Goal: Transaction & Acquisition: Purchase product/service

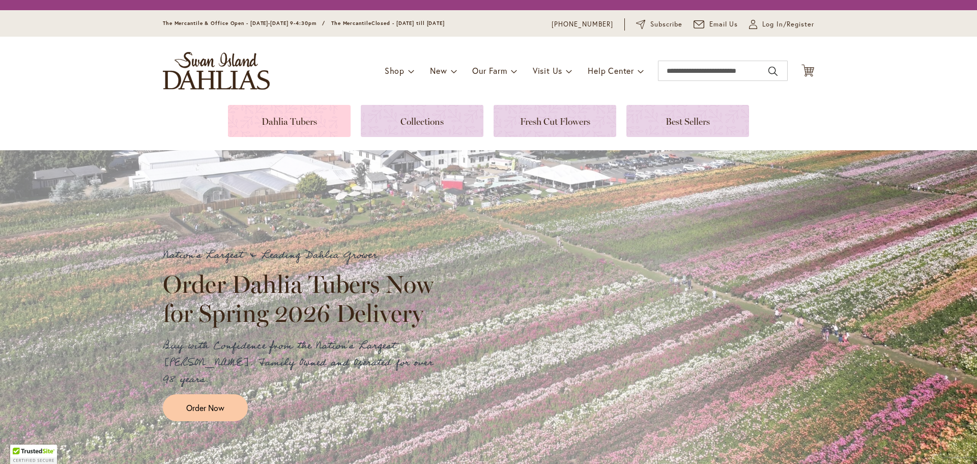
click at [314, 114] on link at bounding box center [289, 121] width 123 height 32
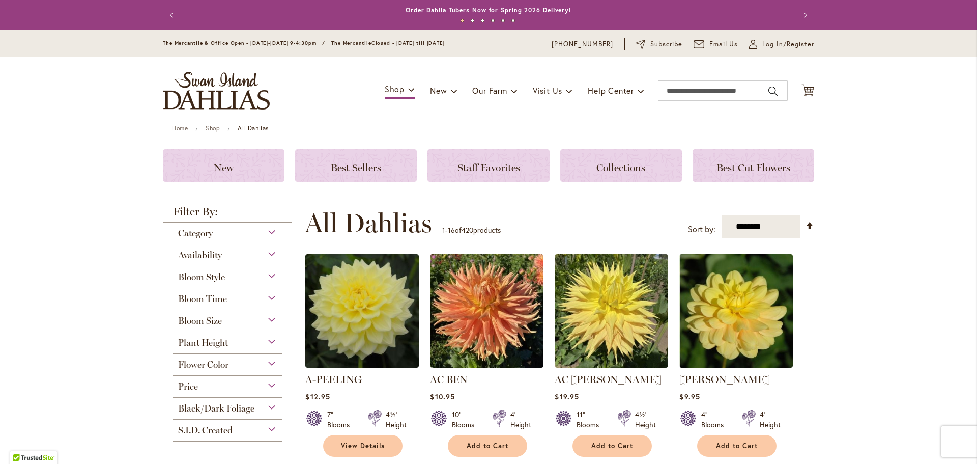
click at [253, 257] on div "Availability" at bounding box center [227, 252] width 109 height 16
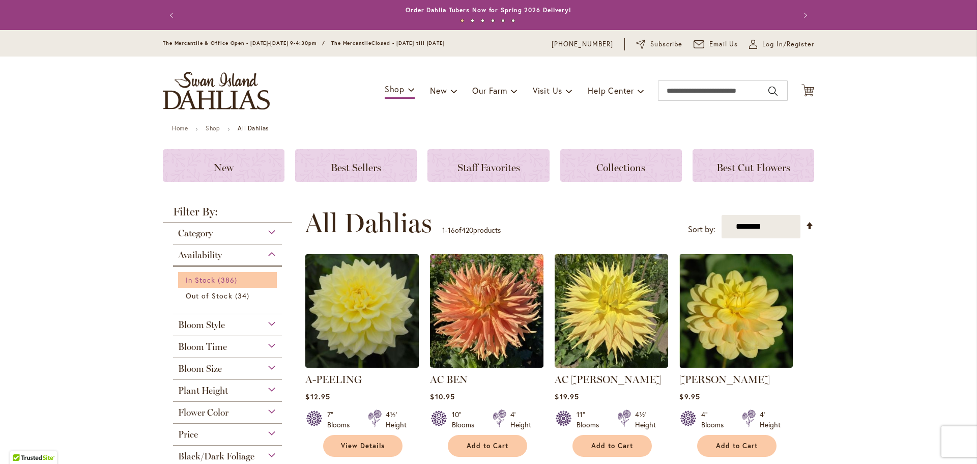
click at [221, 278] on span "386 items" at bounding box center [228, 279] width 21 height 11
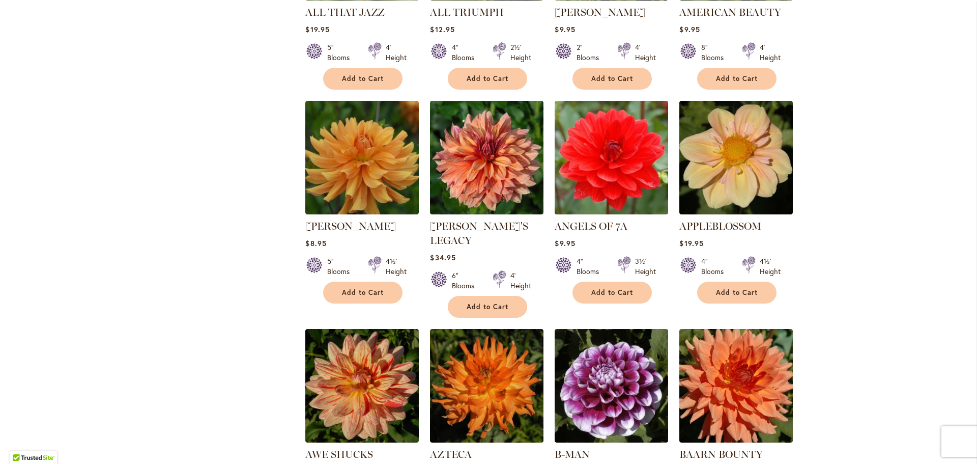
scroll to position [560, 0]
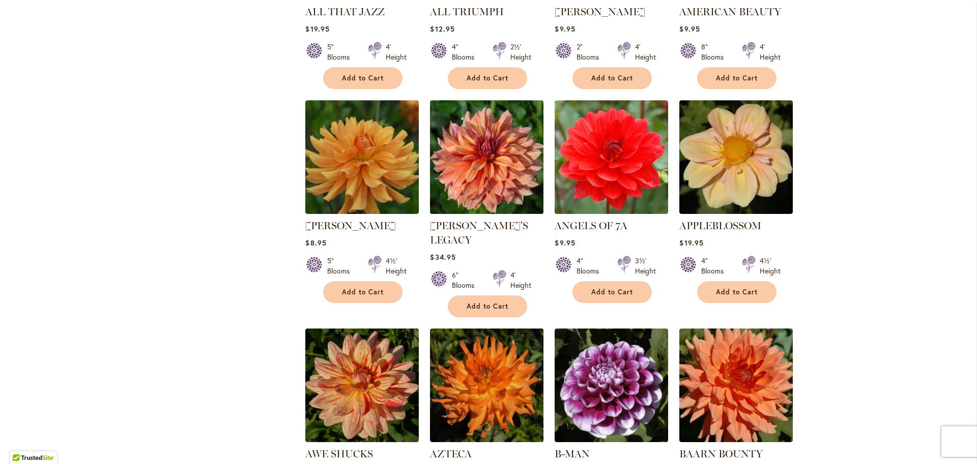
click at [469, 158] on img at bounding box center [486, 156] width 119 height 119
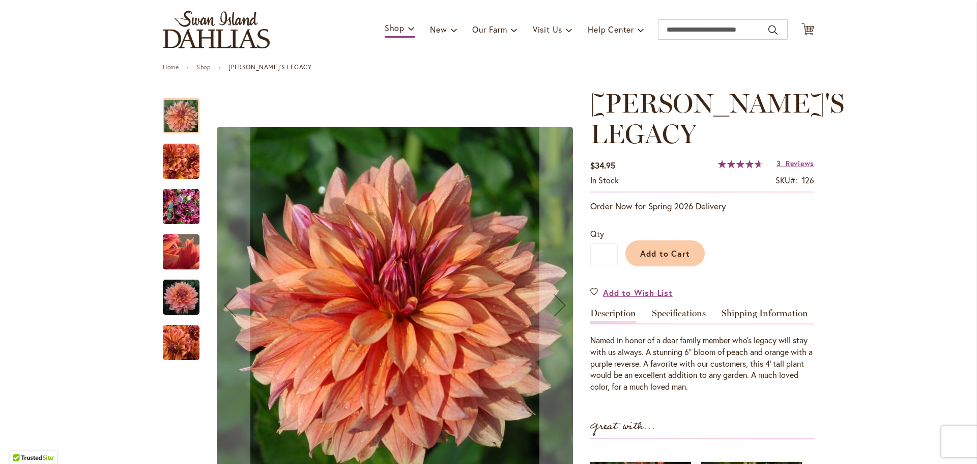
scroll to position [153, 0]
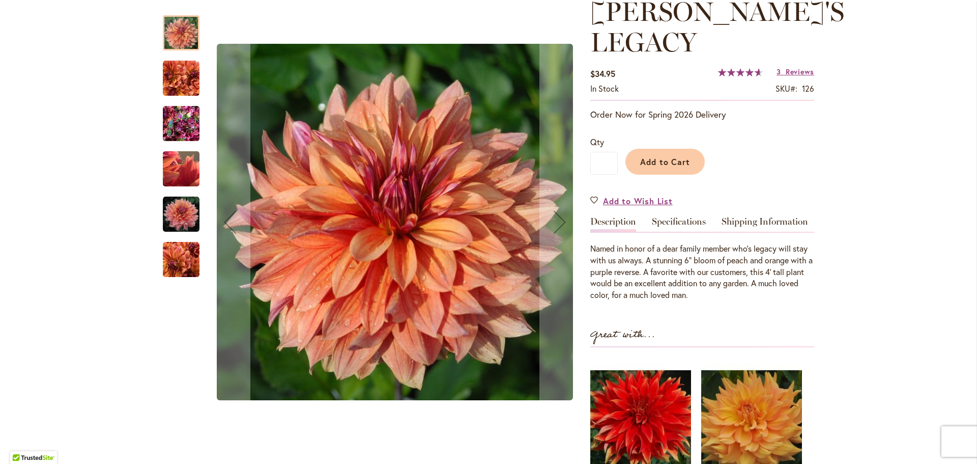
click at [183, 78] on img "Andy's Legacy" at bounding box center [181, 78] width 37 height 37
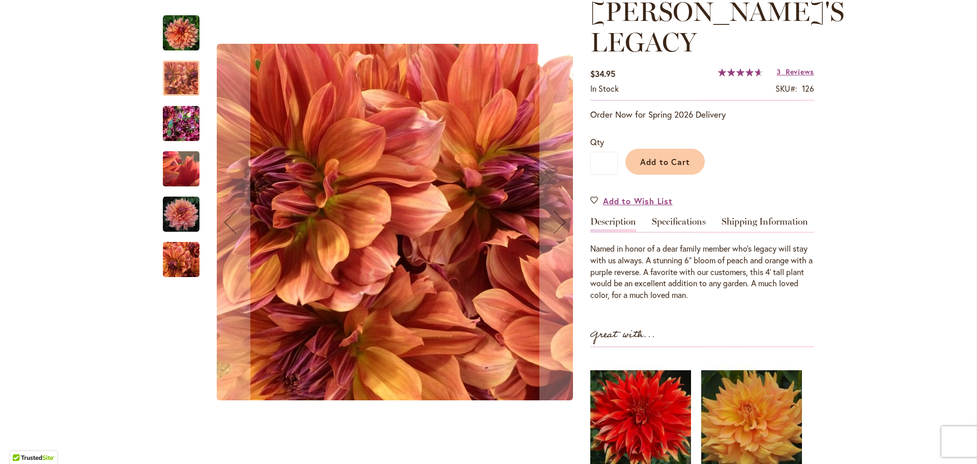
click at [179, 133] on img "Andy's Legacy" at bounding box center [181, 123] width 37 height 49
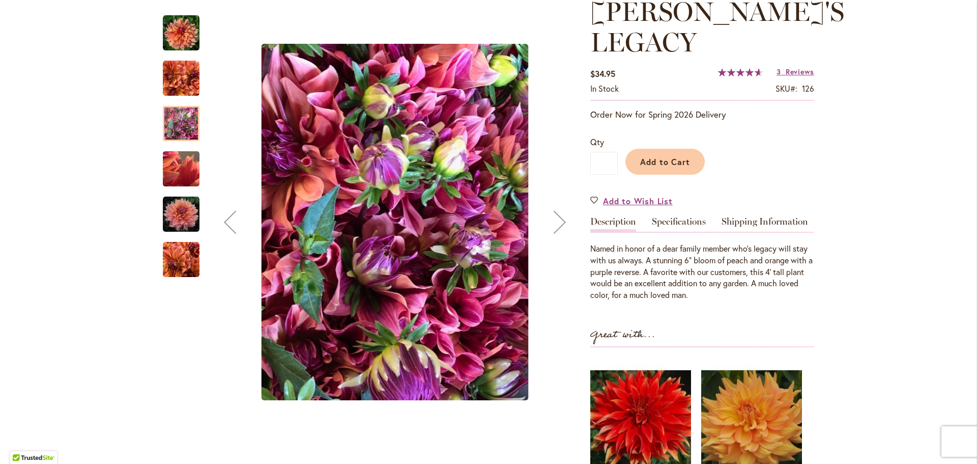
click at [185, 174] on img "Andy's Legacy" at bounding box center [181, 168] width 73 height 55
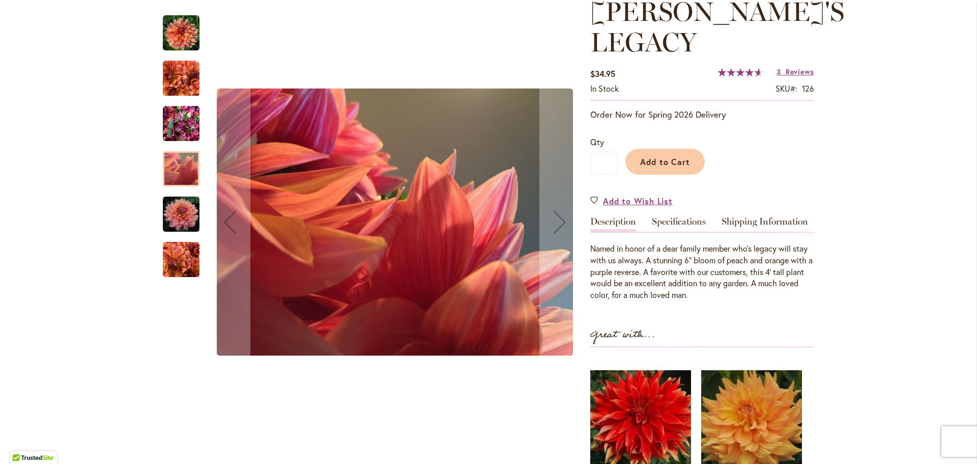
click at [173, 245] on img "Andy's Legacy" at bounding box center [181, 259] width 37 height 37
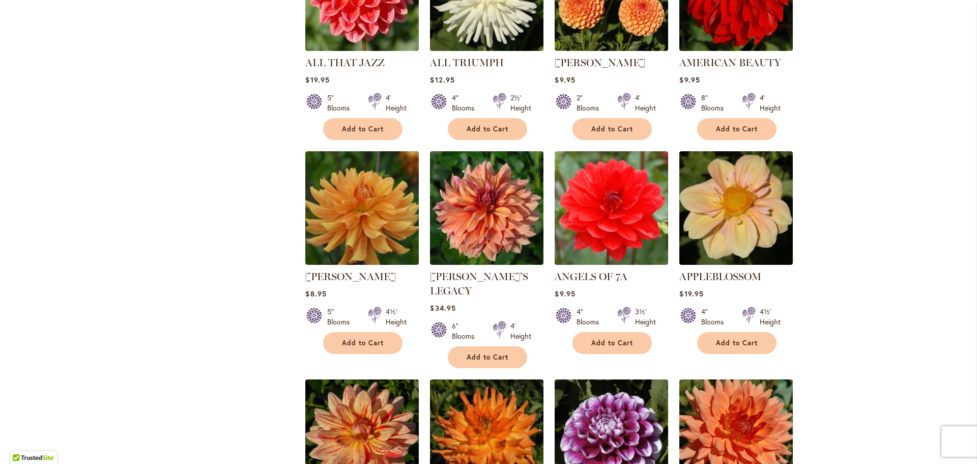
scroll to position [712, 0]
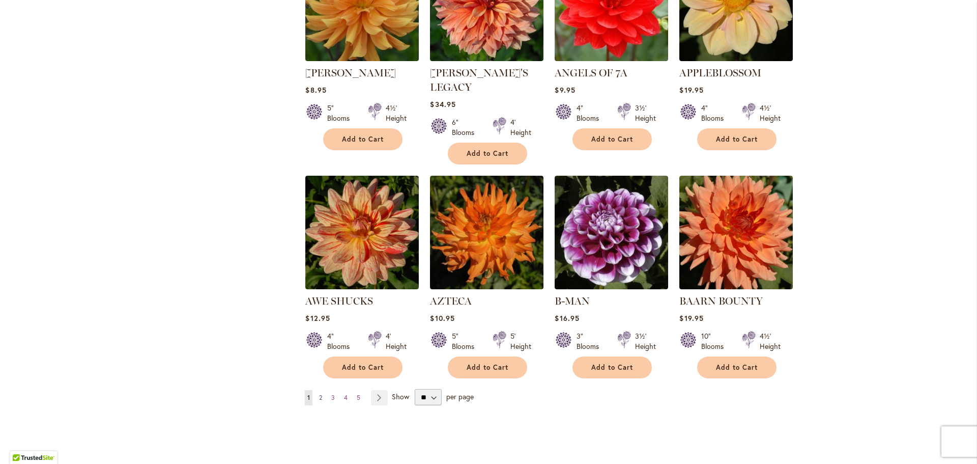
click at [319, 390] on link "Page 2" at bounding box center [321, 397] width 8 height 15
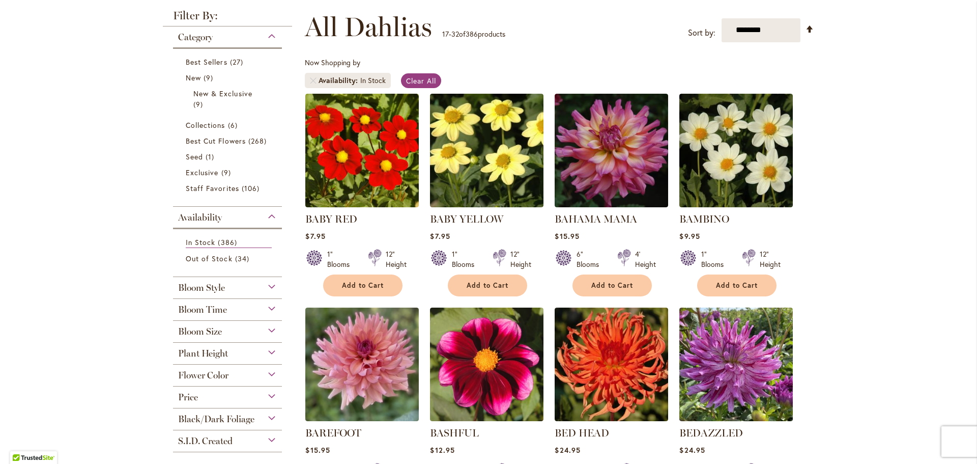
scroll to position [153, 0]
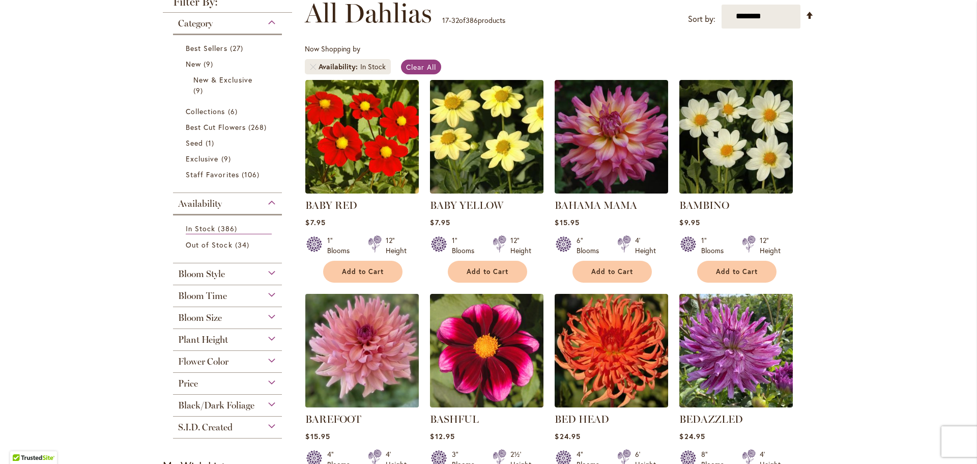
click at [373, 352] on img at bounding box center [362, 350] width 119 height 119
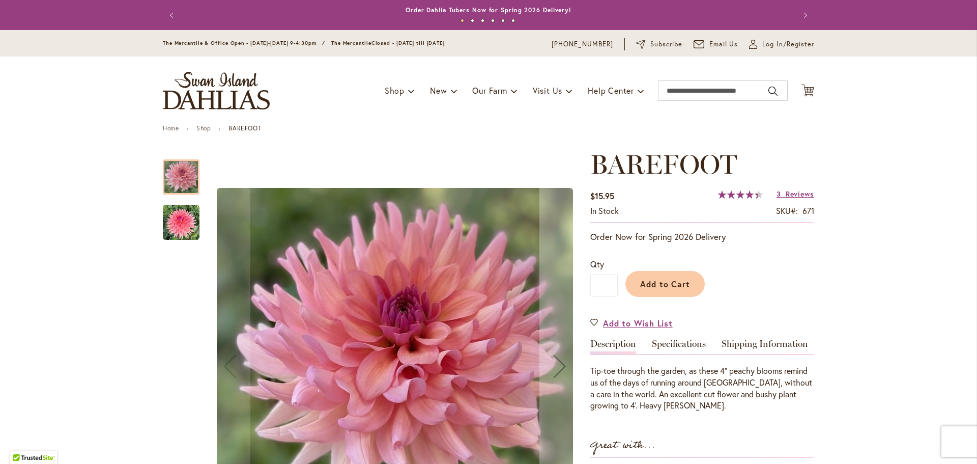
click at [183, 236] on img "BAREFOOT" at bounding box center [181, 222] width 37 height 37
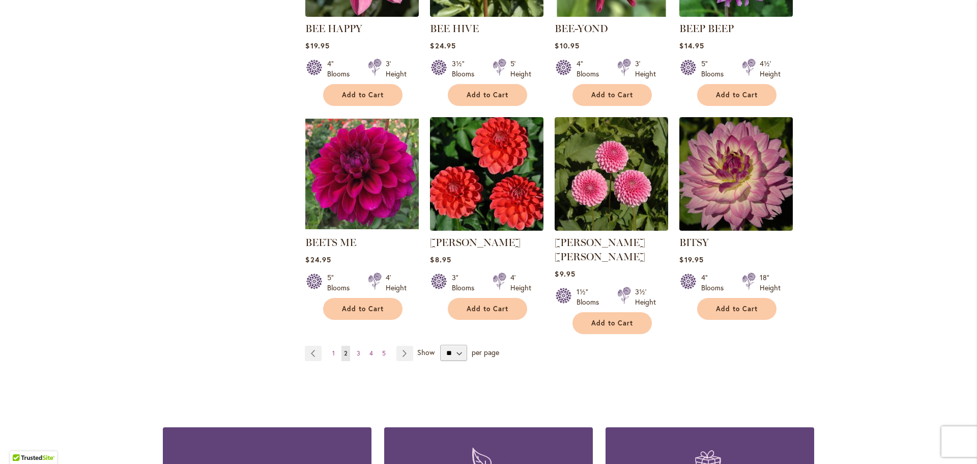
scroll to position [763, 0]
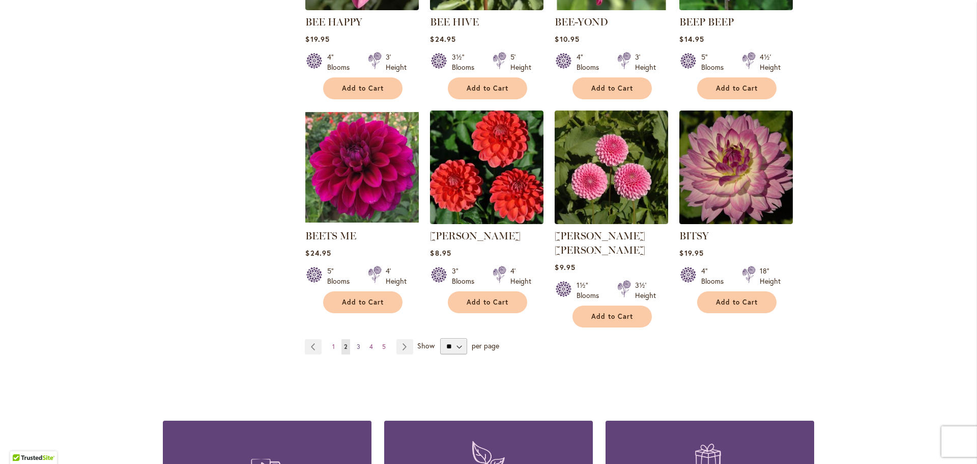
click at [357, 342] on span "3" at bounding box center [359, 346] width 4 height 8
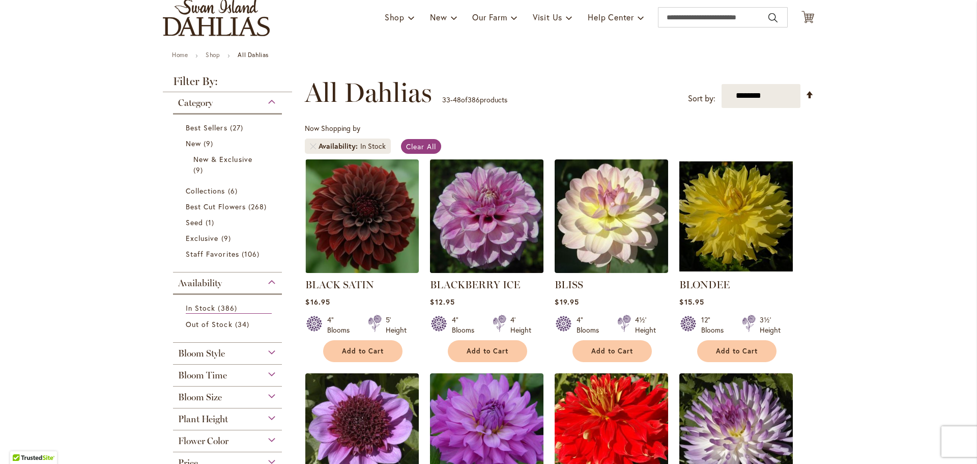
scroll to position [204, 0]
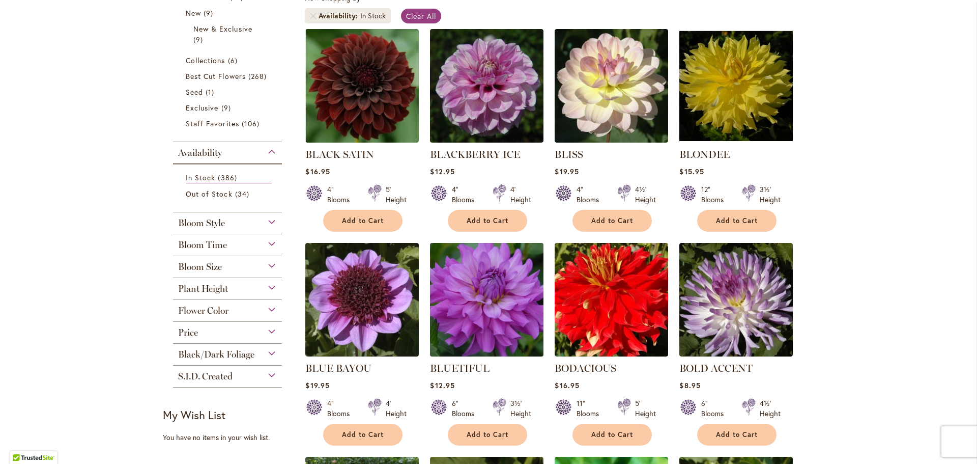
click at [492, 302] on img at bounding box center [486, 299] width 119 height 119
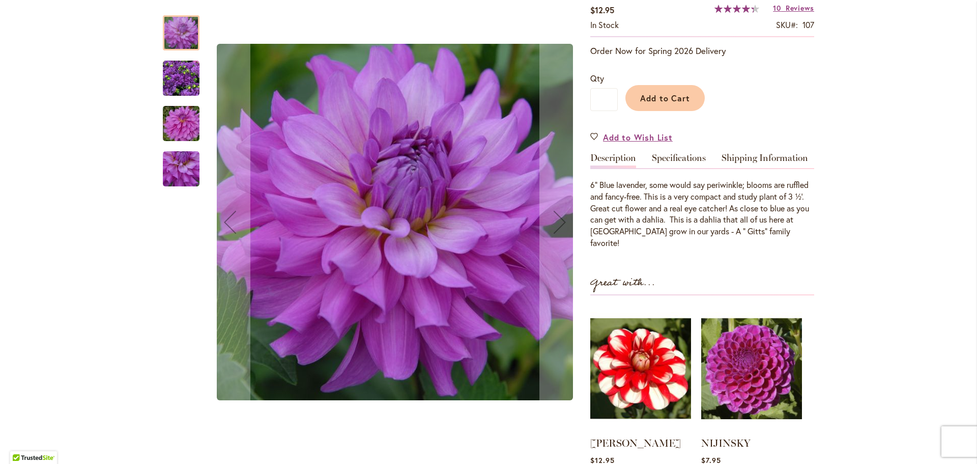
scroll to position [204, 0]
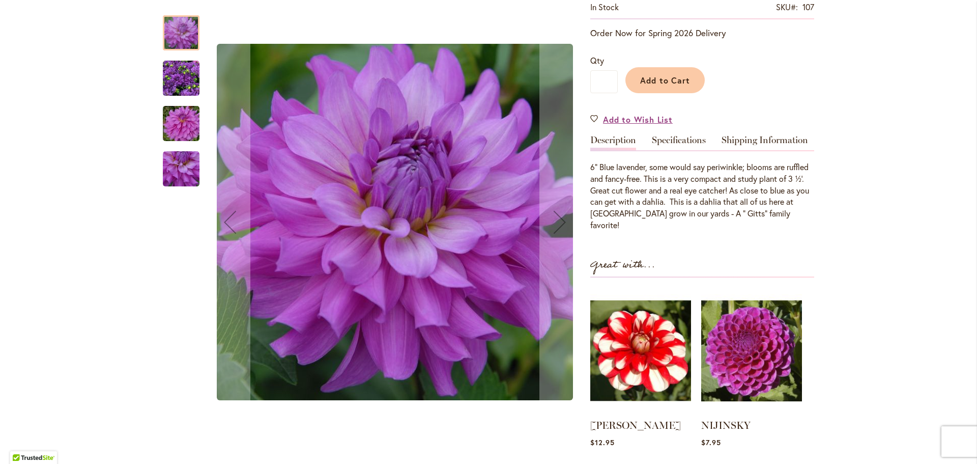
click at [182, 132] on img "Bluetiful" at bounding box center [181, 123] width 73 height 49
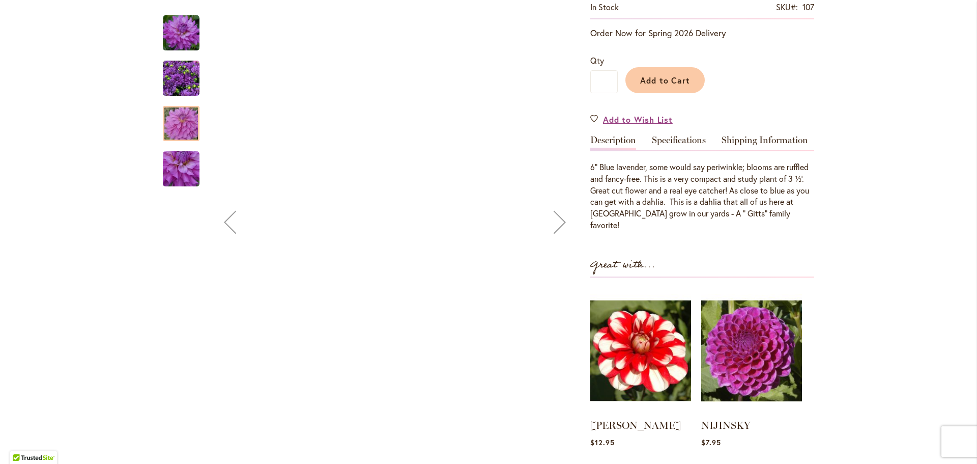
click at [184, 153] on img "Bluetiful" at bounding box center [181, 169] width 37 height 37
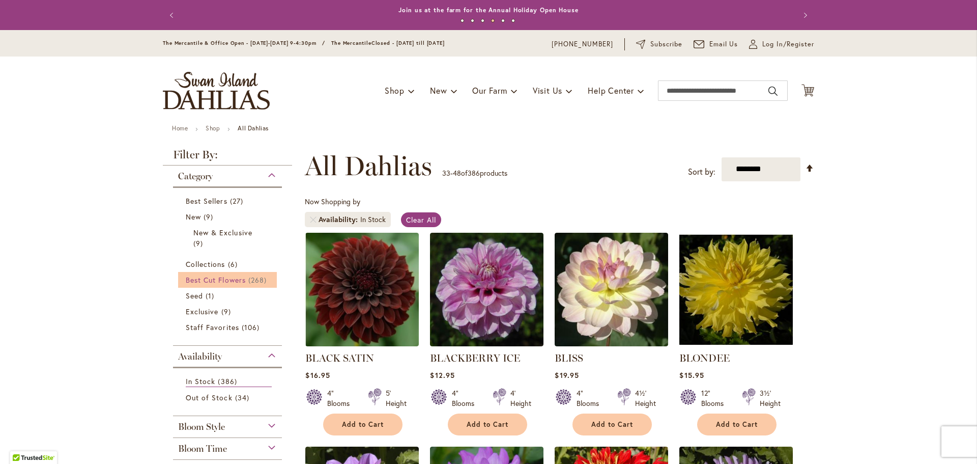
click at [215, 283] on span "Best Cut Flowers" at bounding box center [216, 280] width 60 height 10
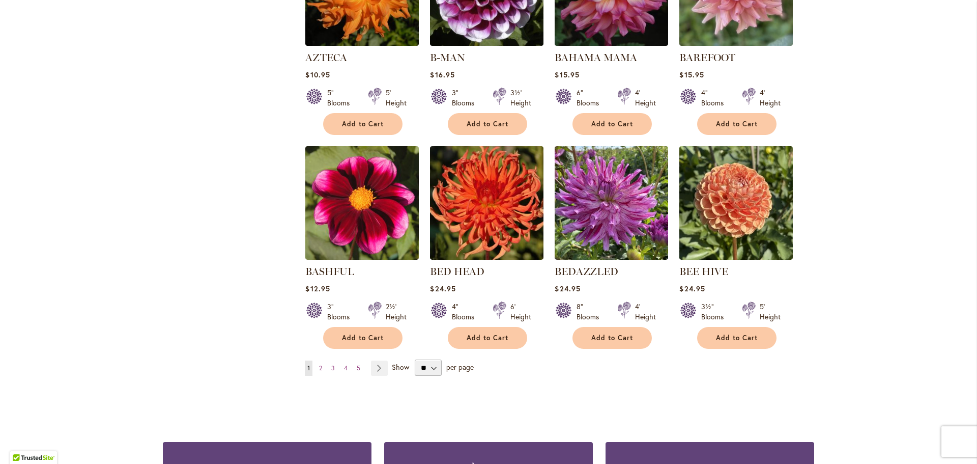
scroll to position [814, 0]
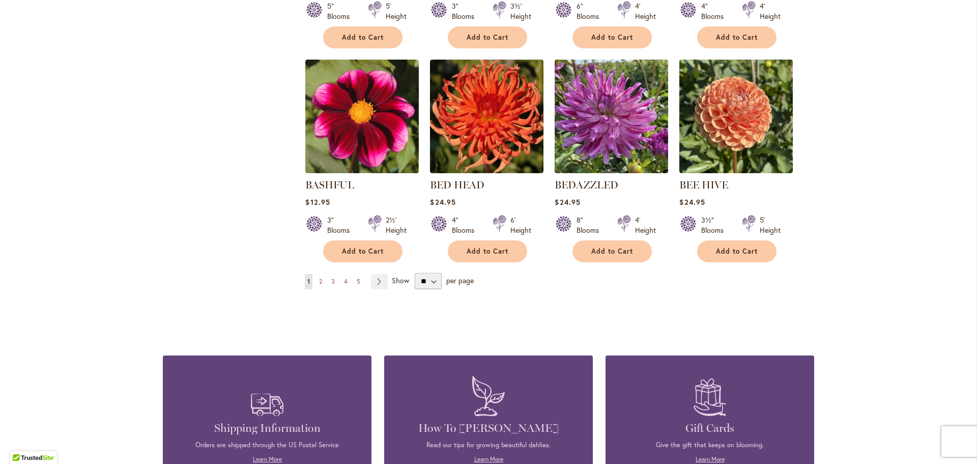
click at [323, 278] on ul "You're currently reading page 1 Page 2 Page 3 Page 4 Page 5 Page Next" at bounding box center [348, 281] width 87 height 15
click at [321, 278] on link "Page 2" at bounding box center [321, 281] width 8 height 15
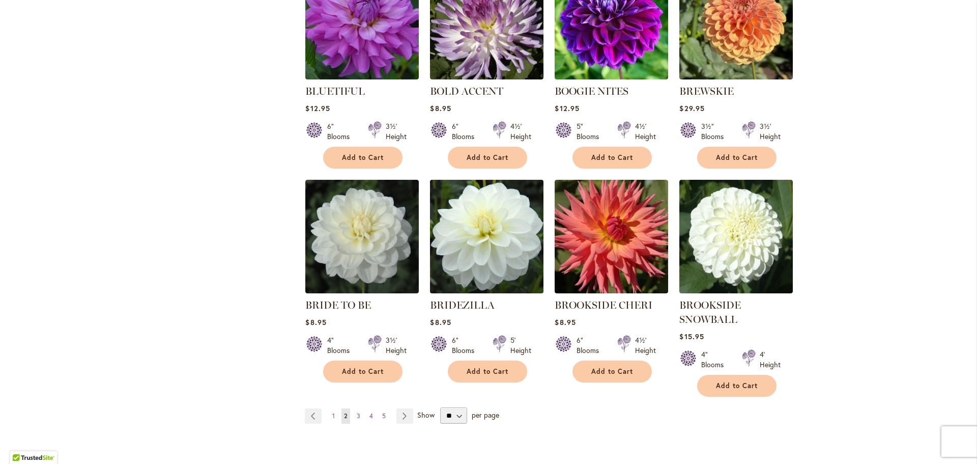
scroll to position [763, 0]
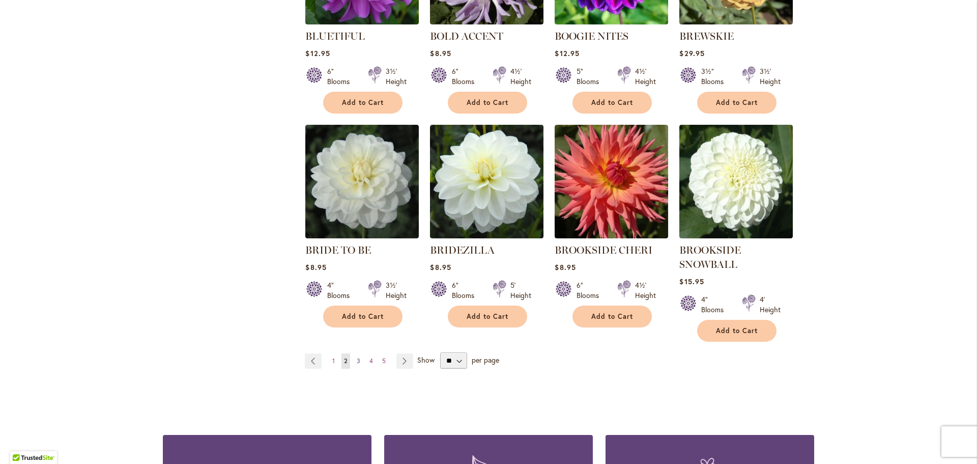
click at [354, 353] on link "Page 3" at bounding box center [358, 360] width 9 height 15
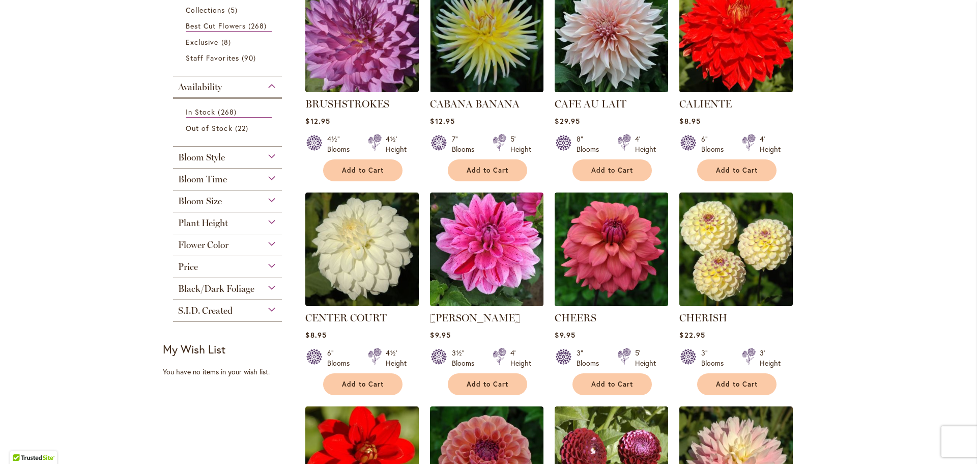
scroll to position [254, 0]
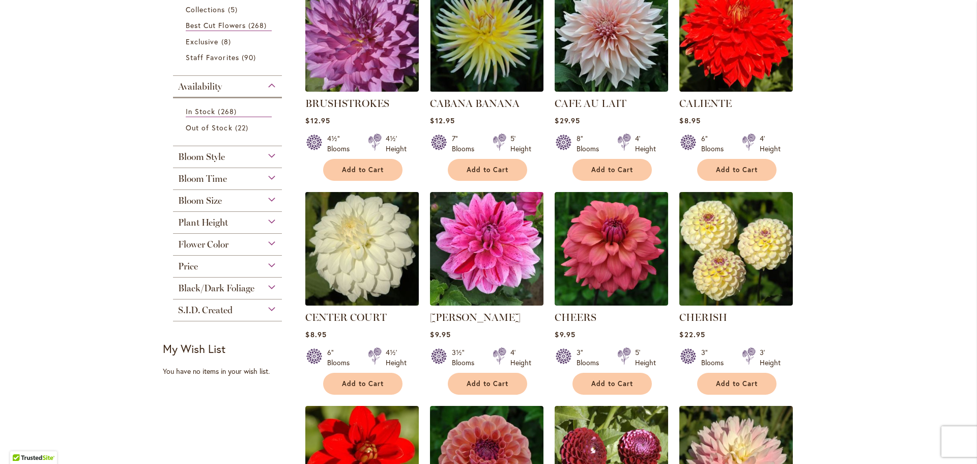
click at [332, 263] on img at bounding box center [362, 248] width 119 height 119
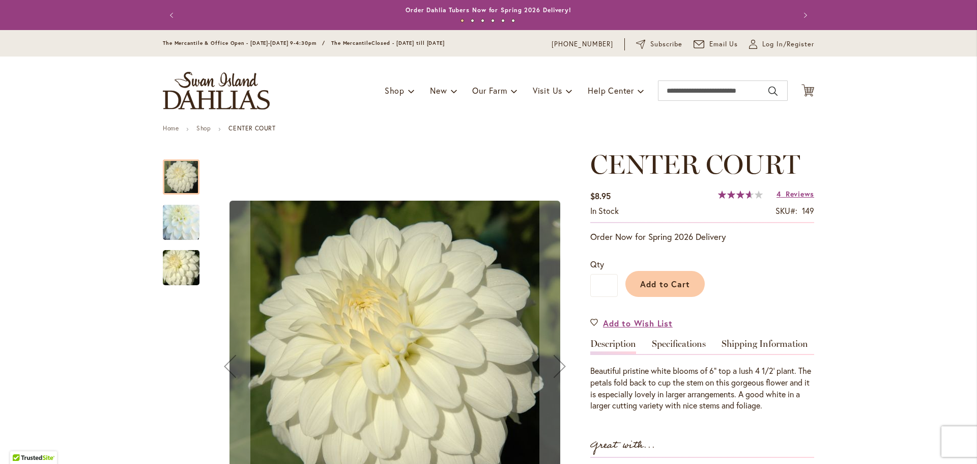
click at [189, 228] on img "CENTER COURT" at bounding box center [181, 222] width 73 height 70
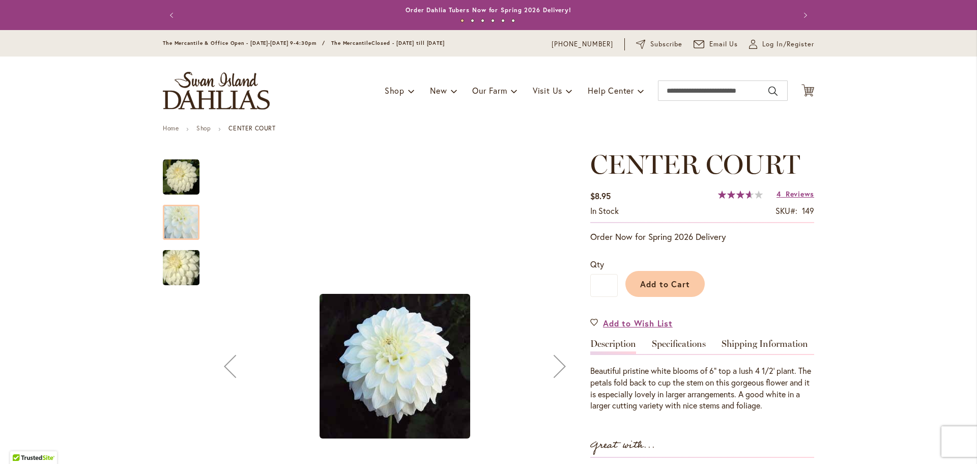
click at [184, 265] on img "CENTER COURT" at bounding box center [181, 267] width 73 height 49
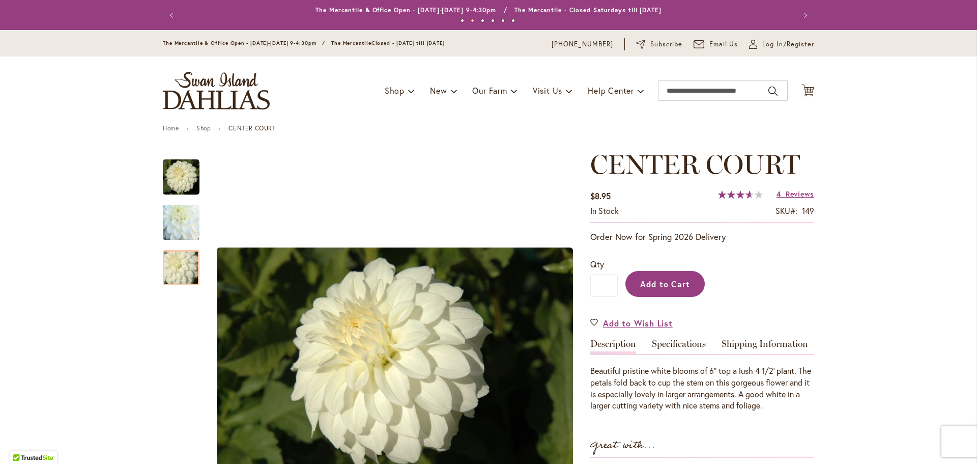
click at [695, 281] on button "Add to Cart" at bounding box center [664, 284] width 79 height 26
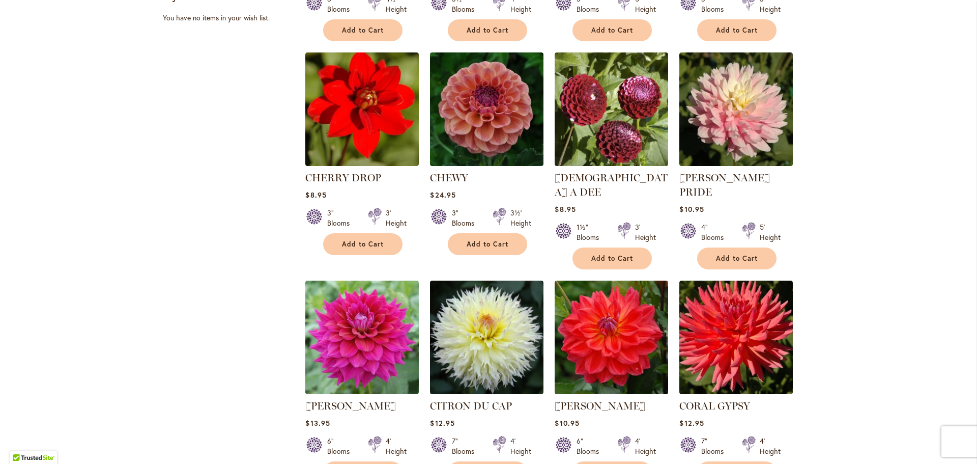
scroll to position [611, 0]
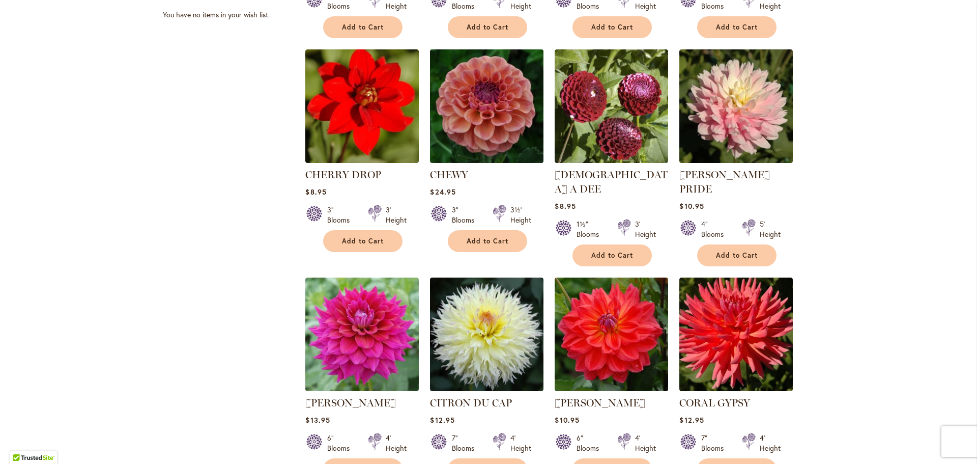
click at [468, 98] on img at bounding box center [486, 105] width 119 height 119
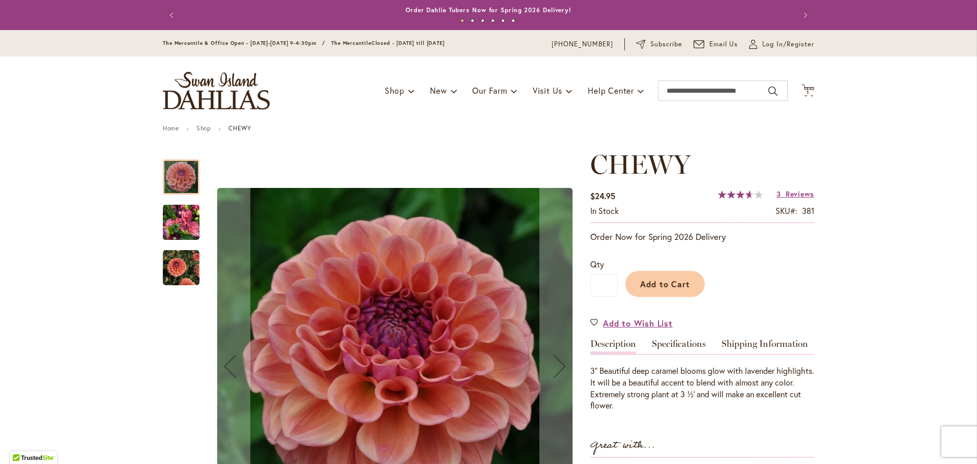
click at [182, 215] on img "CHEWY" at bounding box center [181, 222] width 37 height 49
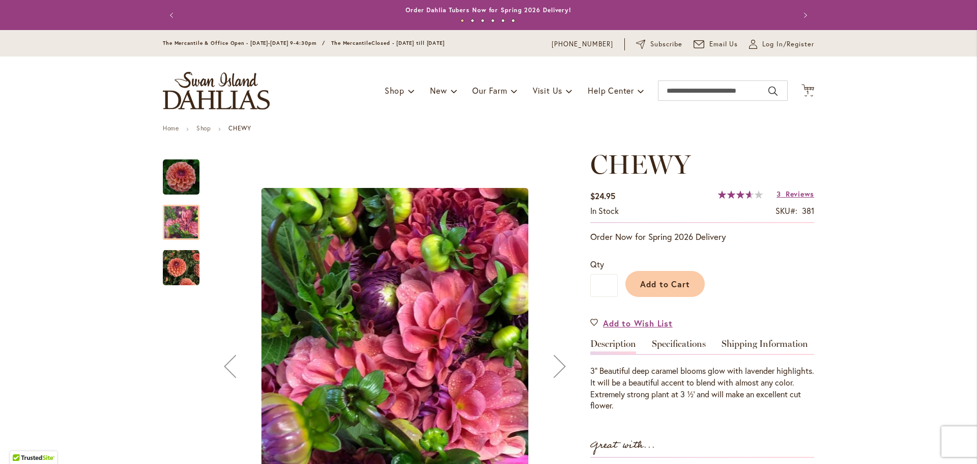
click at [185, 253] on img "CHEWY" at bounding box center [181, 267] width 37 height 37
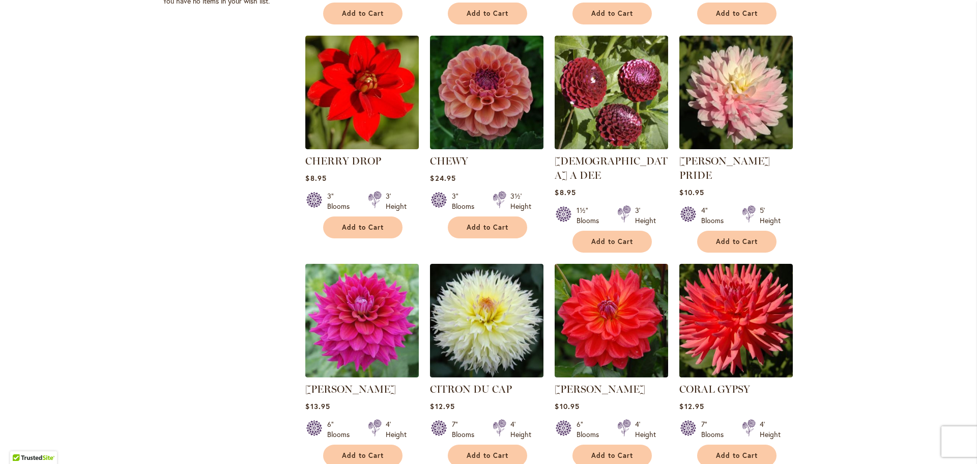
scroll to position [763, 0]
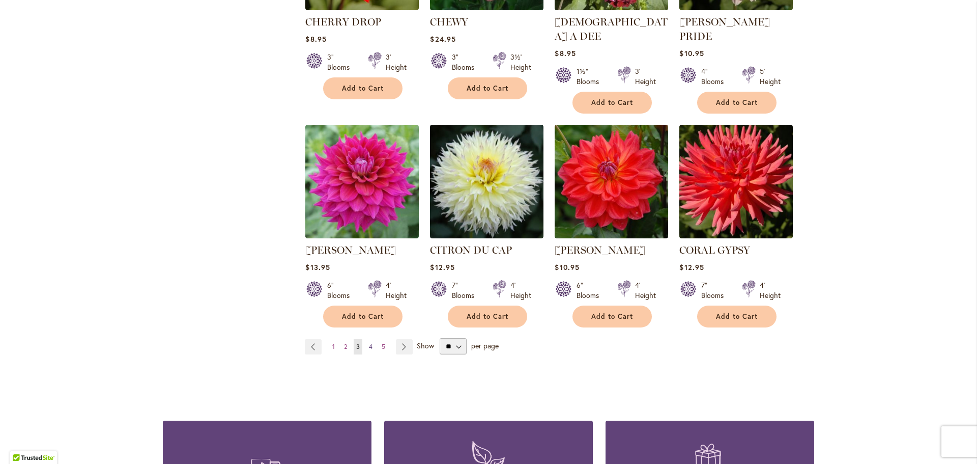
click at [370, 339] on link "Page 4" at bounding box center [370, 346] width 9 height 15
click at [369, 342] on span "4" at bounding box center [371, 346] width 4 height 8
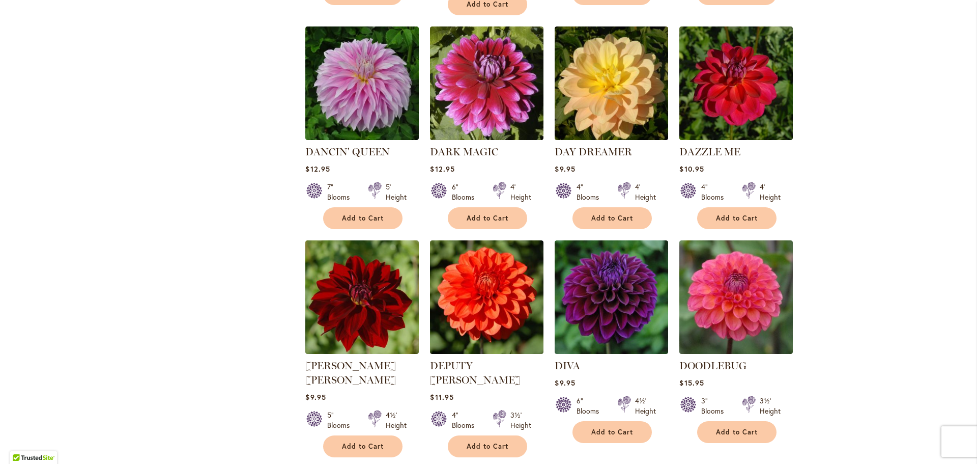
scroll to position [662, 0]
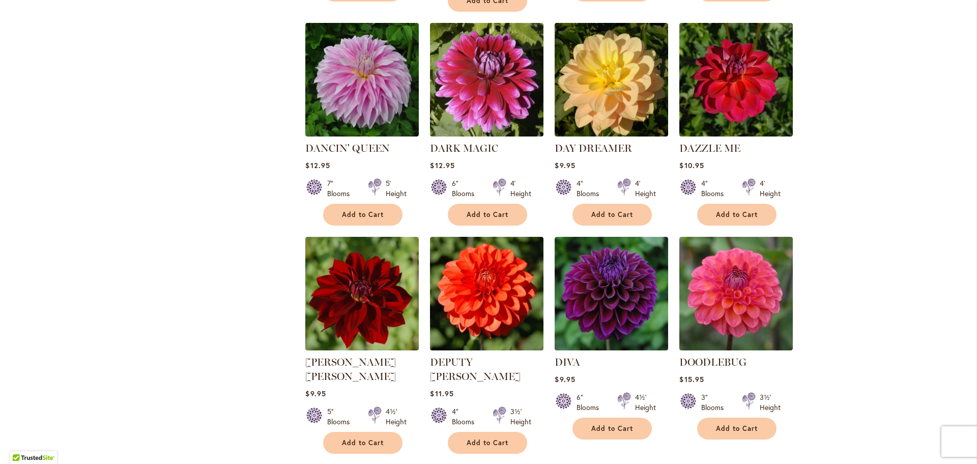
click at [370, 463] on span "5" at bounding box center [372, 473] width 4 height 8
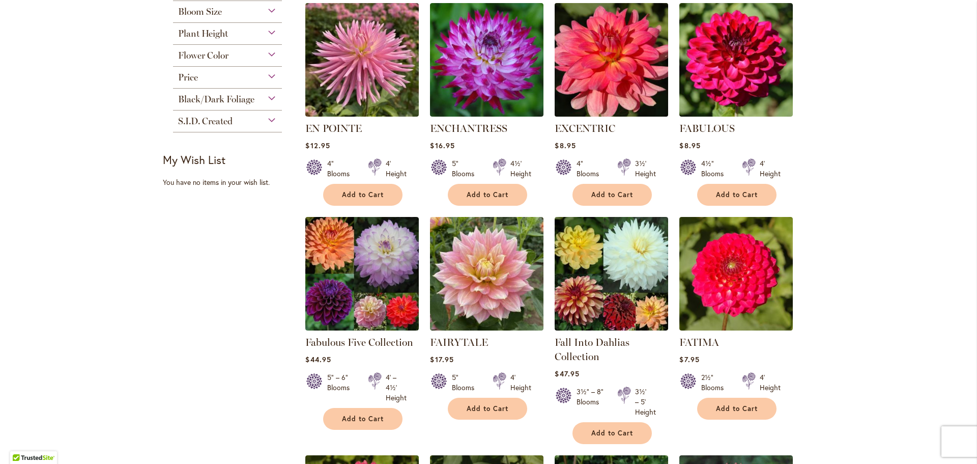
scroll to position [458, 0]
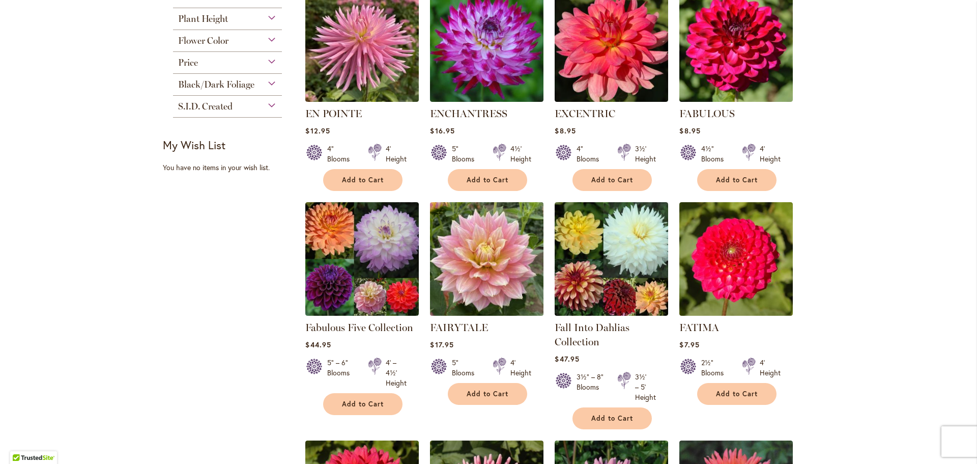
click at [450, 248] on img at bounding box center [486, 258] width 119 height 119
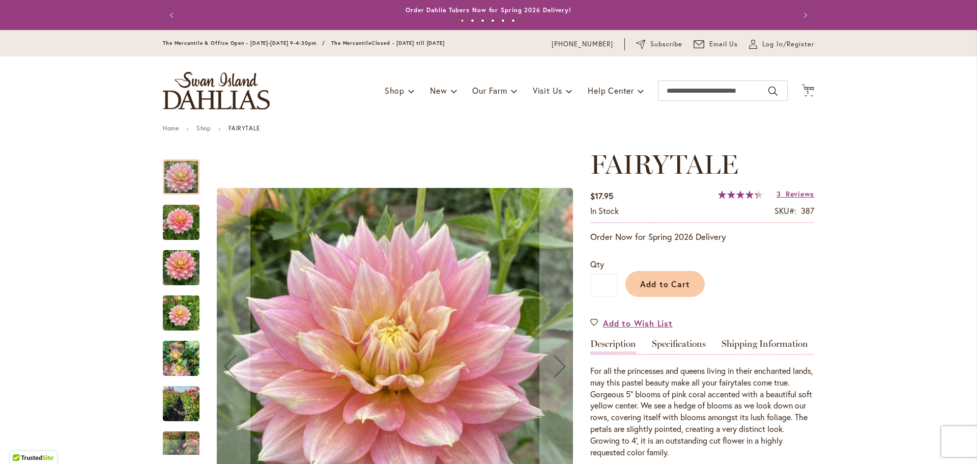
click at [203, 232] on div at bounding box center [371, 366] width 417 height 434
click at [188, 229] on img "Fairytale" at bounding box center [181, 222] width 37 height 49
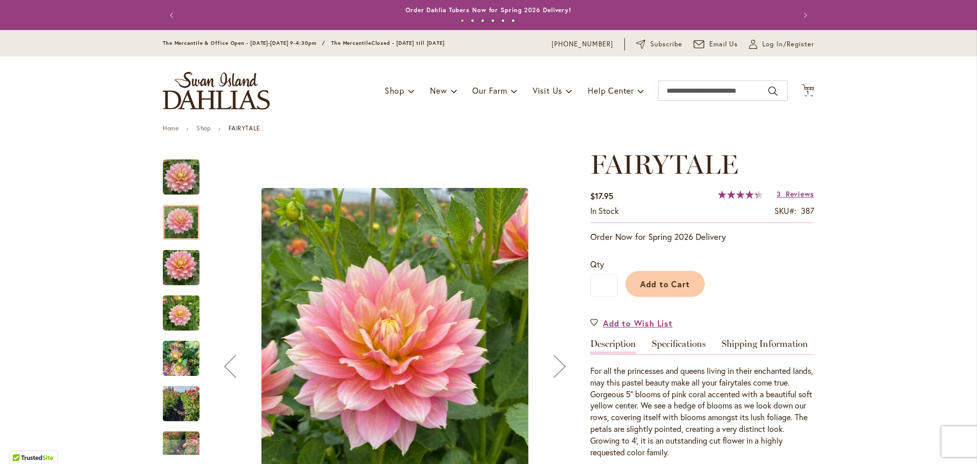
click at [185, 352] on img "Fairytale" at bounding box center [181, 358] width 37 height 49
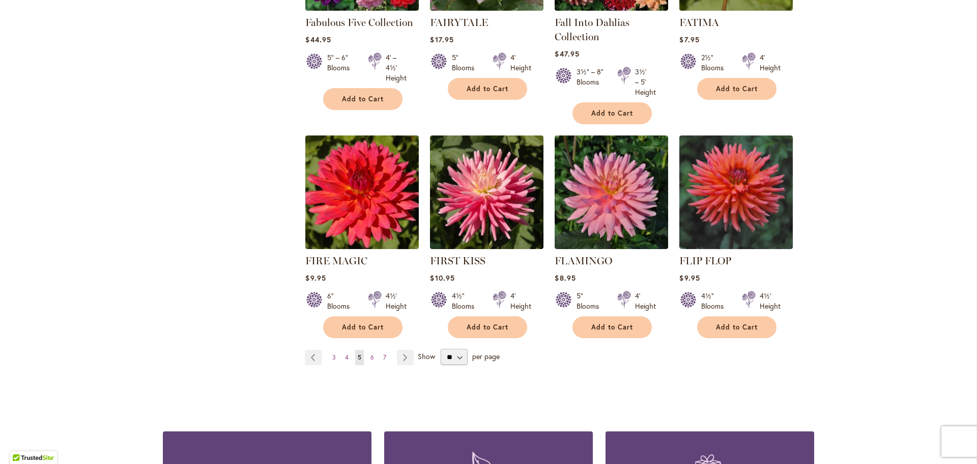
scroll to position [763, 0]
click at [370, 353] on span "6" at bounding box center [372, 357] width 4 height 8
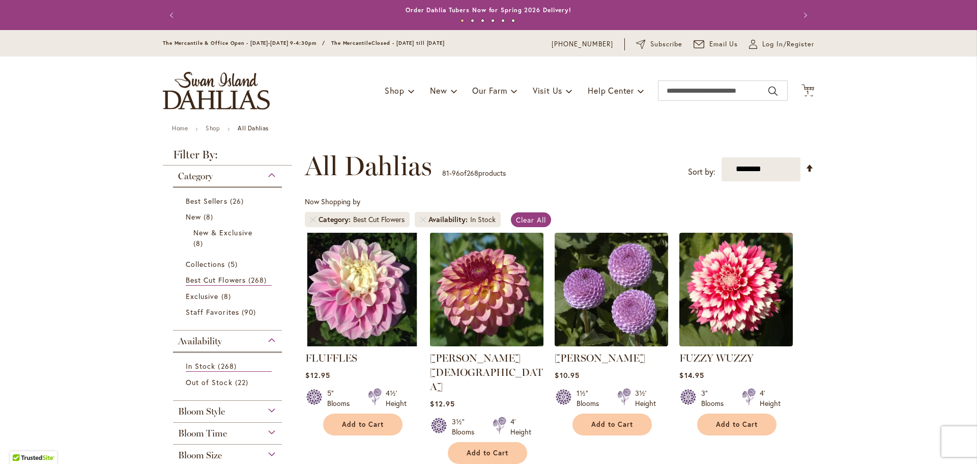
click at [471, 278] on img at bounding box center [486, 288] width 119 height 119
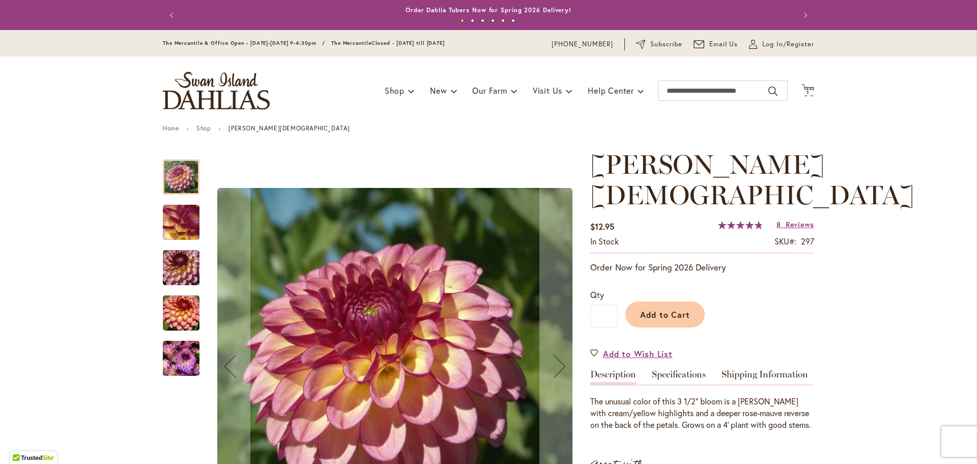
click at [182, 223] on img "FOXY LADY" at bounding box center [181, 222] width 73 height 55
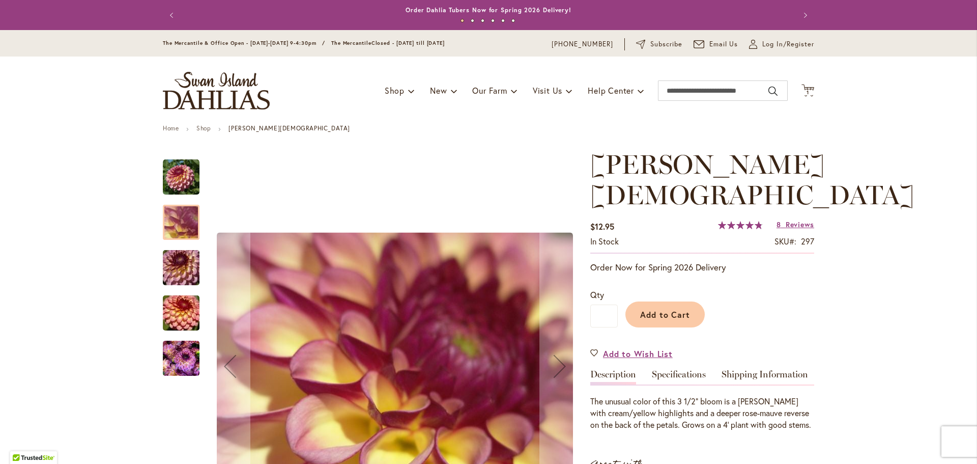
click at [183, 266] on img "FOXY LADY" at bounding box center [181, 267] width 73 height 49
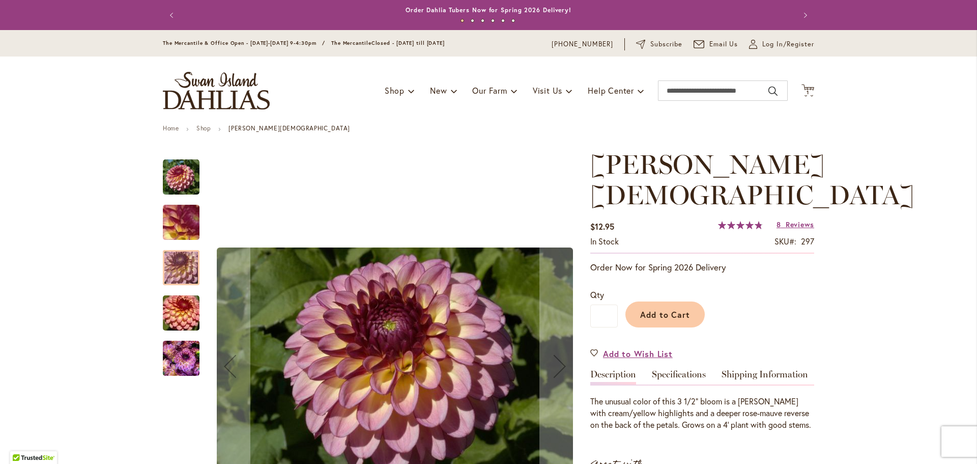
click at [180, 315] on img "FOXY LADY" at bounding box center [181, 313] width 73 height 49
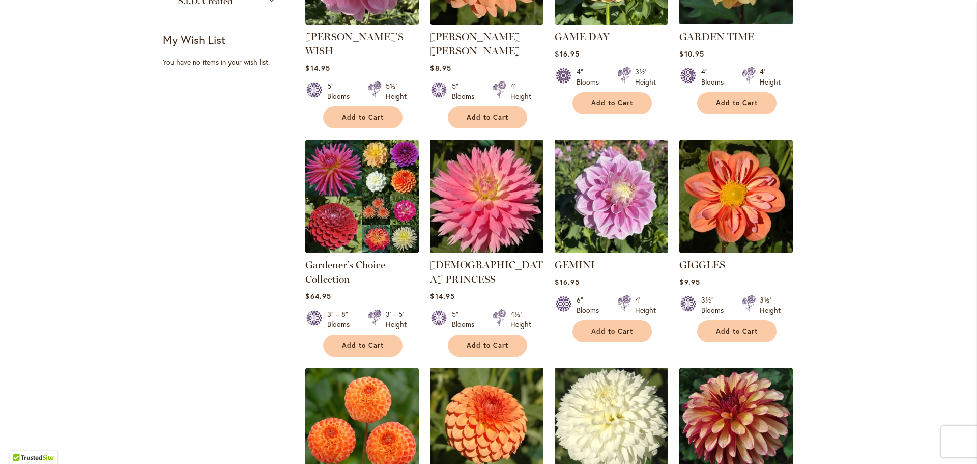
scroll to position [662, 0]
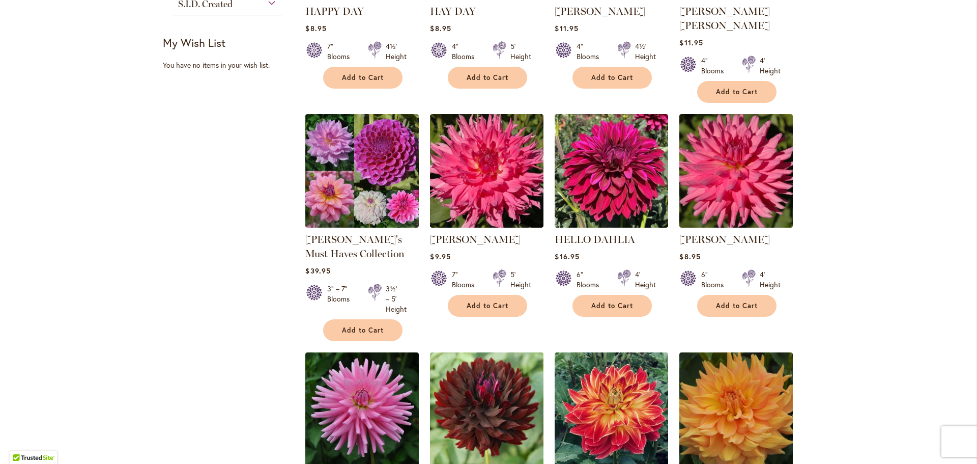
scroll to position [611, 0]
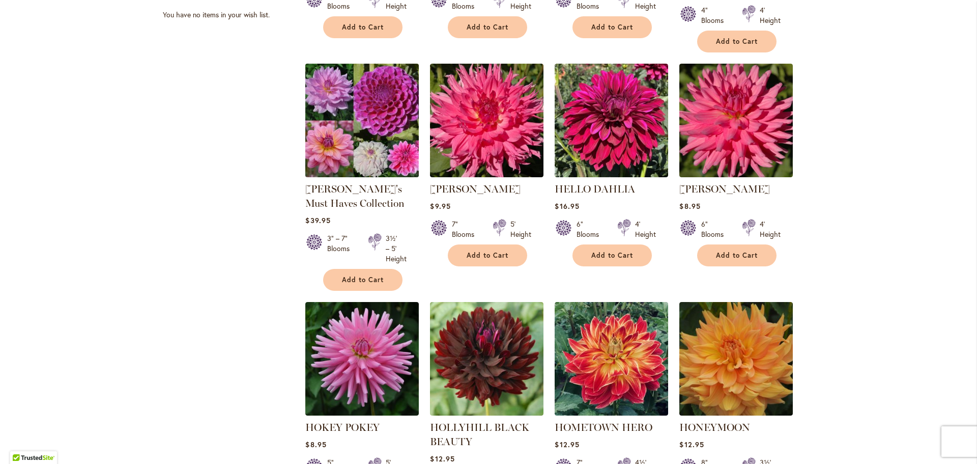
click at [329, 132] on img at bounding box center [362, 120] width 119 height 119
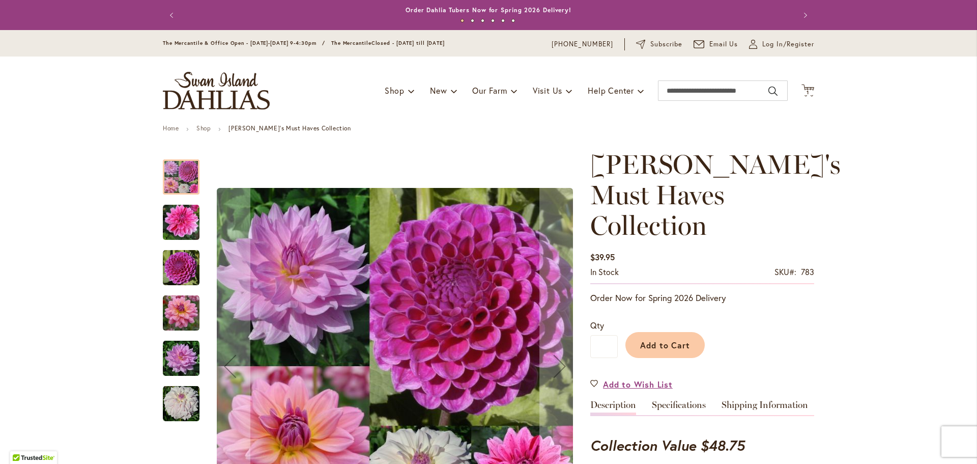
click at [174, 223] on img "CHA CHING" at bounding box center [181, 222] width 37 height 37
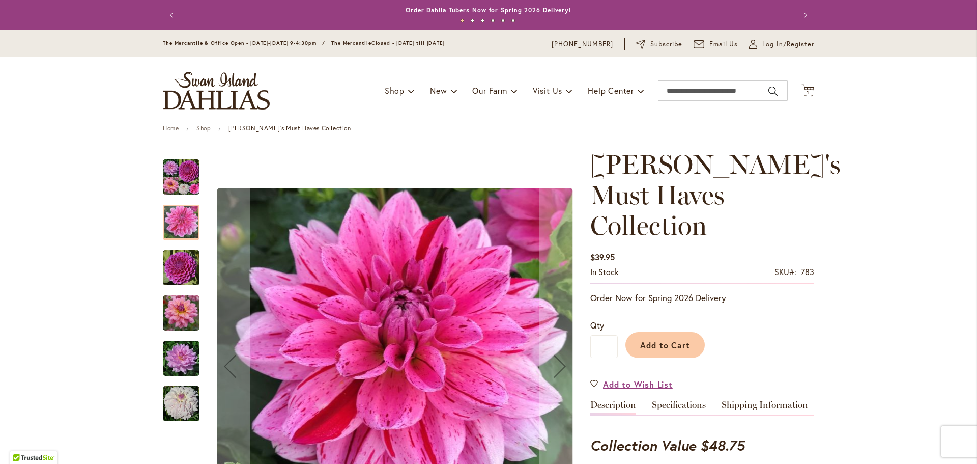
click at [177, 246] on div "NIJINSKI" at bounding box center [186, 262] width 47 height 45
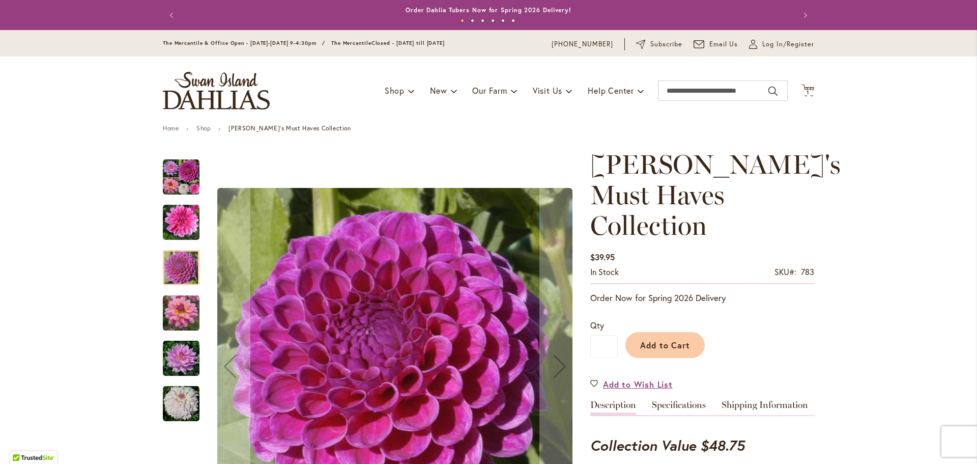
click at [184, 284] on div at bounding box center [181, 267] width 37 height 35
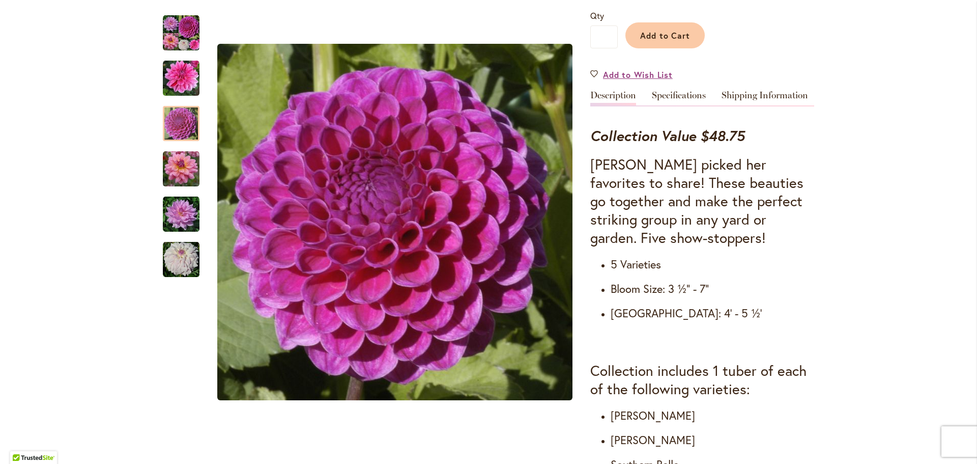
scroll to position [407, 0]
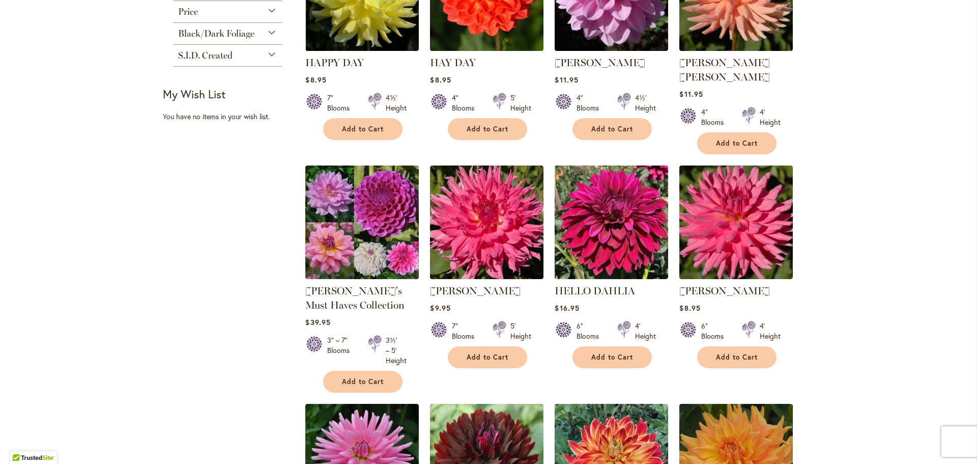
scroll to position [712, 0]
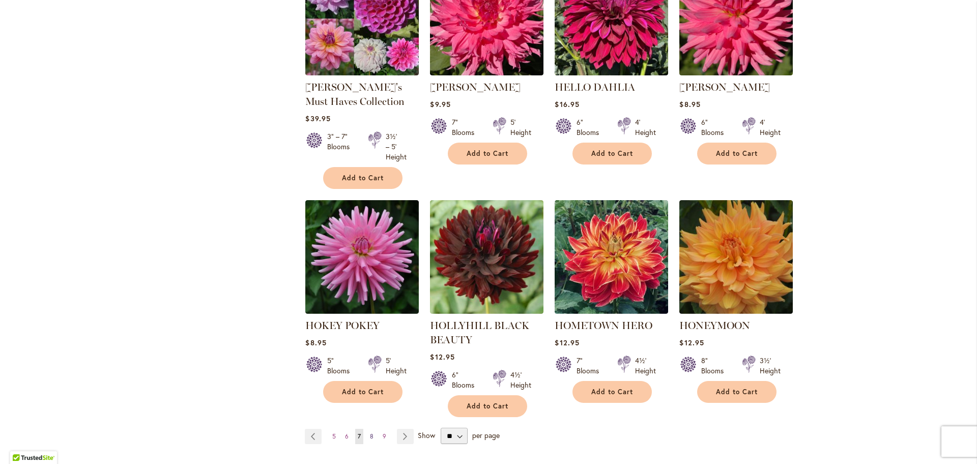
click at [370, 432] on span "8" at bounding box center [372, 436] width 4 height 8
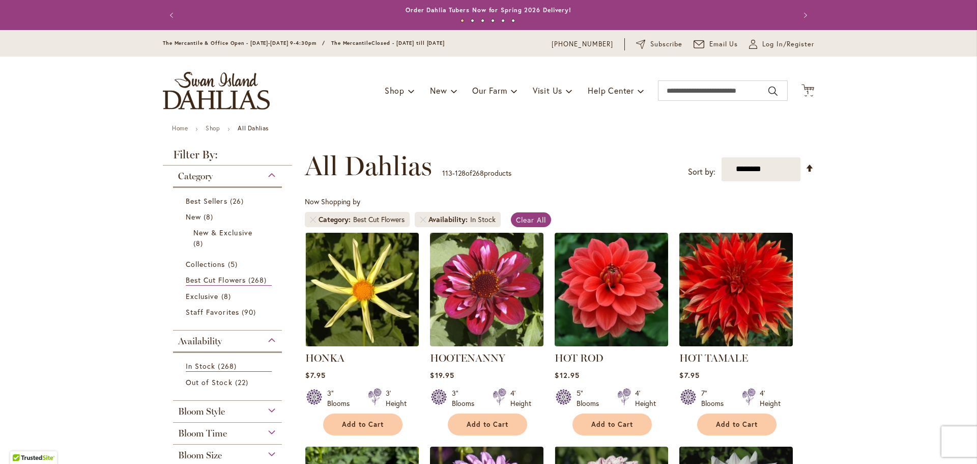
scroll to position [204, 0]
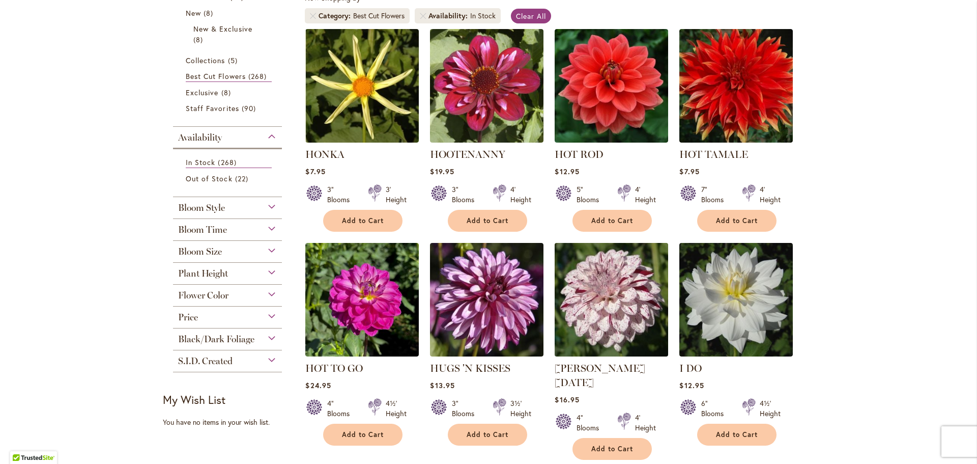
click at [619, 289] on img at bounding box center [611, 299] width 119 height 119
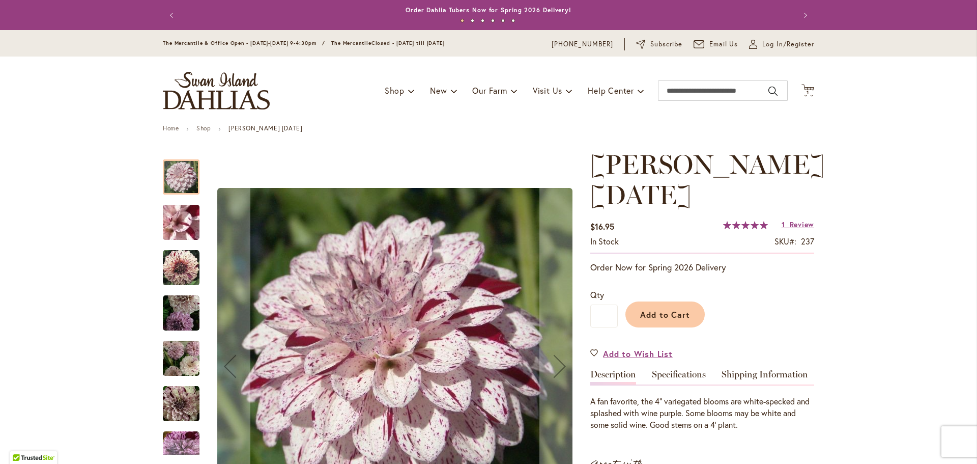
click at [177, 261] on img "HULIN'S CARNIVAL" at bounding box center [181, 267] width 37 height 37
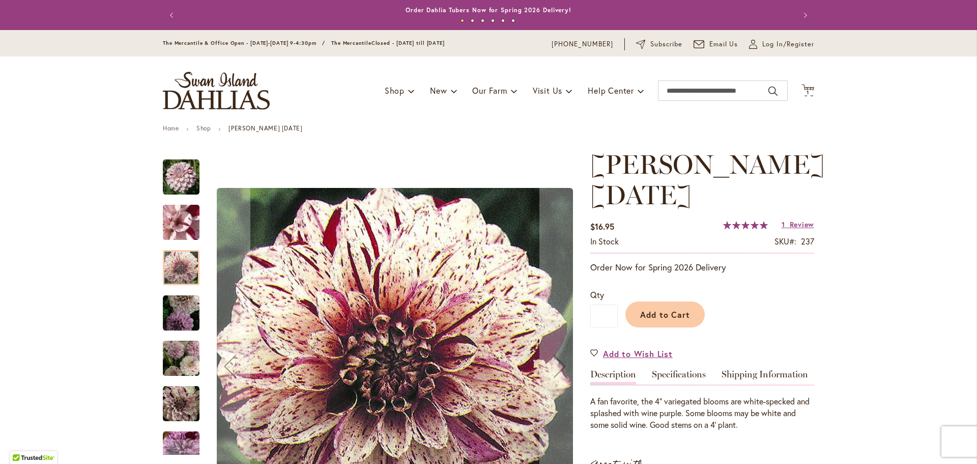
click at [180, 280] on div at bounding box center [181, 267] width 37 height 35
click at [173, 362] on img "HULIN'S CARNIVAL" at bounding box center [181, 357] width 37 height 39
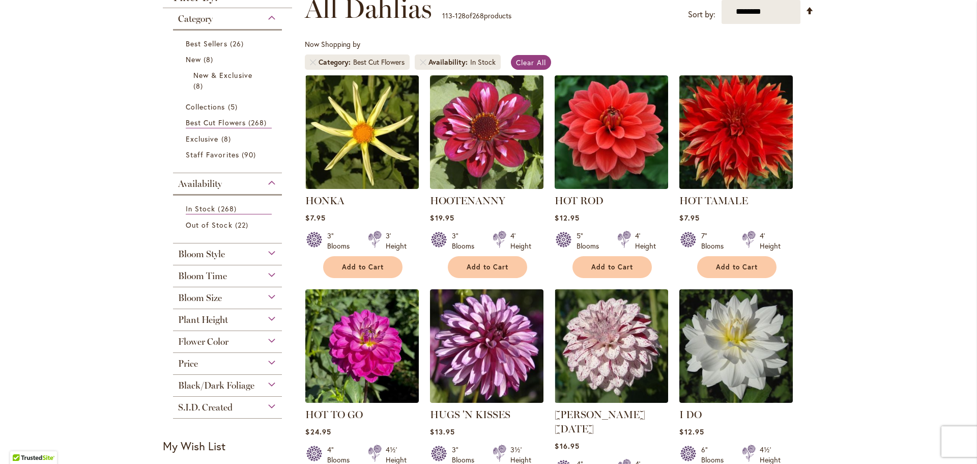
scroll to position [305, 0]
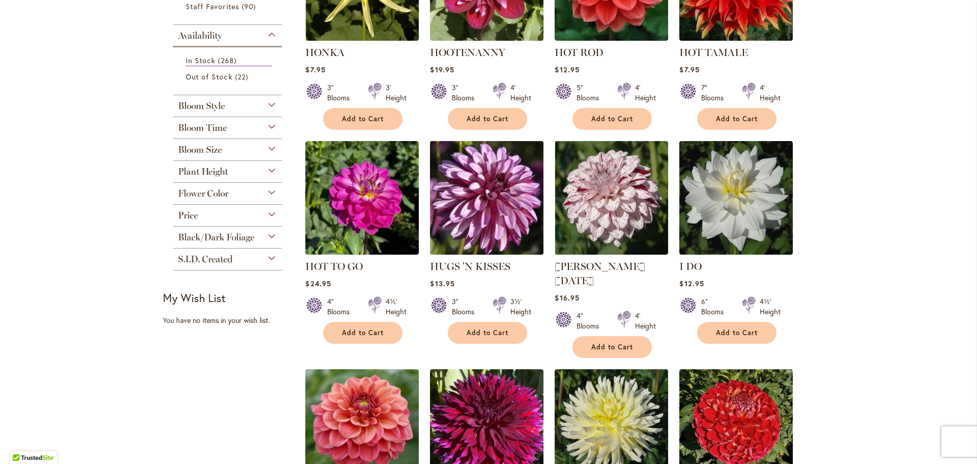
click at [497, 233] on img at bounding box center [486, 197] width 119 height 119
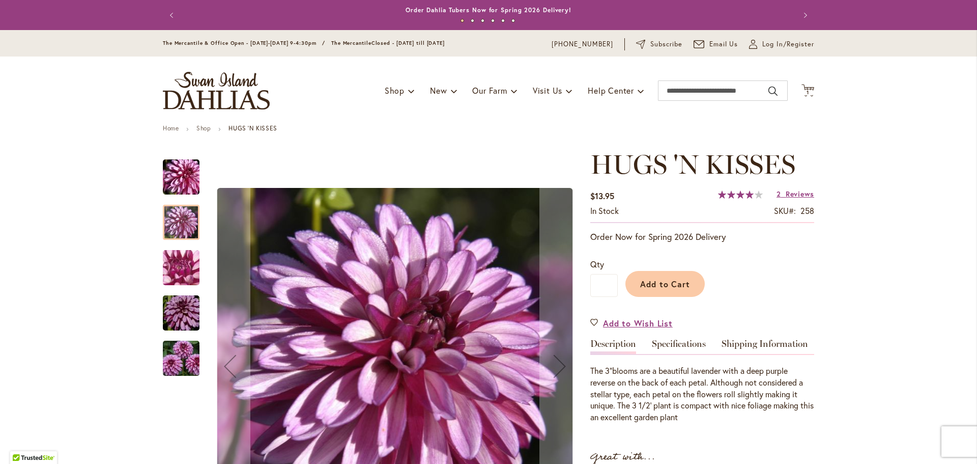
click at [186, 223] on div at bounding box center [181, 222] width 37 height 35
click at [190, 283] on img "HUGS 'N KISSES" at bounding box center [181, 267] width 73 height 55
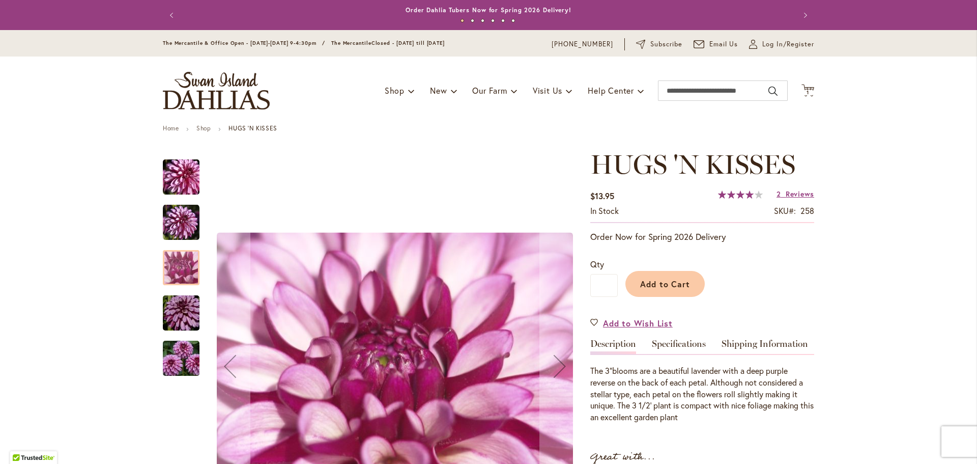
click at [188, 313] on img "HUGS 'N KISSES" at bounding box center [181, 313] width 73 height 49
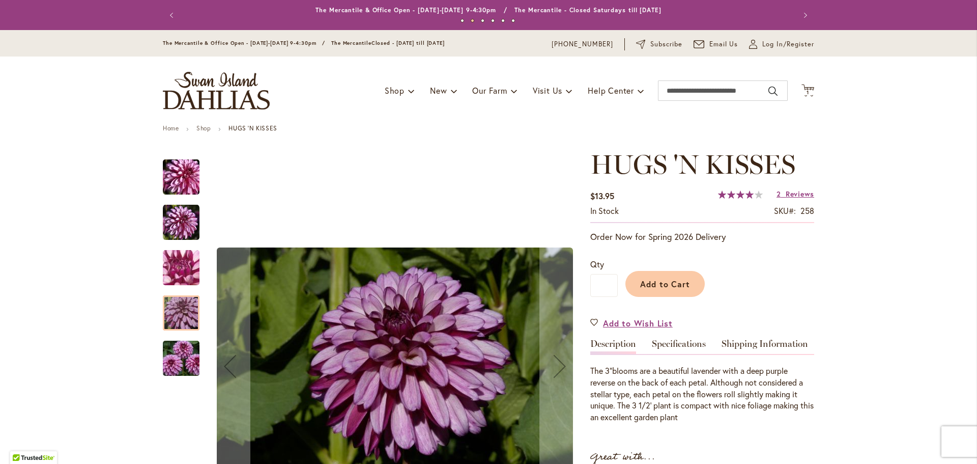
click at [184, 356] on img "HUGS 'N KISSES" at bounding box center [181, 358] width 73 height 49
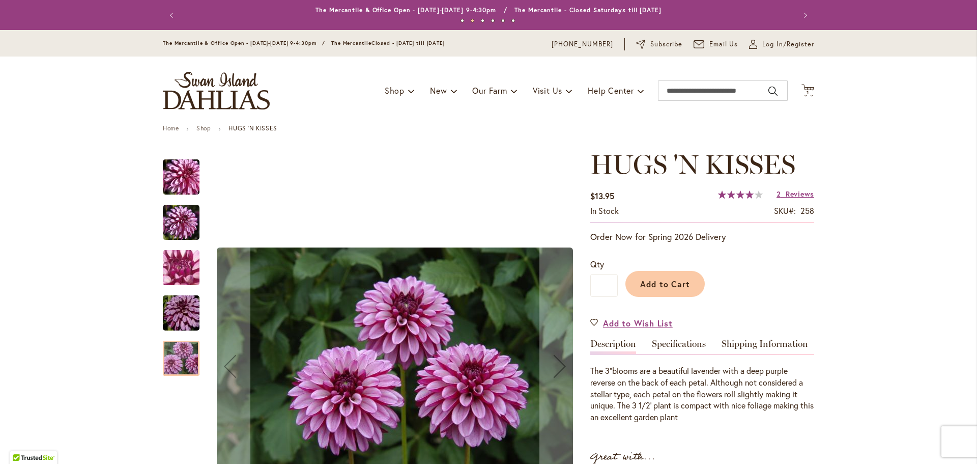
click at [184, 185] on img "HUGS 'N KISSES" at bounding box center [181, 177] width 73 height 49
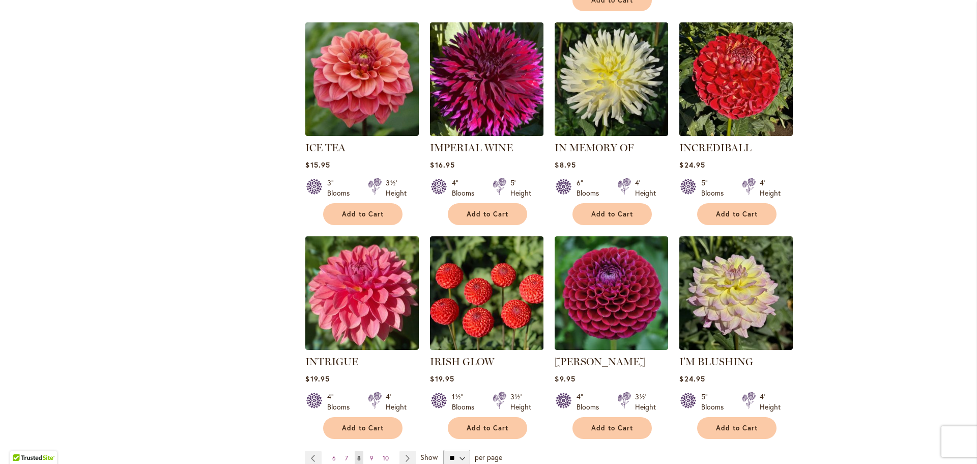
scroll to position [662, 0]
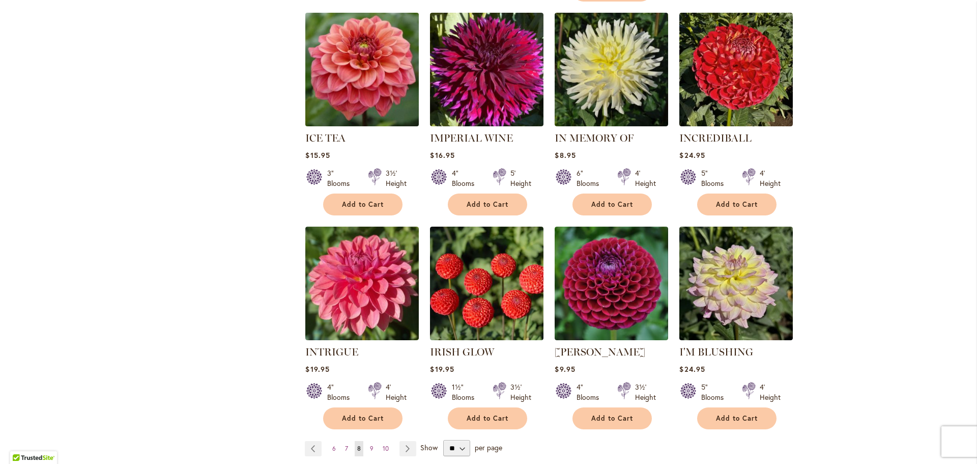
click at [363, 39] on img at bounding box center [362, 69] width 119 height 119
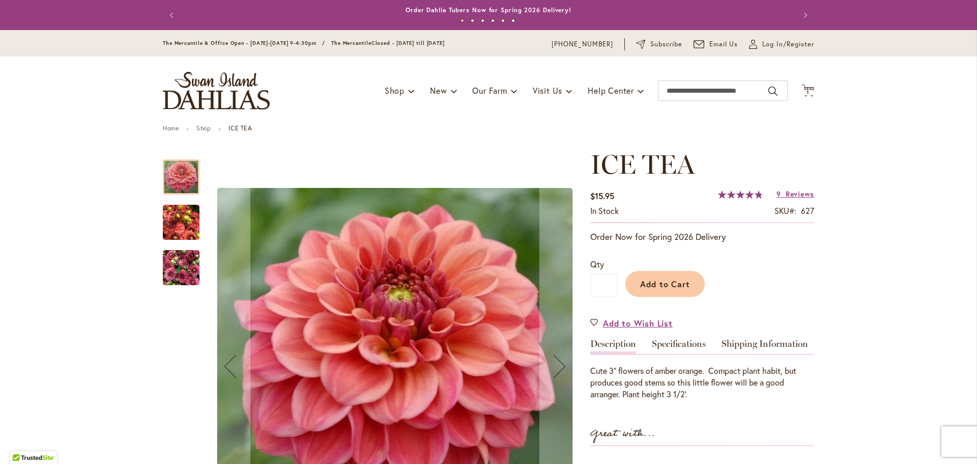
click at [179, 215] on img "ICE TEA" at bounding box center [181, 222] width 37 height 49
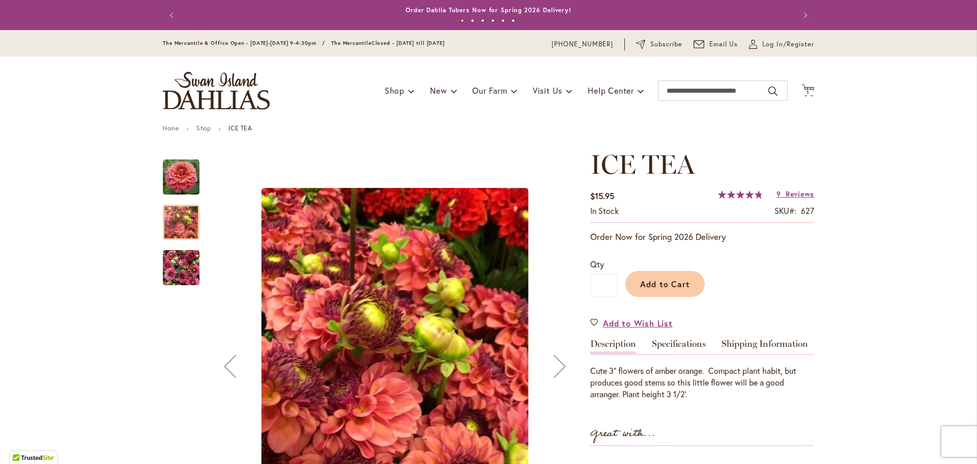
click at [182, 260] on img "ICE TEA" at bounding box center [181, 267] width 37 height 49
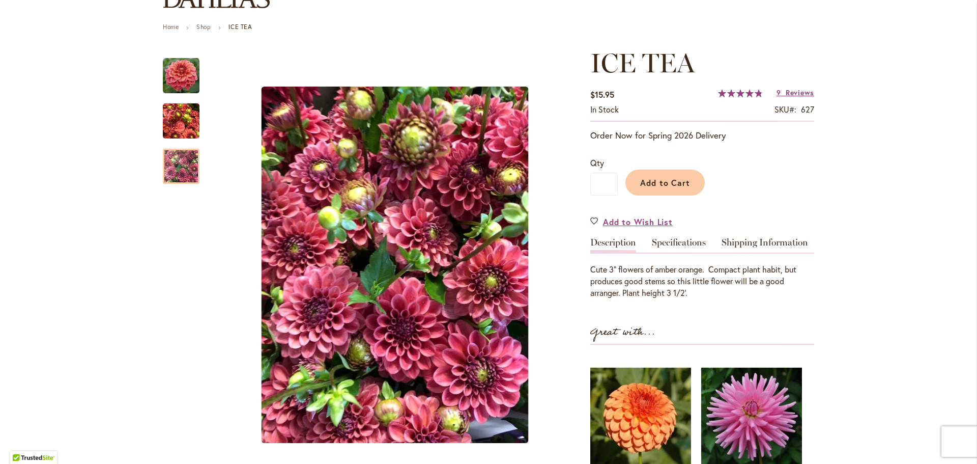
scroll to position [102, 0]
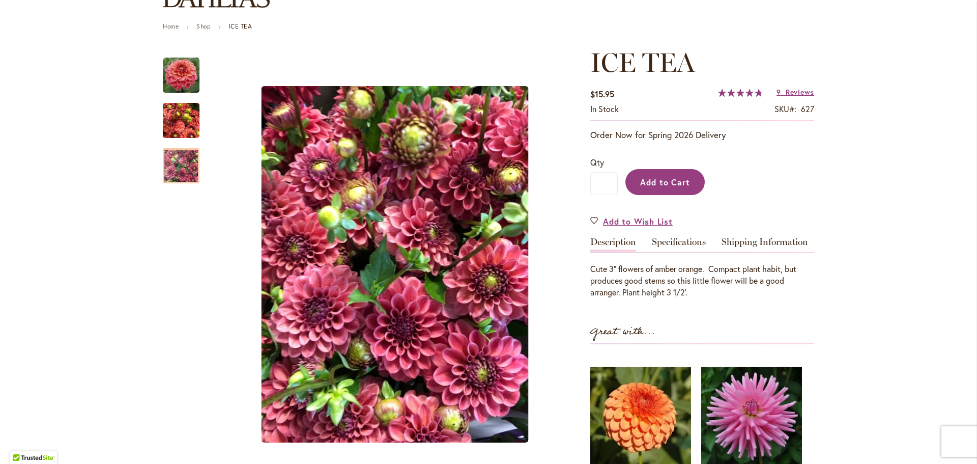
click at [650, 186] on span "Add to Cart" at bounding box center [665, 182] width 50 height 11
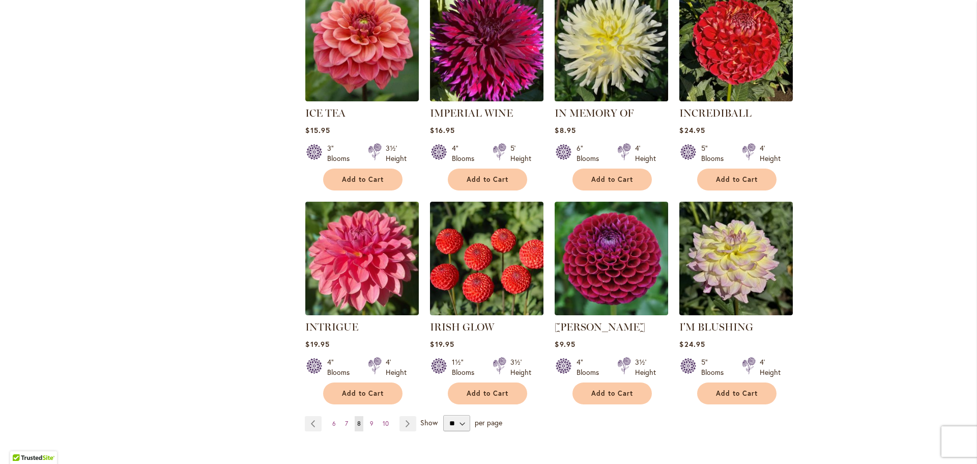
scroll to position [712, 0]
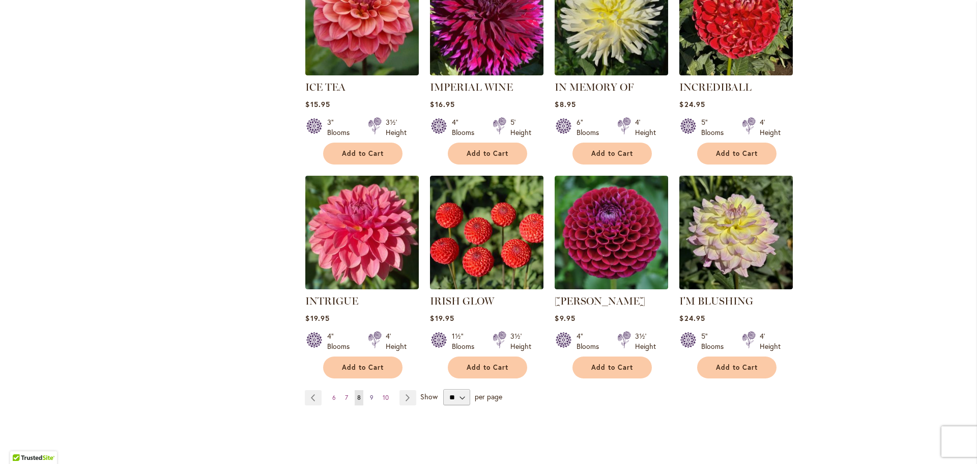
click at [370, 393] on span "9" at bounding box center [372, 397] width 4 height 8
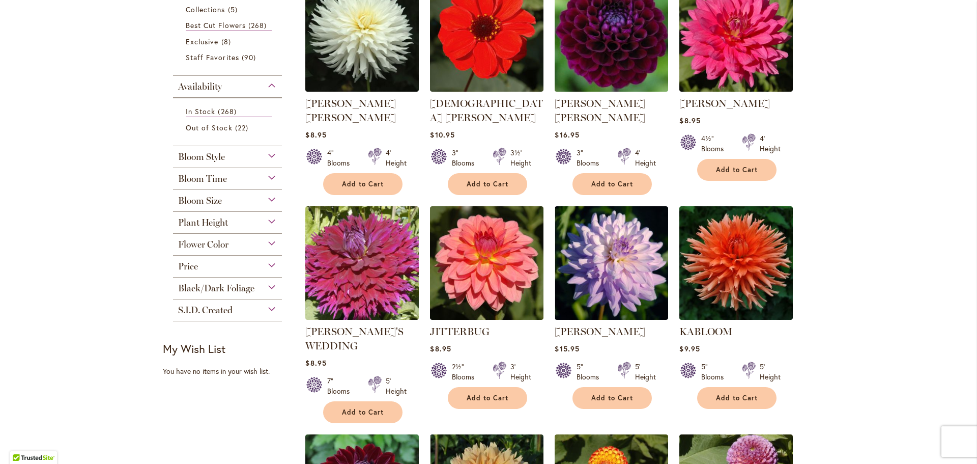
scroll to position [305, 0]
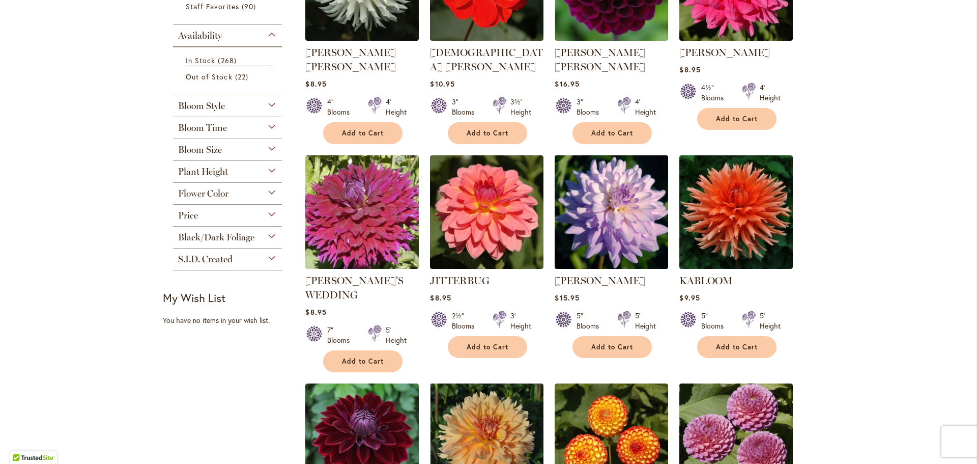
click at [622, 226] on img at bounding box center [611, 211] width 119 height 119
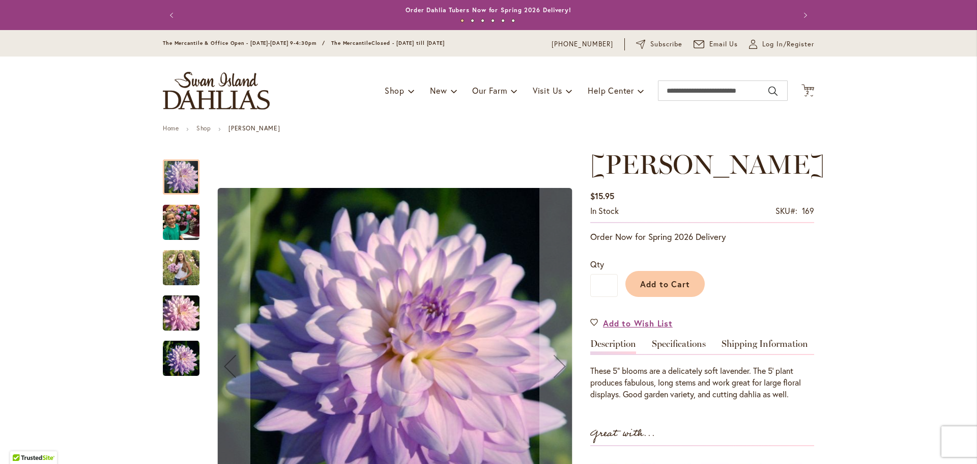
click at [178, 274] on img "JORDAN NICOLE" at bounding box center [181, 267] width 37 height 46
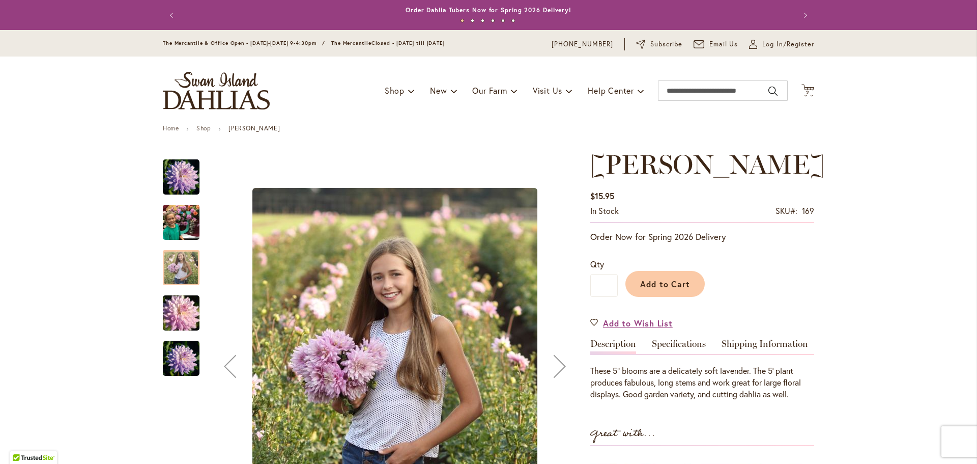
click at [174, 326] on img "JORDAN NICOLE" at bounding box center [181, 313] width 73 height 49
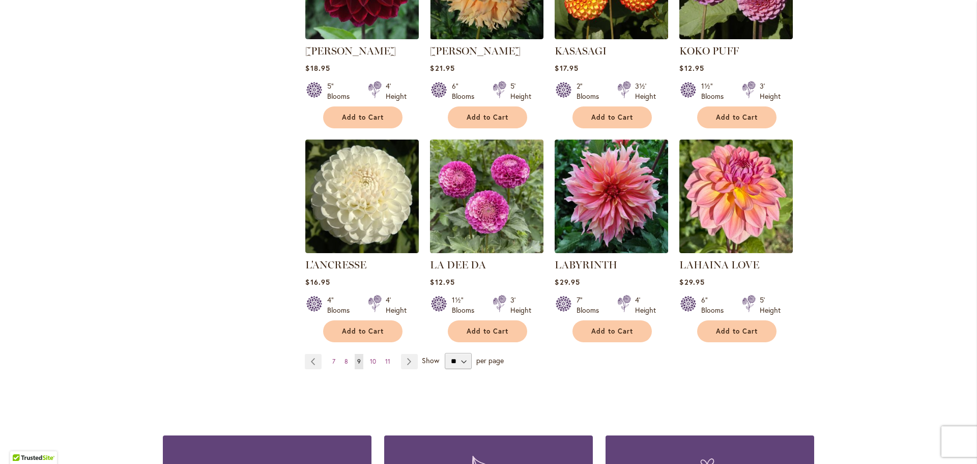
scroll to position [763, 0]
click at [344, 357] on span "8" at bounding box center [346, 361] width 4 height 8
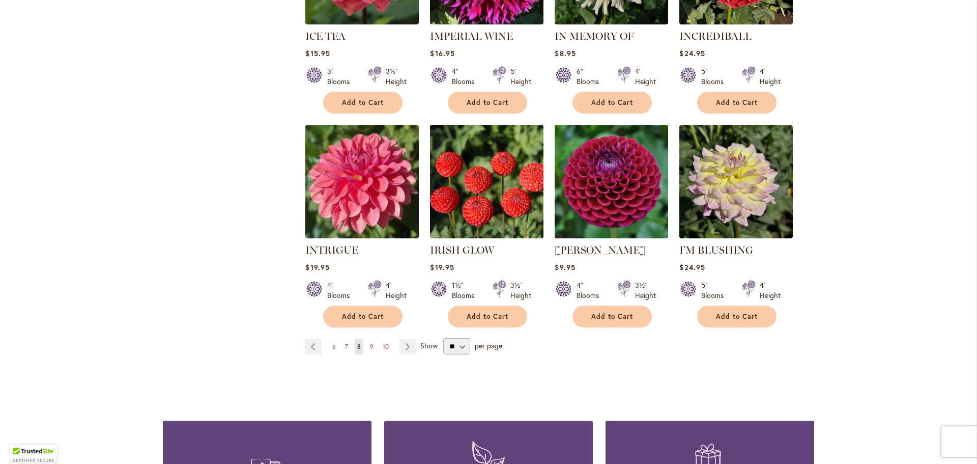
scroll to position [814, 0]
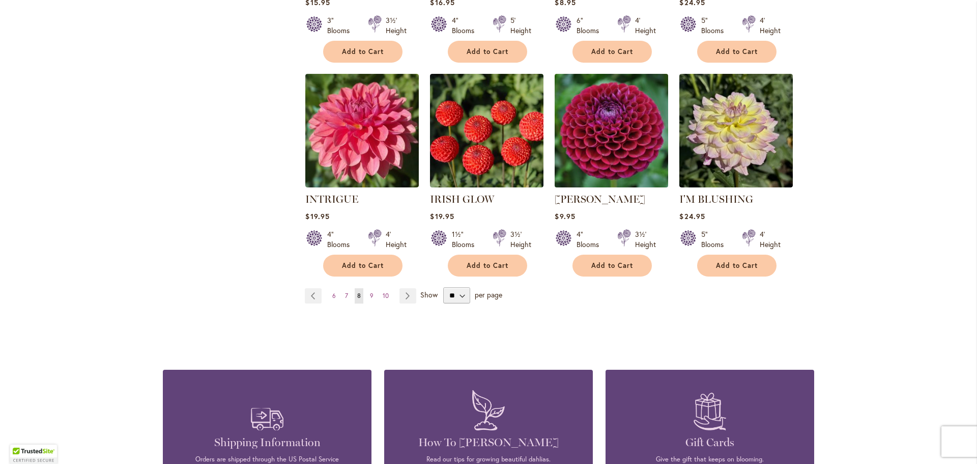
click at [623, 140] on img at bounding box center [611, 130] width 119 height 119
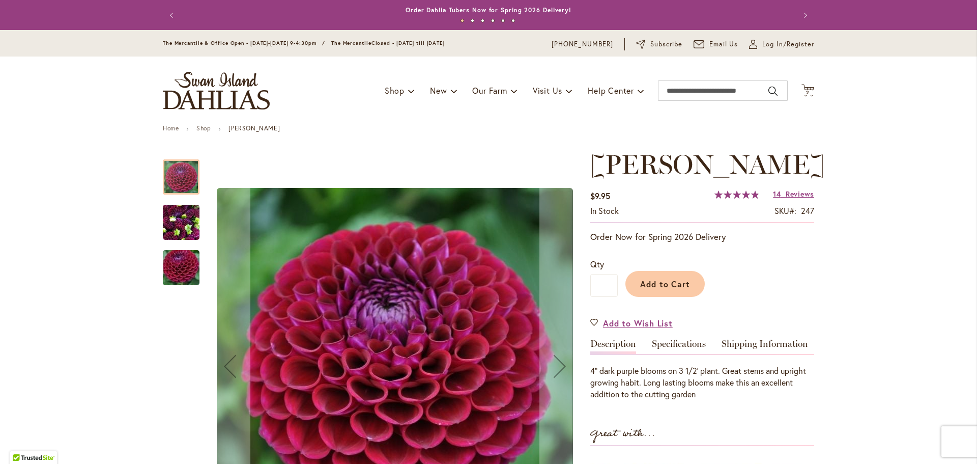
click at [173, 210] on img "IVANETTI" at bounding box center [181, 222] width 37 height 49
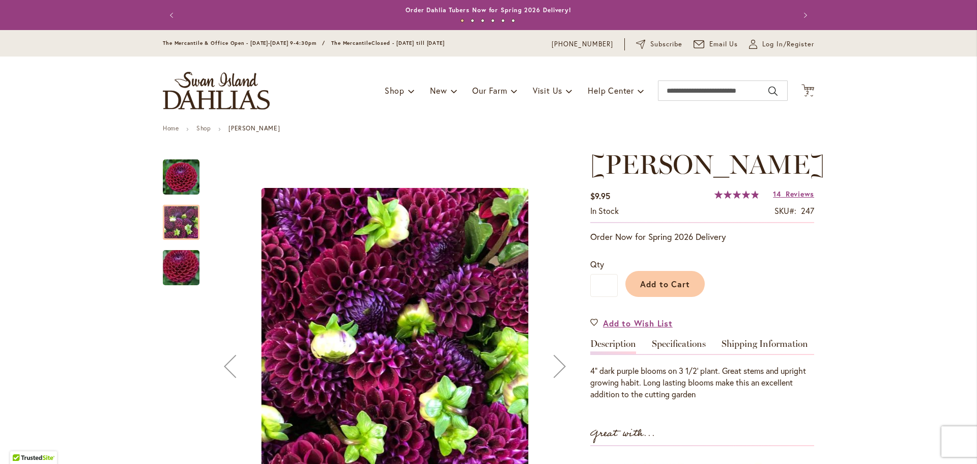
click at [182, 267] on img "IVANETTI" at bounding box center [181, 267] width 73 height 49
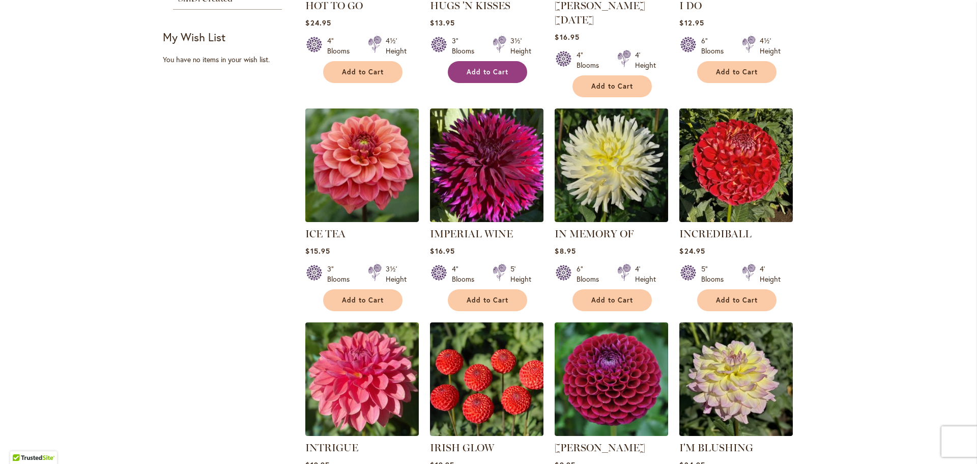
scroll to position [712, 0]
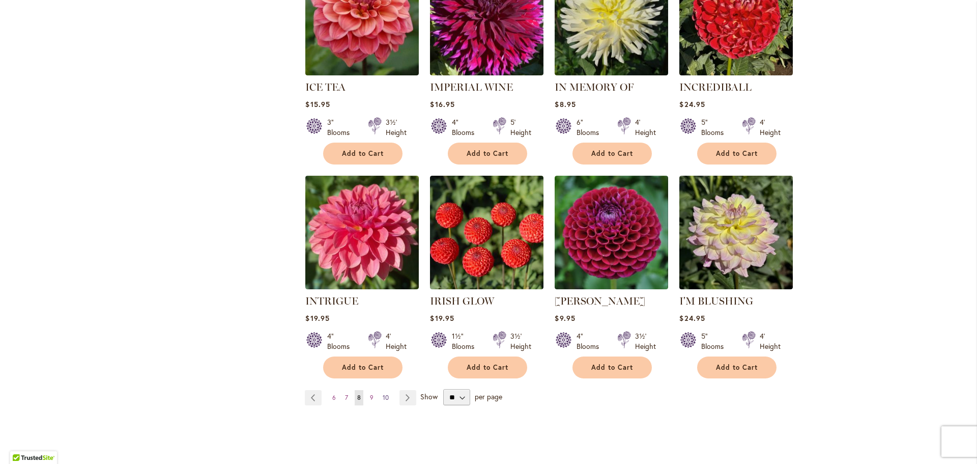
click at [384, 393] on span "10" at bounding box center [386, 397] width 6 height 8
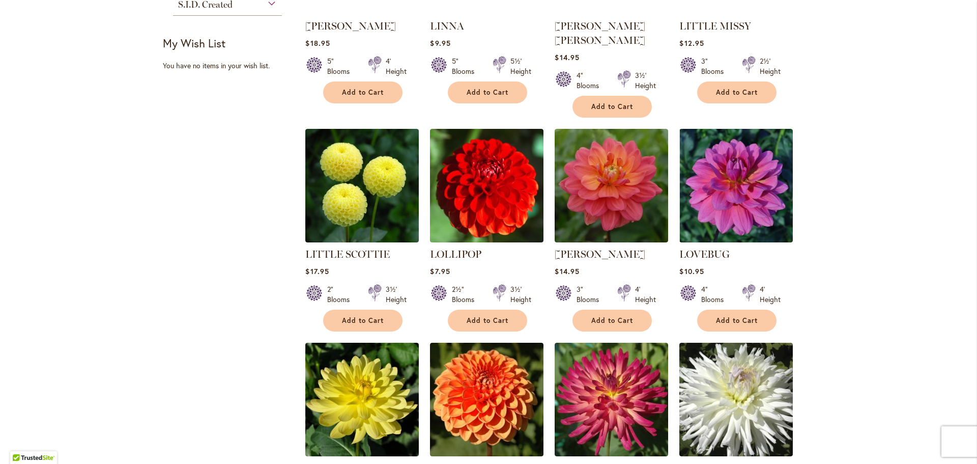
scroll to position [712, 0]
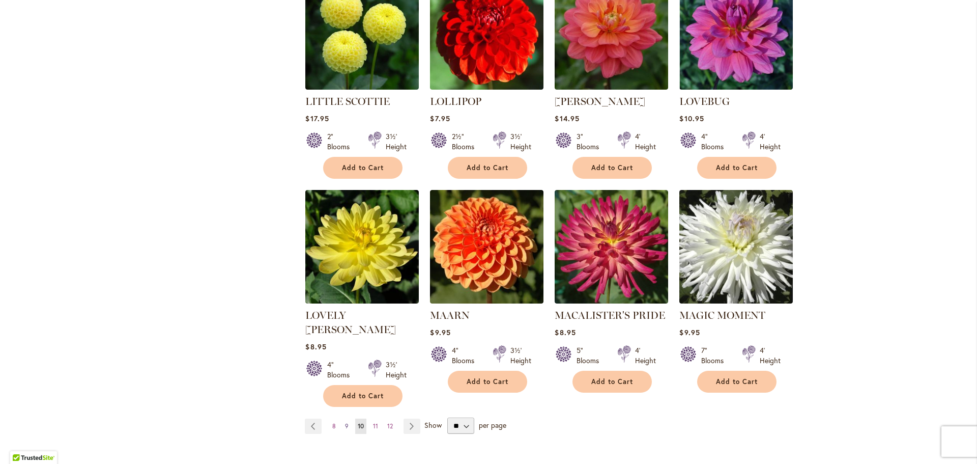
click at [346, 418] on link "Page 9" at bounding box center [346, 425] width 9 height 15
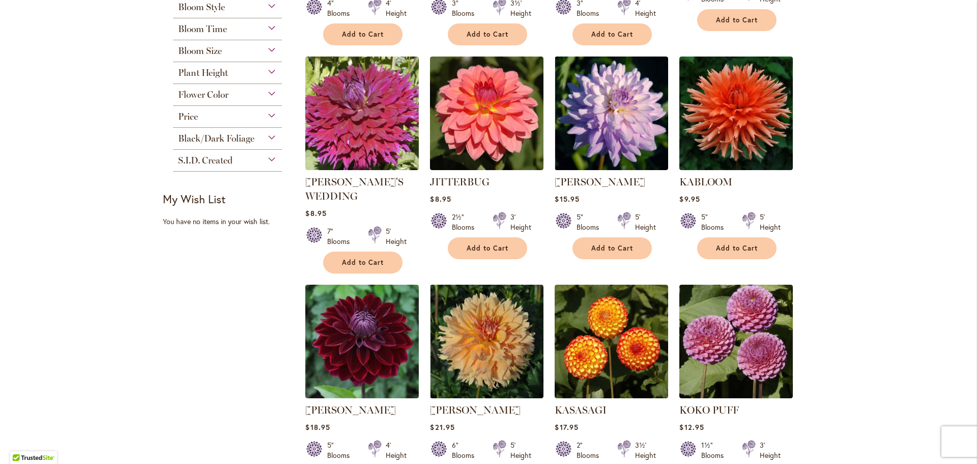
scroll to position [560, 0]
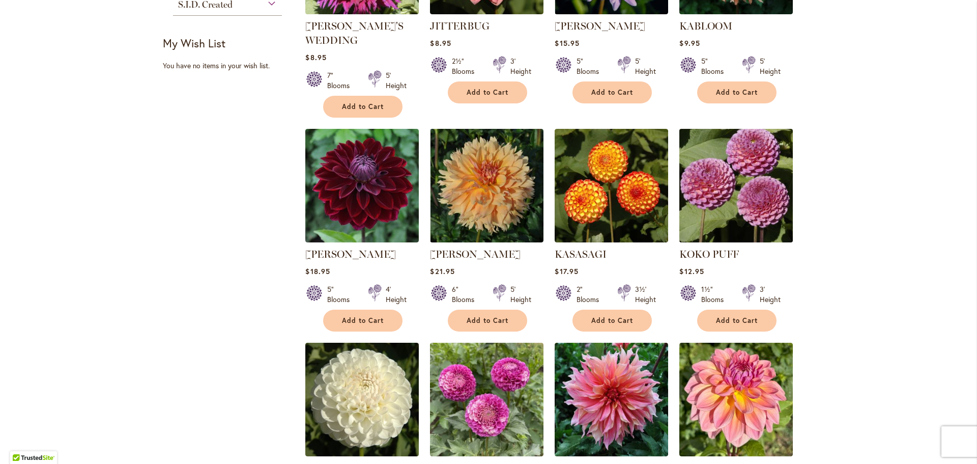
click at [742, 153] on img at bounding box center [736, 185] width 119 height 119
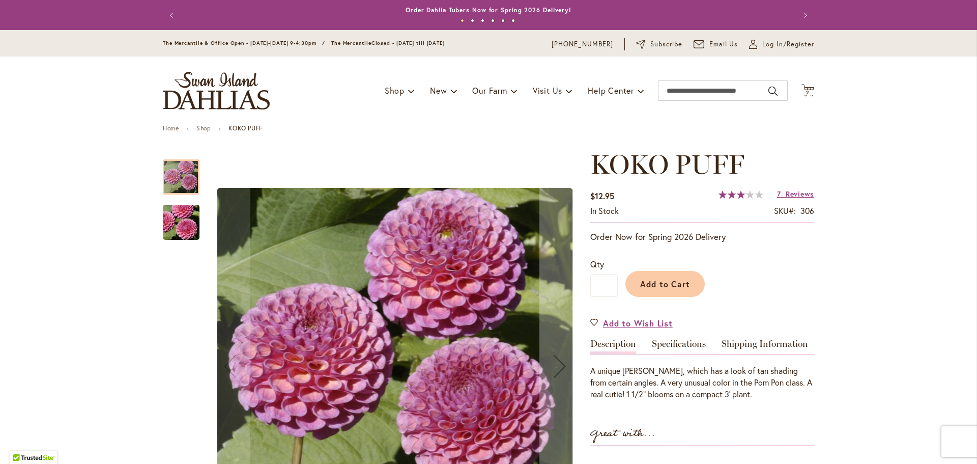
click at [170, 222] on img "KOKO PUFF" at bounding box center [181, 222] width 73 height 49
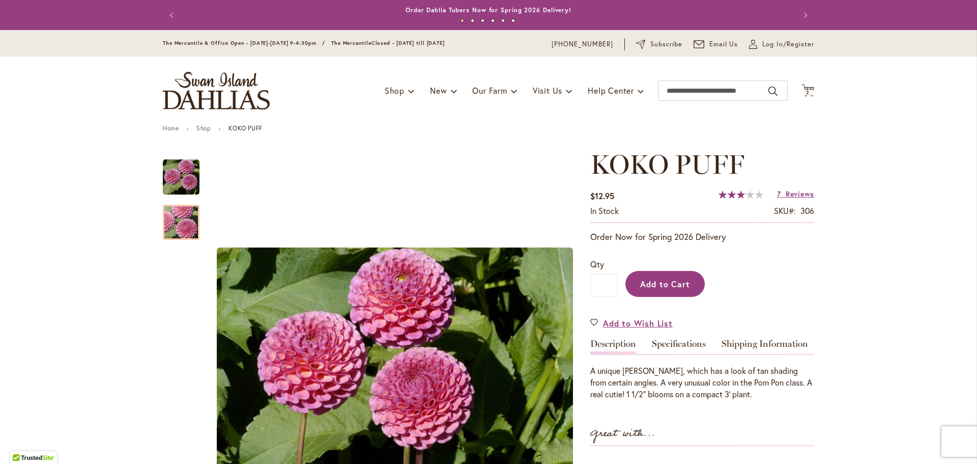
click at [647, 277] on button "Add to Cart" at bounding box center [664, 284] width 79 height 26
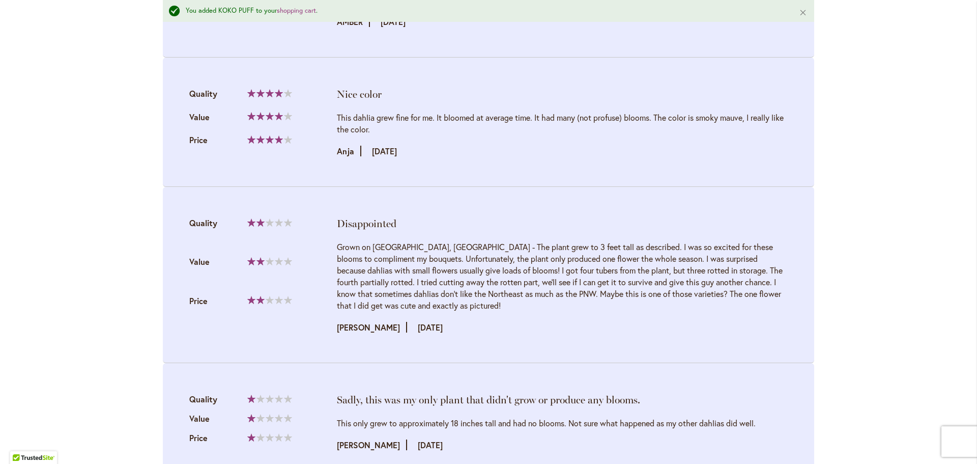
scroll to position [1628, 0]
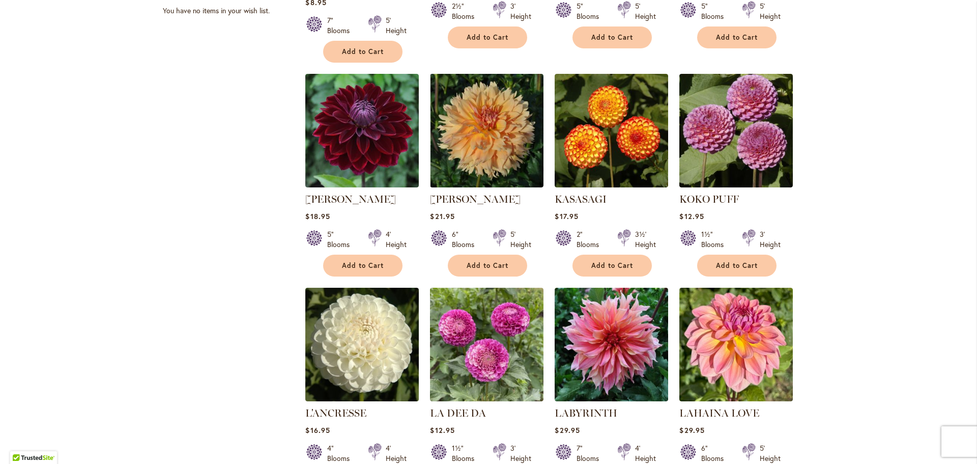
scroll to position [712, 0]
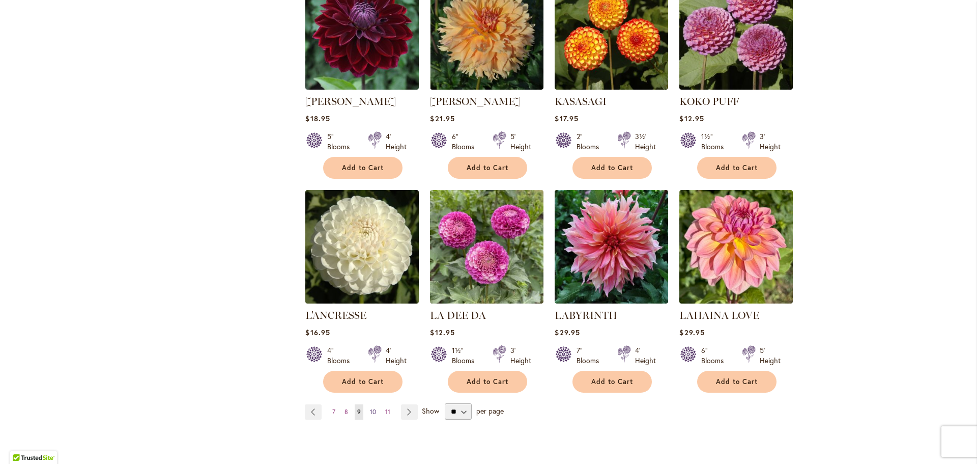
click at [367, 404] on link "Page 10" at bounding box center [372, 411] width 11 height 15
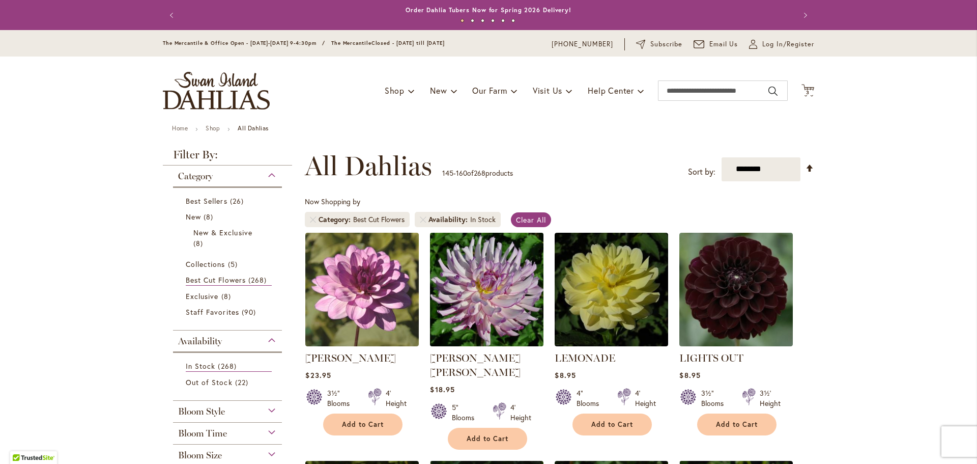
click at [459, 290] on img at bounding box center [486, 288] width 119 height 119
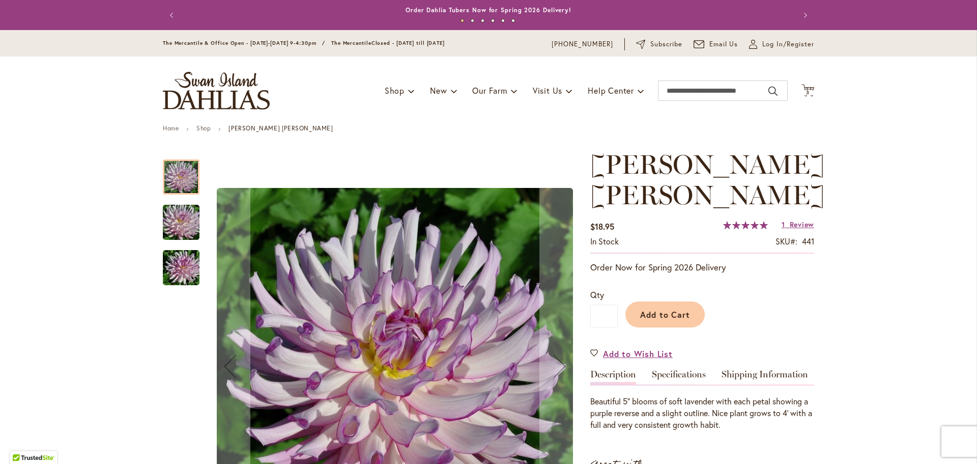
click at [187, 217] on img "LEILA SAVANNA ROSE" at bounding box center [181, 222] width 73 height 49
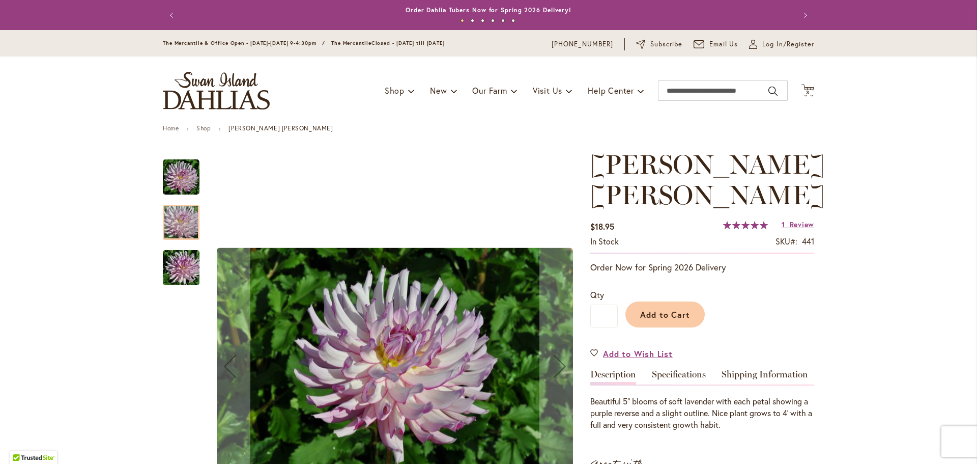
click at [175, 270] on img "LEILA SAVANNA ROSE" at bounding box center [181, 267] width 73 height 49
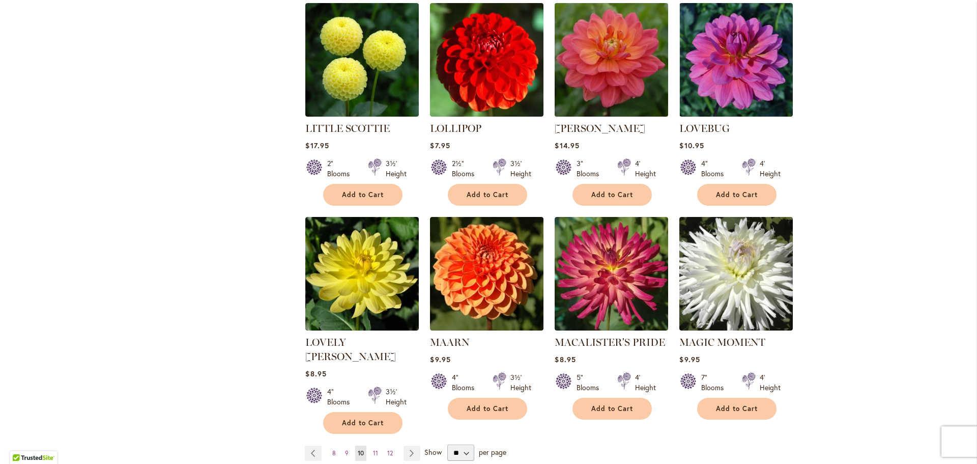
scroll to position [763, 0]
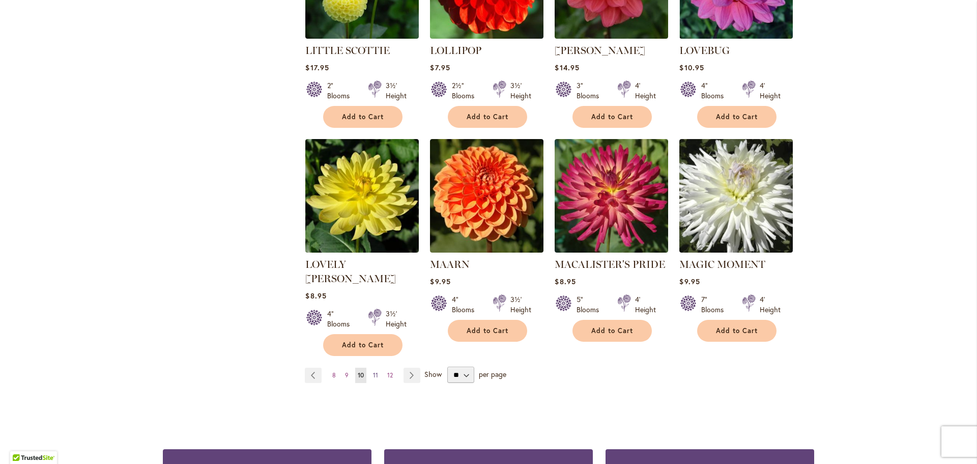
click at [370, 367] on link "Page 11" at bounding box center [375, 374] width 10 height 15
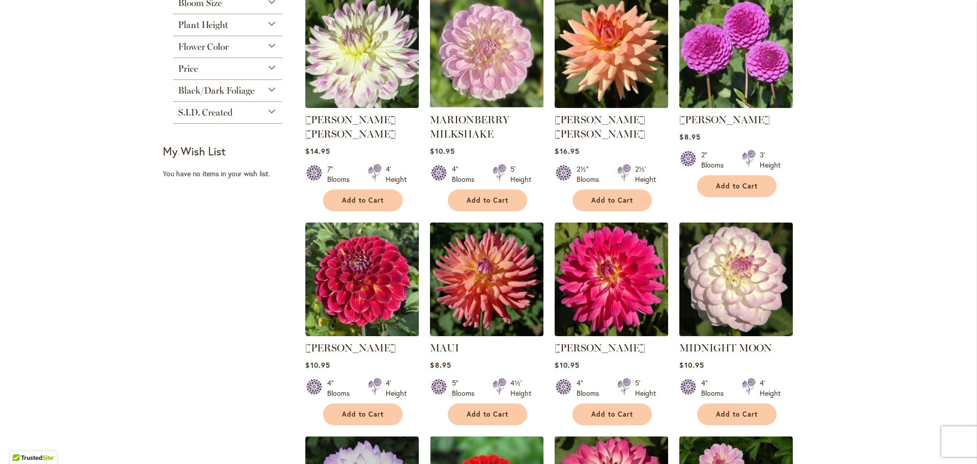
scroll to position [458, 0]
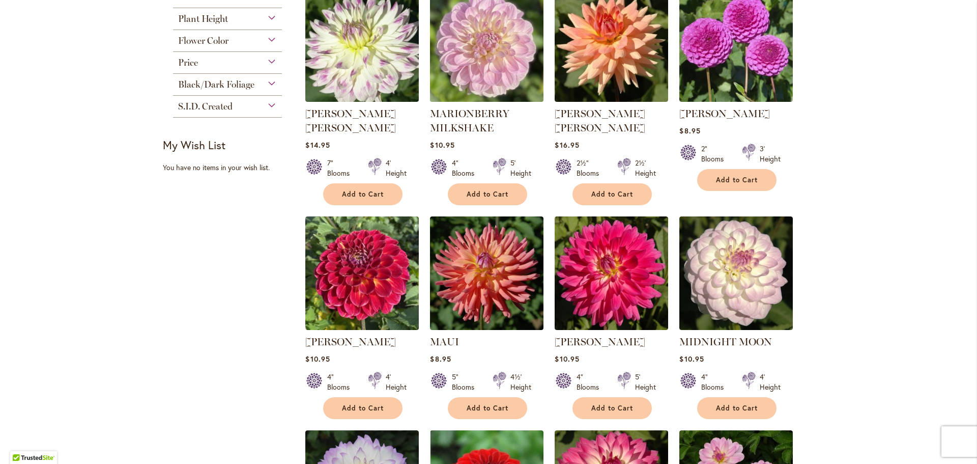
click at [469, 74] on img at bounding box center [486, 44] width 119 height 119
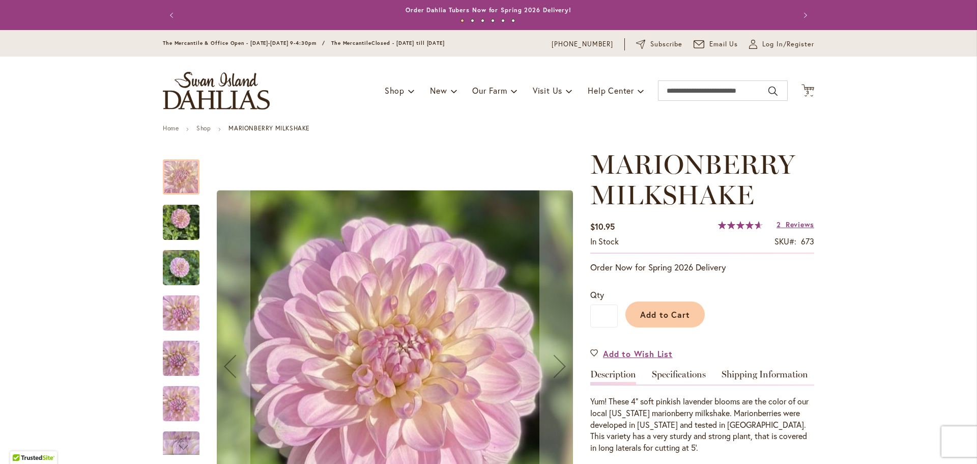
click at [173, 223] on img "MARIONBERRY MILKSHAKE" at bounding box center [181, 222] width 37 height 49
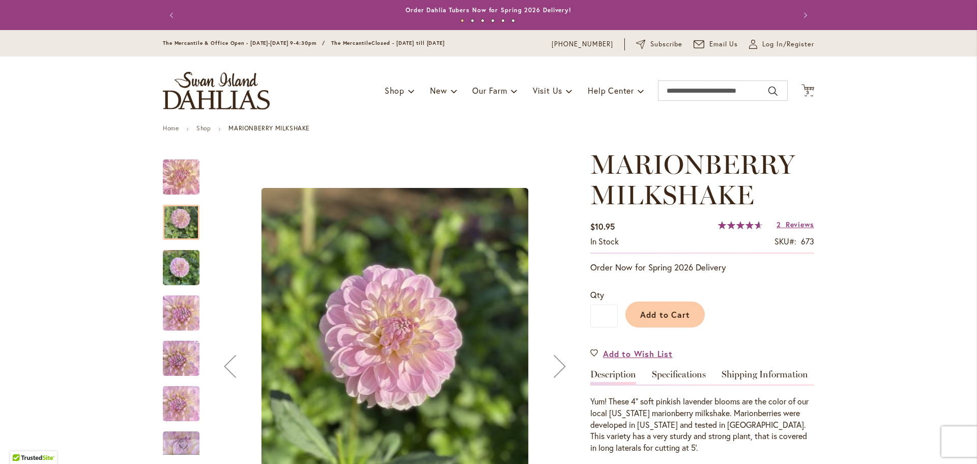
click at [178, 278] on img "MARIONBERRY MILKSHAKE" at bounding box center [181, 267] width 37 height 49
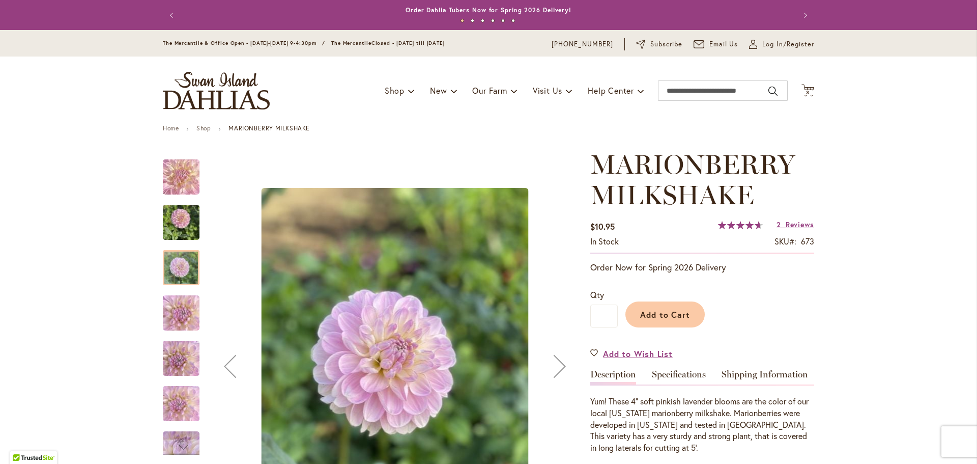
click at [174, 318] on img "MARIONBERRY MILKSHAKE" at bounding box center [181, 312] width 73 height 41
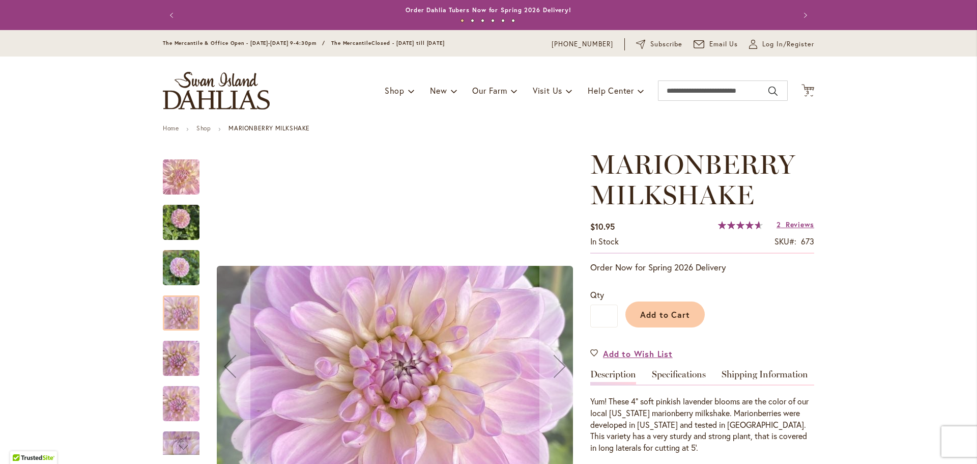
click at [171, 361] on img "MARIONBERRY MILKSHAKE" at bounding box center [181, 358] width 37 height 49
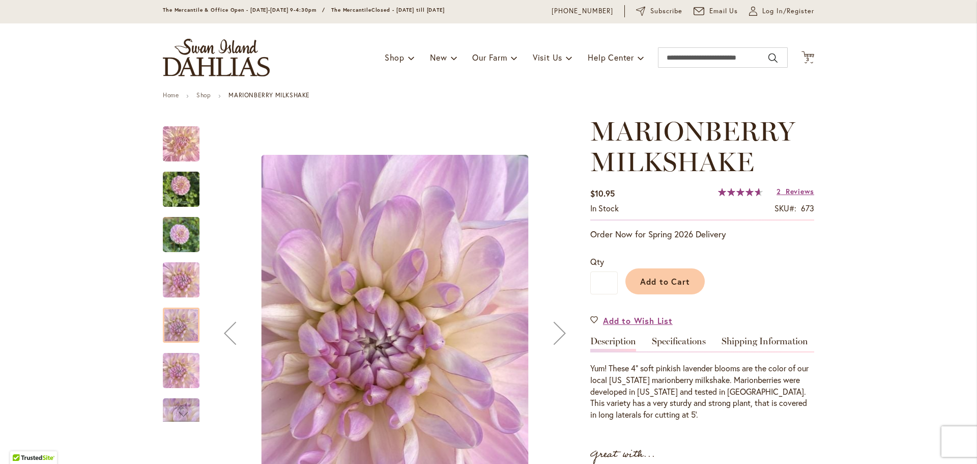
scroll to position [51, 0]
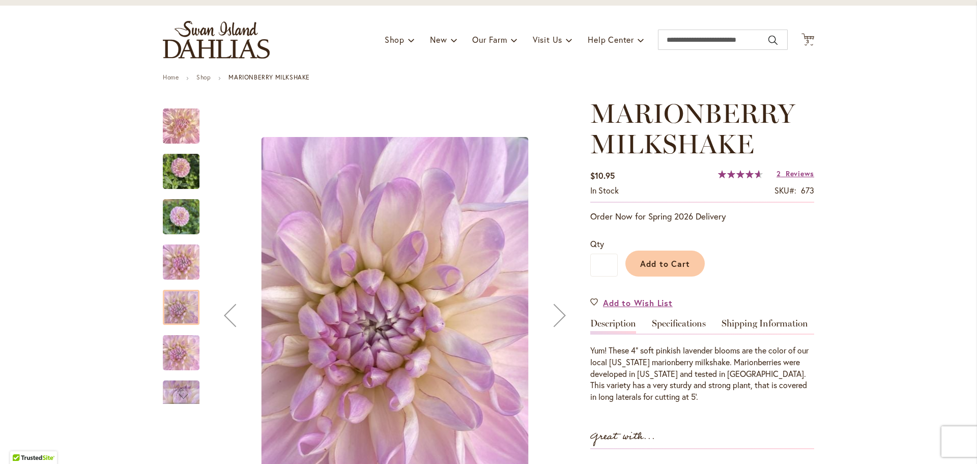
click at [173, 385] on img "MARIONBERRY MILKSHAKE" at bounding box center [181, 397] width 73 height 41
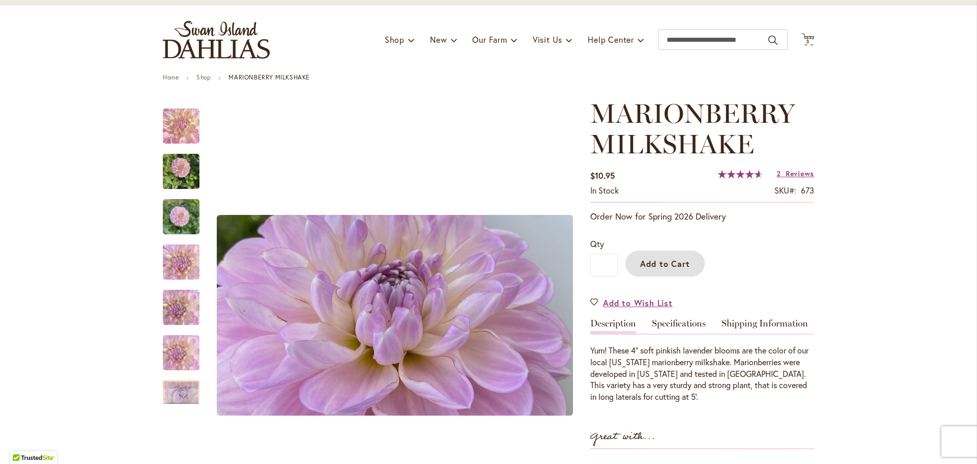
click at [669, 265] on span "Add to Cart" at bounding box center [665, 263] width 50 height 11
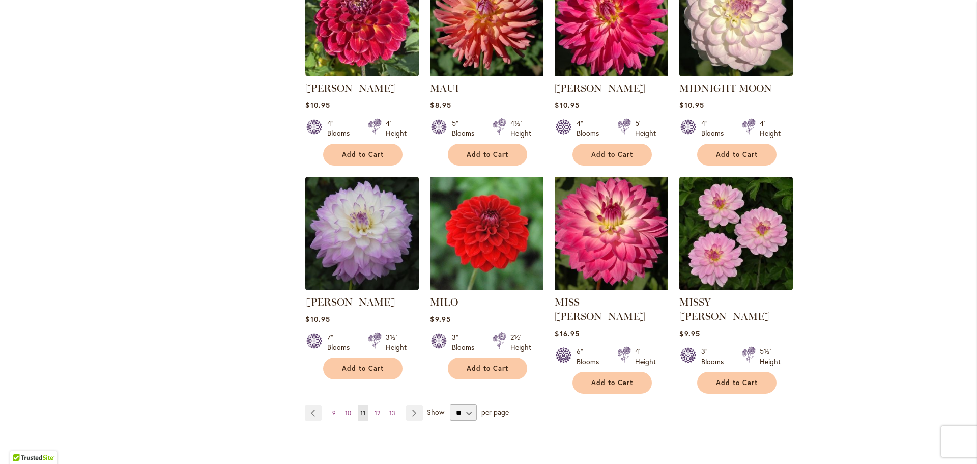
scroll to position [712, 0]
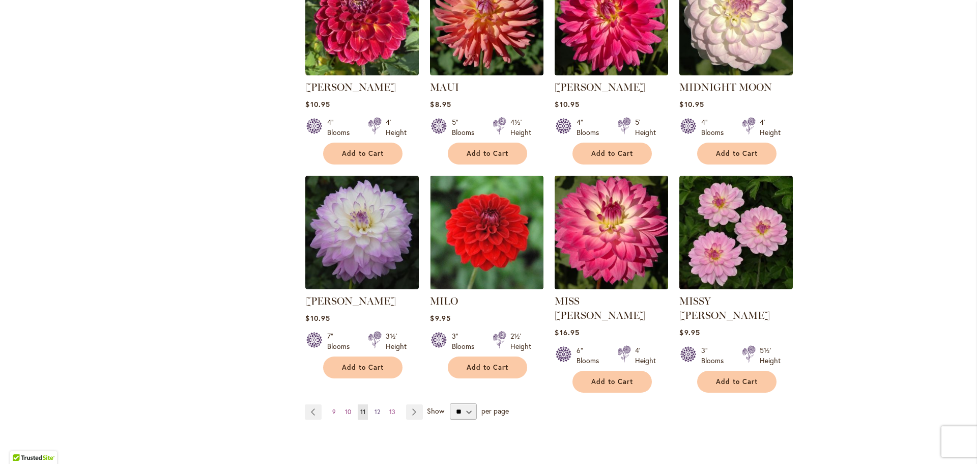
click at [372, 404] on link "Page 12" at bounding box center [377, 411] width 11 height 15
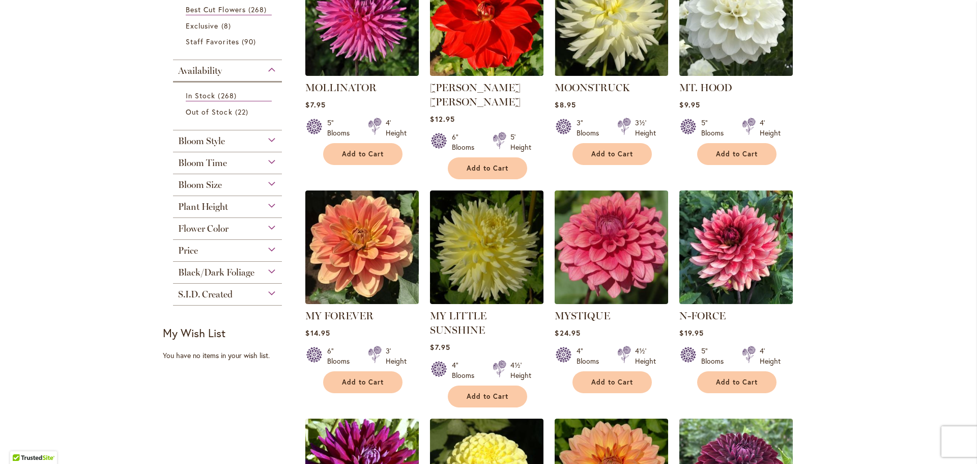
scroll to position [305, 0]
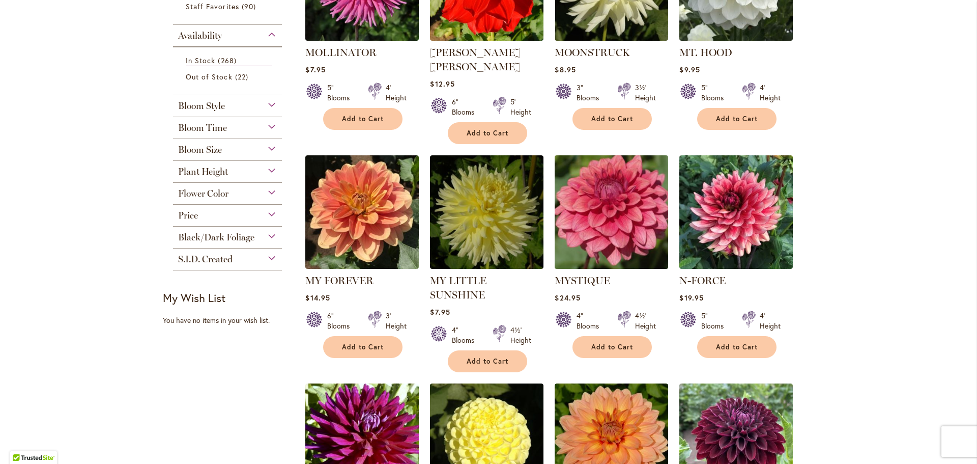
click at [615, 197] on img at bounding box center [611, 211] width 119 height 119
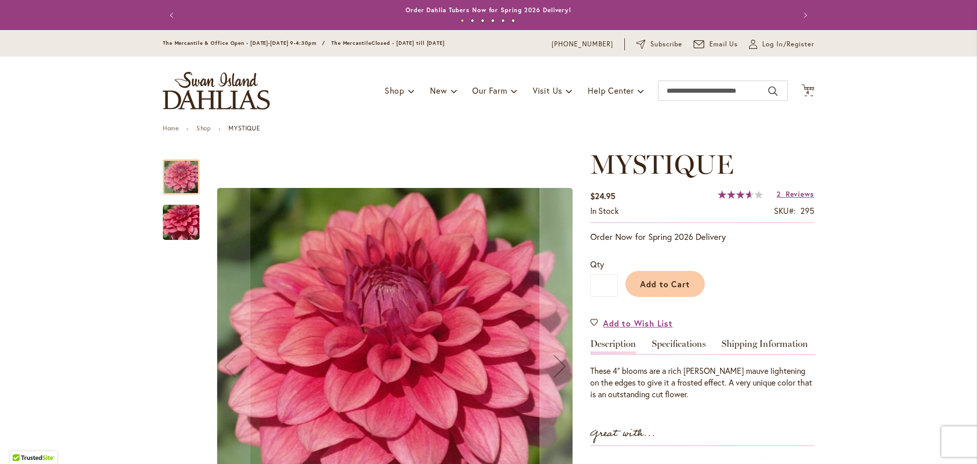
click at [187, 222] on img "MYSTIQUE" at bounding box center [181, 222] width 73 height 55
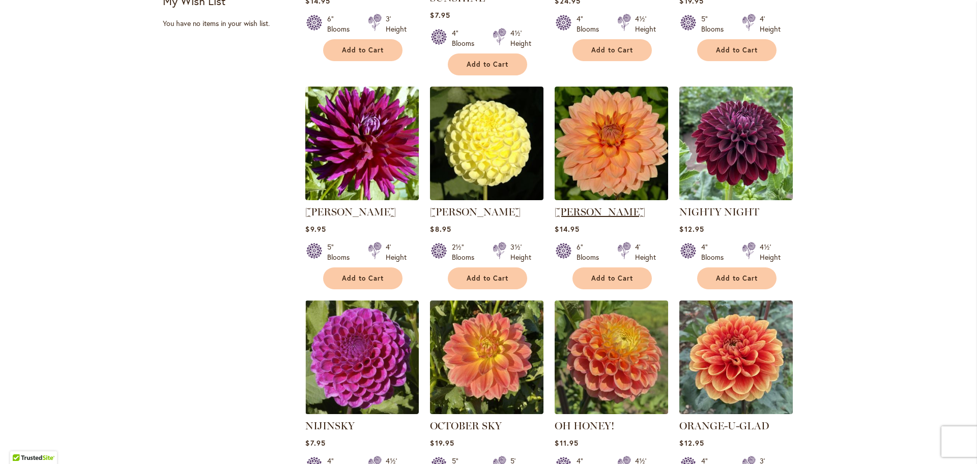
scroll to position [763, 0]
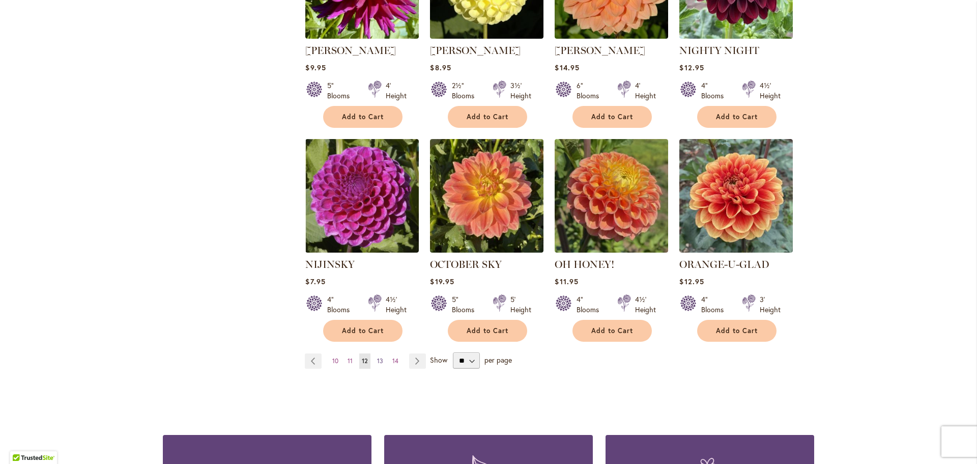
click at [377, 357] on span "13" at bounding box center [380, 361] width 6 height 8
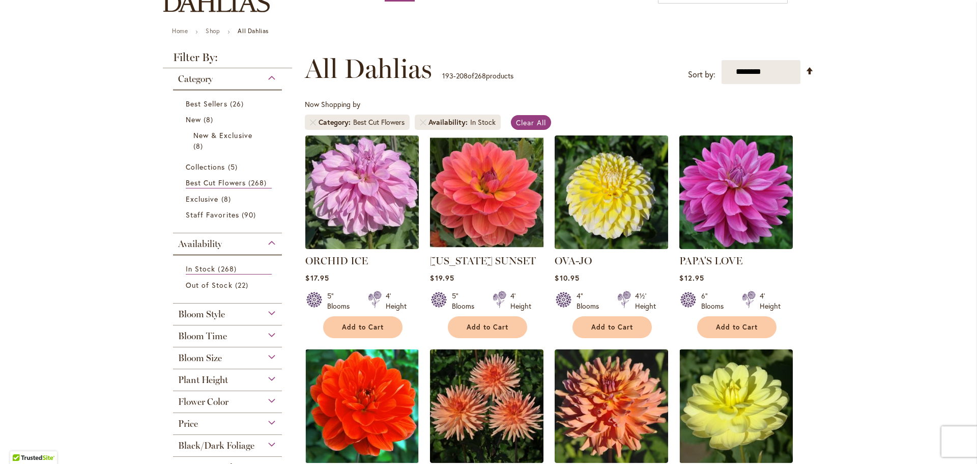
scroll to position [153, 0]
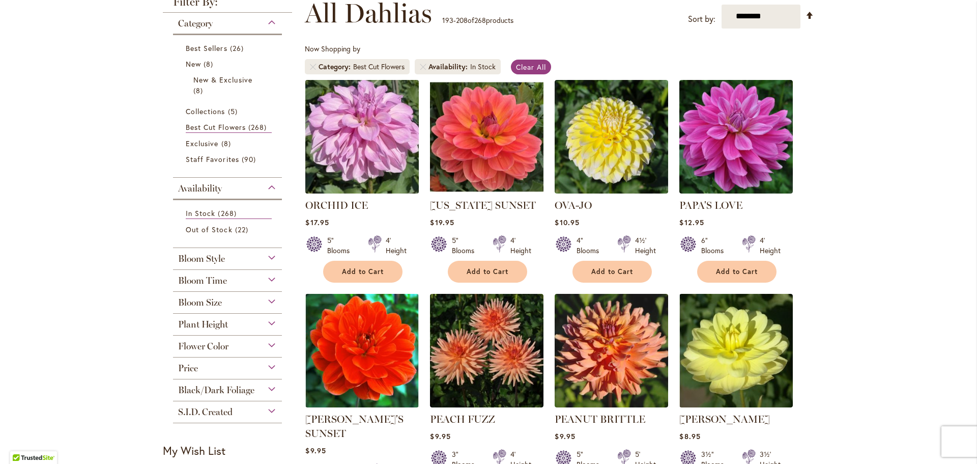
click at [352, 135] on img at bounding box center [362, 136] width 119 height 119
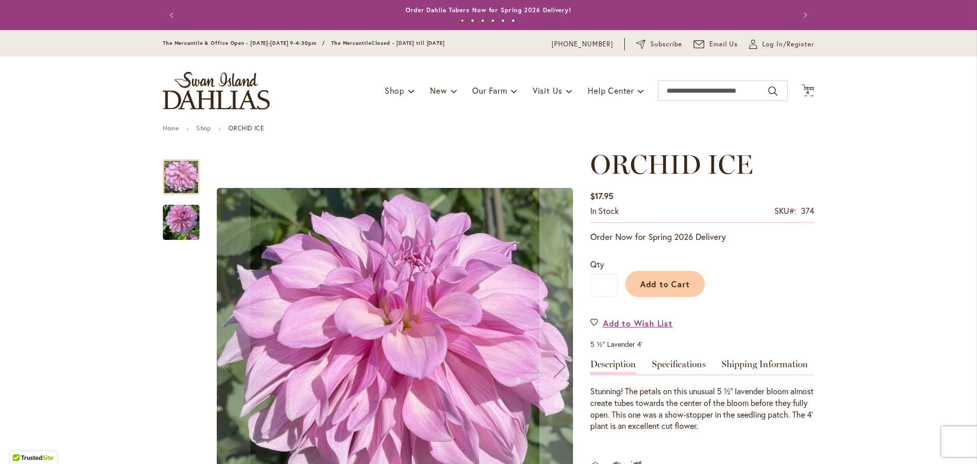
click at [173, 222] on img "ORCHID ICE" at bounding box center [181, 222] width 37 height 65
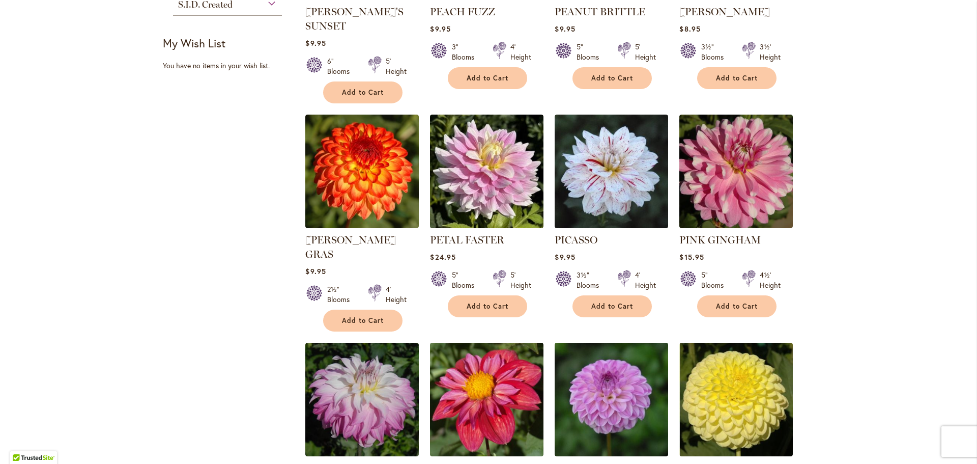
scroll to position [763, 0]
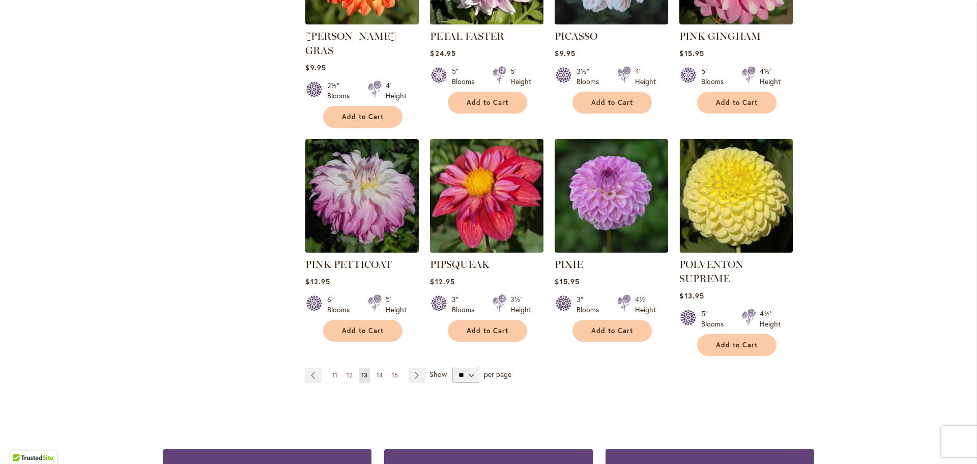
click at [377, 371] on span "14" at bounding box center [380, 375] width 6 height 8
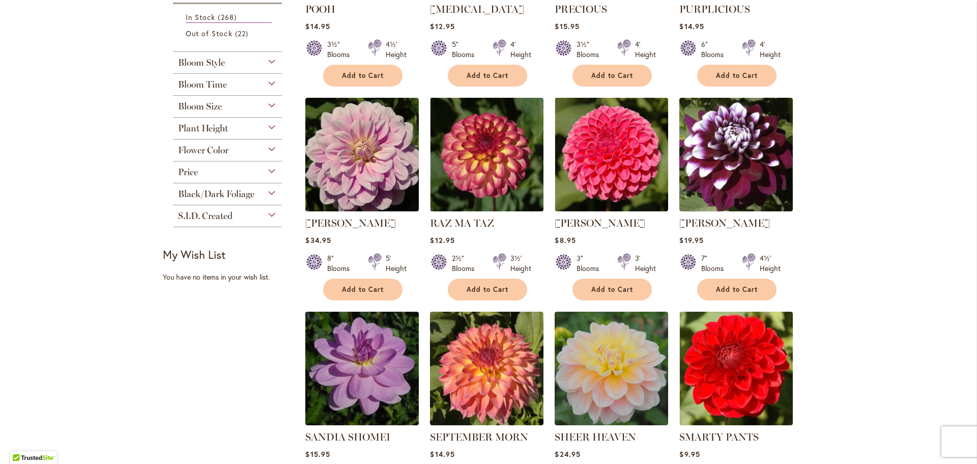
scroll to position [407, 0]
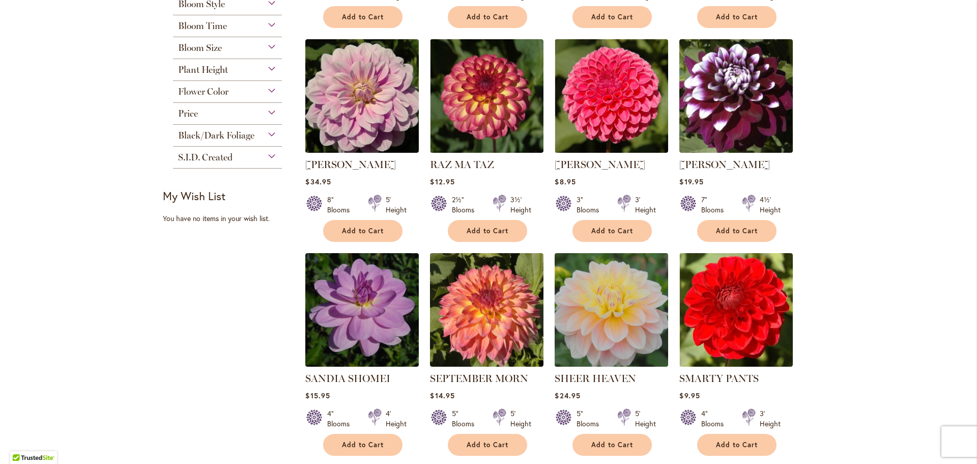
click at [608, 285] on img at bounding box center [611, 309] width 119 height 119
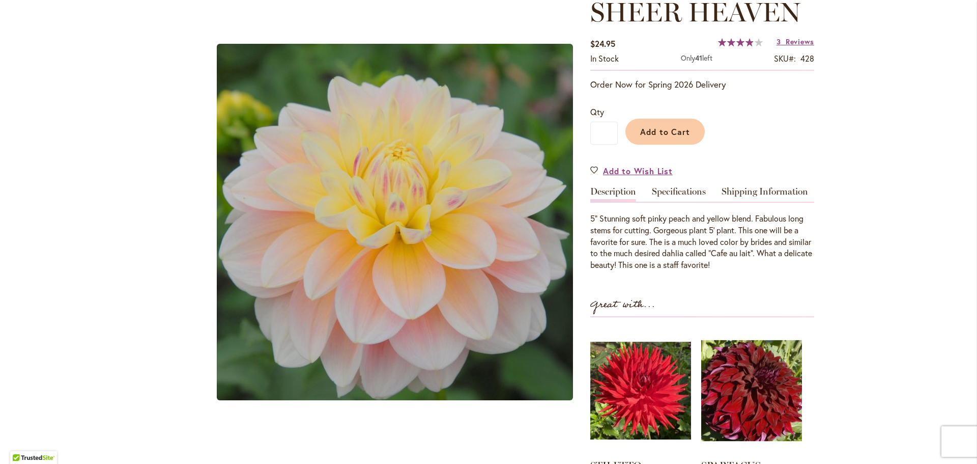
scroll to position [153, 0]
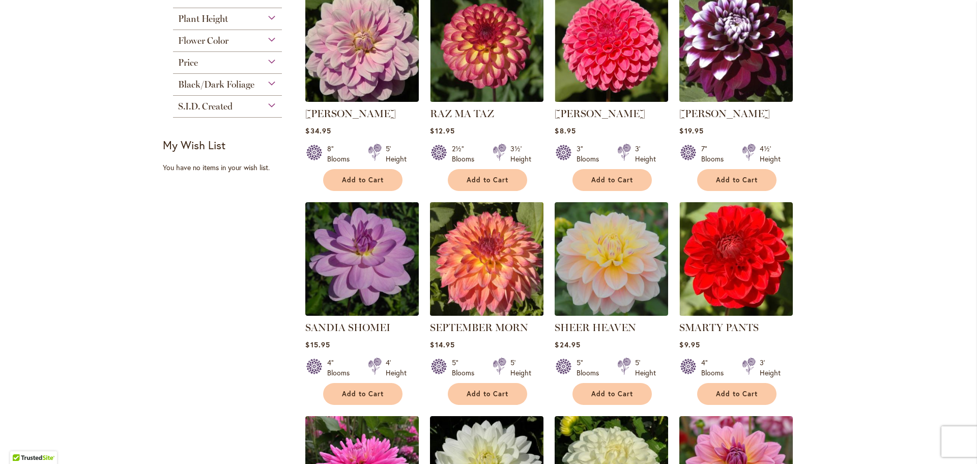
scroll to position [712, 0]
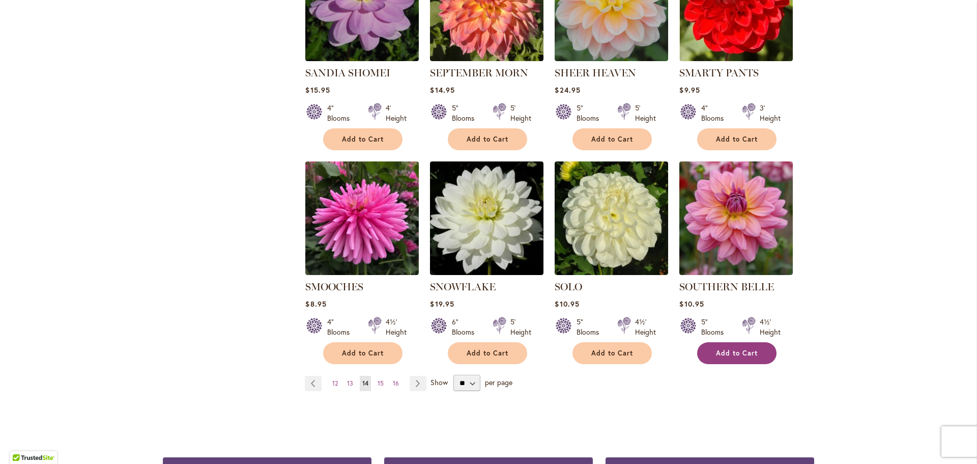
click at [743, 352] on span "Add to Cart" at bounding box center [737, 353] width 42 height 9
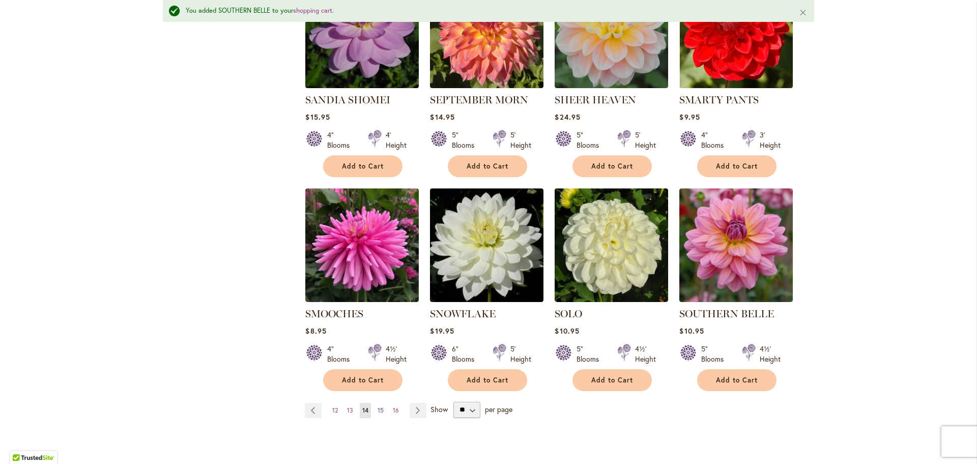
click at [379, 408] on span "15" at bounding box center [381, 410] width 6 height 8
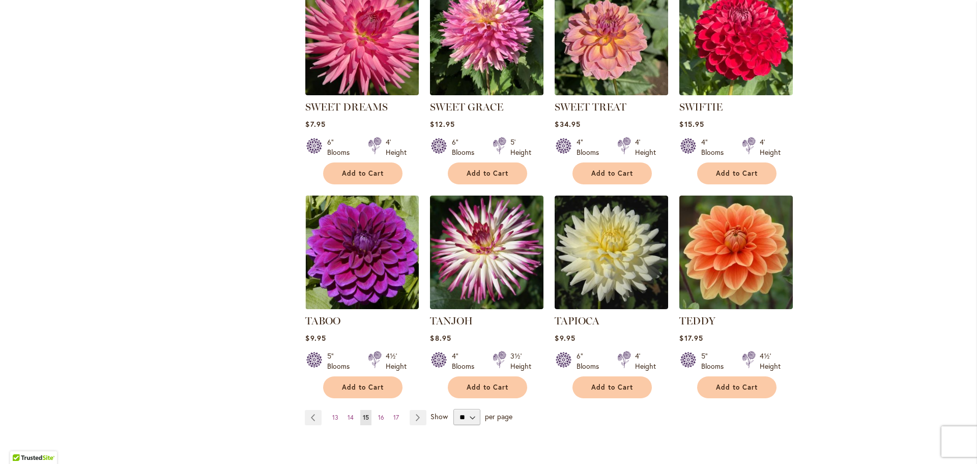
scroll to position [712, 0]
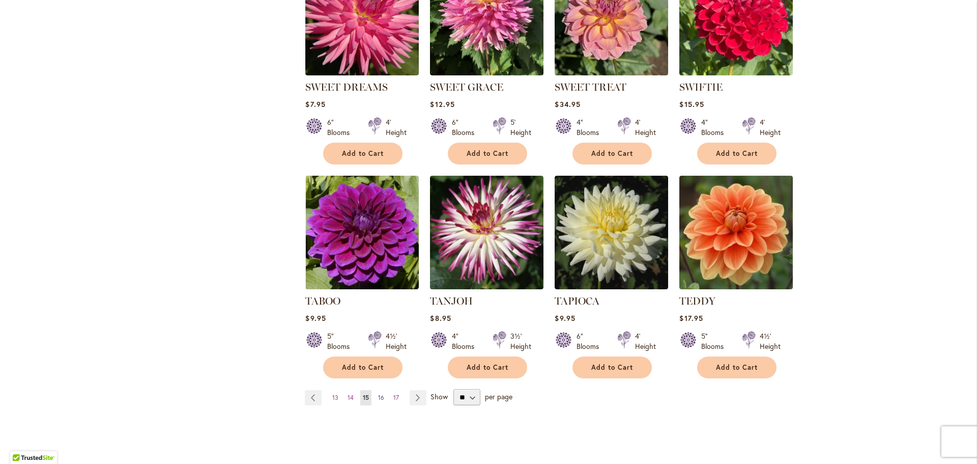
click at [378, 393] on span "16" at bounding box center [381, 397] width 6 height 8
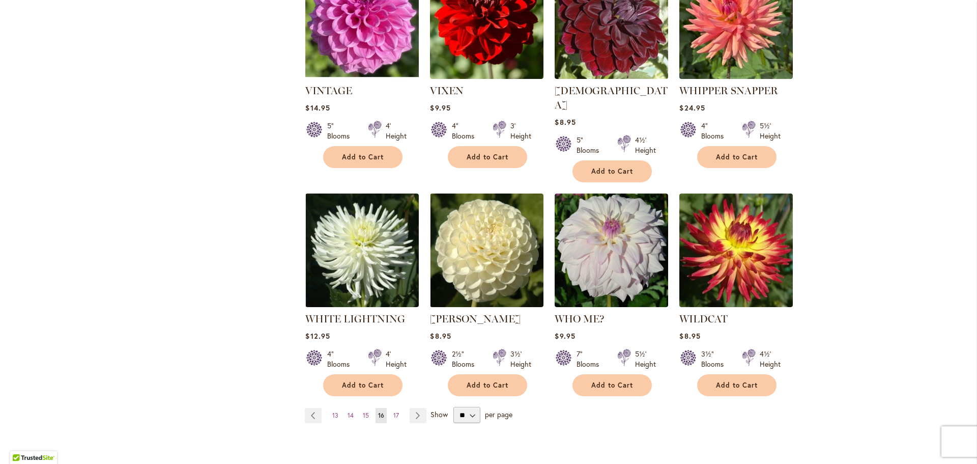
scroll to position [712, 0]
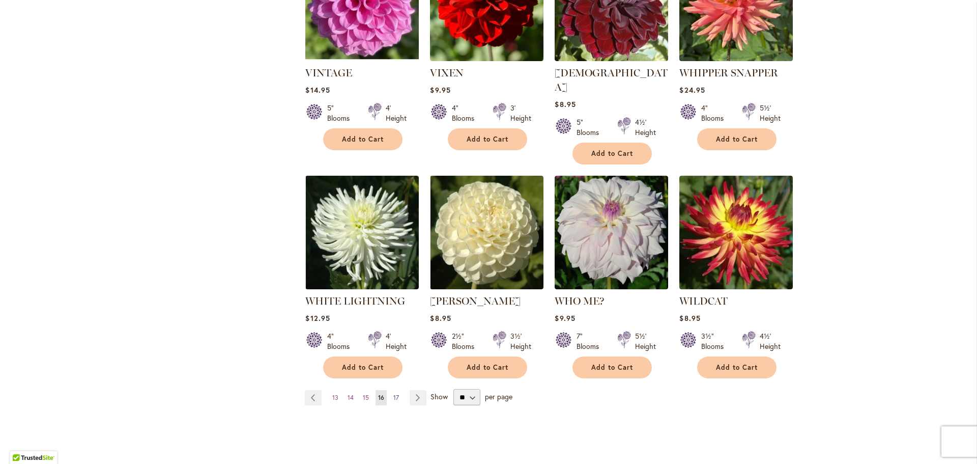
click at [393, 393] on span "17" at bounding box center [396, 397] width 6 height 8
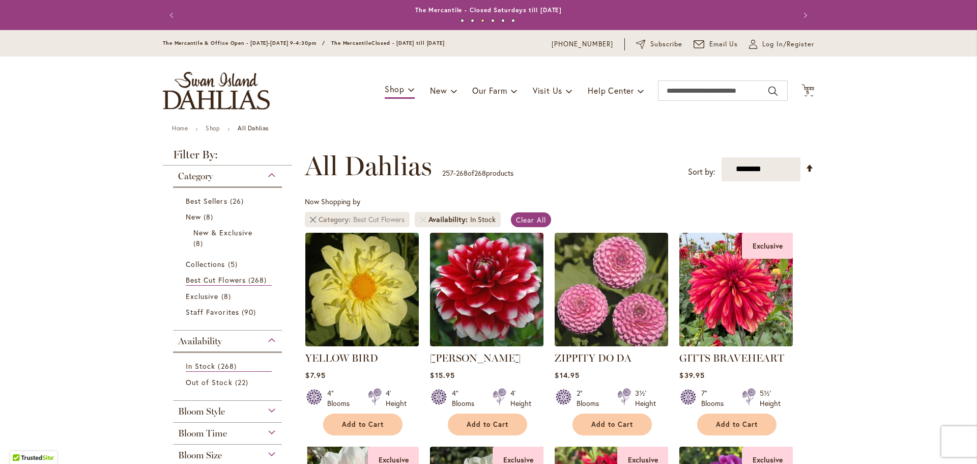
click at [310, 220] on link "Remove Category Best Cut Flowers" at bounding box center [313, 219] width 6 height 6
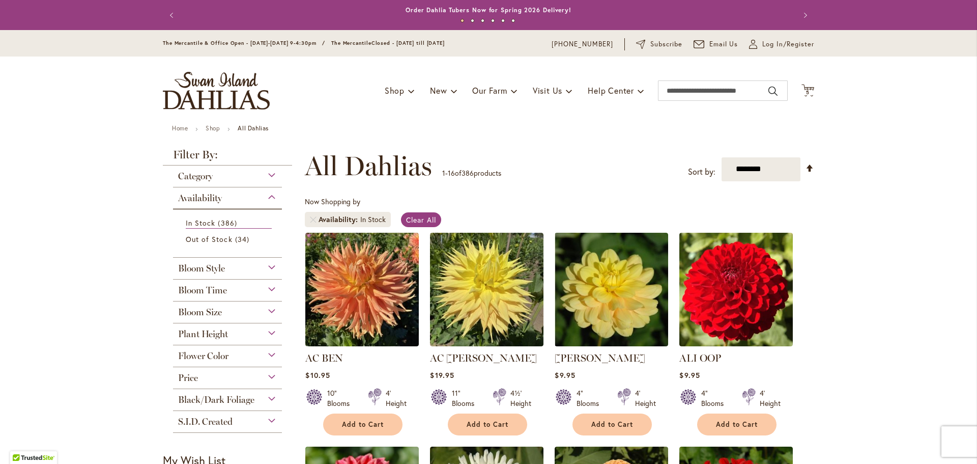
click at [251, 270] on div "Bloom Style" at bounding box center [227, 265] width 109 height 16
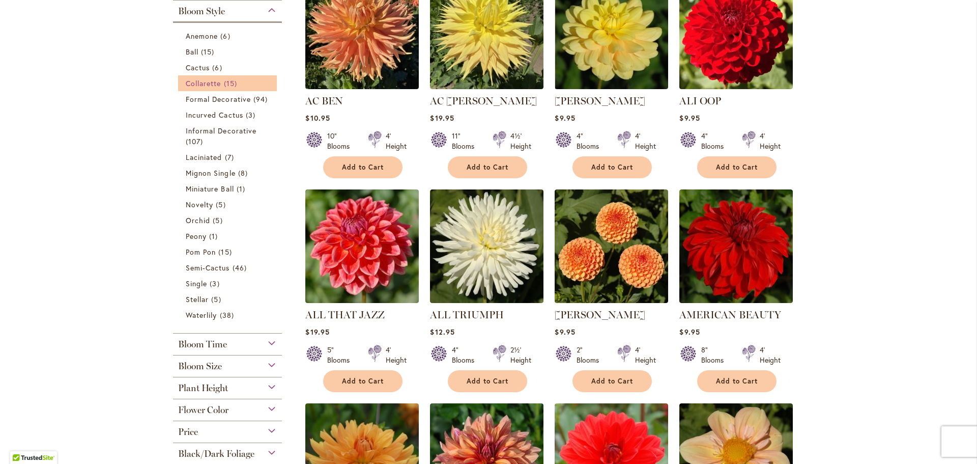
click at [216, 82] on span "Collarette" at bounding box center [204, 83] width 36 height 10
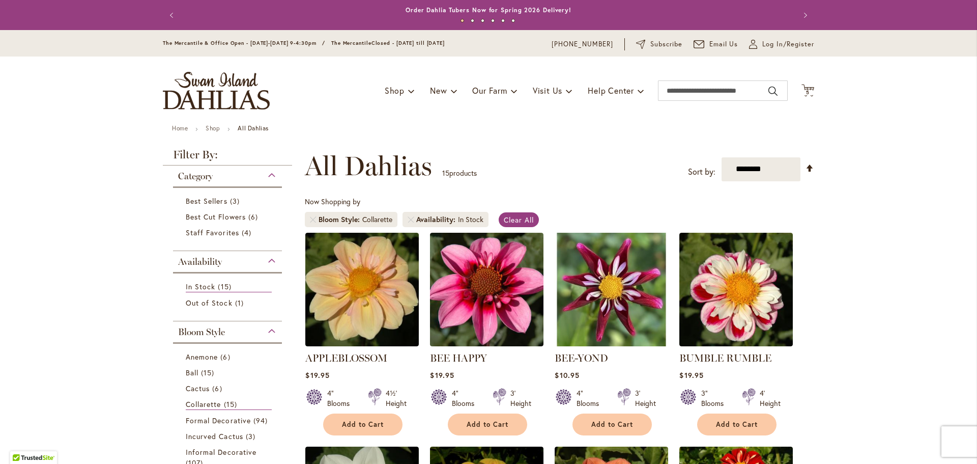
scroll to position [254, 0]
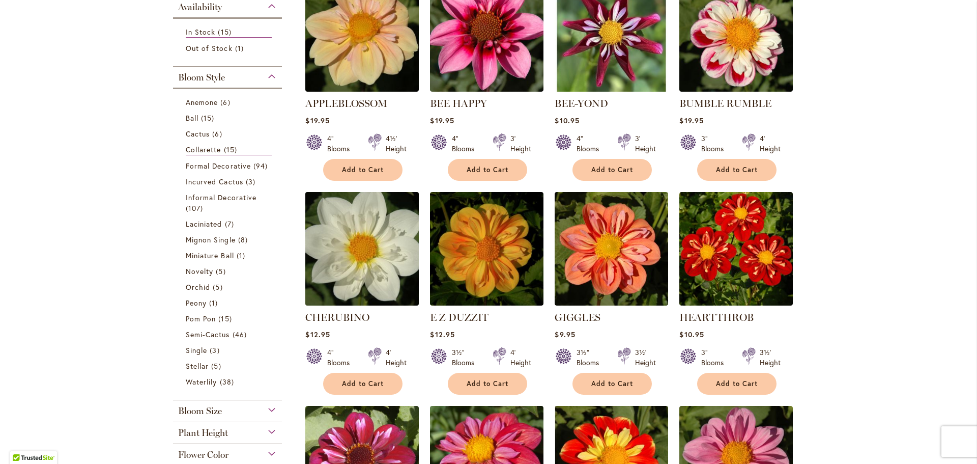
click at [391, 251] on img at bounding box center [362, 248] width 119 height 119
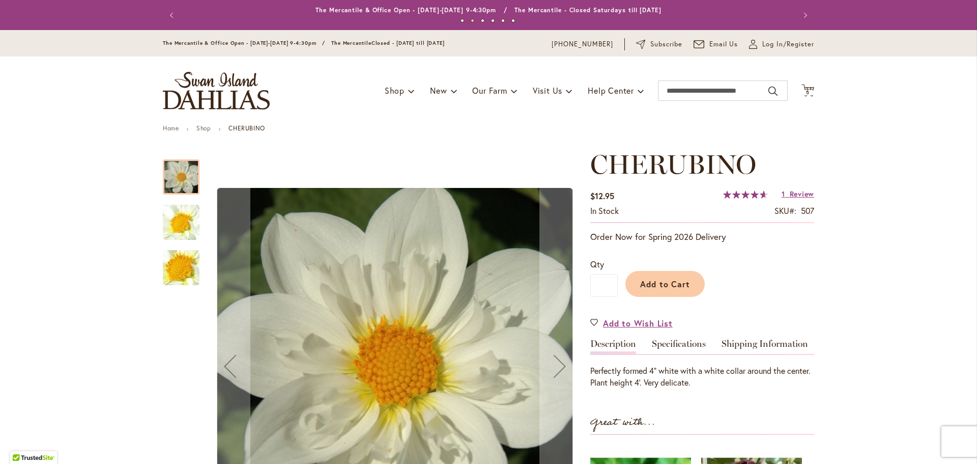
click at [180, 226] on img "CHERUBINO" at bounding box center [181, 222] width 73 height 55
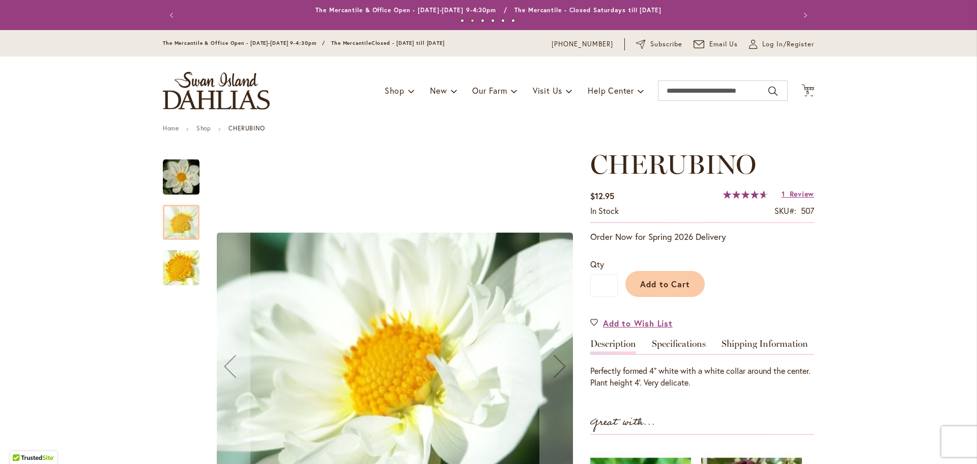
click at [178, 257] on img "CHERUBINO" at bounding box center [181, 267] width 73 height 55
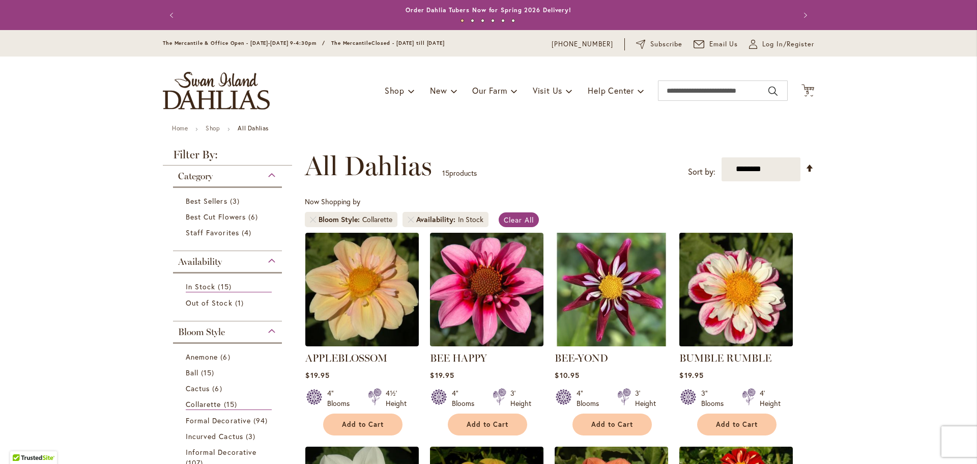
scroll to position [204, 0]
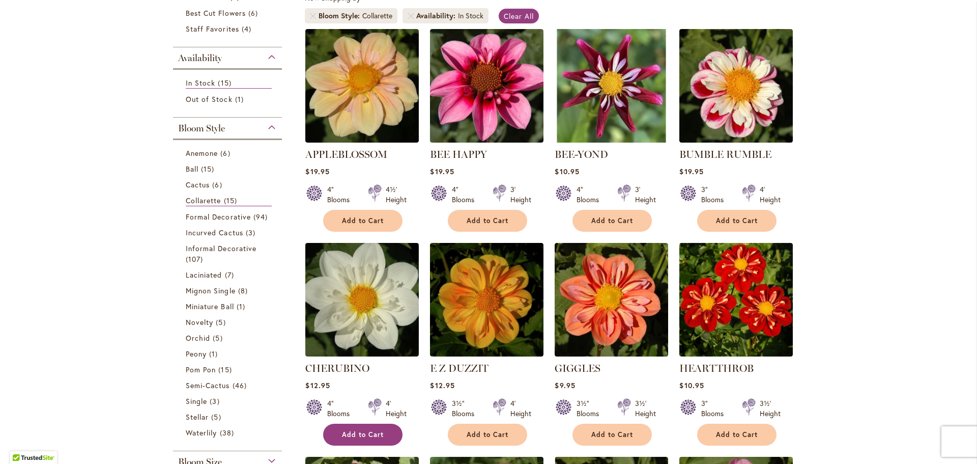
click at [354, 438] on button "Add to Cart" at bounding box center [362, 434] width 79 height 22
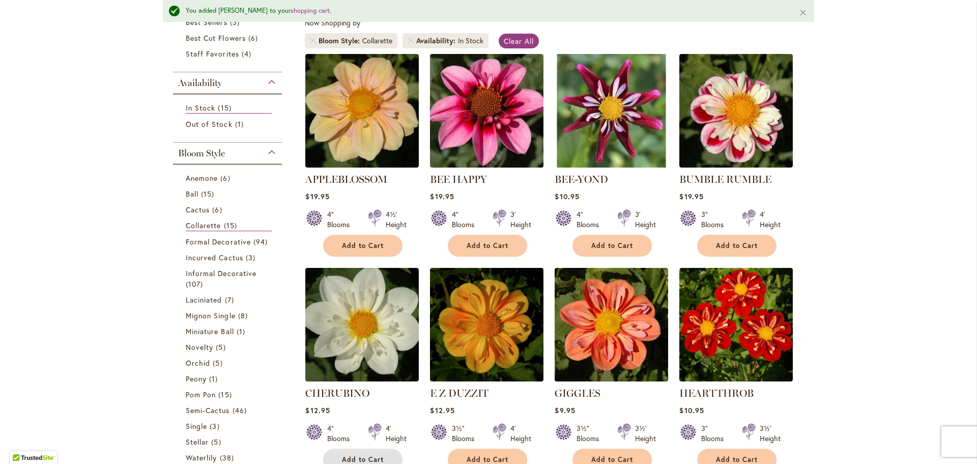
scroll to position [129, 0]
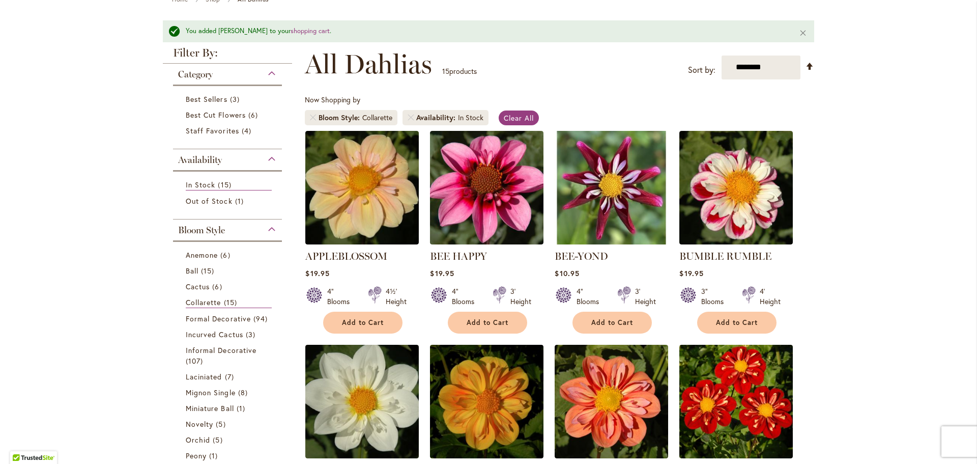
click at [312, 117] on li "Bloom Style Collarette" at bounding box center [351, 117] width 93 height 15
click at [310, 115] on link "Remove Bloom Style Collarette" at bounding box center [313, 117] width 6 height 6
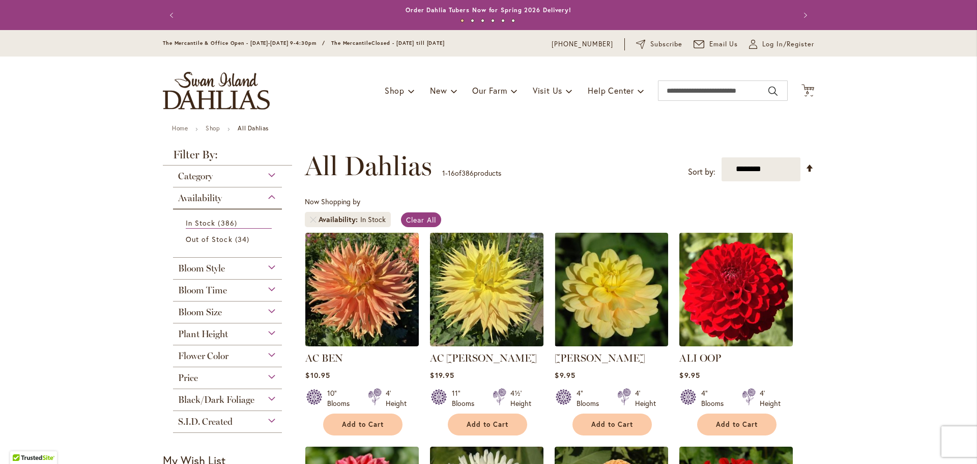
click at [250, 265] on div "Bloom Style" at bounding box center [227, 265] width 109 height 16
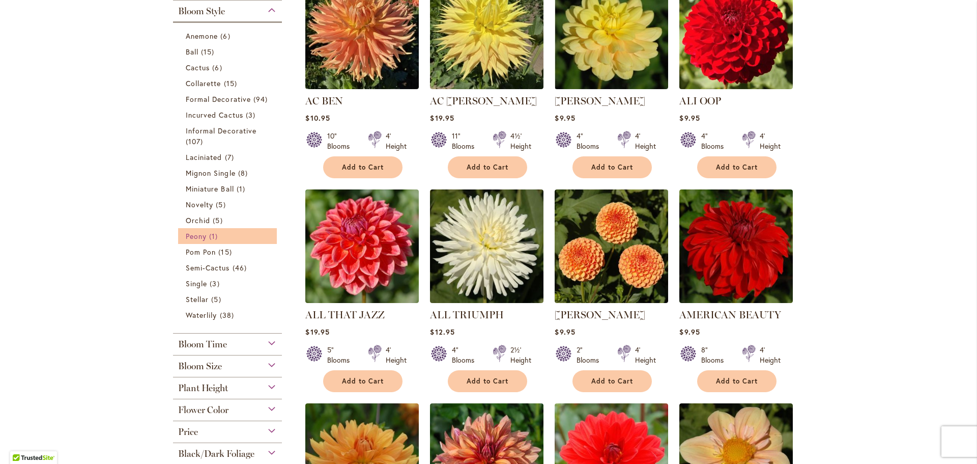
click at [195, 233] on span "Peony" at bounding box center [196, 236] width 21 height 10
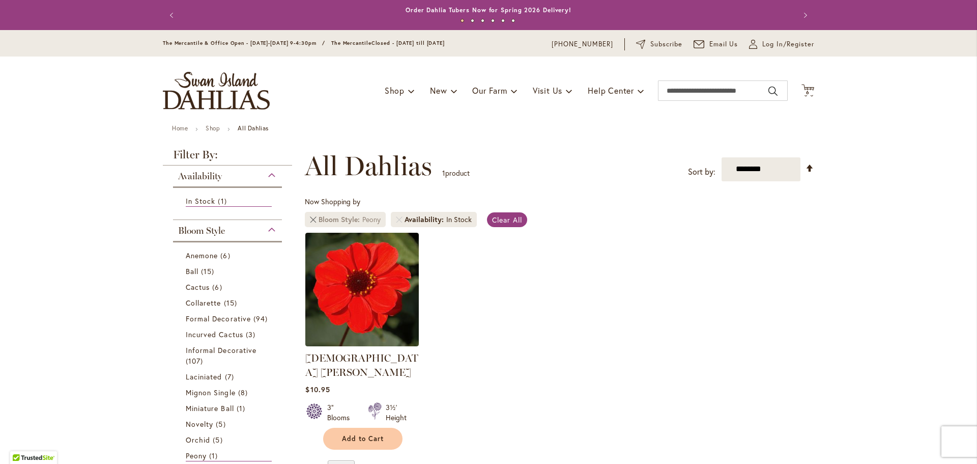
click at [310, 218] on link "Remove Bloom Style Peony" at bounding box center [313, 219] width 6 height 6
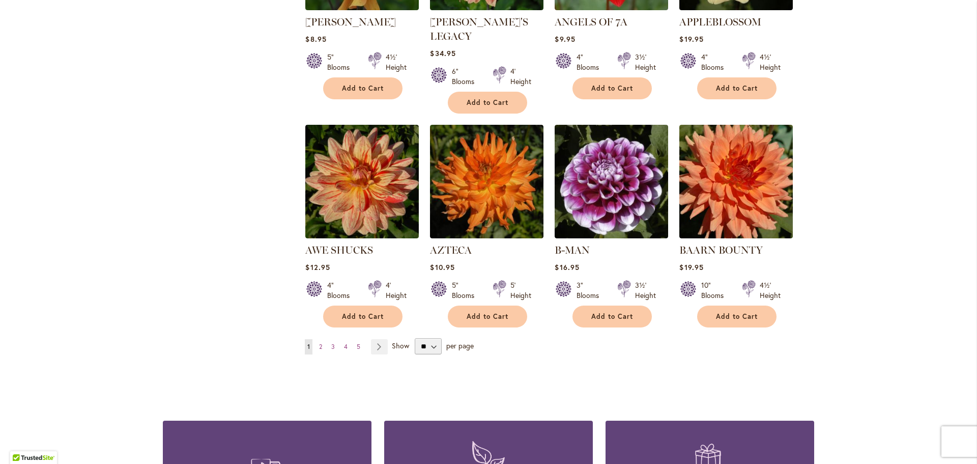
scroll to position [662, 0]
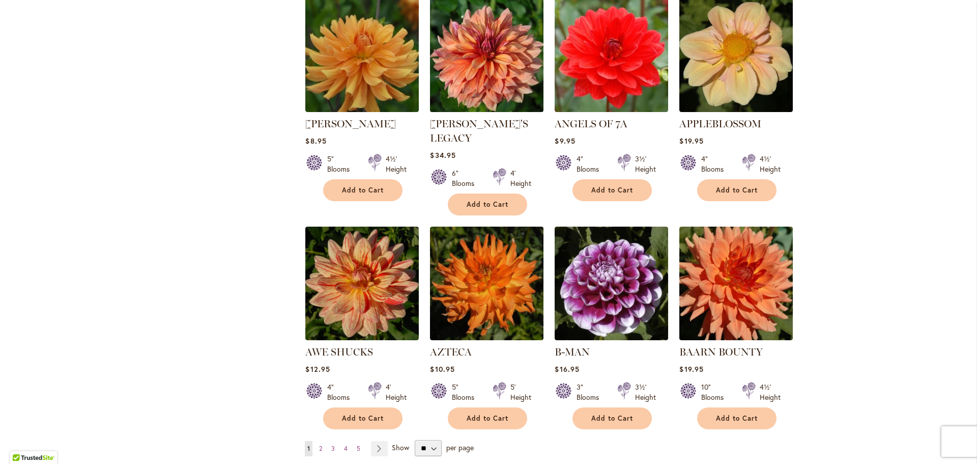
click at [493, 58] on img at bounding box center [486, 54] width 119 height 119
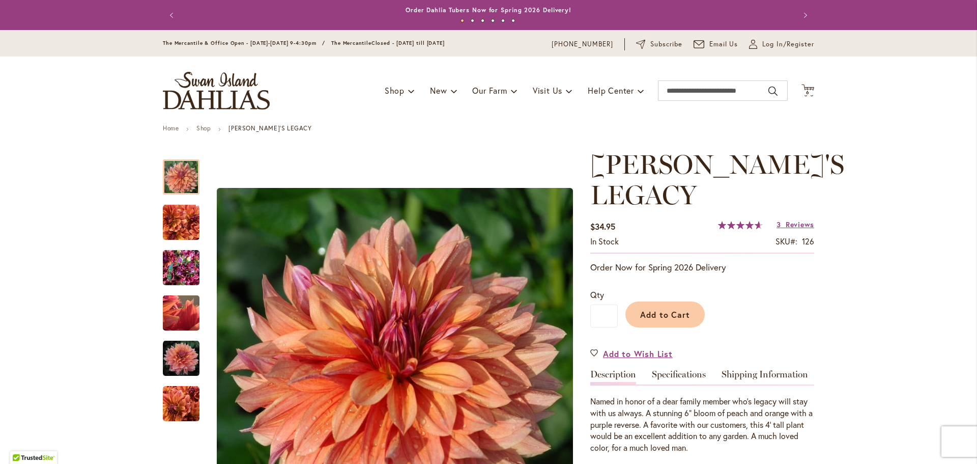
click at [174, 269] on img "Andy's Legacy" at bounding box center [181, 267] width 37 height 49
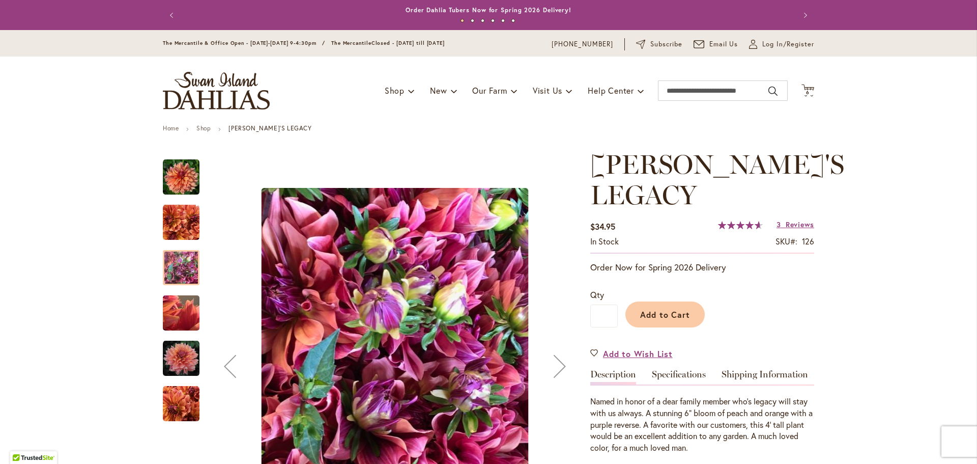
click at [185, 314] on img "Andy's Legacy" at bounding box center [181, 312] width 73 height 55
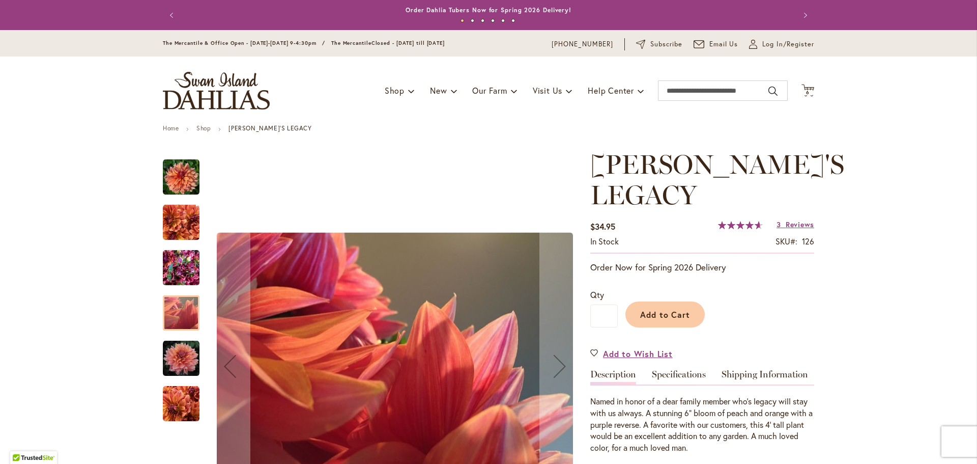
click at [182, 367] on img "Andy's Legacy" at bounding box center [181, 358] width 37 height 37
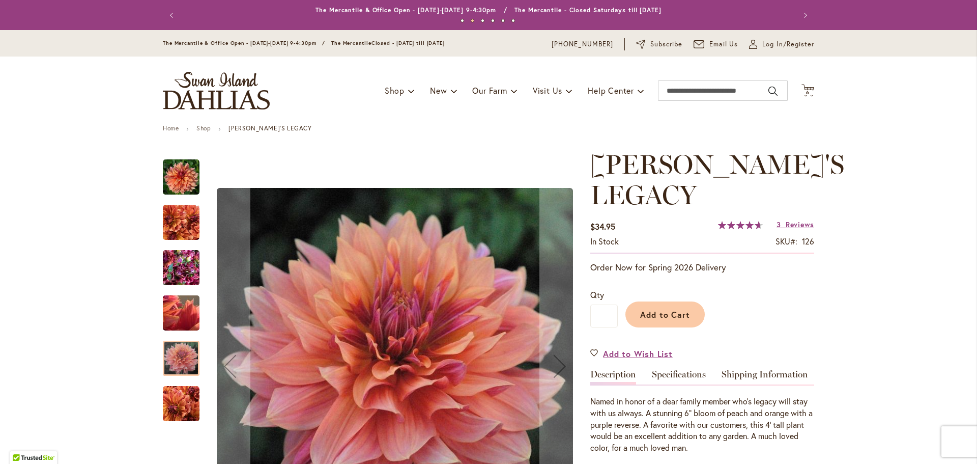
click at [175, 402] on img "Andy's Legacy" at bounding box center [181, 403] width 37 height 37
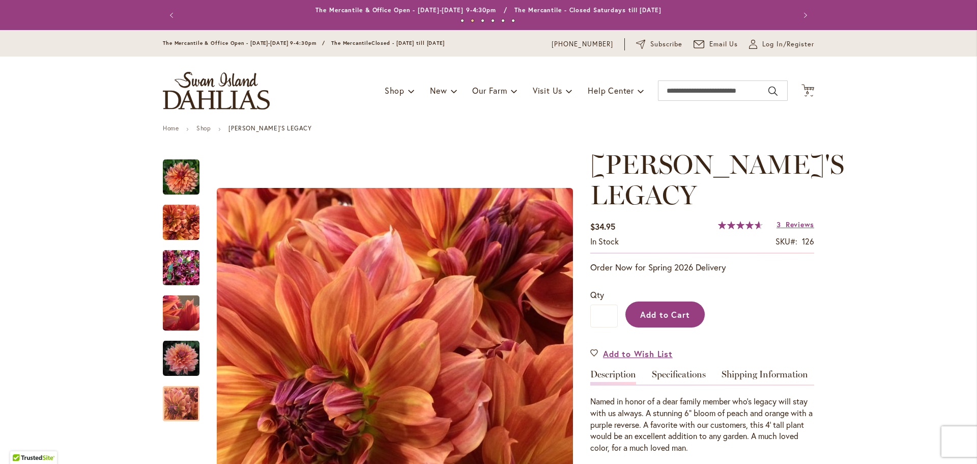
click at [673, 309] on span "Add to Cart" at bounding box center [665, 314] width 50 height 11
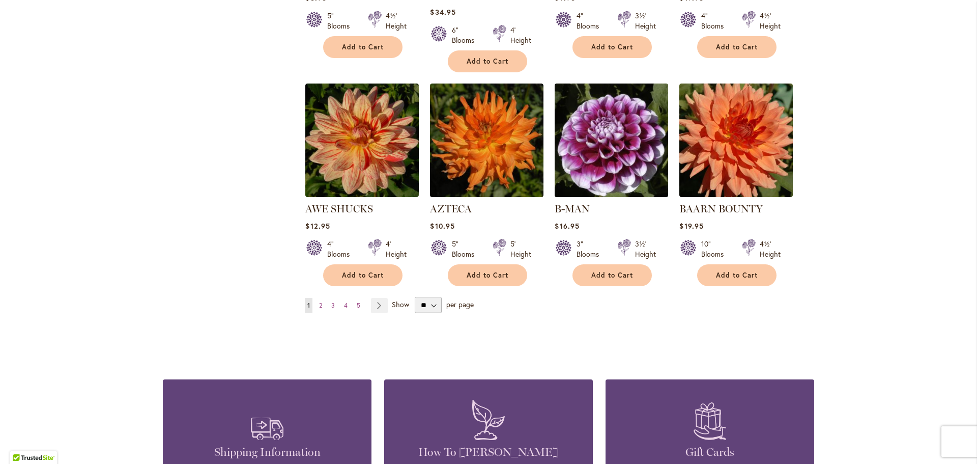
scroll to position [865, 0]
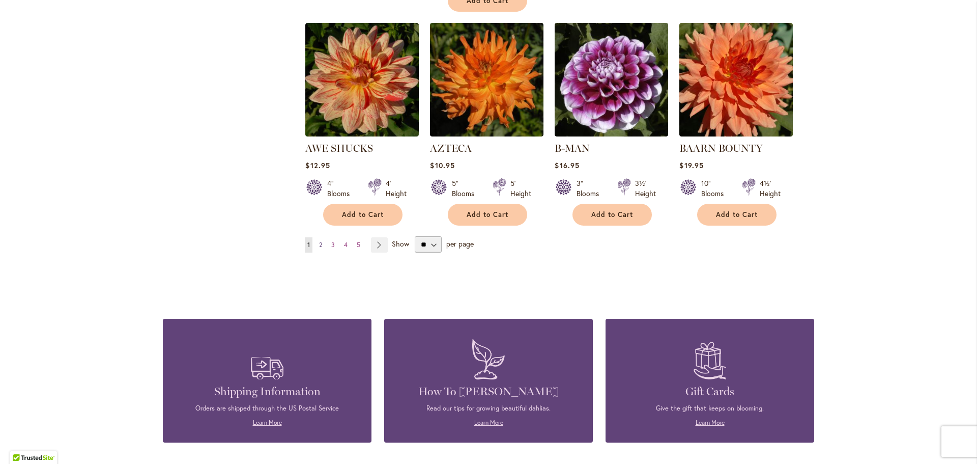
click at [317, 237] on link "Page 2" at bounding box center [321, 244] width 8 height 15
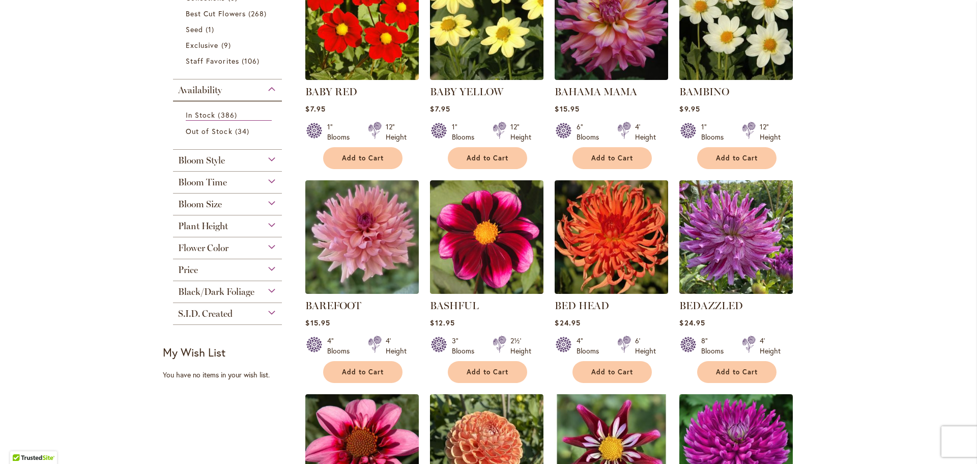
scroll to position [254, 0]
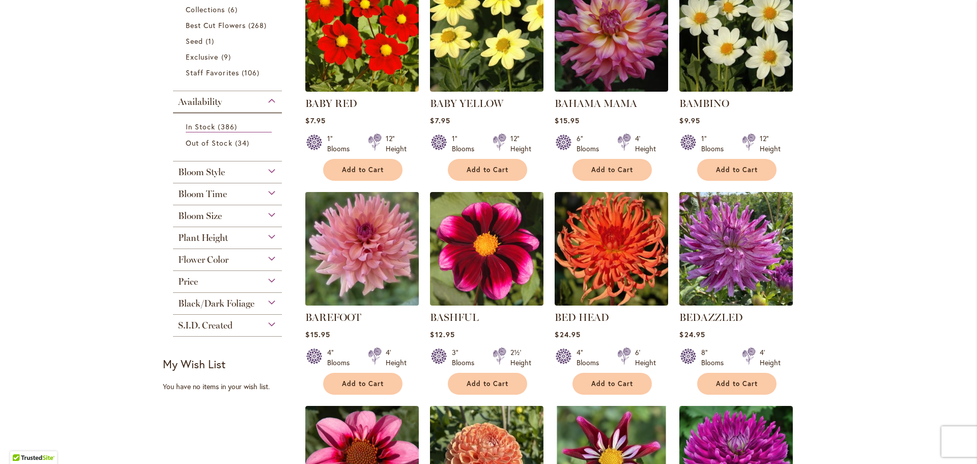
click at [378, 227] on img at bounding box center [362, 248] width 119 height 119
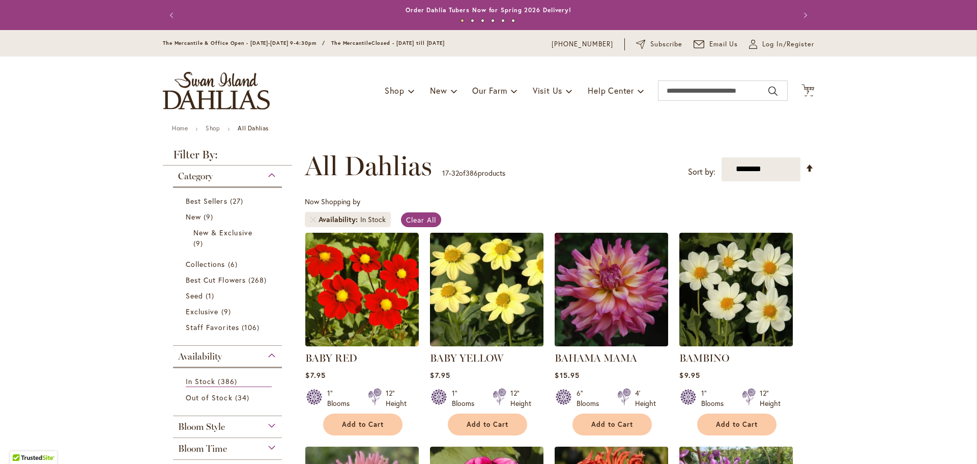
scroll to position [254, 0]
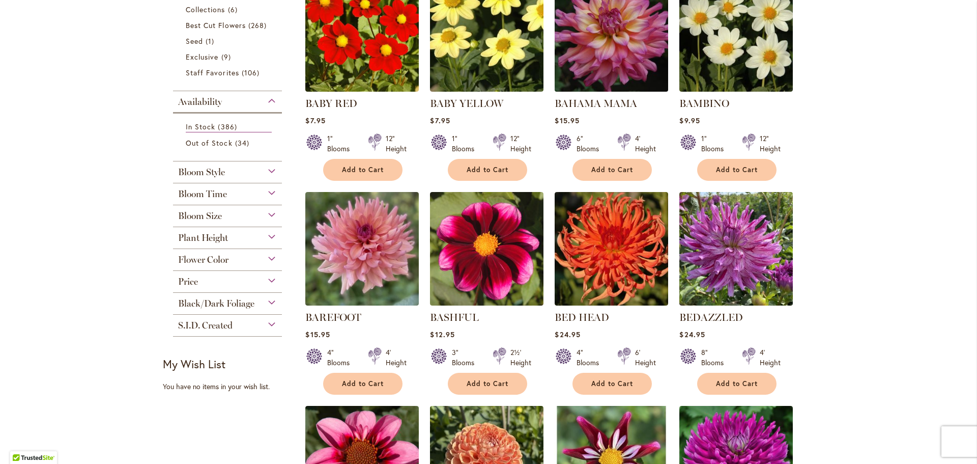
click at [592, 68] on img at bounding box center [611, 34] width 119 height 119
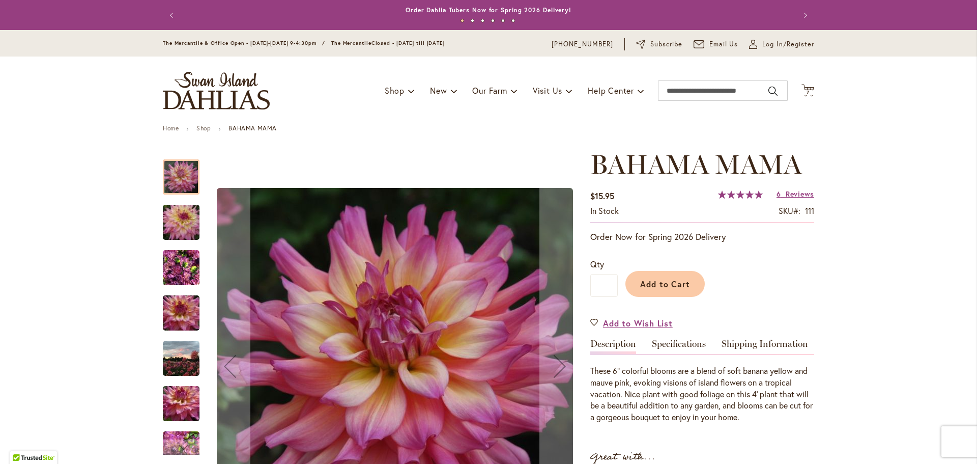
click at [184, 225] on img "Bahama Mama" at bounding box center [181, 222] width 73 height 49
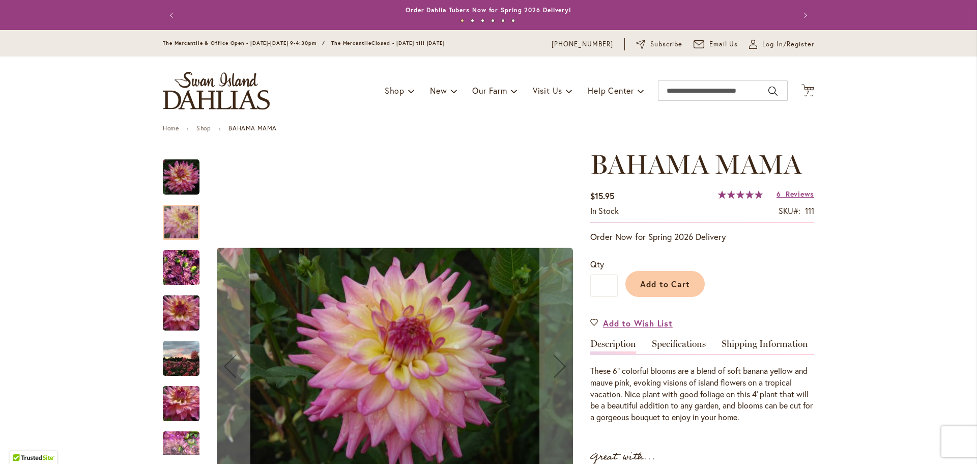
click at [188, 272] on img "Bahama Mama" at bounding box center [181, 267] width 37 height 49
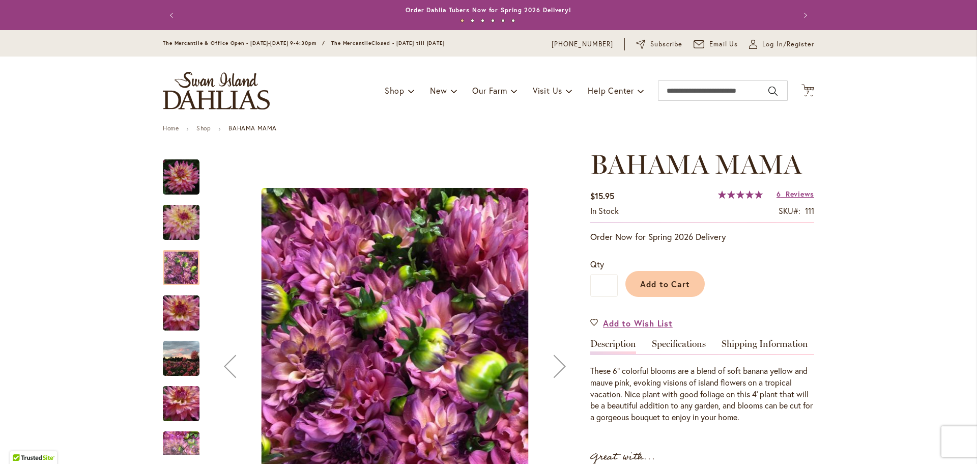
click at [191, 303] on img "Bahama Mama" at bounding box center [181, 313] width 73 height 49
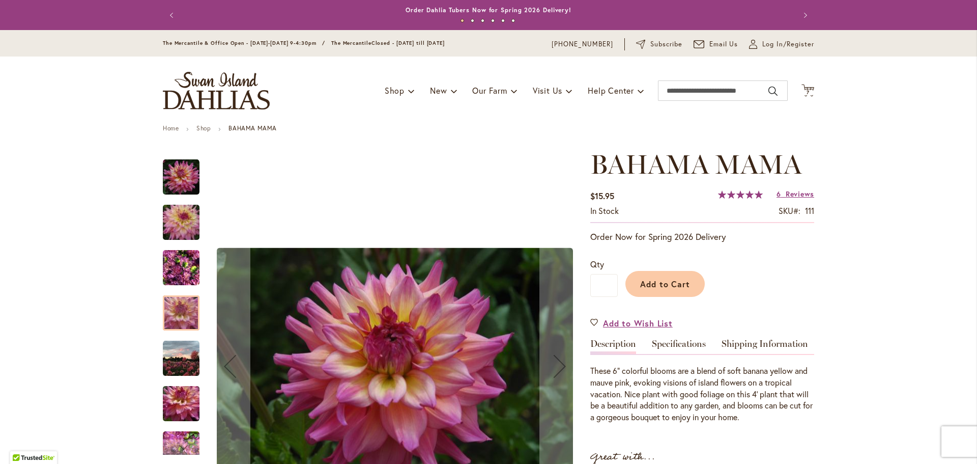
click at [182, 357] on img "Bahama Mama" at bounding box center [181, 358] width 37 height 37
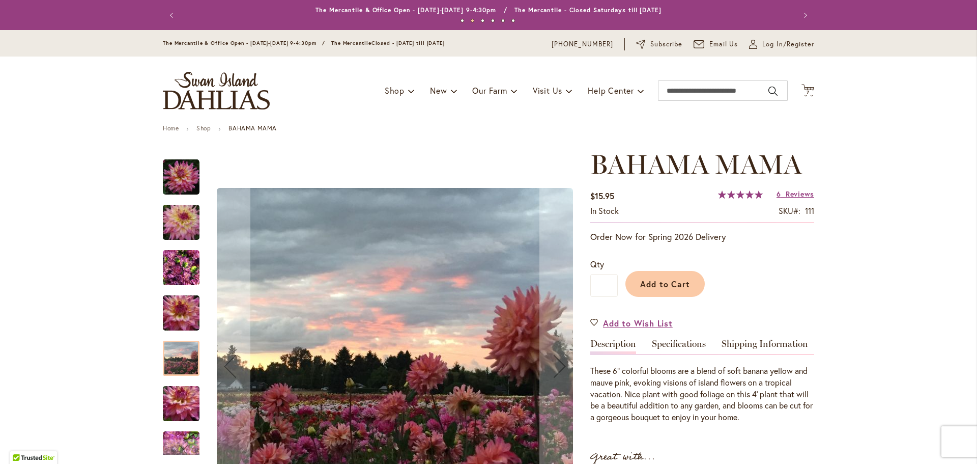
click at [178, 393] on img "Bahama Mama" at bounding box center [181, 403] width 73 height 49
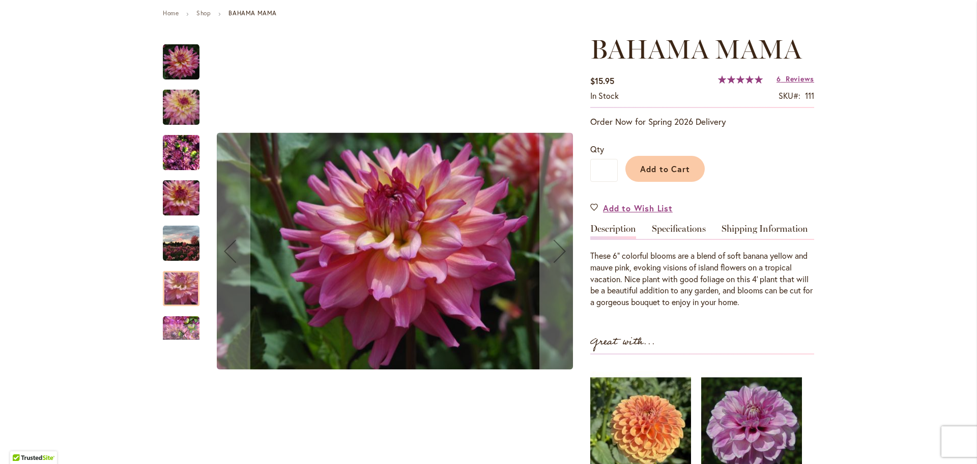
scroll to position [153, 0]
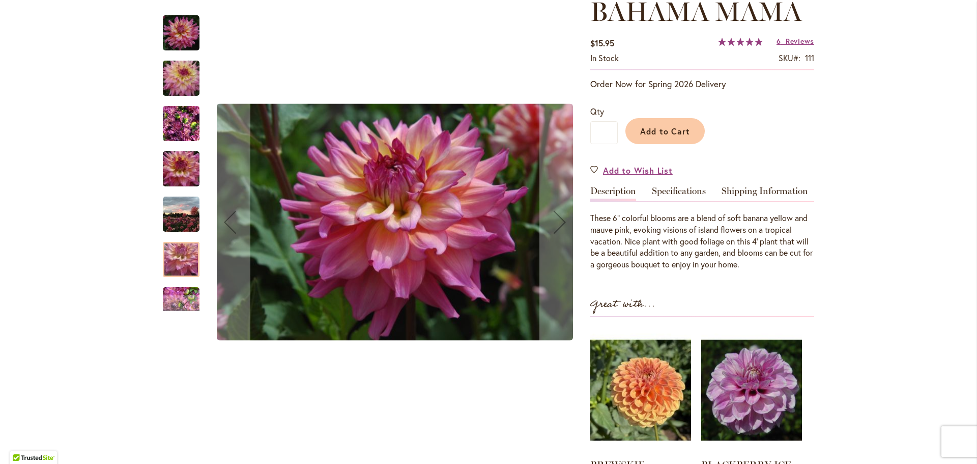
click at [186, 265] on div at bounding box center [181, 259] width 37 height 35
click at [188, 311] on div at bounding box center [371, 222] width 417 height 434
click at [187, 307] on div "Next" at bounding box center [181, 302] width 37 height 15
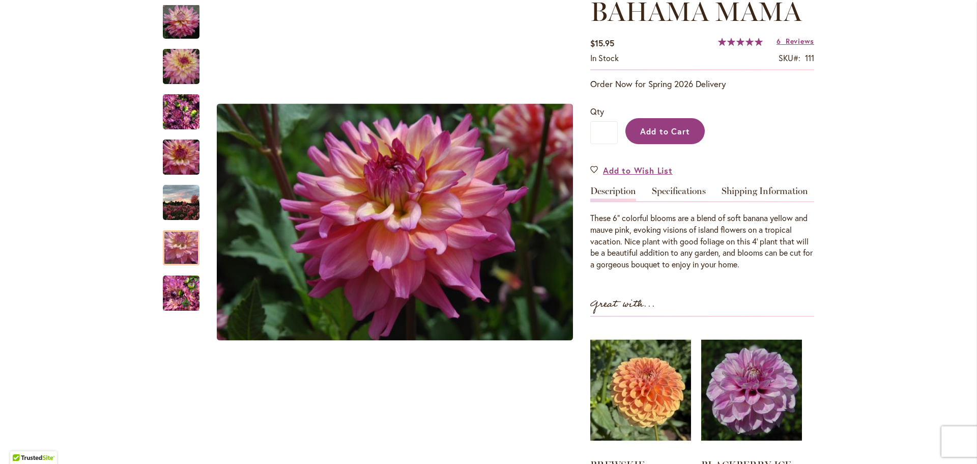
click at [649, 124] on button "Add to Cart" at bounding box center [664, 131] width 79 height 26
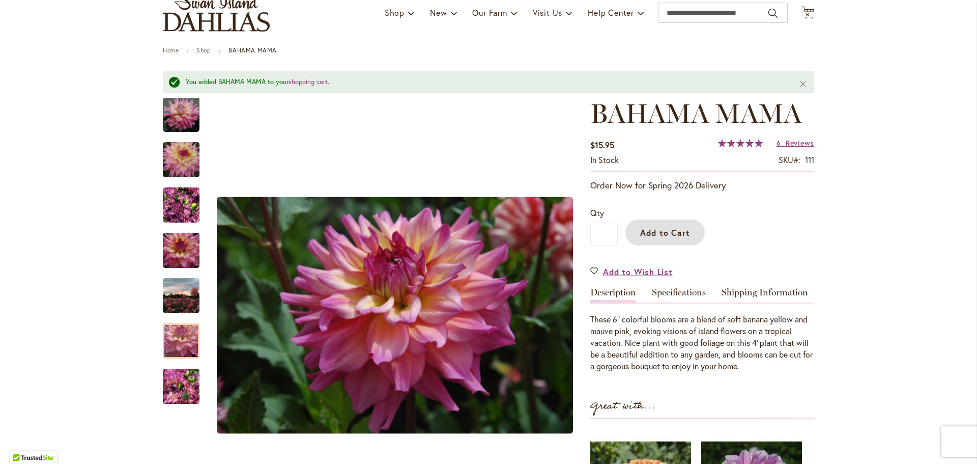
scroll to position [0, 0]
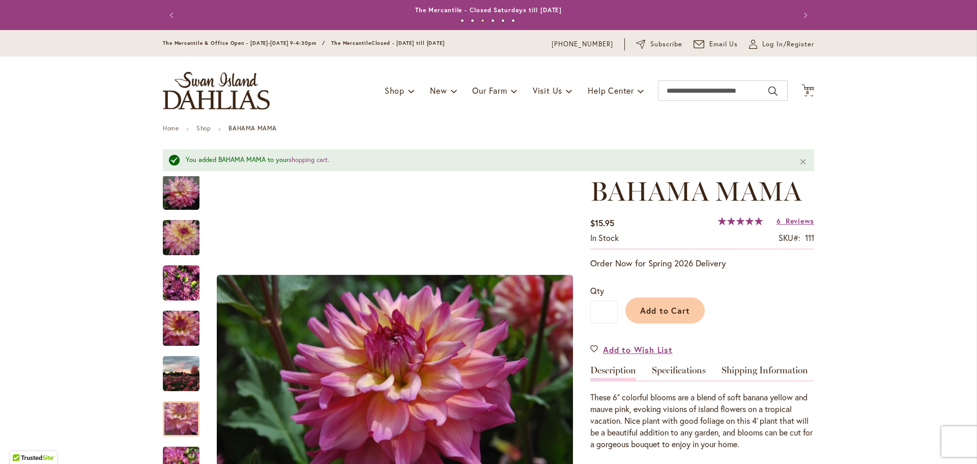
click at [291, 163] on div "You added BAHAMA MAMA to your shopping cart ." at bounding box center [485, 160] width 598 height 10
click at [297, 158] on link "shopping cart" at bounding box center [308, 159] width 39 height 9
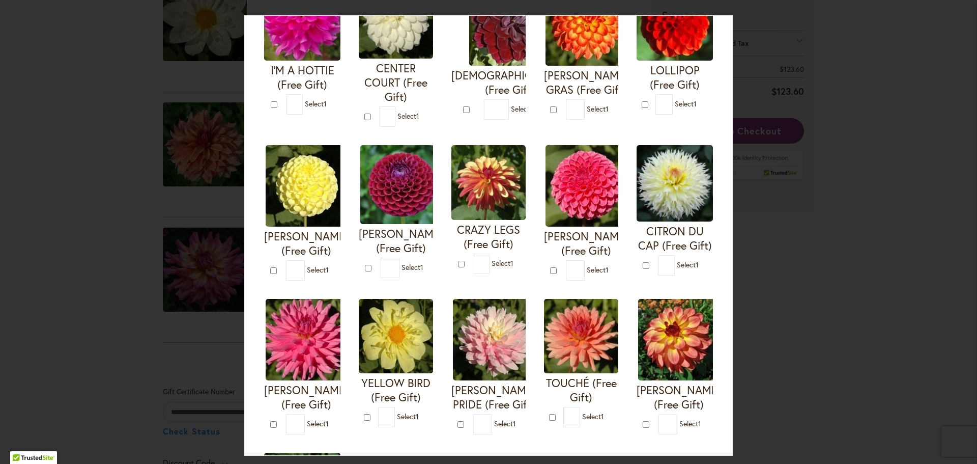
scroll to position [153, 0]
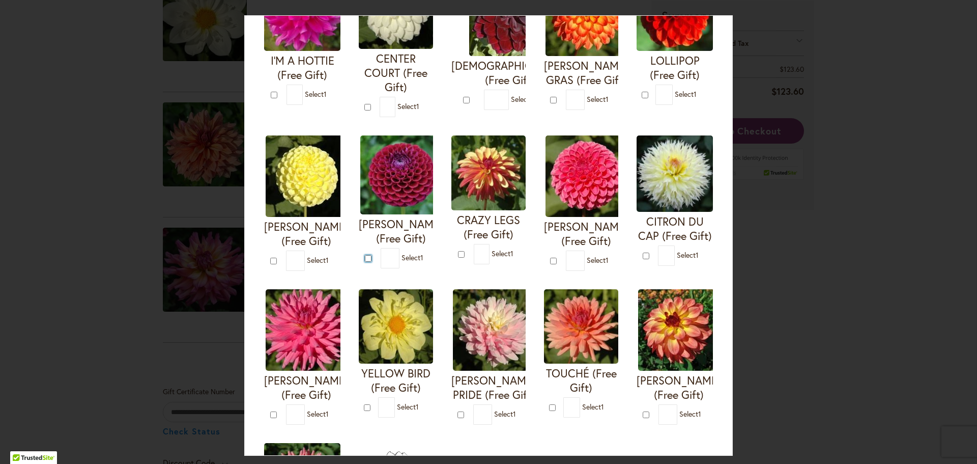
type input "*"
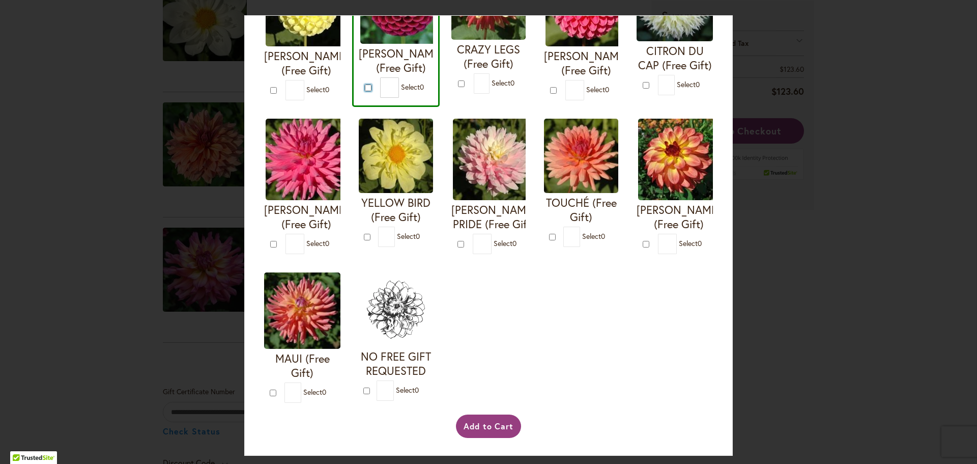
scroll to position [475, 0]
click at [499, 422] on button "Add to Cart" at bounding box center [489, 425] width 66 height 23
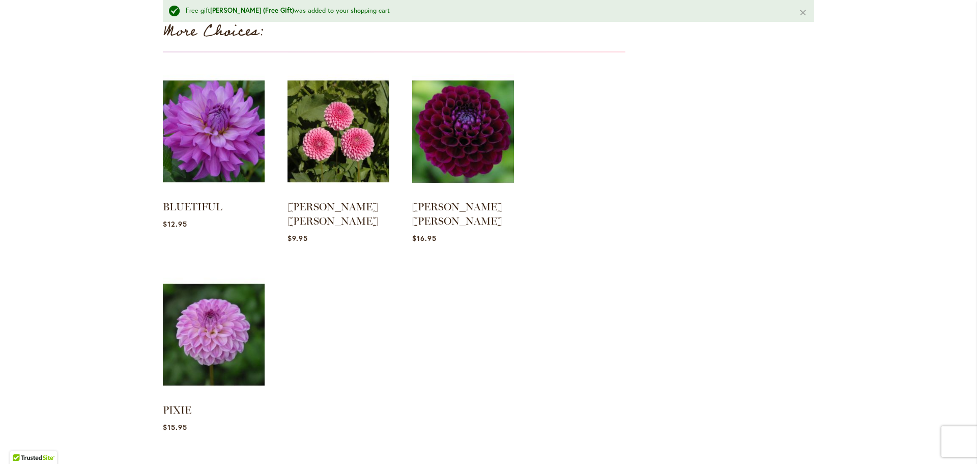
scroll to position [1425, 0]
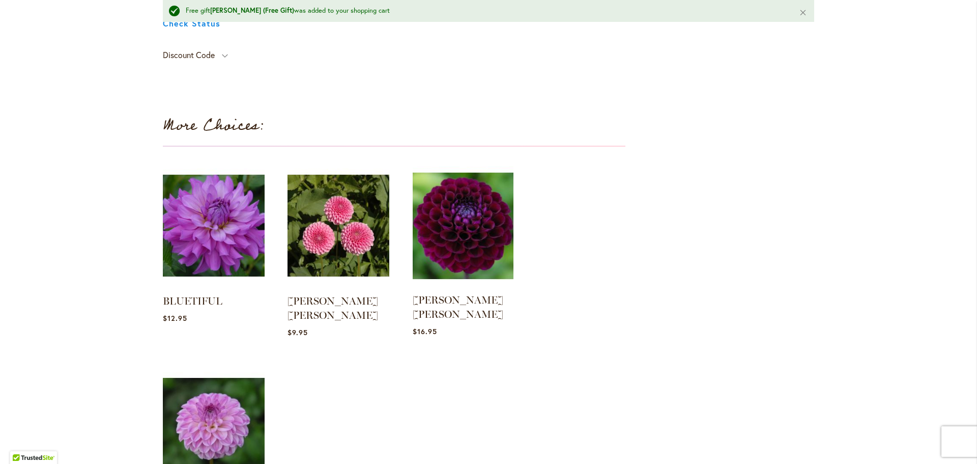
click at [496, 231] on img at bounding box center [463, 225] width 106 height 132
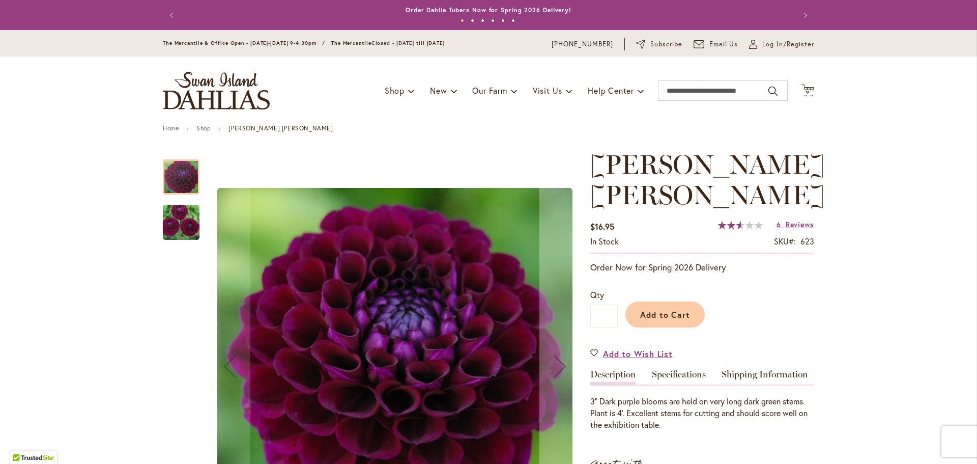
click at [184, 222] on img "JASON MATTHEW" at bounding box center [181, 222] width 73 height 49
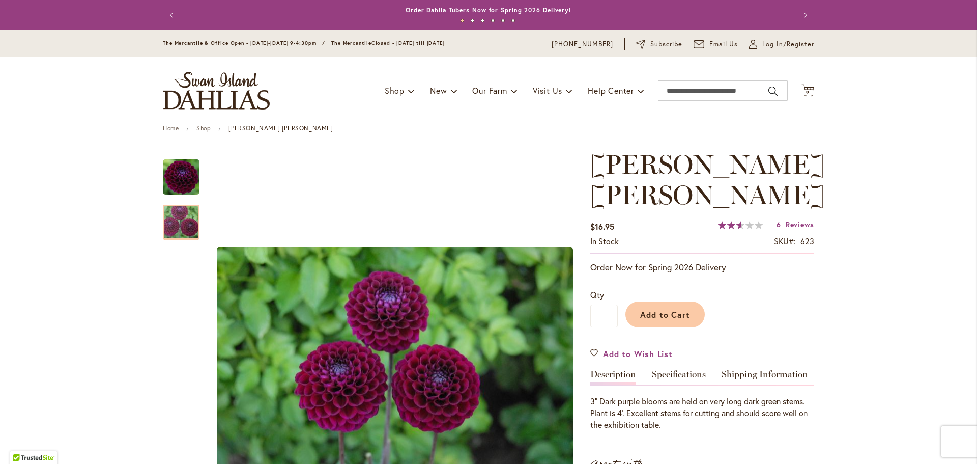
scroll to position [204, 0]
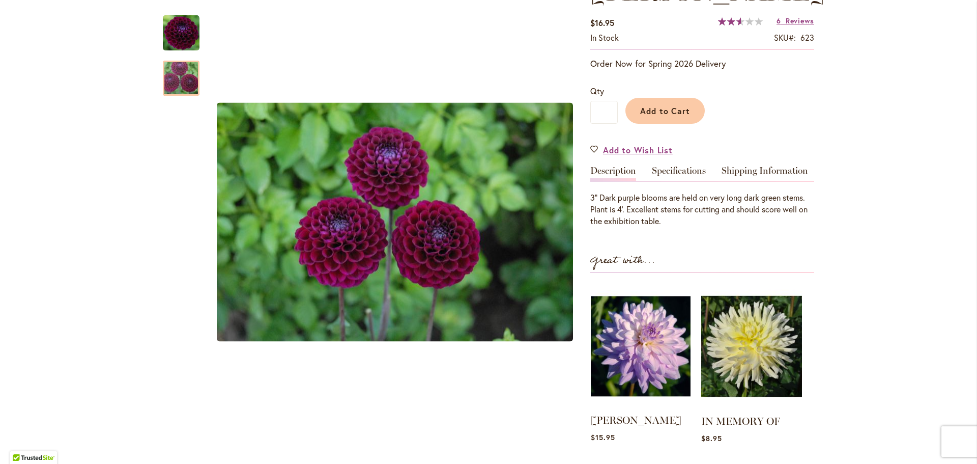
click at [658, 320] on img at bounding box center [641, 345] width 100 height 125
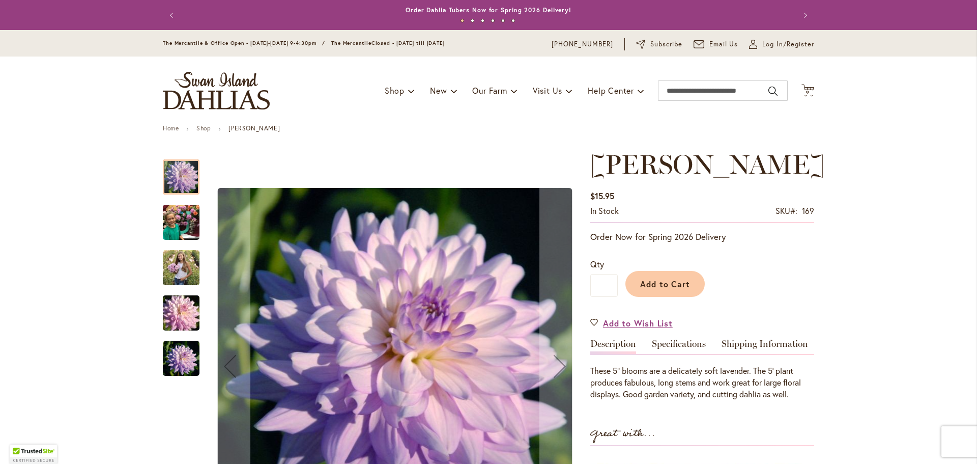
click at [168, 223] on img "JORDAN NICOLE" at bounding box center [181, 222] width 37 height 49
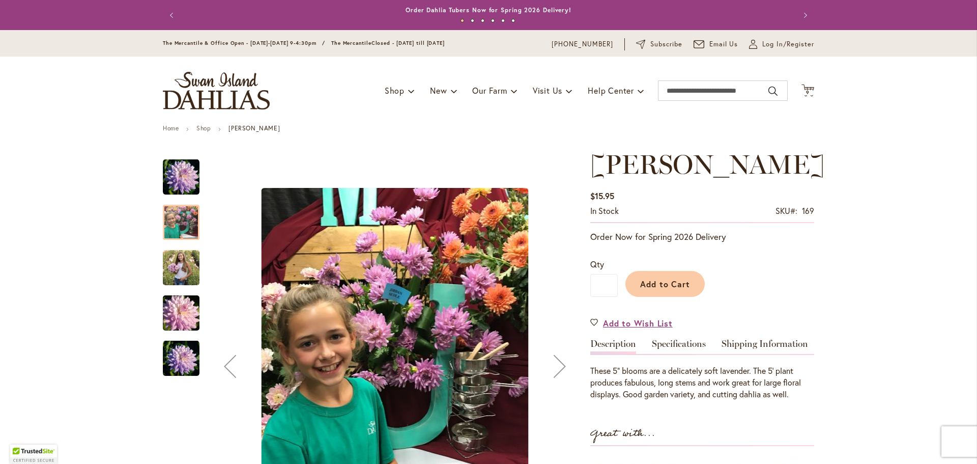
click at [176, 260] on img "JORDAN NICOLE" at bounding box center [181, 267] width 37 height 46
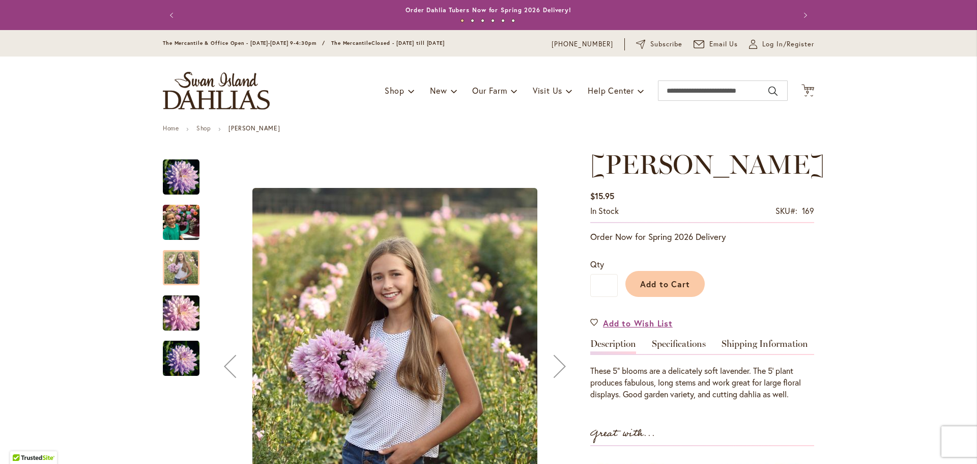
click at [173, 355] on img "JORDAN NICOLE" at bounding box center [181, 358] width 37 height 37
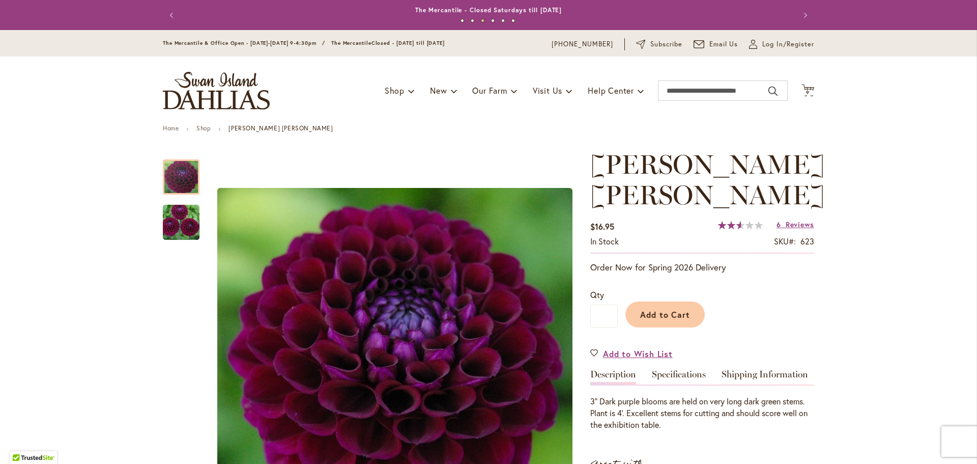
drag, startPoint x: 802, startPoint y: 92, endPoint x: 770, endPoint y: 111, distance: 37.4
click at [806, 92] on span "9" at bounding box center [808, 92] width 4 height 7
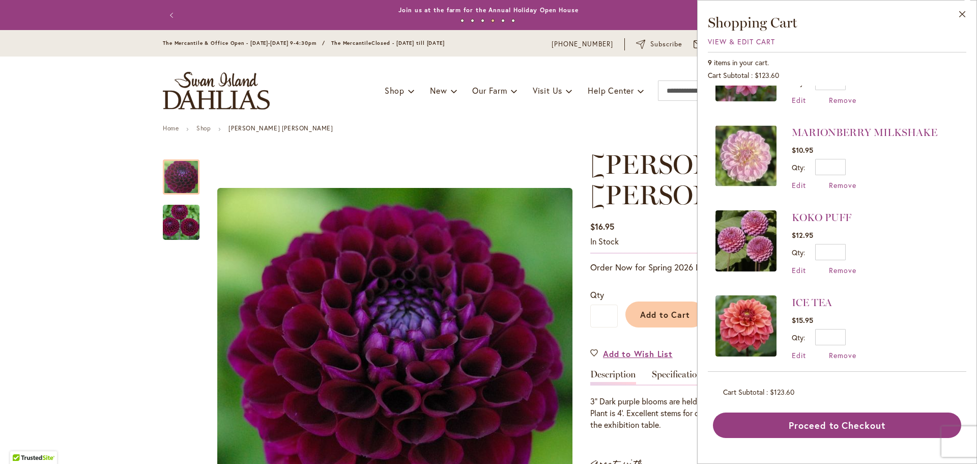
scroll to position [480, 0]
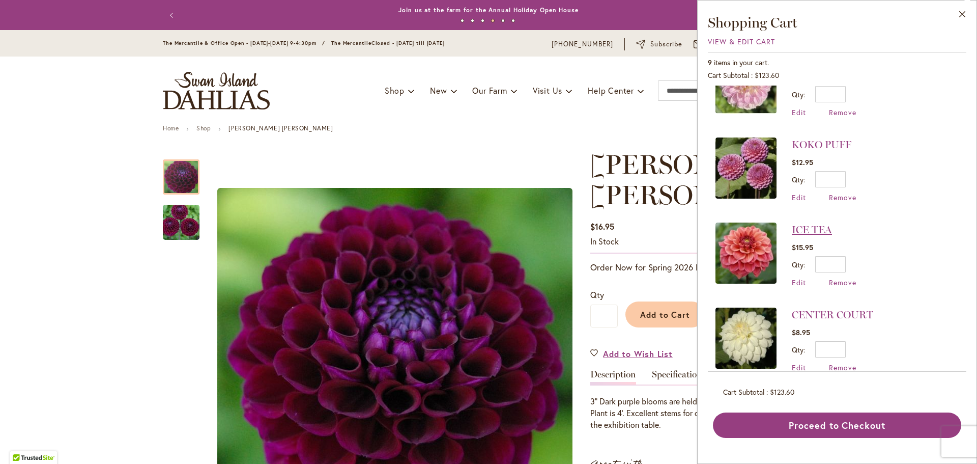
click at [808, 223] on link "ICE TEA" at bounding box center [812, 229] width 40 height 12
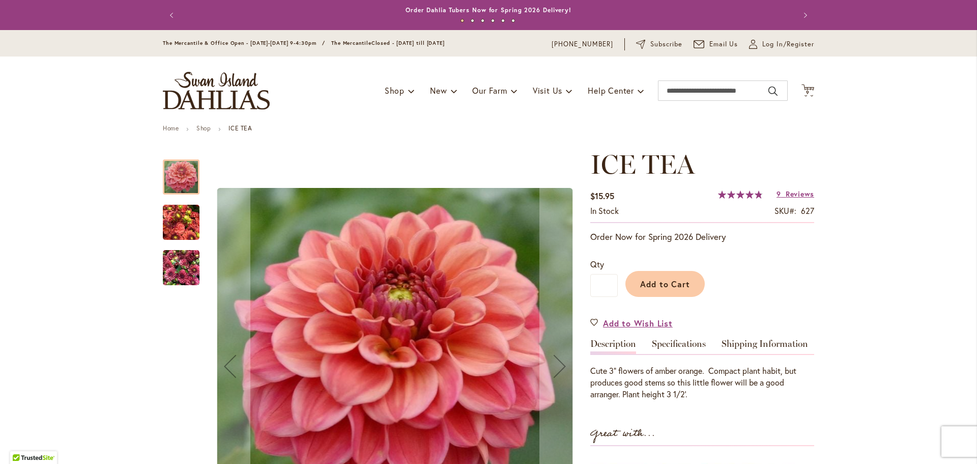
click at [171, 220] on img "ICE TEA" at bounding box center [181, 222] width 37 height 49
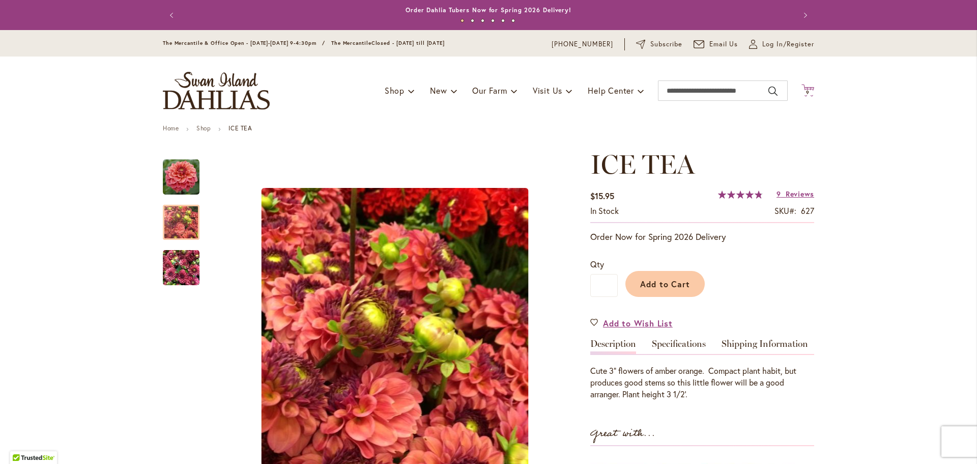
click at [809, 89] on icon at bounding box center [807, 90] width 13 height 12
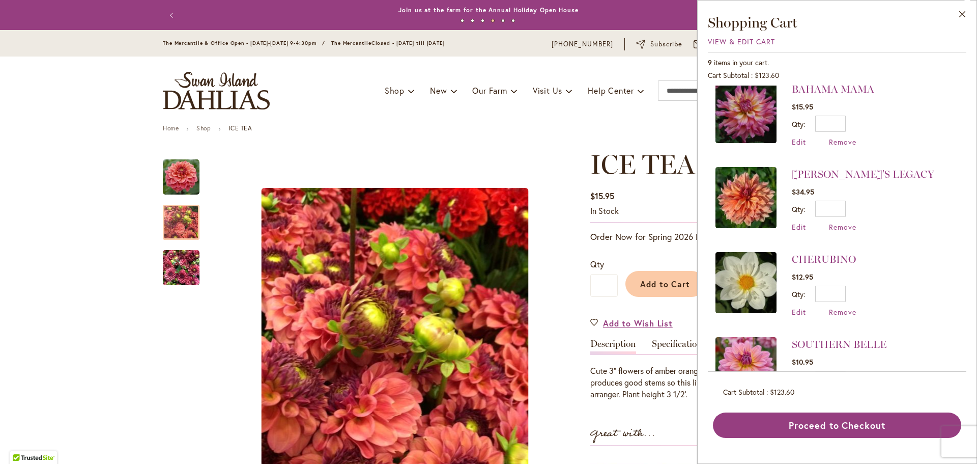
scroll to position [22, 0]
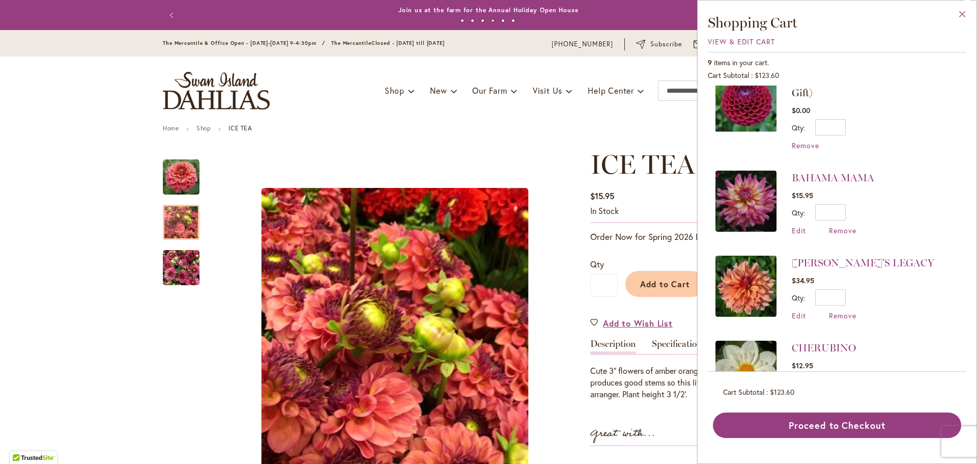
click at [964, 14] on button "Close" at bounding box center [963, 17] width 28 height 32
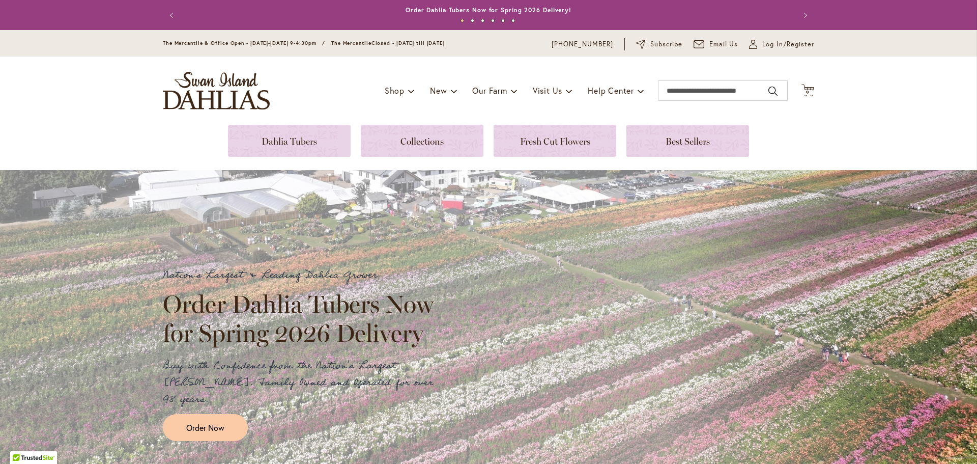
click at [806, 97] on div "Toggle Nav Shop Dahlia Tubers Collections Fresh Cut Dahlias Gardening Supplies …" at bounding box center [489, 90] width 672 height 68
click at [807, 91] on span "9 9 items" at bounding box center [808, 92] width 10 height 5
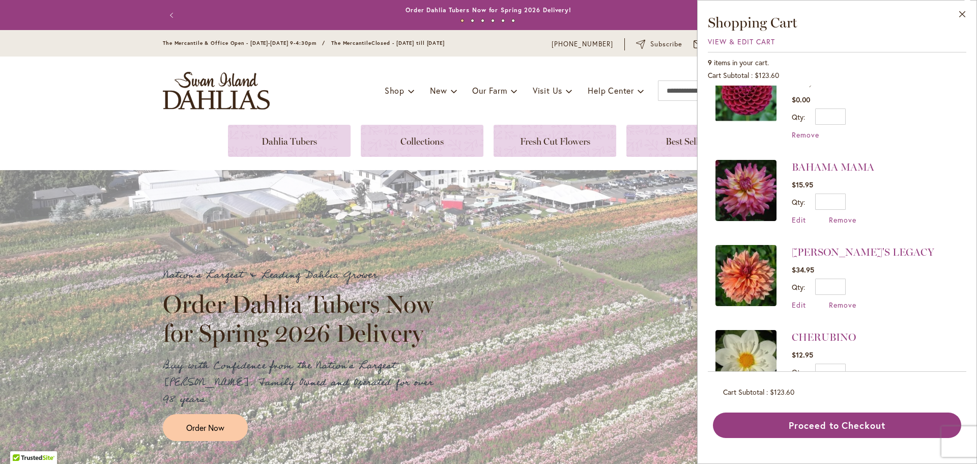
scroll to position [51, 0]
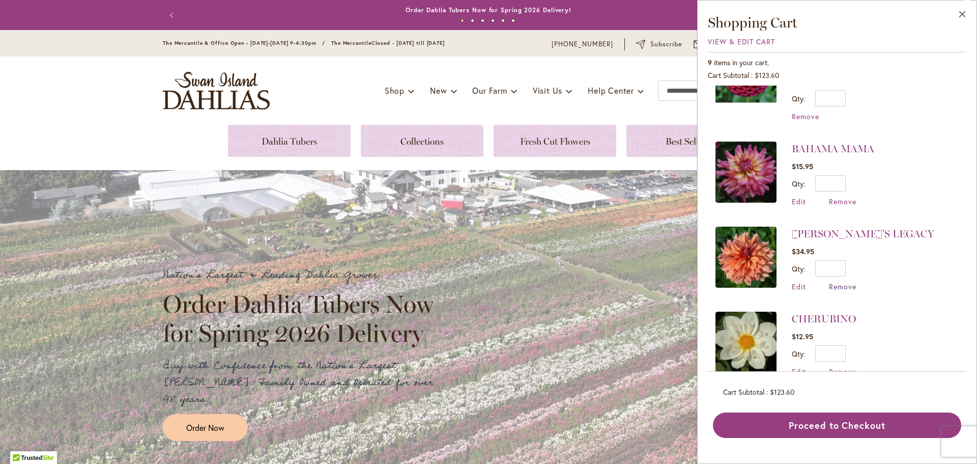
click at [846, 281] on span "Remove" at bounding box center [842, 286] width 27 height 10
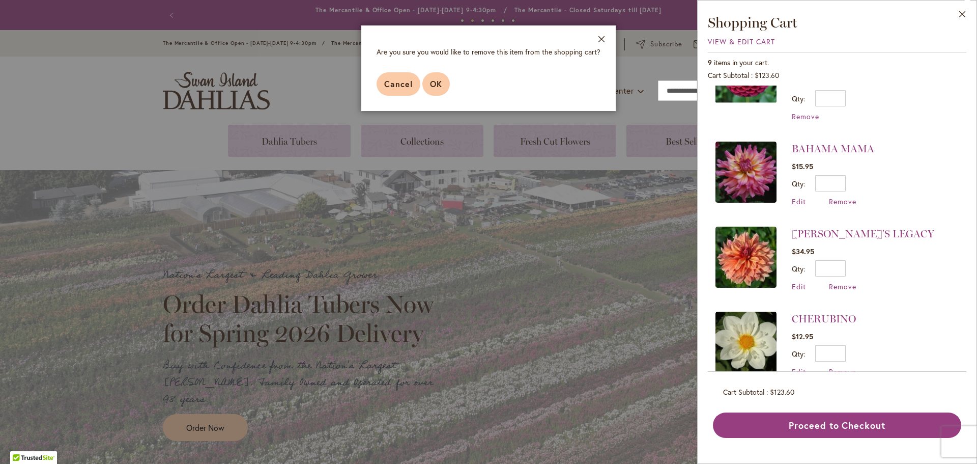
click at [430, 79] on span "OK" at bounding box center [436, 83] width 12 height 11
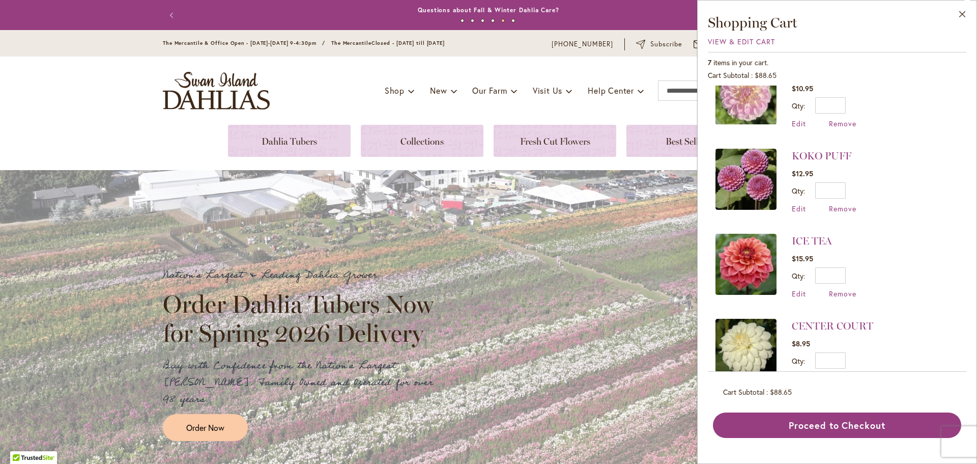
scroll to position [311, 0]
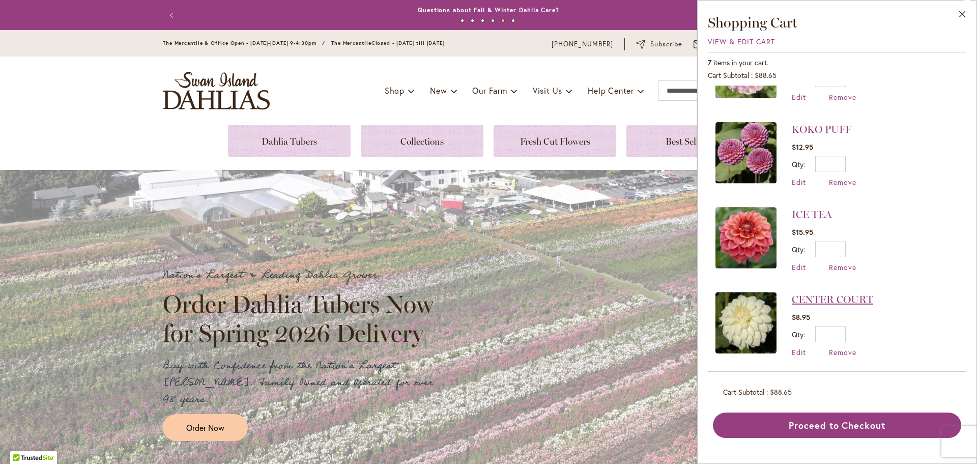
click at [810, 293] on link "CENTER COURT" at bounding box center [832, 299] width 81 height 12
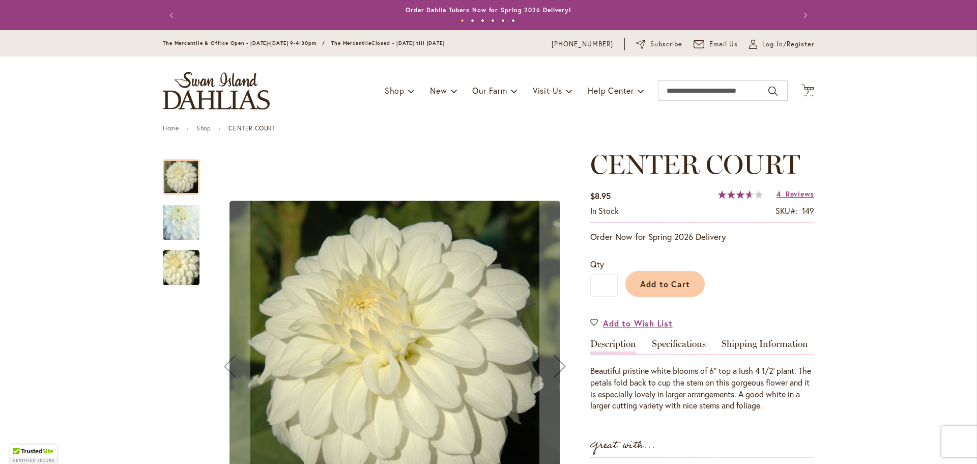
click at [176, 233] on img "CENTER COURT" at bounding box center [181, 222] width 73 height 70
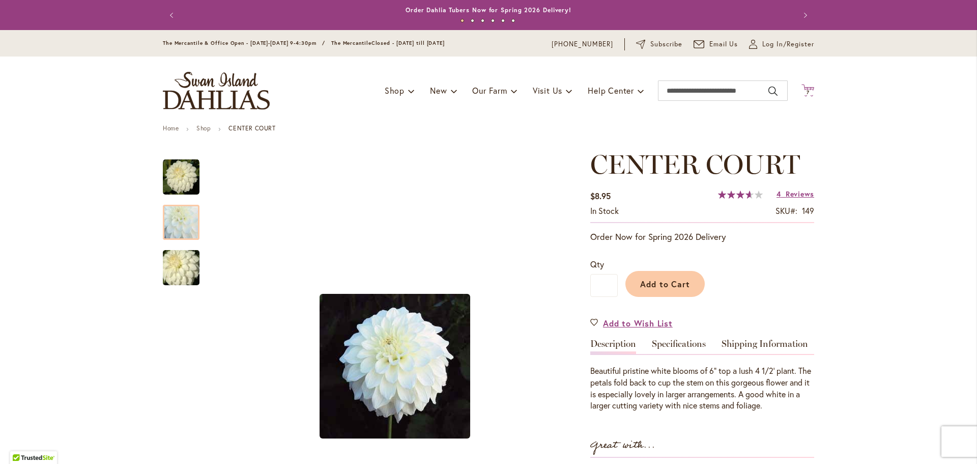
click at [806, 86] on icon "Cart .cls-1 { fill: #231f20; }" at bounding box center [807, 90] width 13 height 13
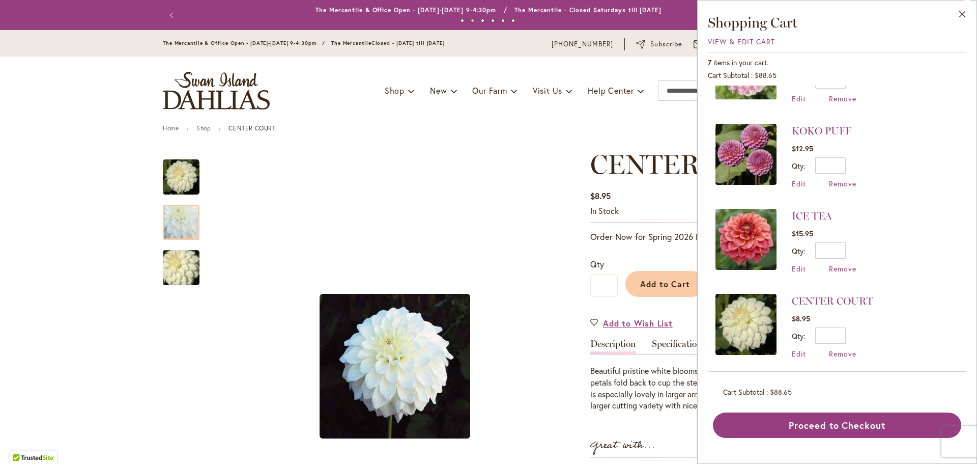
scroll to position [311, 0]
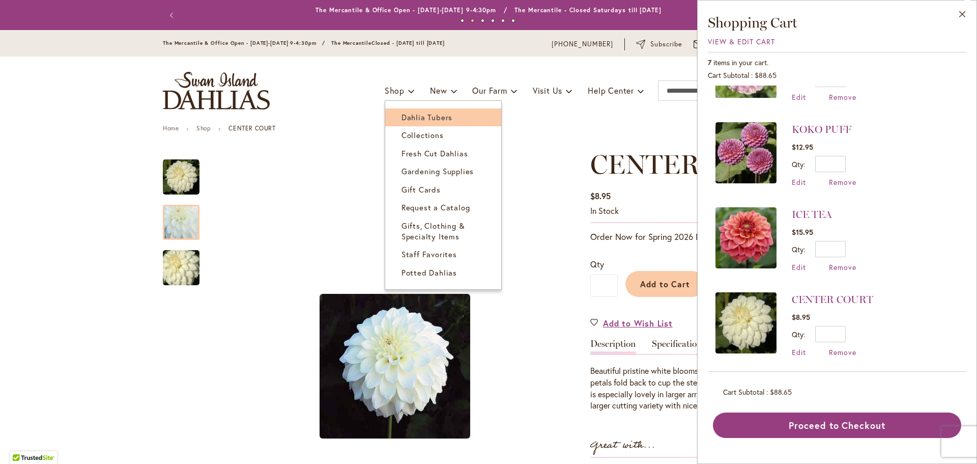
click at [403, 116] on span "Dahlia Tubers" at bounding box center [426, 117] width 51 height 10
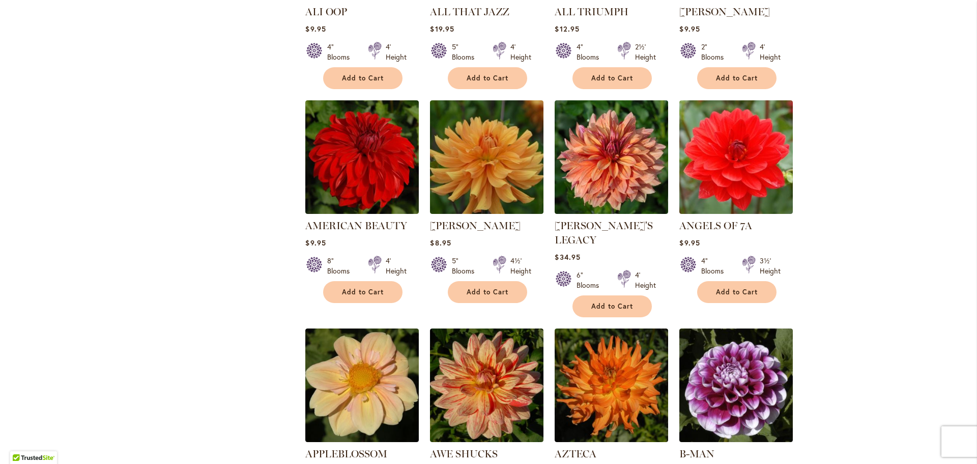
scroll to position [763, 0]
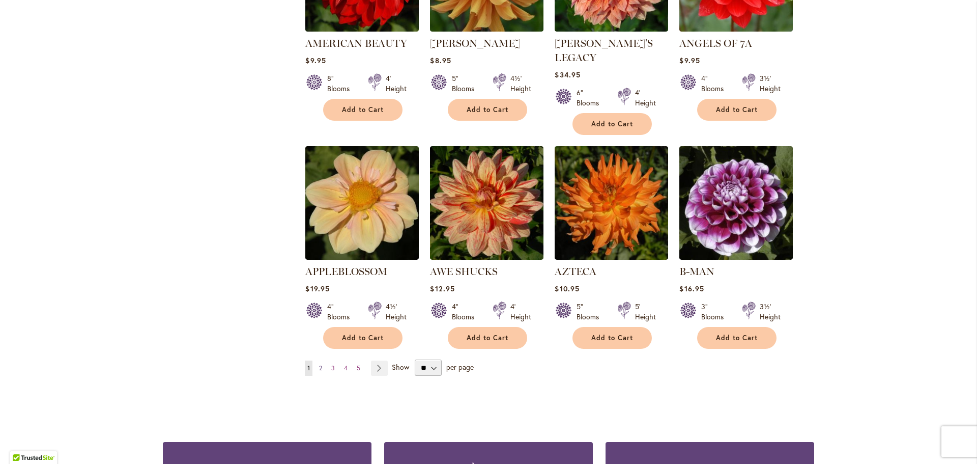
click at [321, 360] on link "Page 2" at bounding box center [321, 367] width 8 height 15
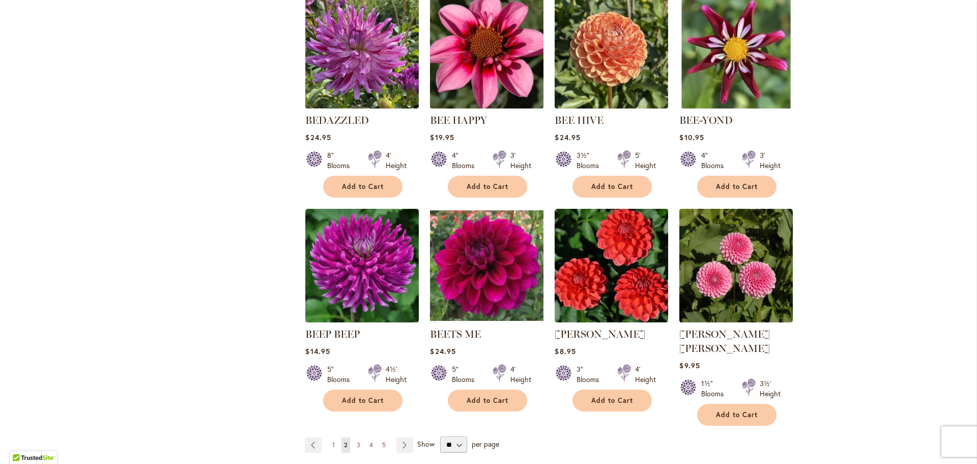
scroll to position [712, 0]
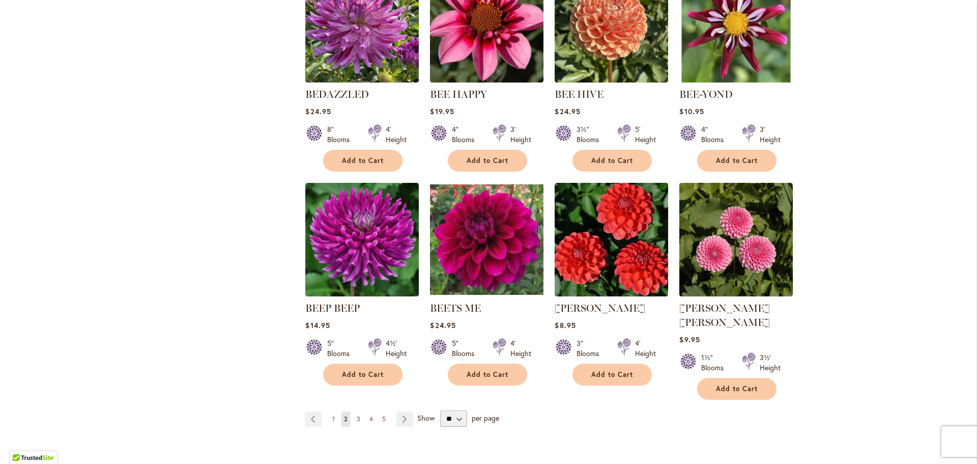
click at [357, 415] on span "3" at bounding box center [359, 419] width 4 height 8
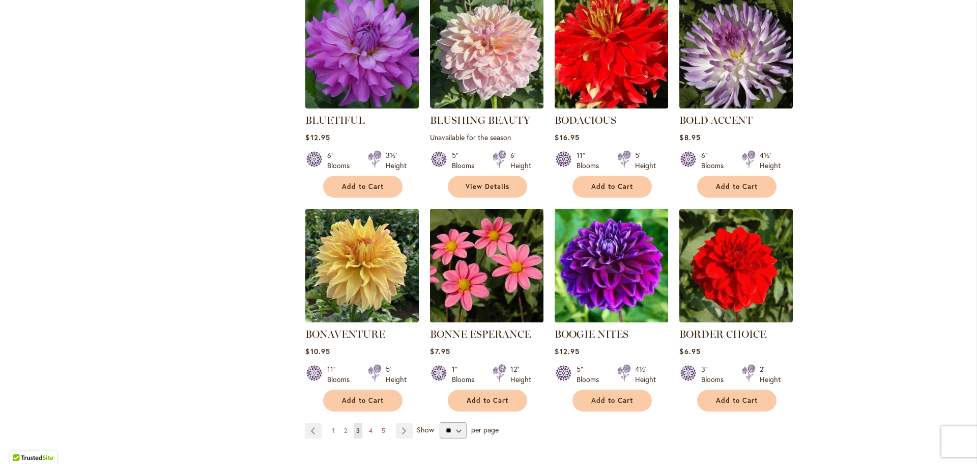
scroll to position [763, 0]
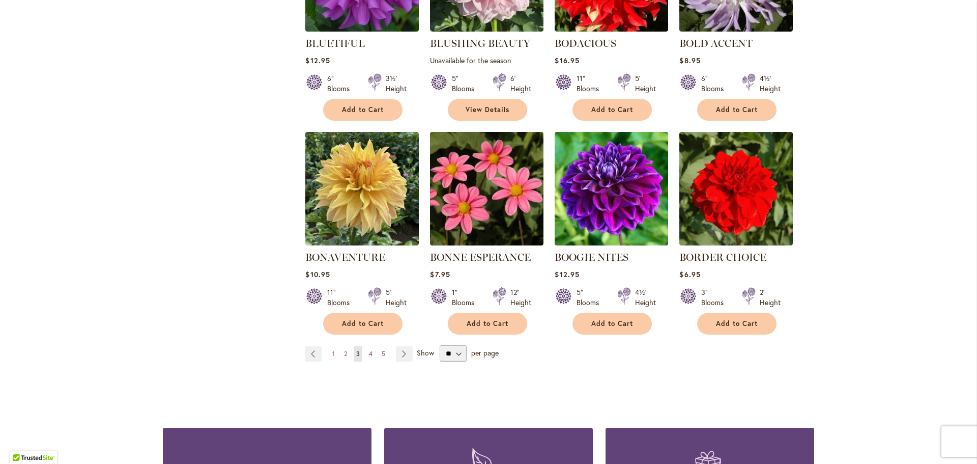
click at [369, 349] on link "Page 4" at bounding box center [370, 353] width 9 height 15
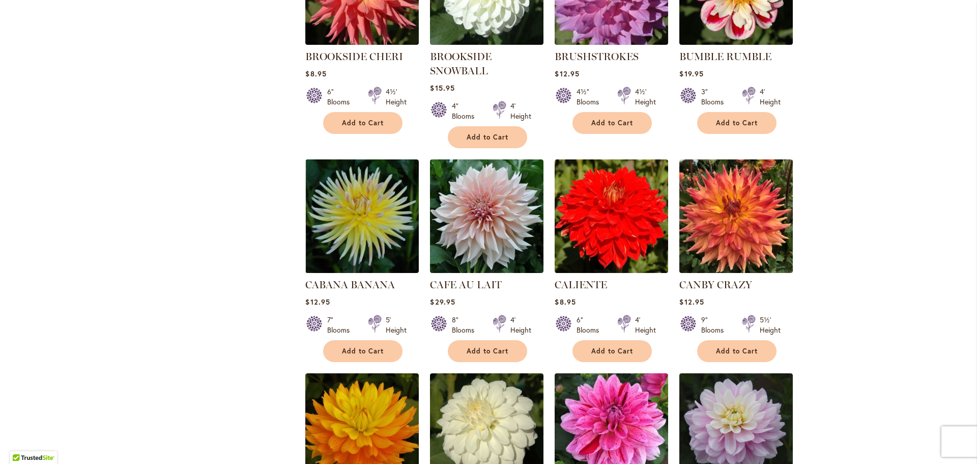
scroll to position [763, 0]
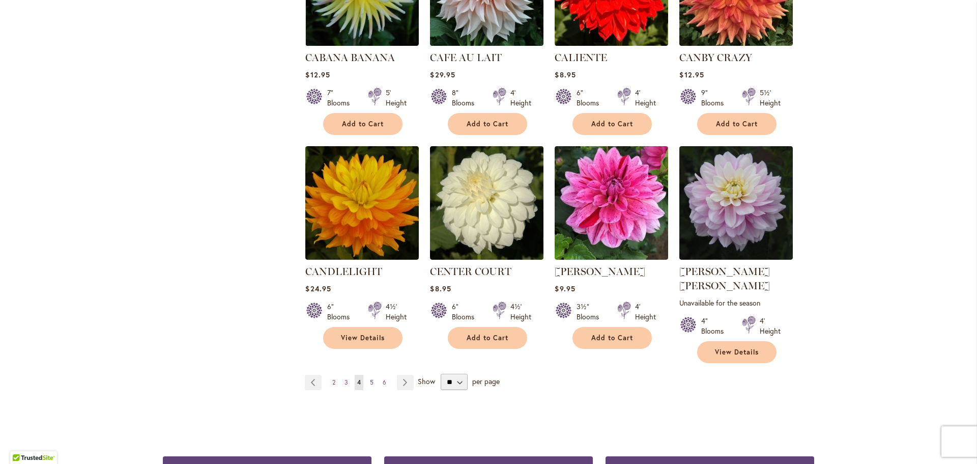
click at [370, 378] on span "5" at bounding box center [372, 382] width 4 height 8
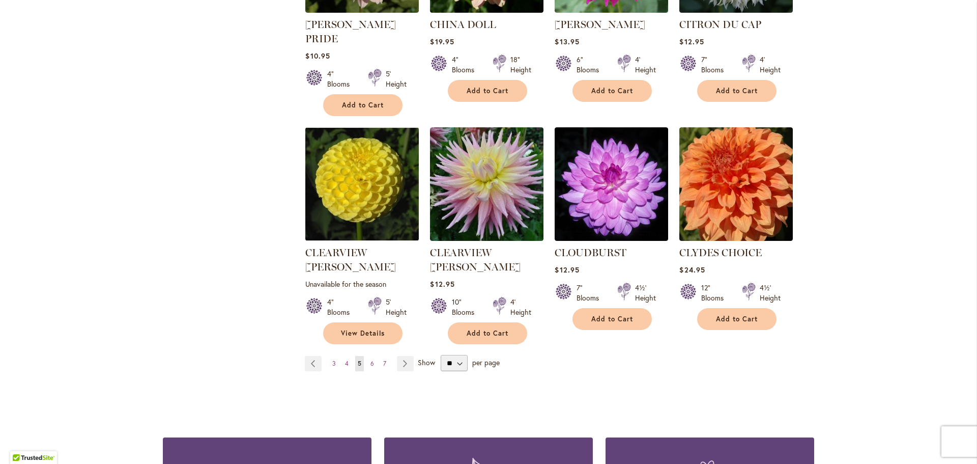
scroll to position [814, 0]
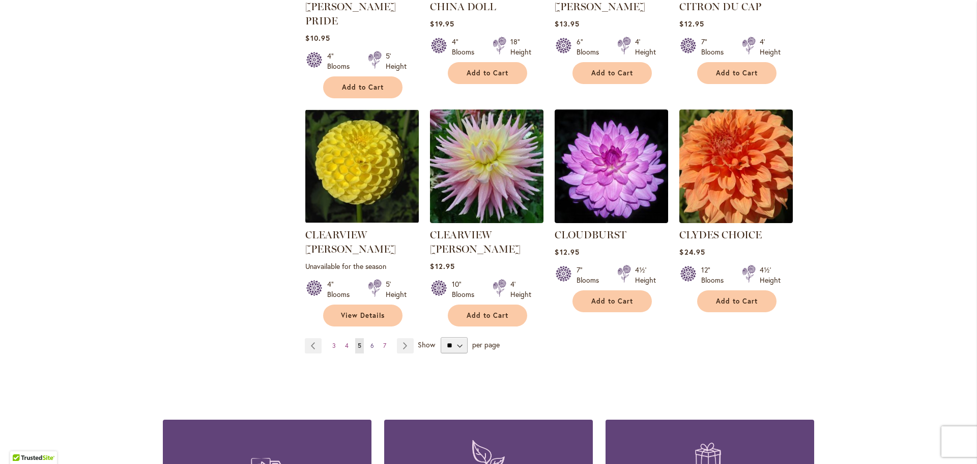
click at [369, 338] on link "Page 6" at bounding box center [372, 345] width 9 height 15
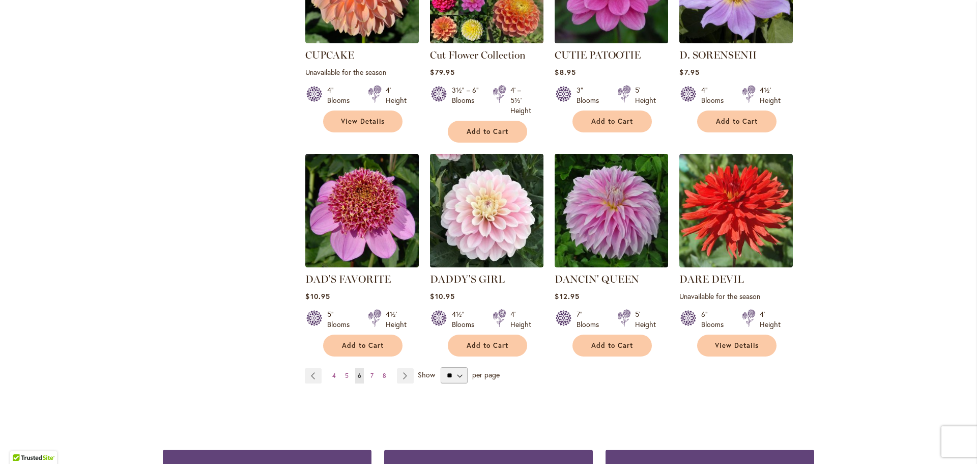
scroll to position [967, 0]
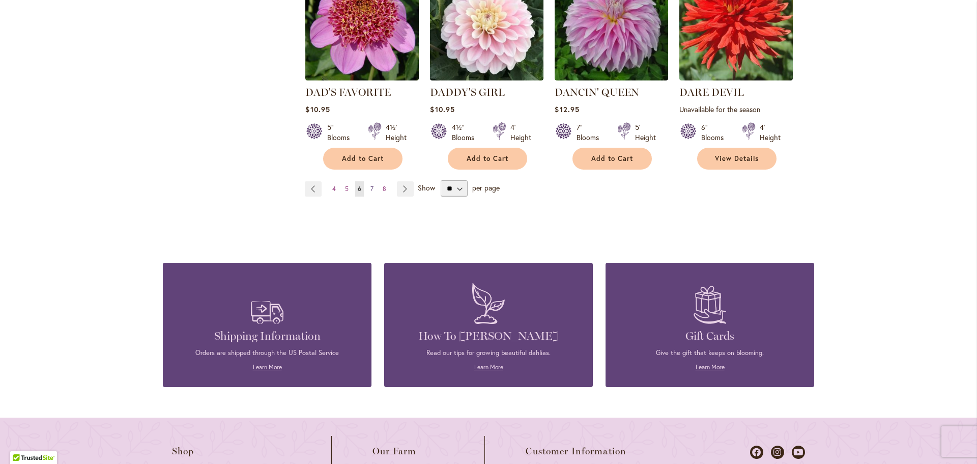
click at [370, 185] on span "7" at bounding box center [371, 189] width 3 height 8
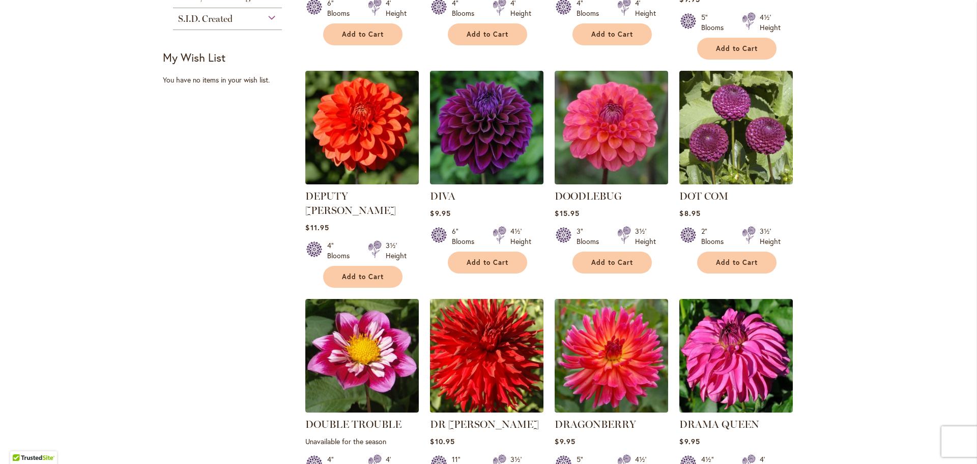
scroll to position [407, 0]
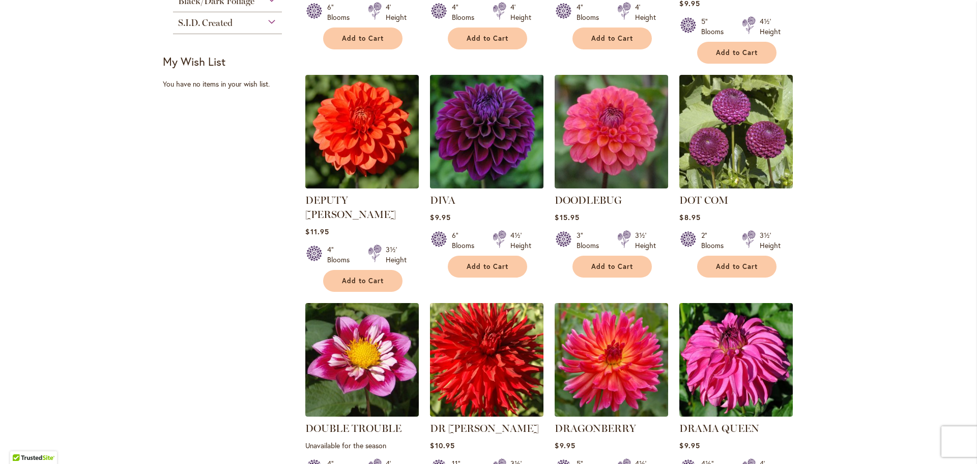
click at [433, 138] on img at bounding box center [486, 131] width 119 height 119
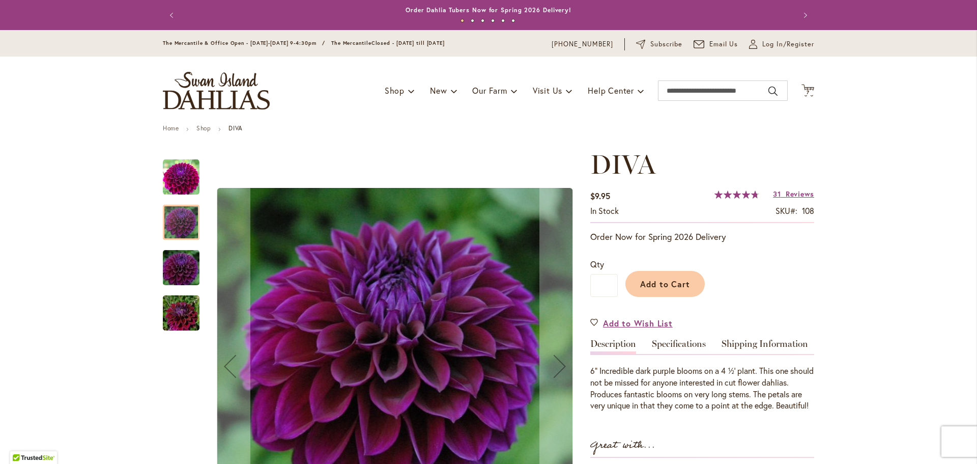
scroll to position [102, 0]
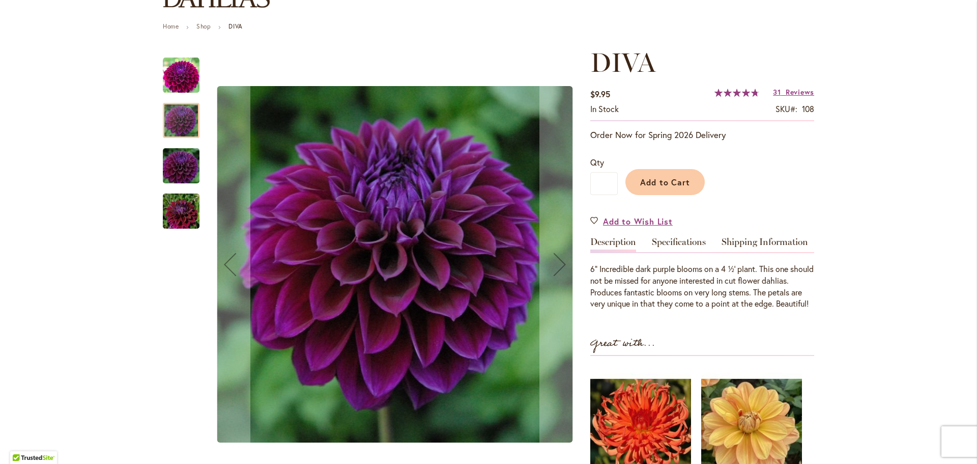
click at [182, 170] on img "Diva" at bounding box center [181, 165] width 73 height 49
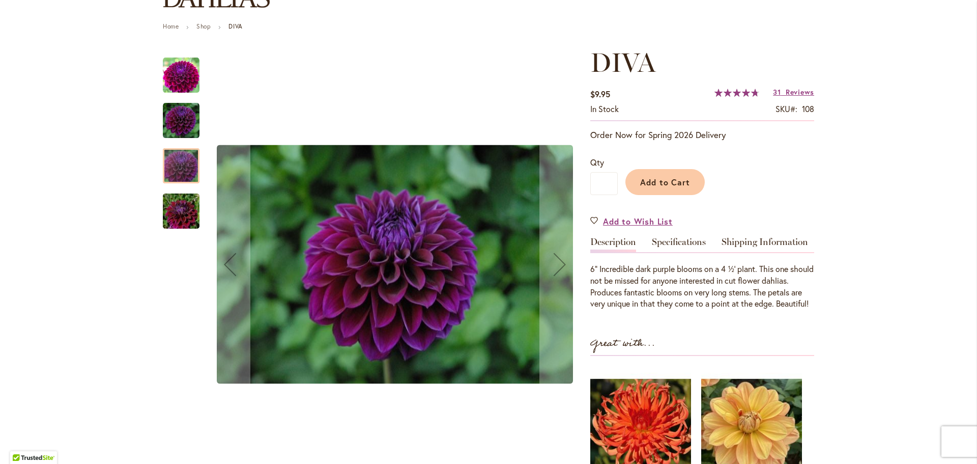
click at [187, 218] on img "Diva" at bounding box center [181, 211] width 73 height 49
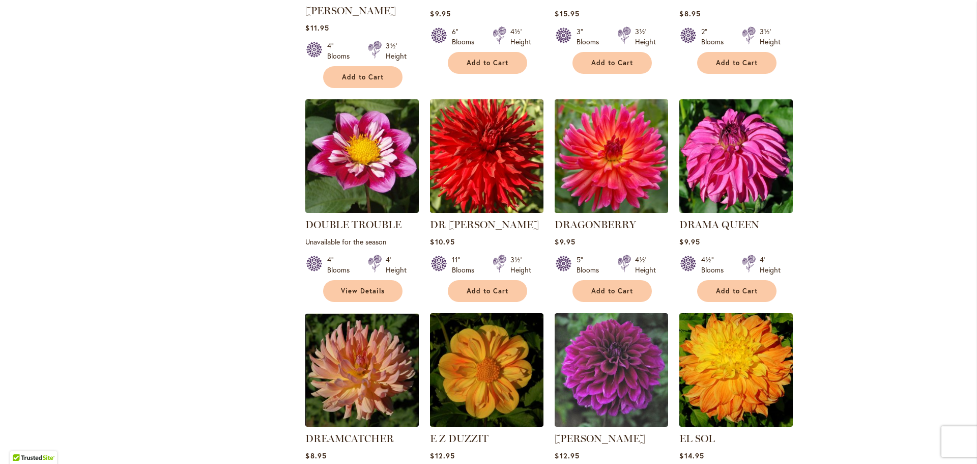
scroll to position [865, 0]
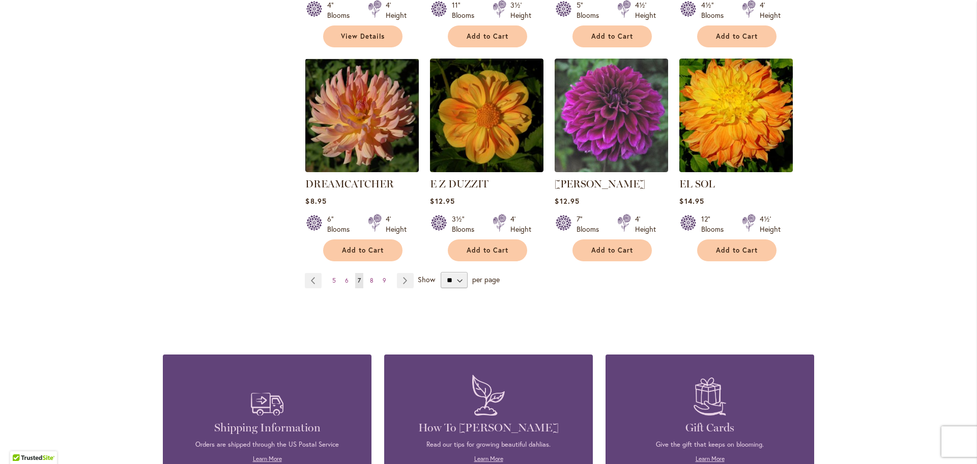
drag, startPoint x: 368, startPoint y: 250, endPoint x: 375, endPoint y: 249, distance: 6.2
click at [370, 276] on span "8" at bounding box center [372, 280] width 4 height 8
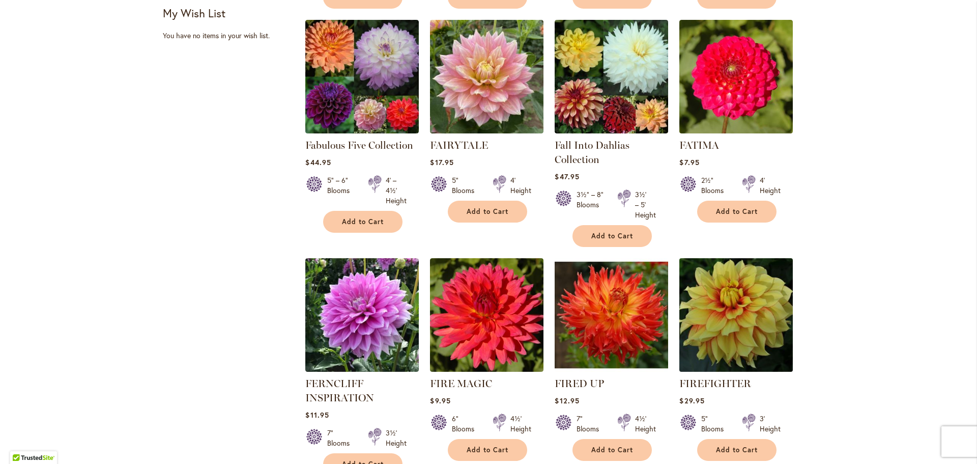
scroll to position [865, 0]
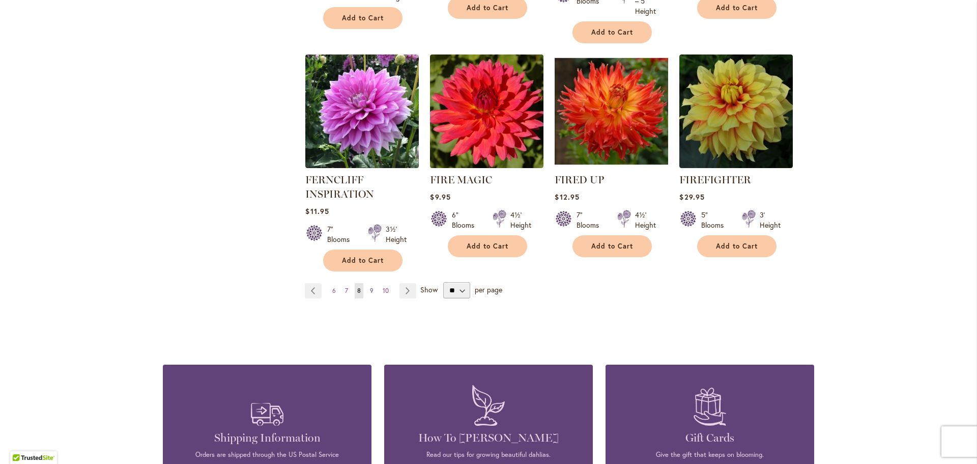
click at [370, 286] on span "9" at bounding box center [372, 290] width 4 height 8
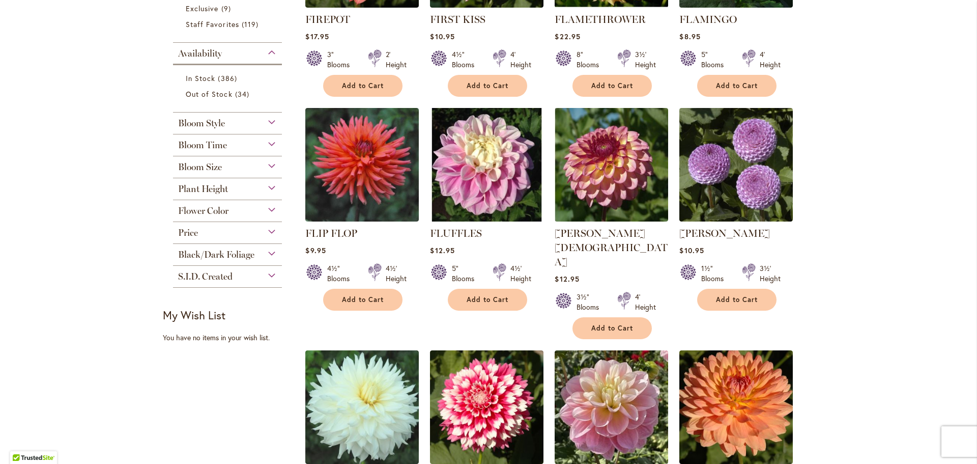
scroll to position [356, 0]
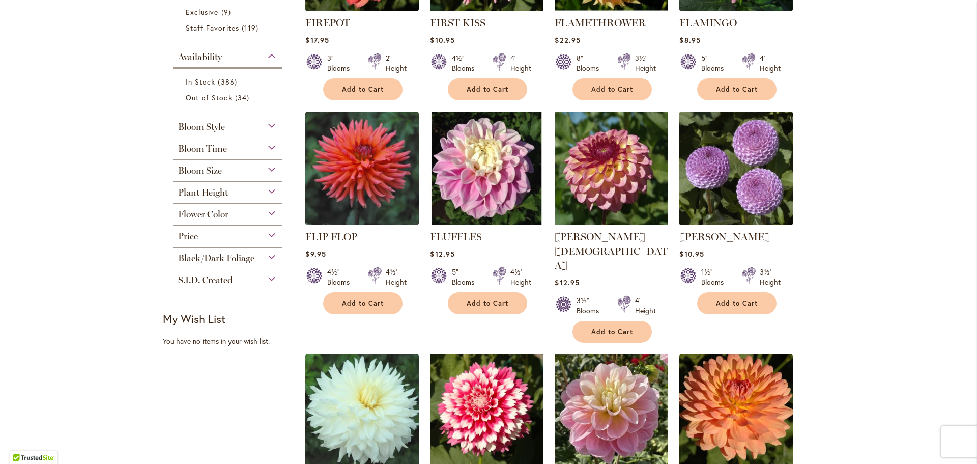
click at [771, 175] on img at bounding box center [736, 168] width 119 height 119
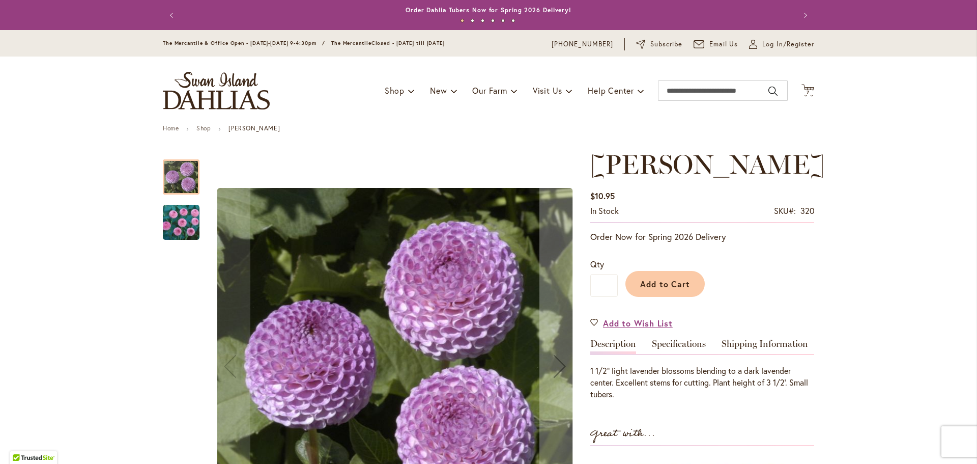
click at [183, 217] on img "FRANK HOLMES" at bounding box center [181, 222] width 37 height 37
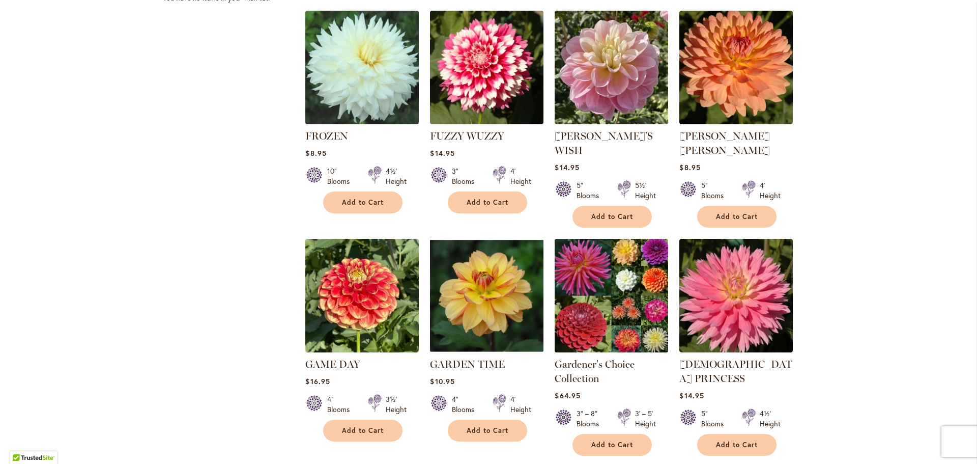
scroll to position [916, 0]
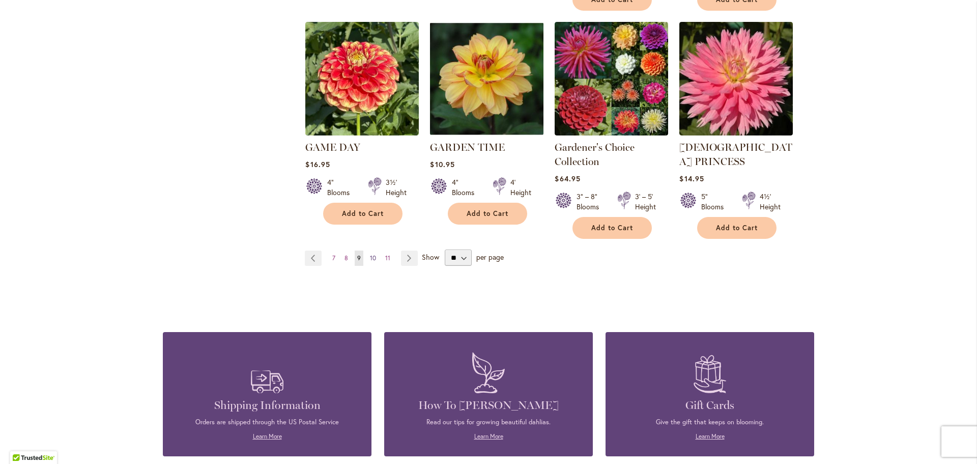
click at [370, 254] on span "10" at bounding box center [373, 258] width 6 height 8
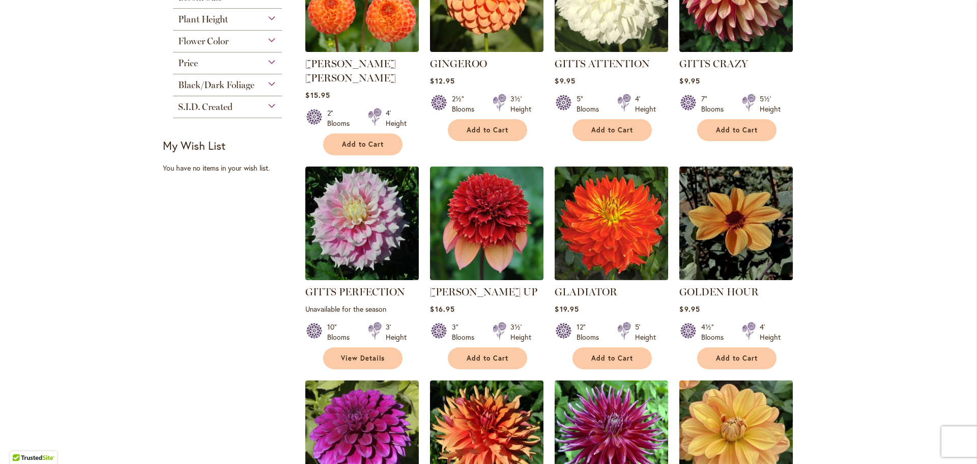
scroll to position [712, 0]
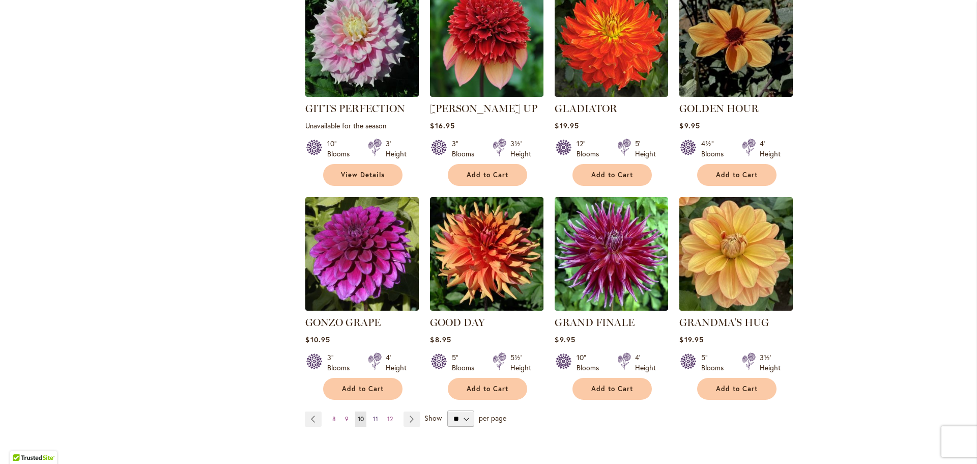
click at [370, 411] on link "Page 11" at bounding box center [375, 418] width 10 height 15
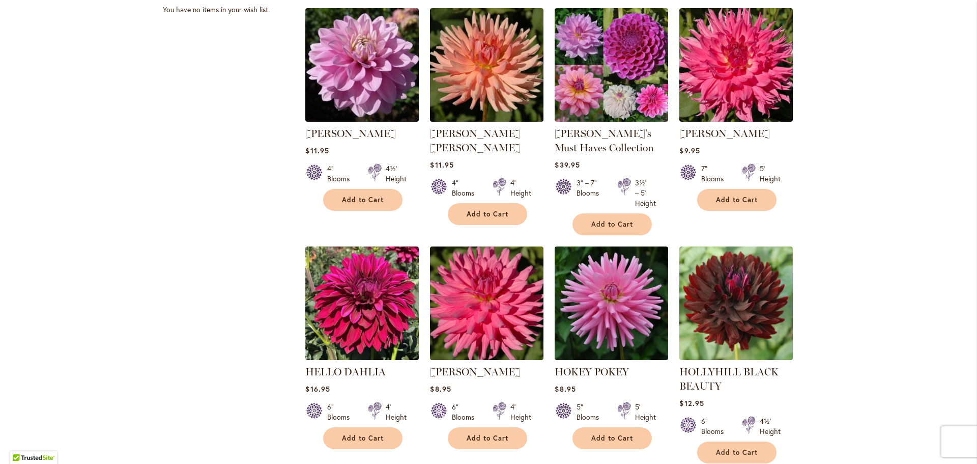
scroll to position [814, 0]
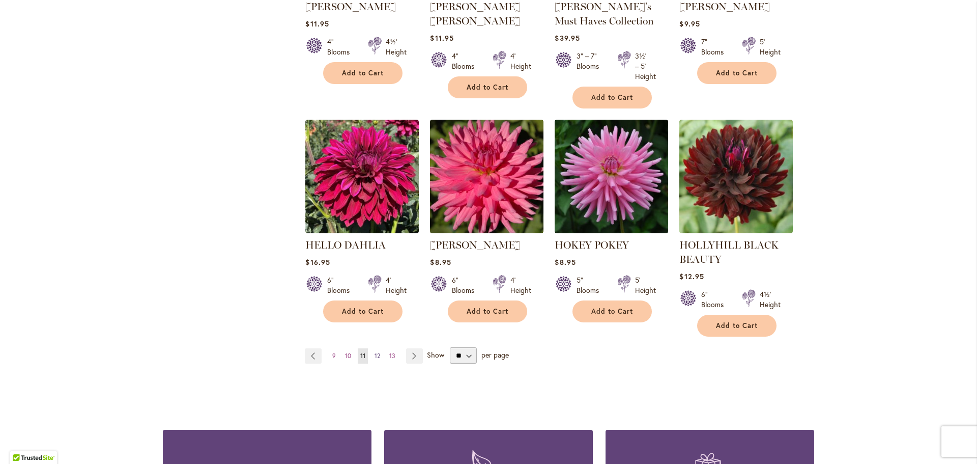
click at [377, 352] on span "12" at bounding box center [378, 356] width 6 height 8
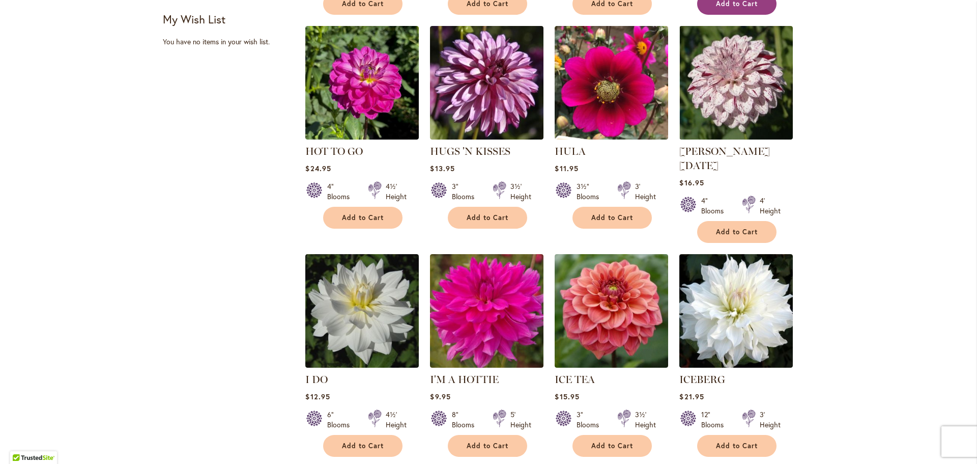
scroll to position [662, 0]
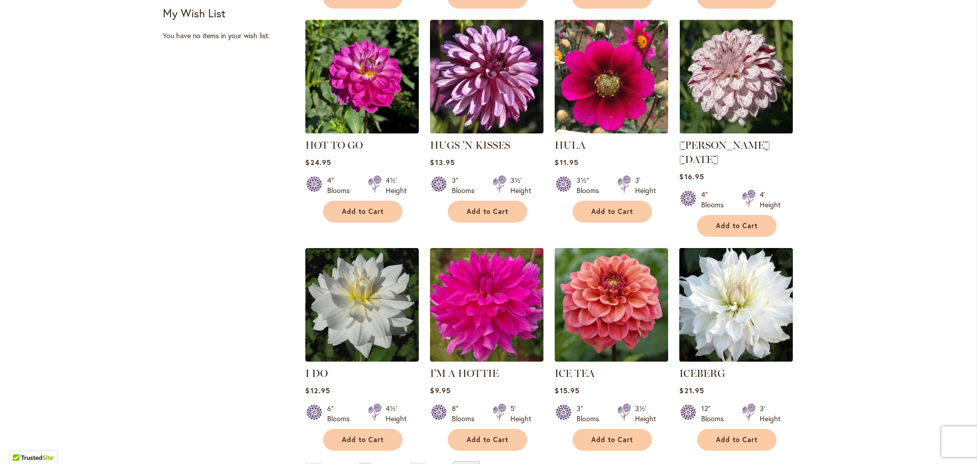
click at [771, 306] on img at bounding box center [736, 304] width 119 height 119
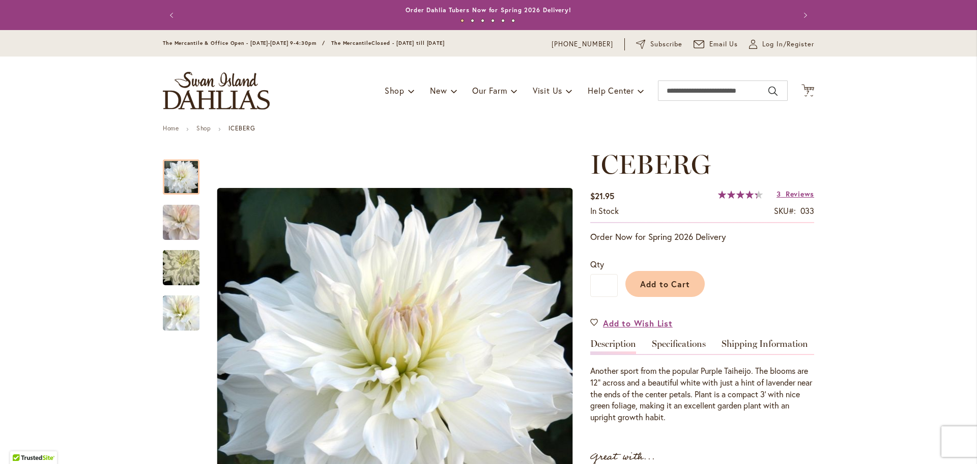
click at [180, 208] on img "ICEBERG" at bounding box center [181, 222] width 73 height 65
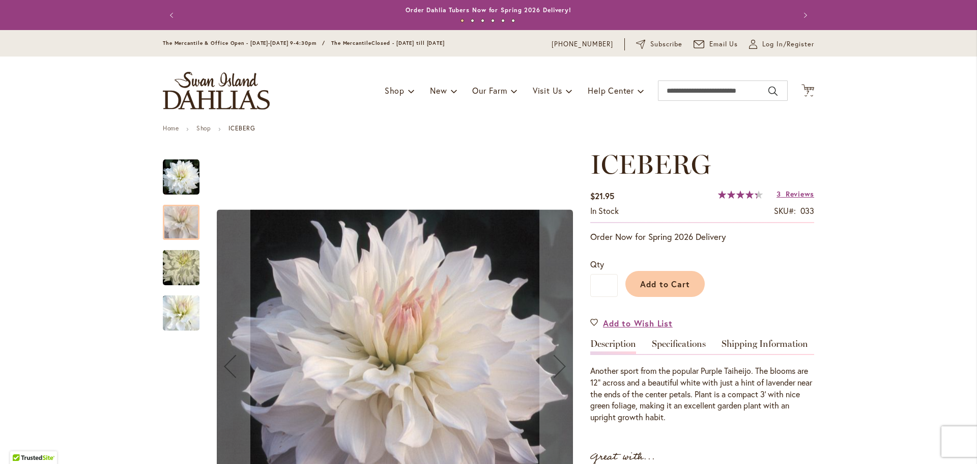
click at [181, 269] on img "ICEBERG" at bounding box center [181, 267] width 73 height 49
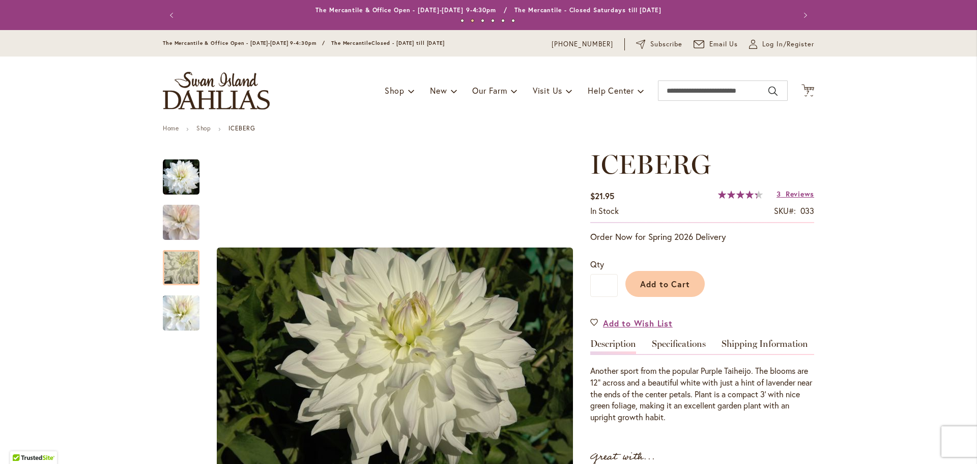
click at [171, 307] on img "ICEBERG" at bounding box center [181, 313] width 73 height 64
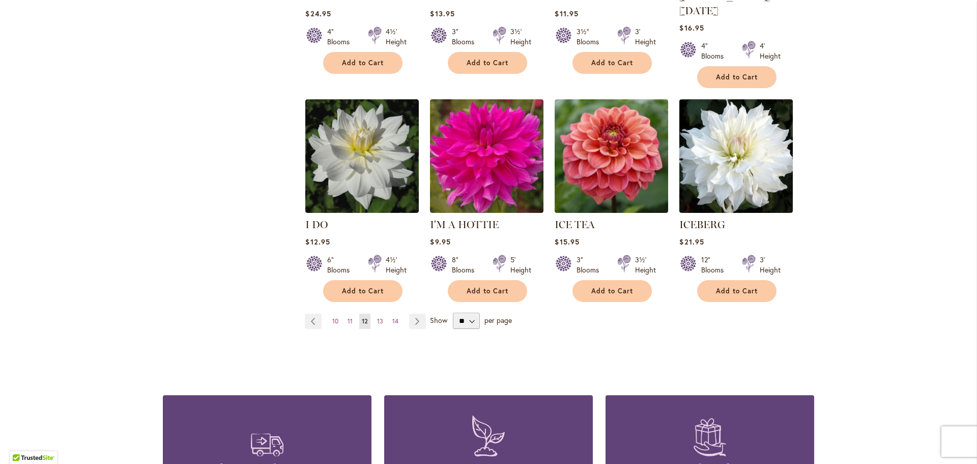
scroll to position [814, 0]
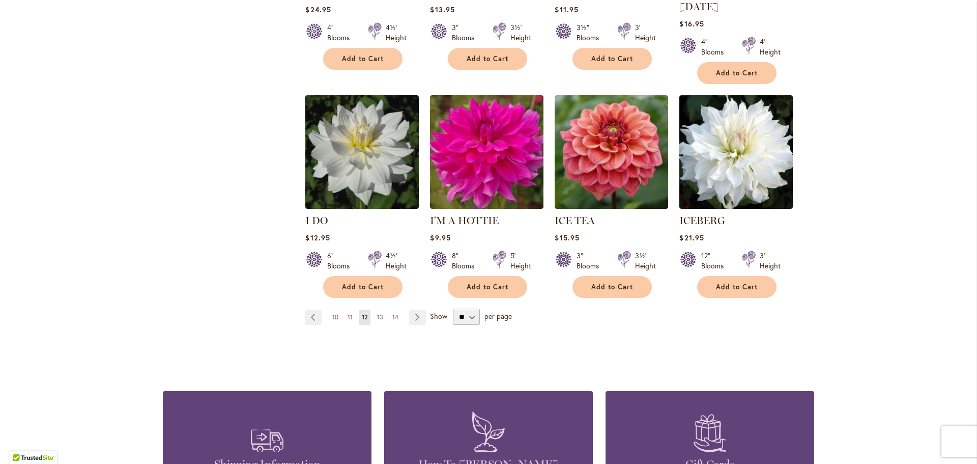
click at [377, 313] on span "13" at bounding box center [380, 317] width 6 height 8
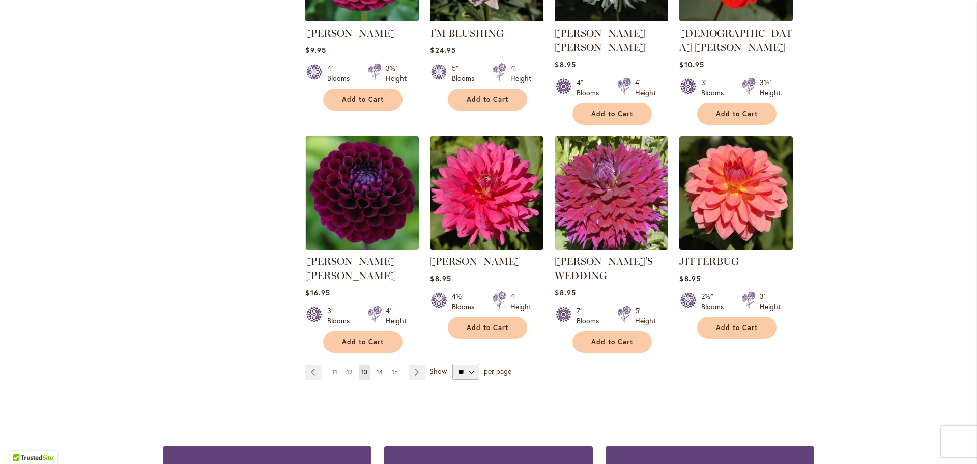
scroll to position [814, 0]
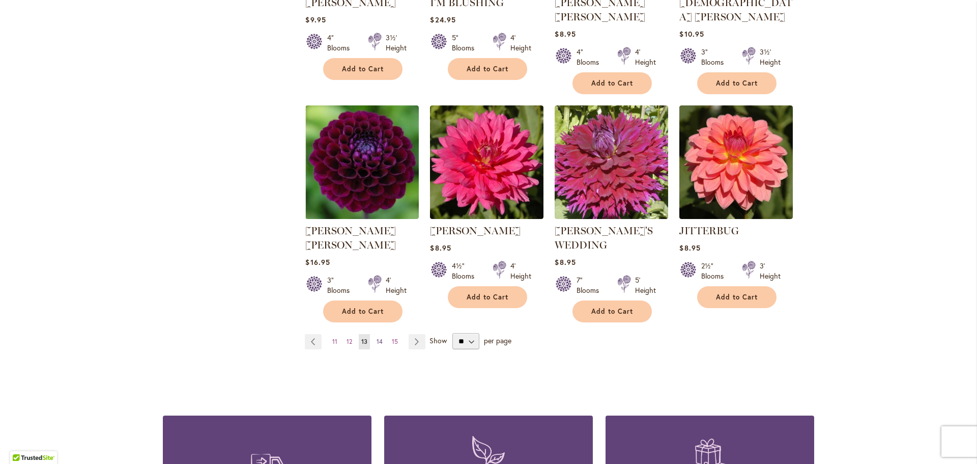
click at [374, 334] on link "Page 14" at bounding box center [379, 341] width 11 height 15
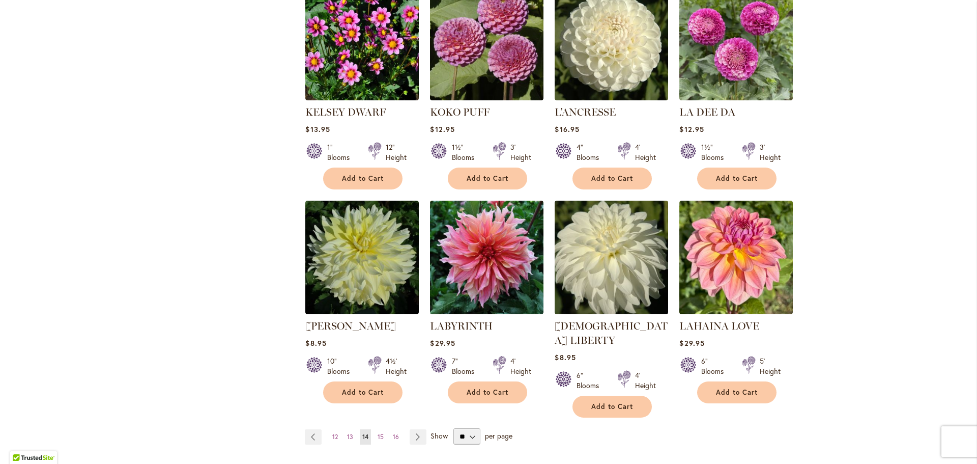
scroll to position [712, 0]
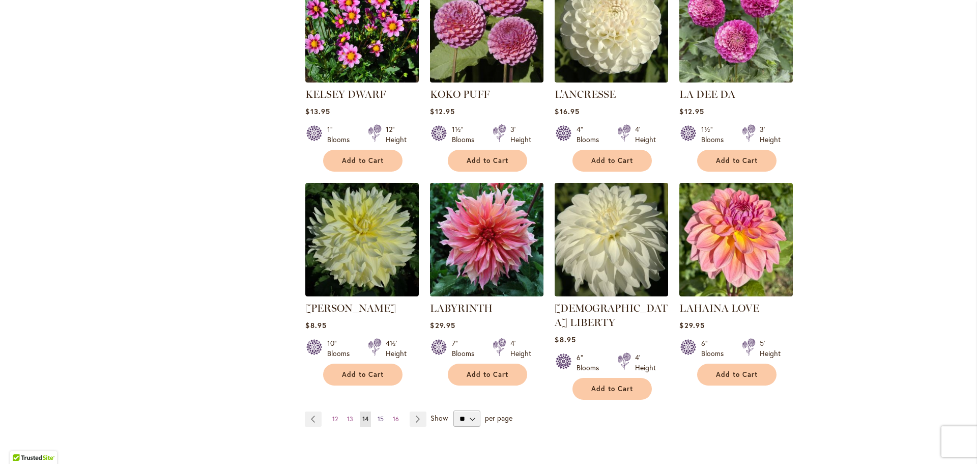
click at [375, 411] on link "Page 15" at bounding box center [380, 418] width 11 height 15
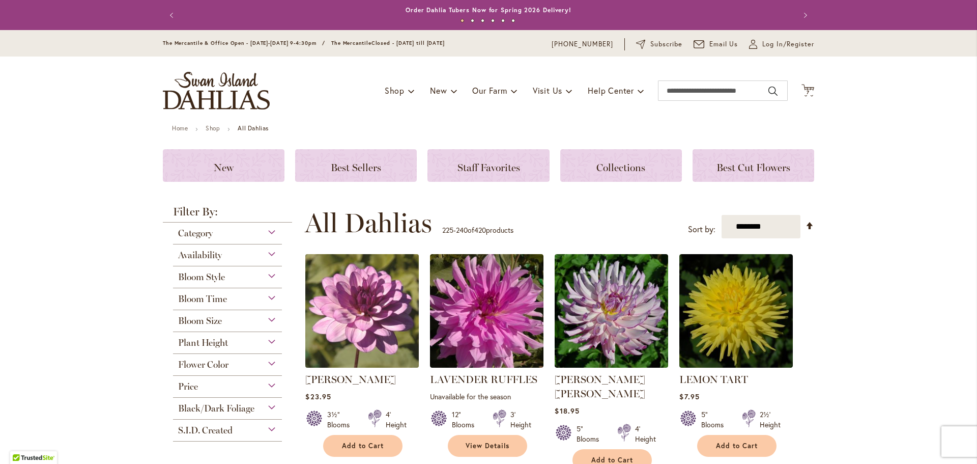
click at [396, 326] on img at bounding box center [362, 310] width 119 height 119
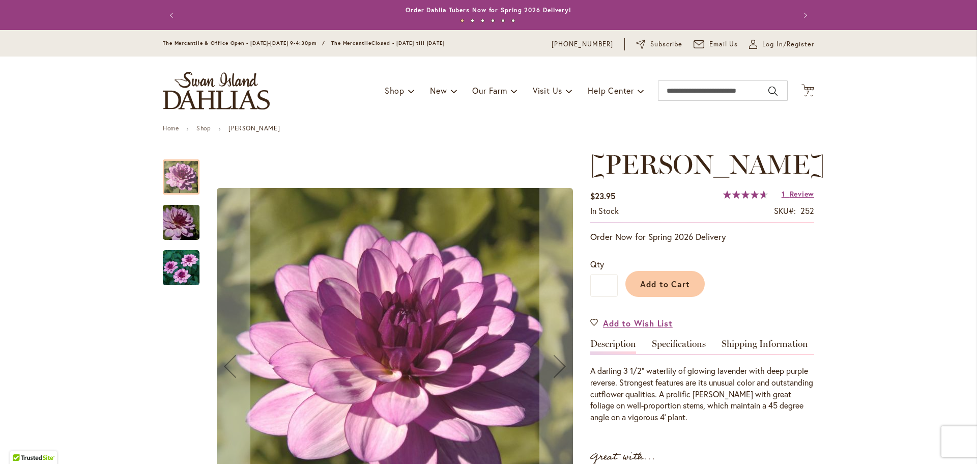
click at [184, 214] on img "LAUREN MICHELE" at bounding box center [181, 222] width 73 height 49
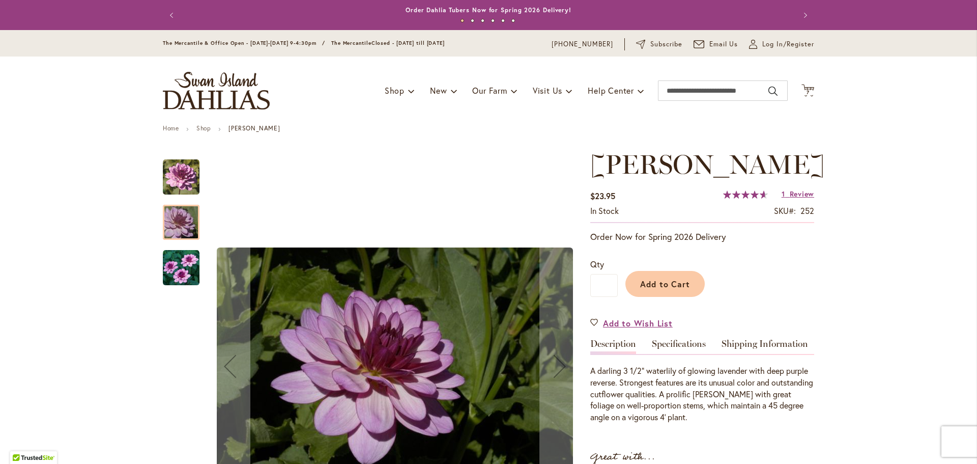
click at [171, 271] on img "LAUREN MICHELE" at bounding box center [181, 267] width 37 height 37
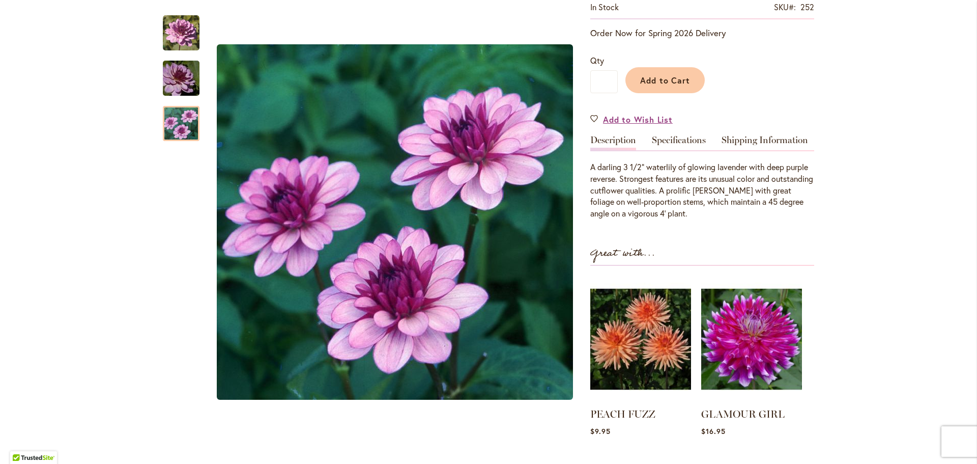
scroll to position [102, 0]
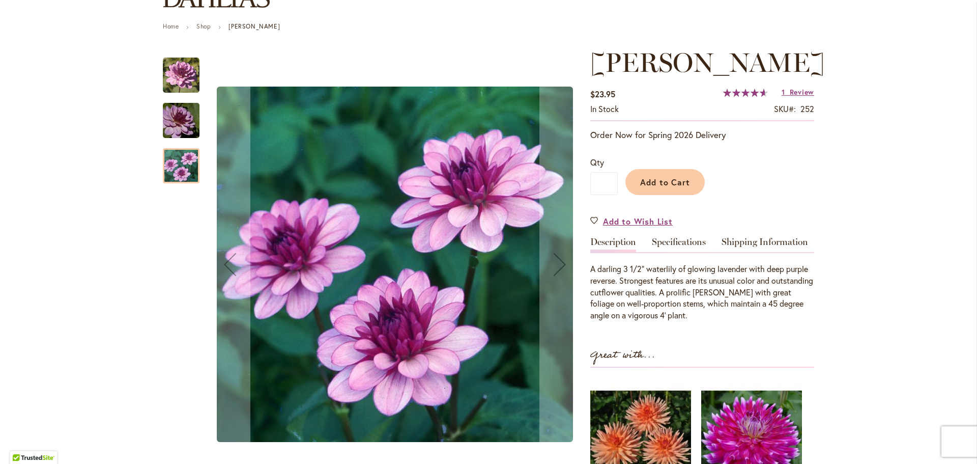
click at [168, 113] on img "LAUREN MICHELE" at bounding box center [181, 120] width 73 height 49
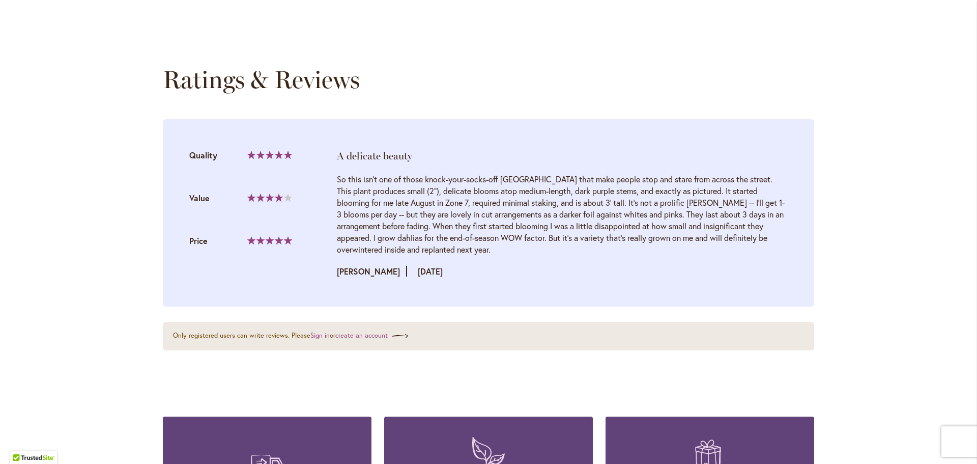
scroll to position [1018, 0]
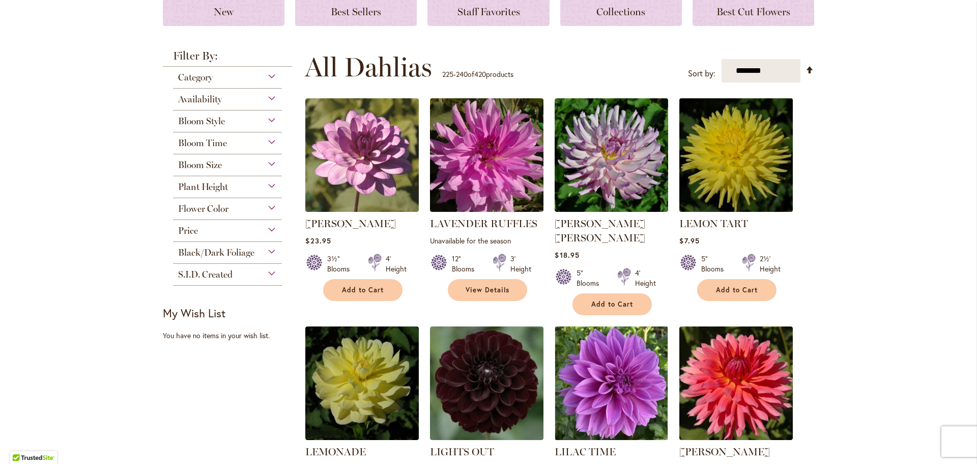
scroll to position [254, 0]
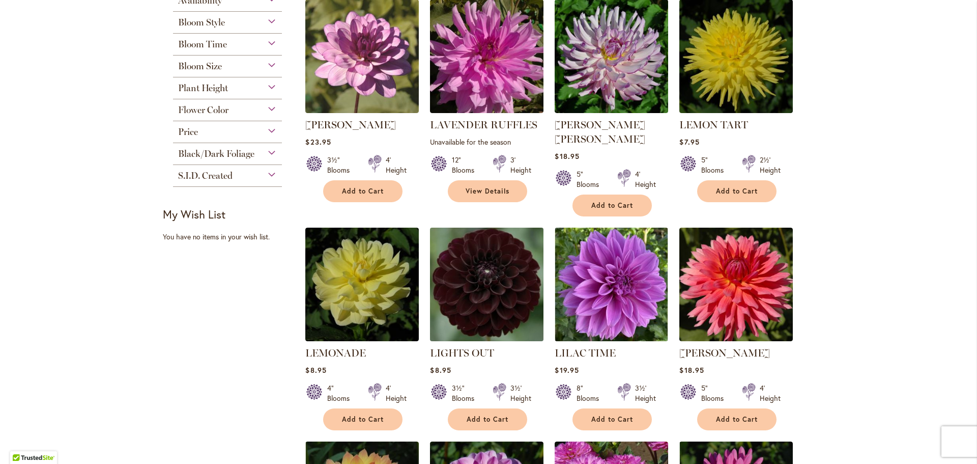
click at [477, 279] on img at bounding box center [486, 284] width 119 height 119
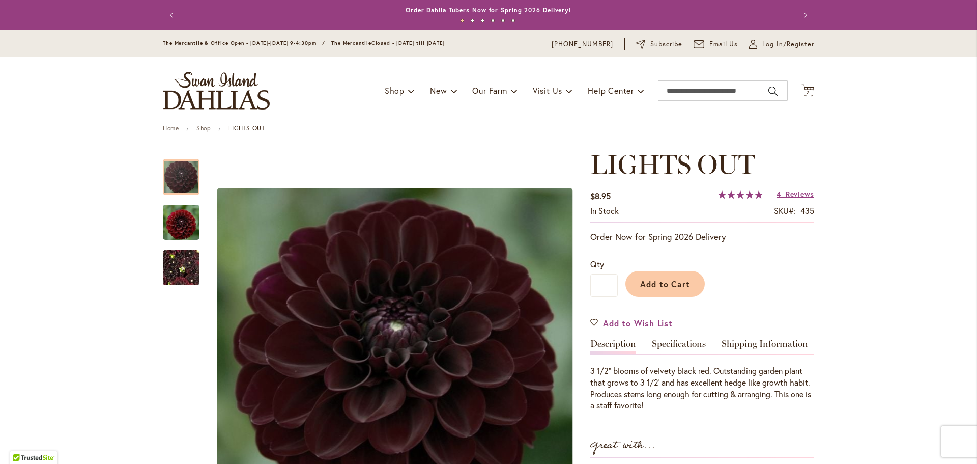
click at [166, 228] on img "LIGHTS OUT" at bounding box center [181, 222] width 37 height 38
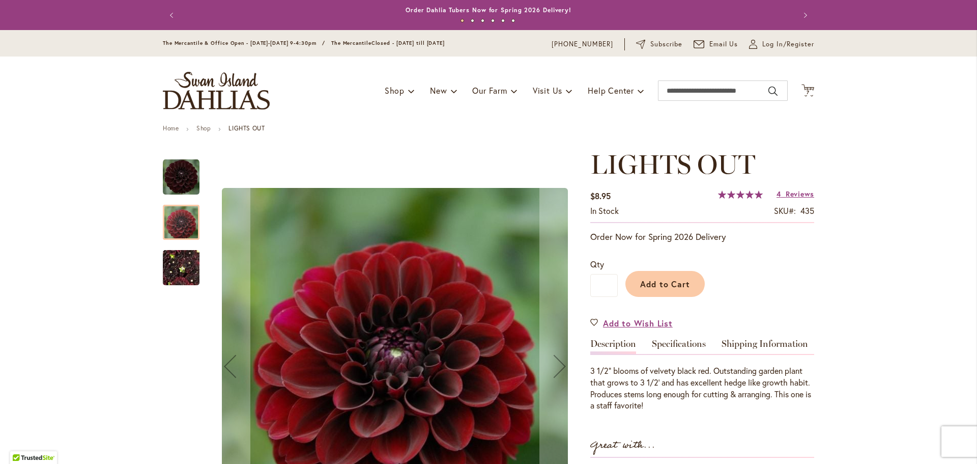
click at [180, 268] on img "LIGHTS OUT" at bounding box center [181, 267] width 37 height 49
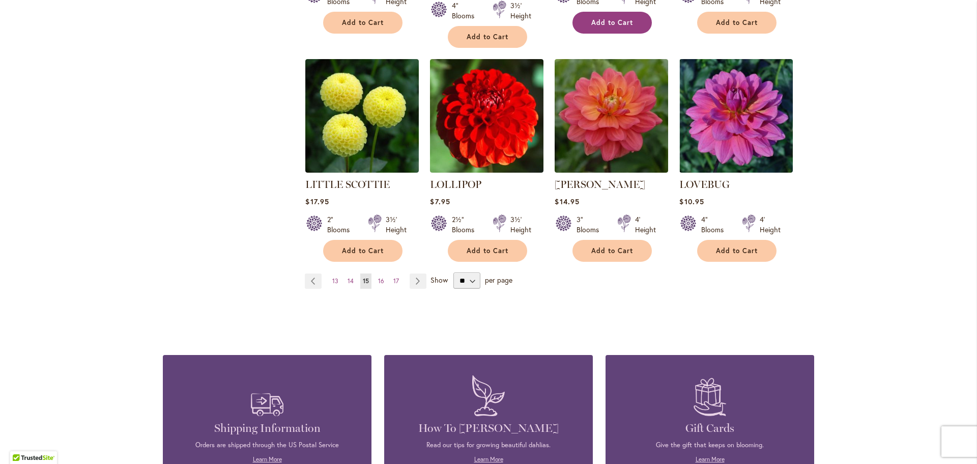
scroll to position [865, 0]
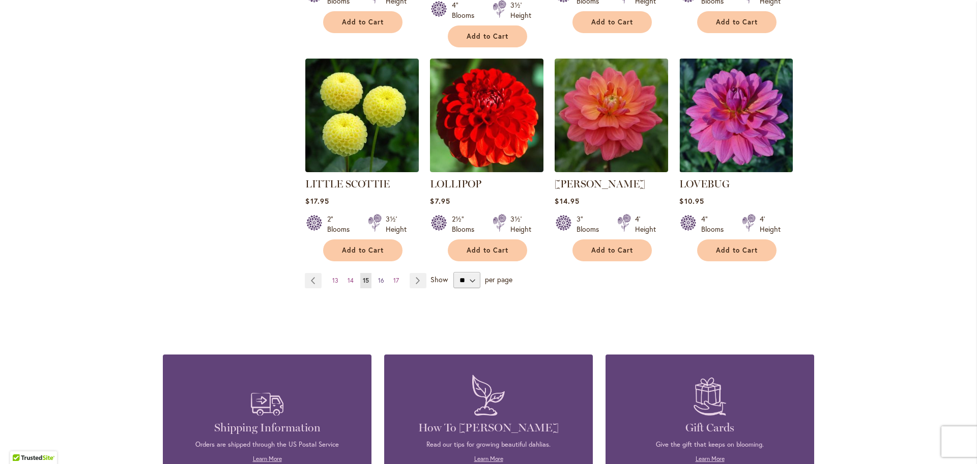
click at [380, 276] on span "16" at bounding box center [381, 280] width 6 height 8
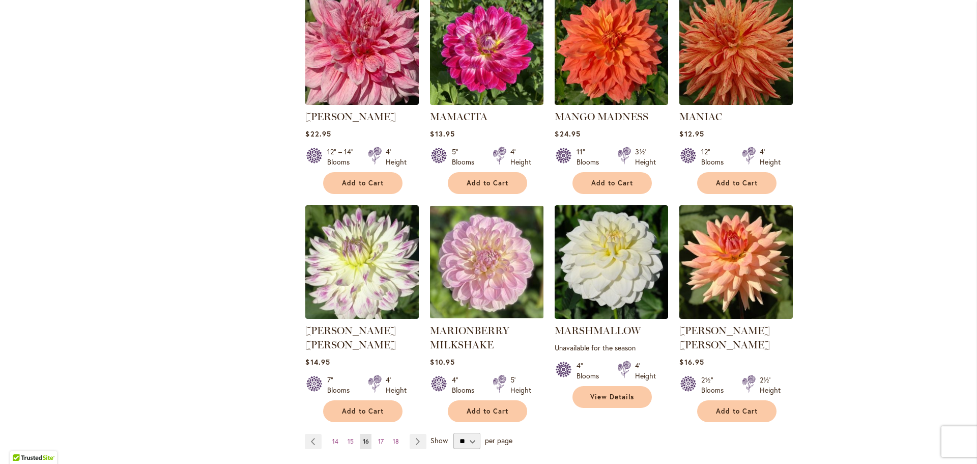
scroll to position [712, 0]
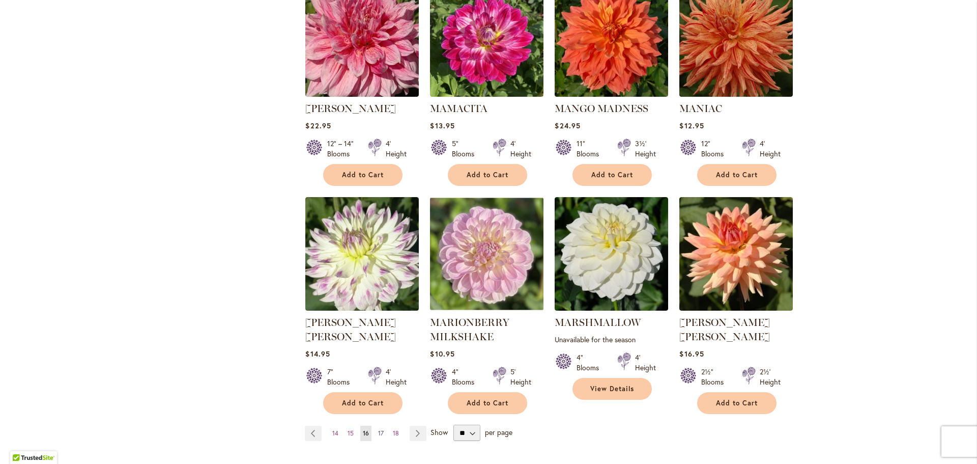
click at [378, 429] on span "17" at bounding box center [381, 433] width 6 height 8
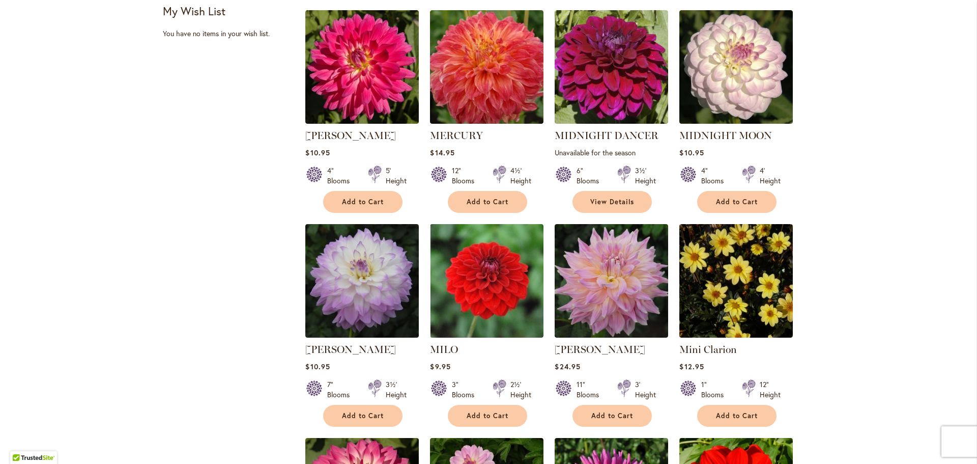
scroll to position [458, 0]
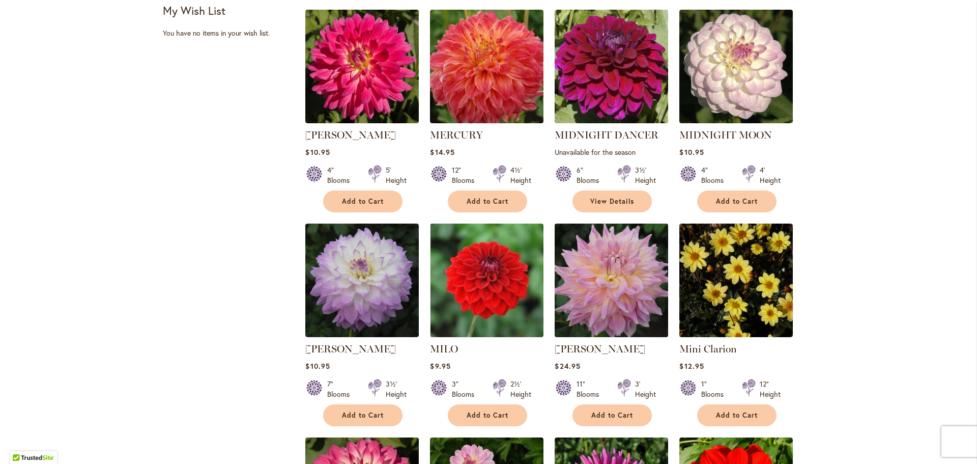
click at [637, 303] on img at bounding box center [611, 280] width 119 height 119
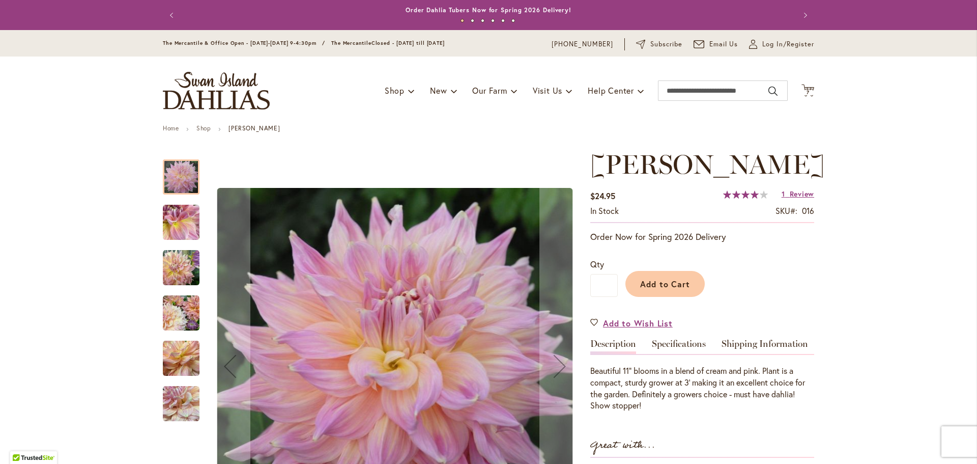
click at [163, 225] on img "Mingus Philip Sr" at bounding box center [181, 222] width 37 height 37
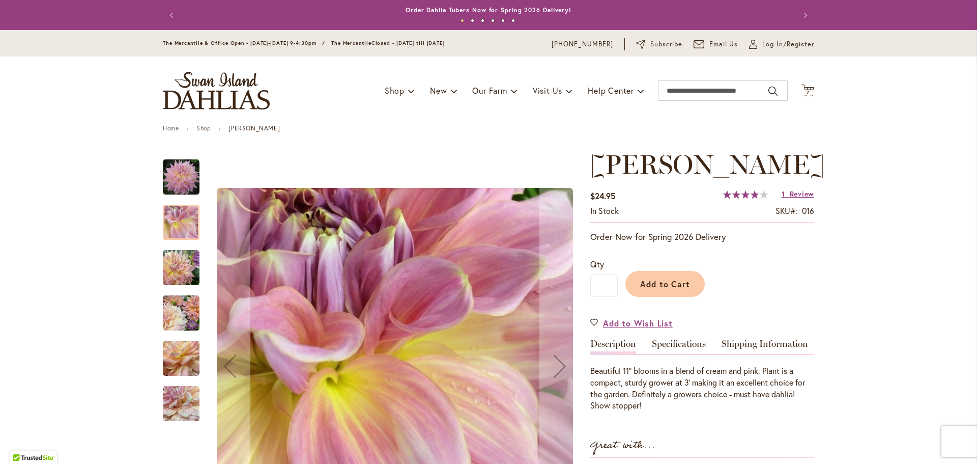
click at [180, 279] on img "Mingus Philip Sr" at bounding box center [181, 267] width 37 height 37
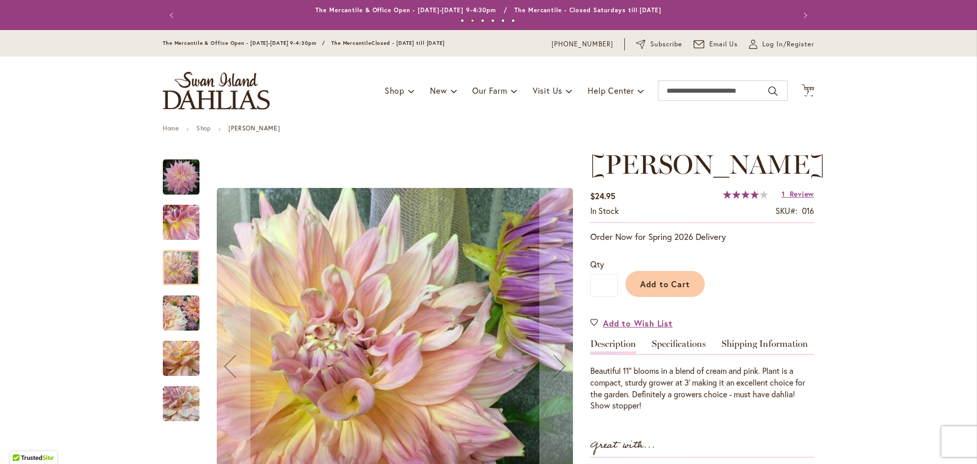
click at [184, 304] on img "Mingus Philip Sr" at bounding box center [181, 313] width 37 height 37
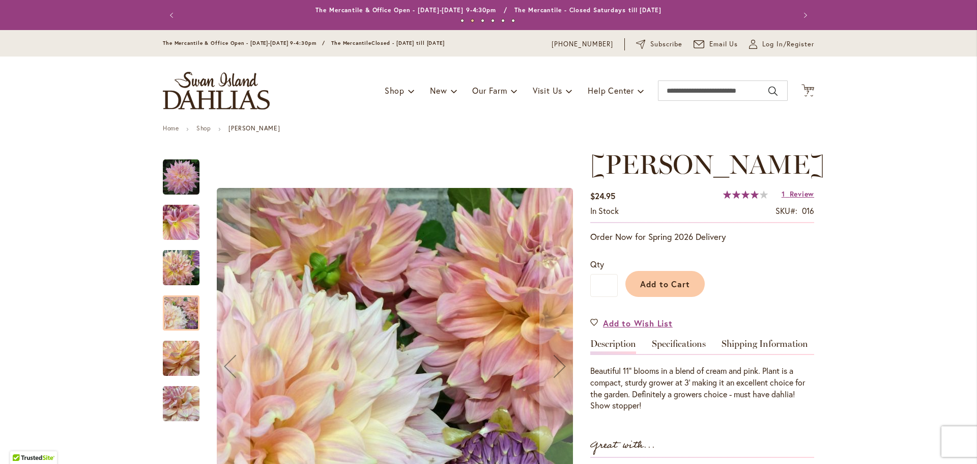
click at [183, 351] on img "Mingus Philip Sr" at bounding box center [181, 358] width 37 height 37
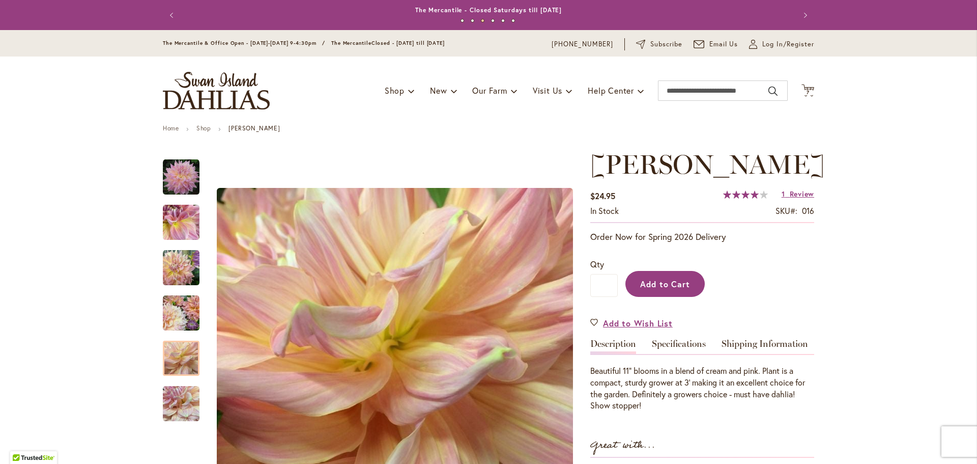
click at [670, 289] on span "Add to Cart" at bounding box center [665, 283] width 50 height 11
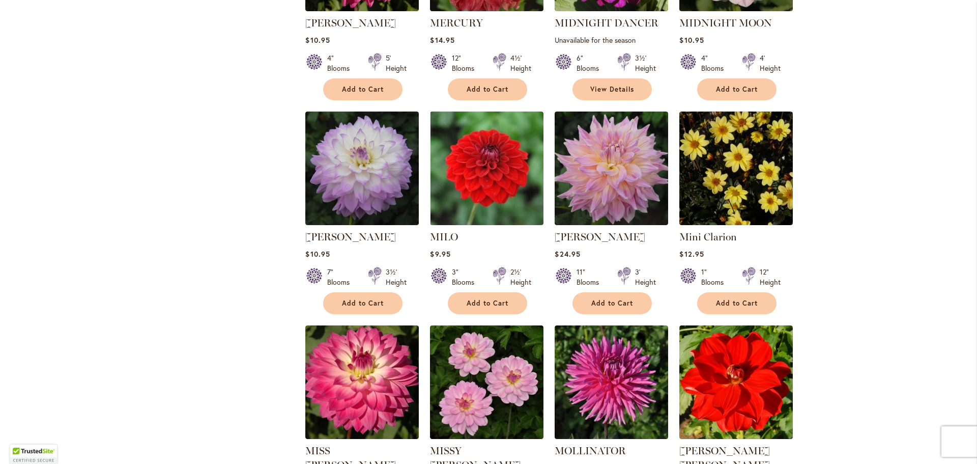
scroll to position [712, 0]
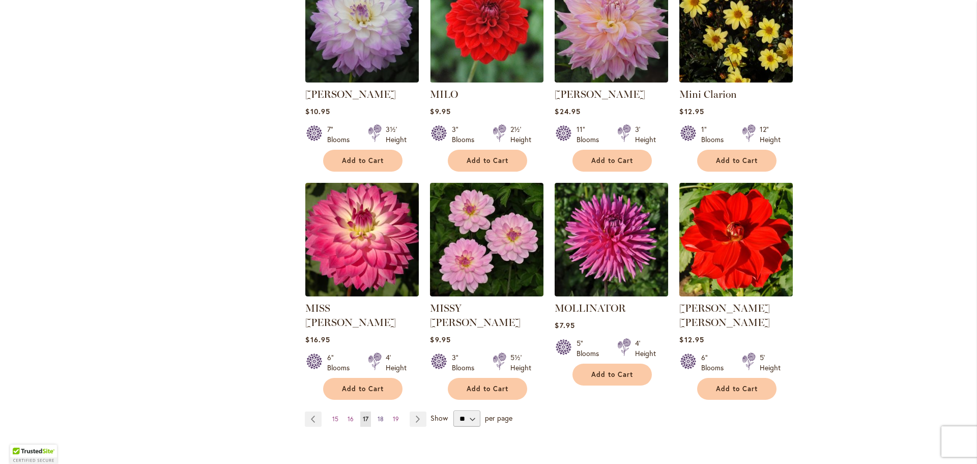
click at [378, 415] on span "18" at bounding box center [381, 419] width 6 height 8
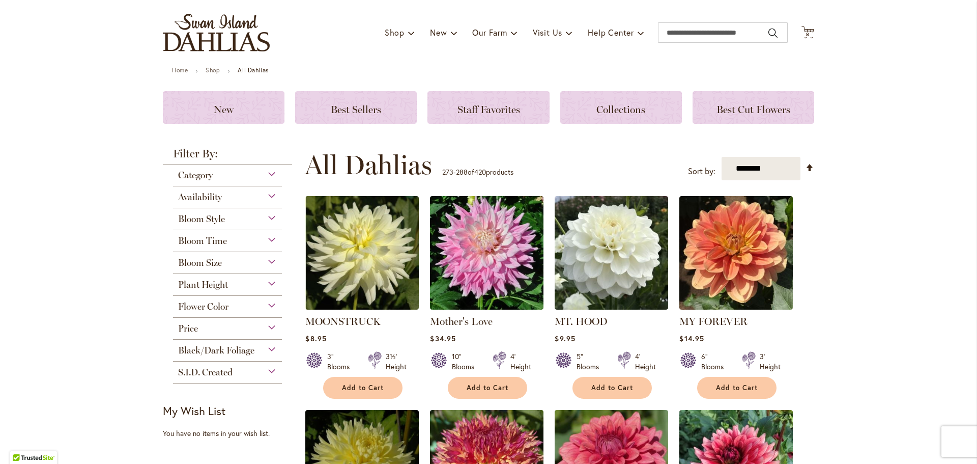
scroll to position [204, 0]
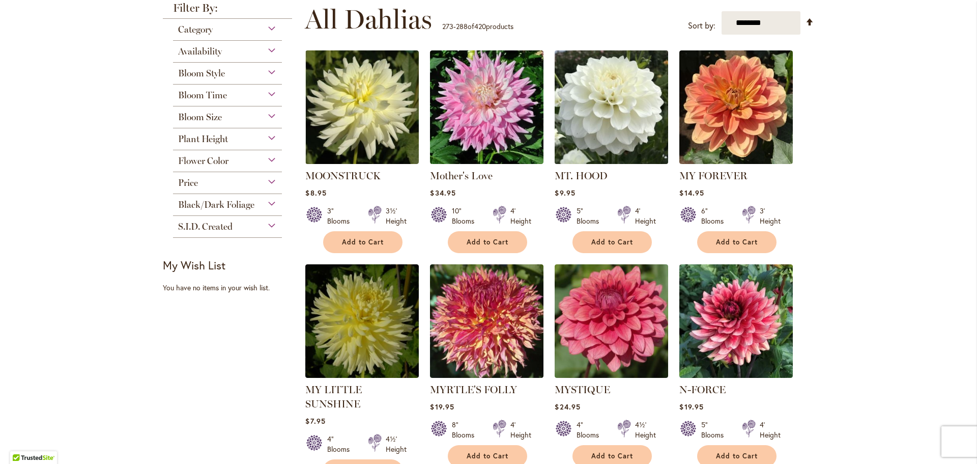
click at [596, 108] on img at bounding box center [611, 107] width 119 height 119
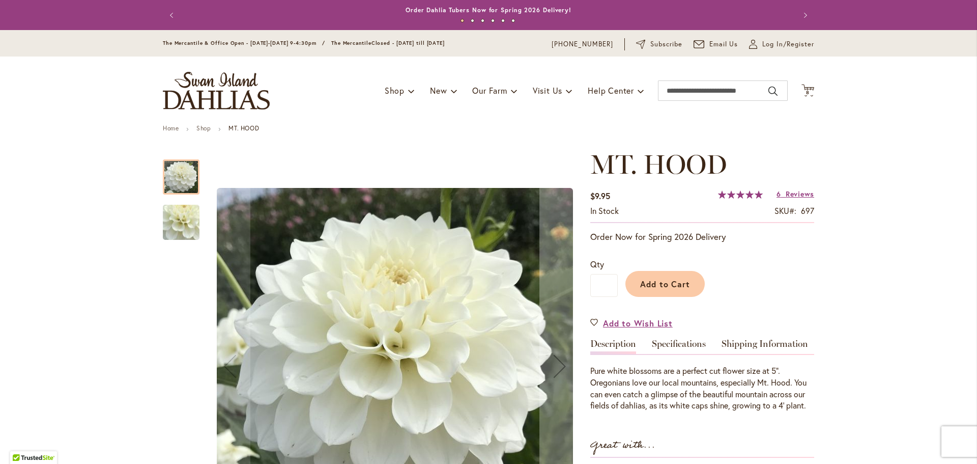
click at [186, 221] on img "MT. HOOD" at bounding box center [181, 222] width 73 height 68
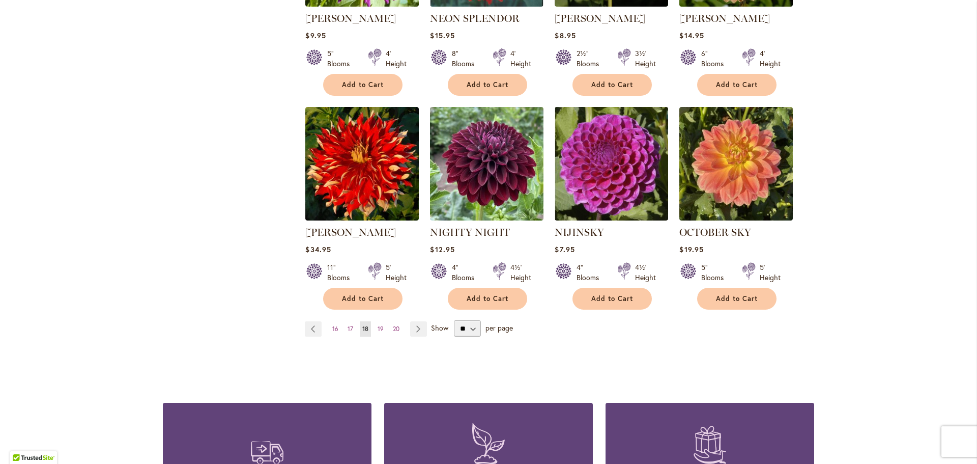
scroll to position [814, 0]
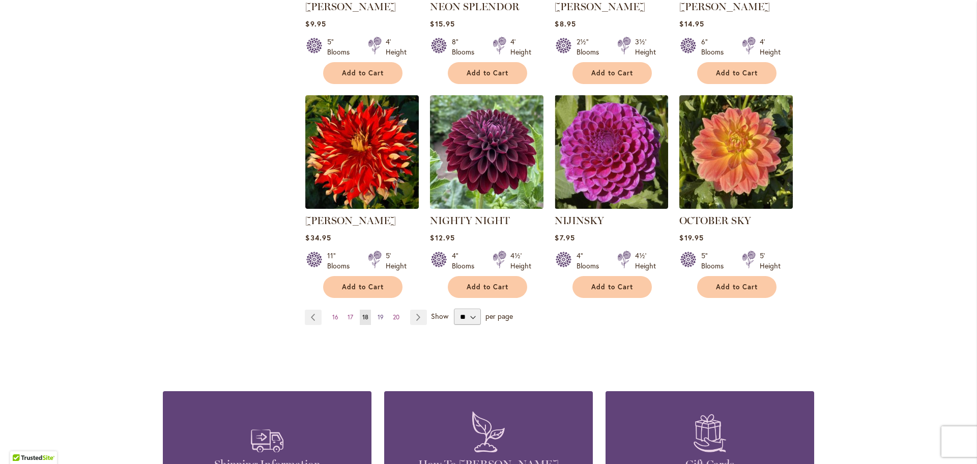
click at [378, 313] on span "19" at bounding box center [381, 317] width 6 height 8
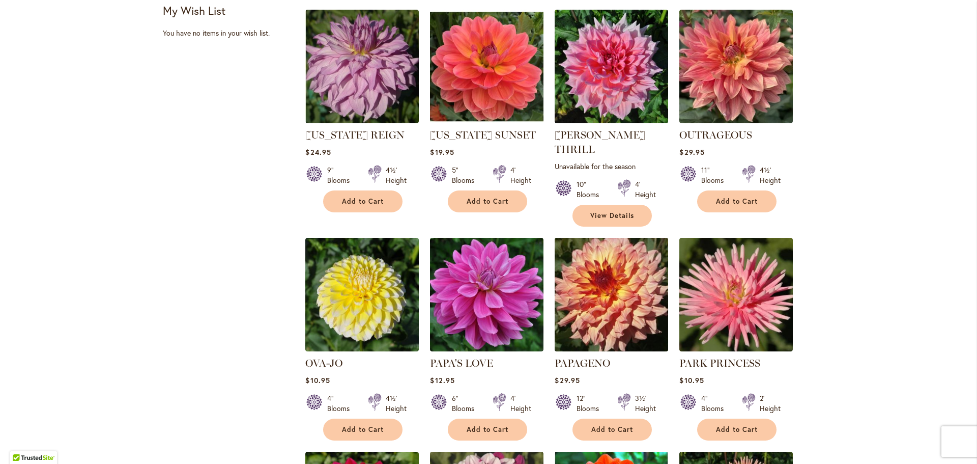
scroll to position [712, 0]
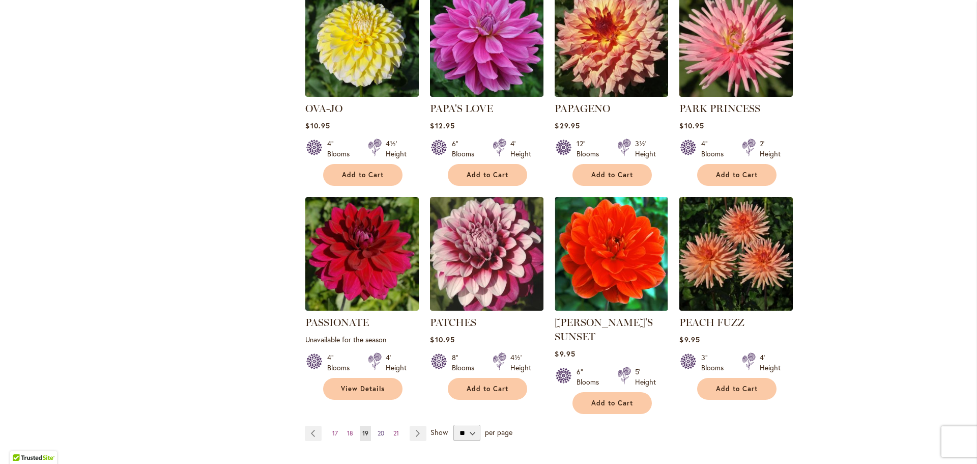
click at [378, 429] on span "20" at bounding box center [381, 433] width 7 height 8
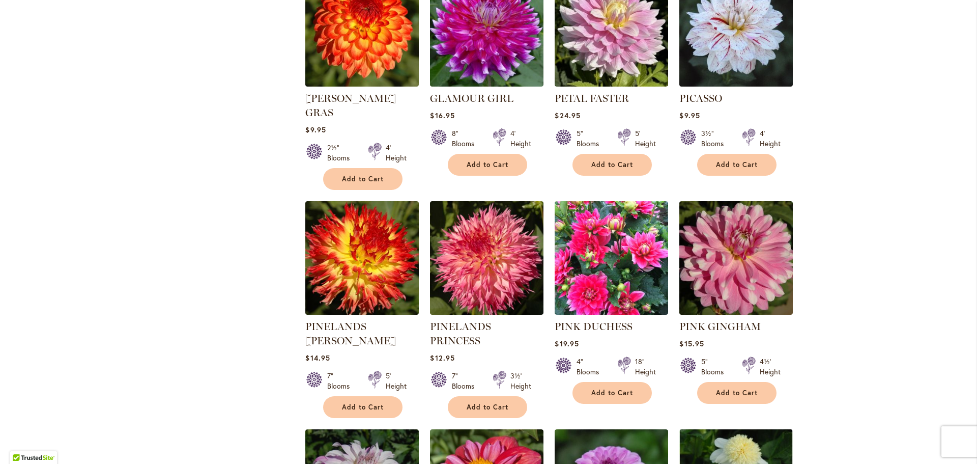
scroll to position [712, 0]
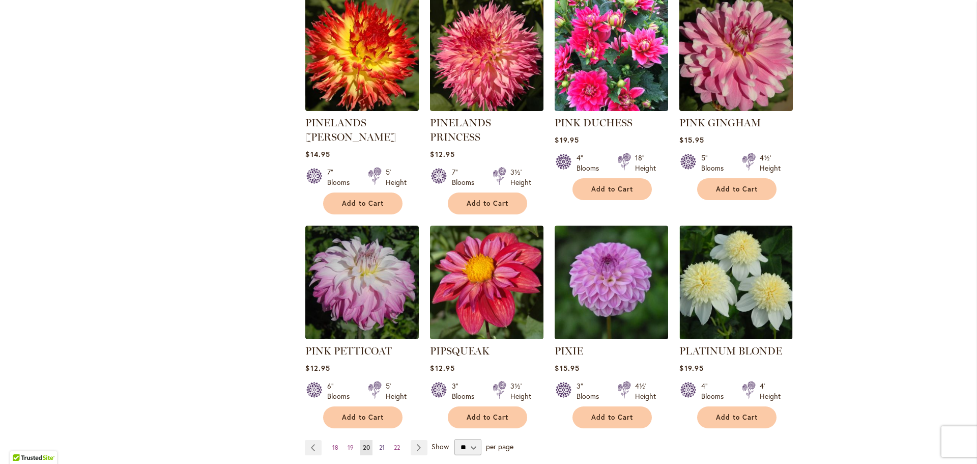
click at [379, 443] on span "21" at bounding box center [382, 447] width 6 height 8
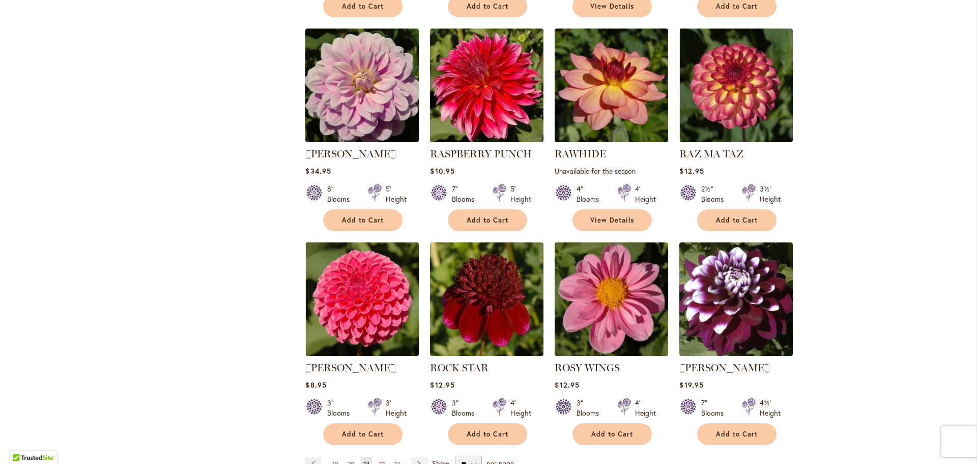
scroll to position [814, 0]
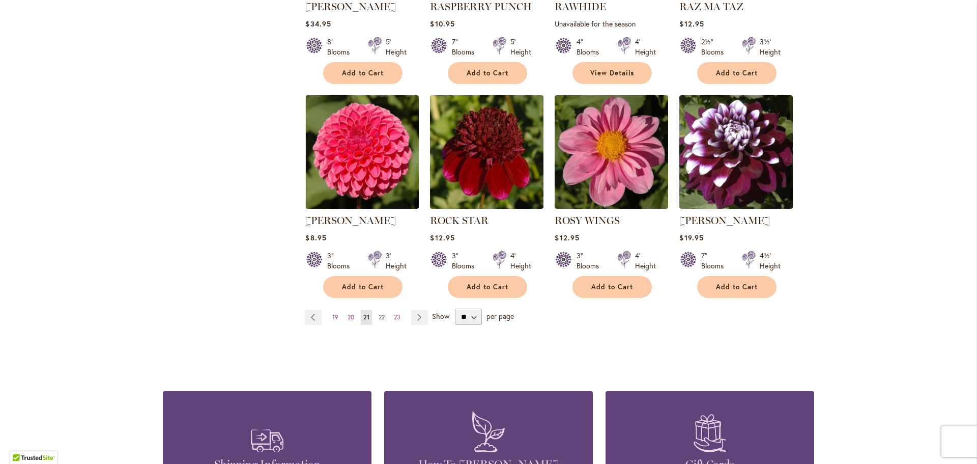
click at [376, 313] on link "Page 22" at bounding box center [381, 316] width 11 height 15
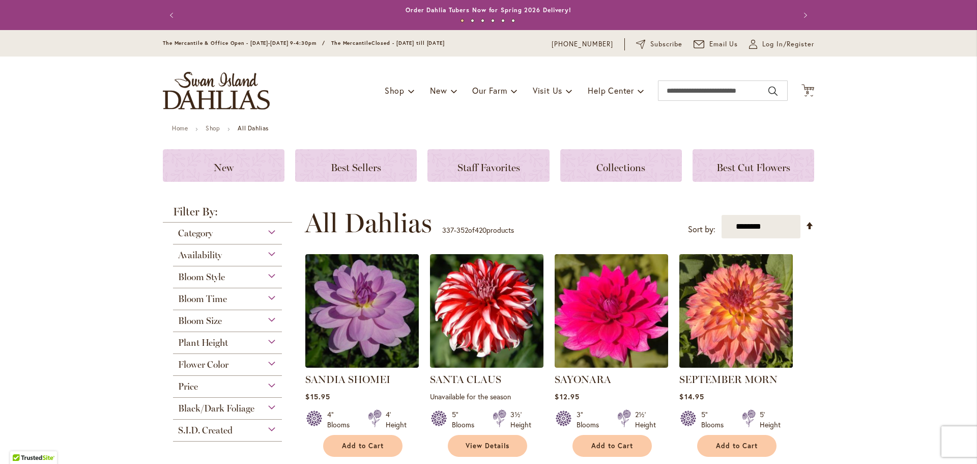
scroll to position [51, 0]
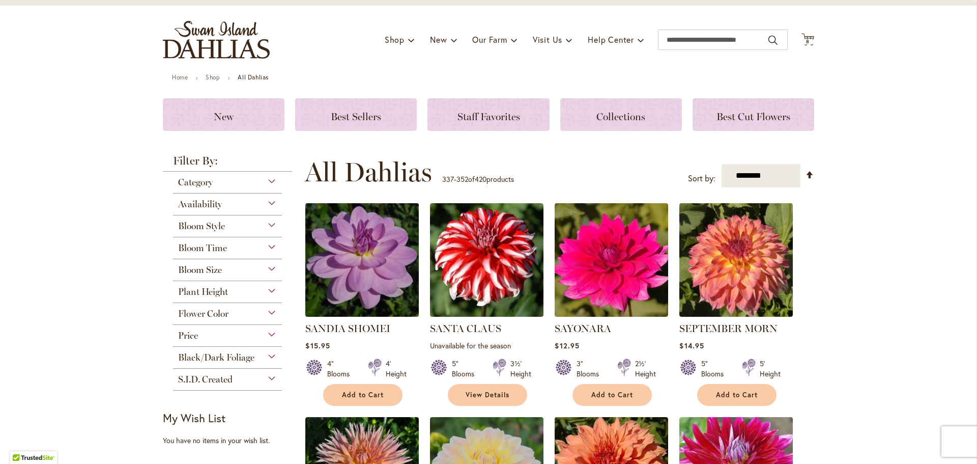
click at [351, 234] on img at bounding box center [362, 259] width 119 height 119
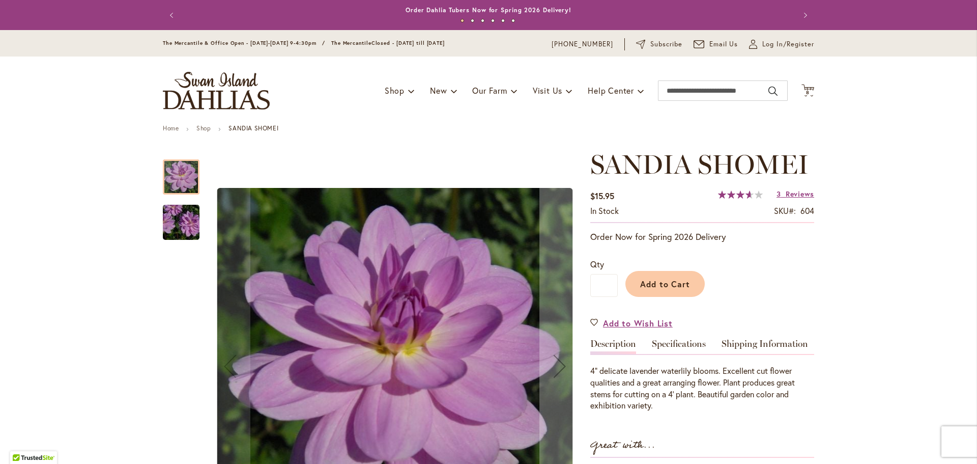
click at [180, 214] on img "SANDIA SHOMEI" at bounding box center [181, 222] width 73 height 49
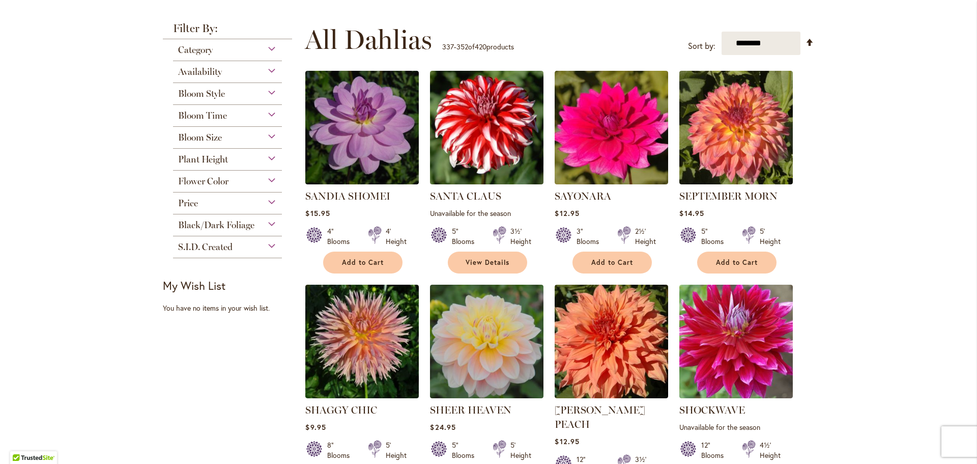
scroll to position [305, 0]
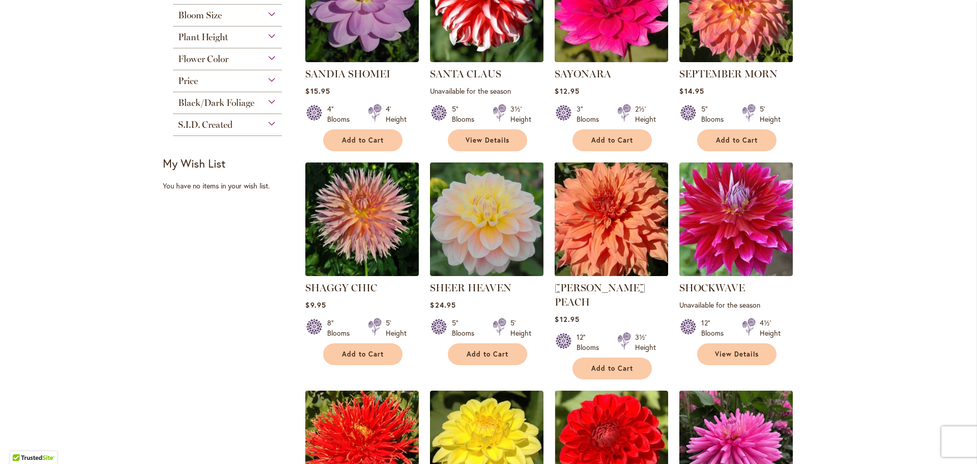
click at [630, 245] on img at bounding box center [611, 219] width 119 height 119
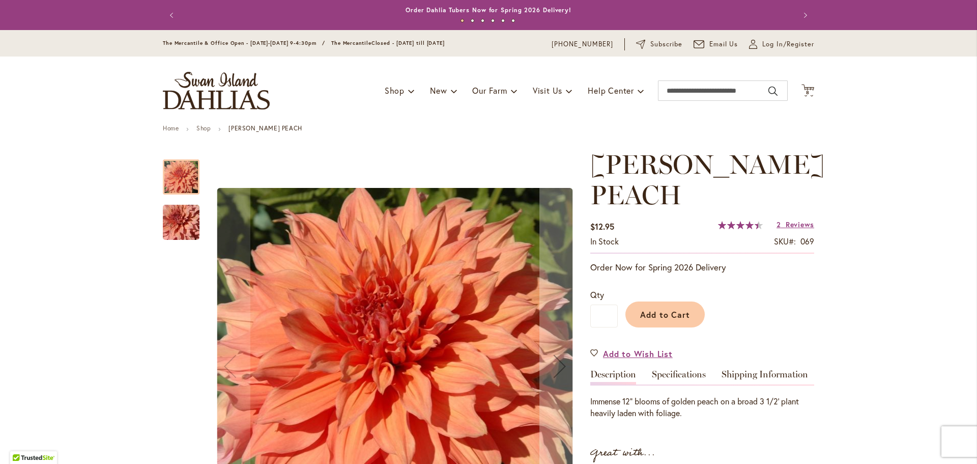
click at [186, 224] on img "Sherwood's Peach" at bounding box center [181, 222] width 73 height 49
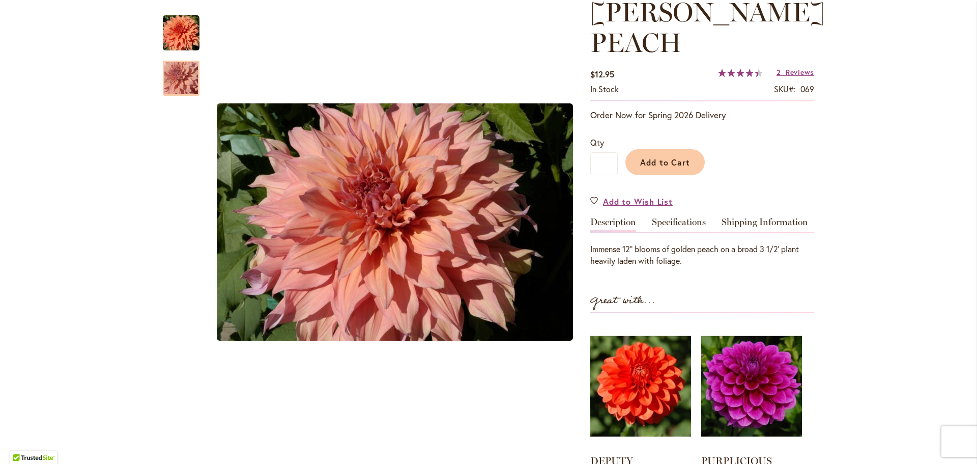
scroll to position [153, 0]
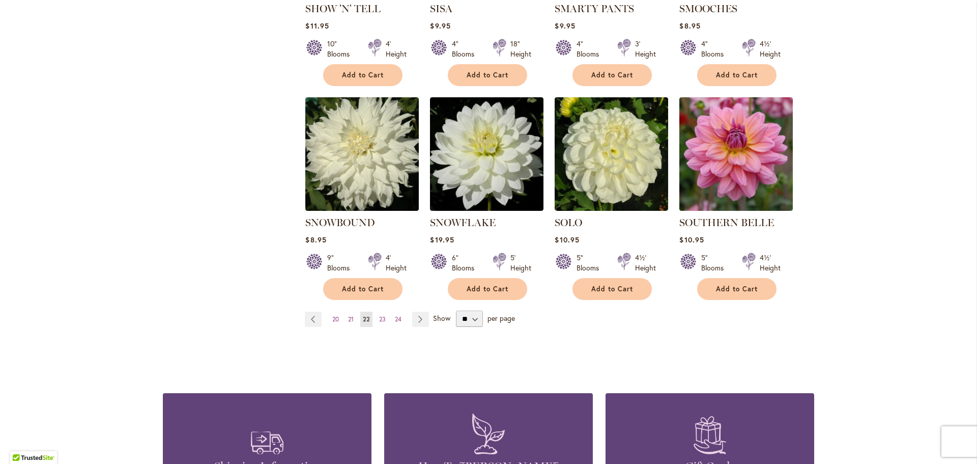
scroll to position [814, 0]
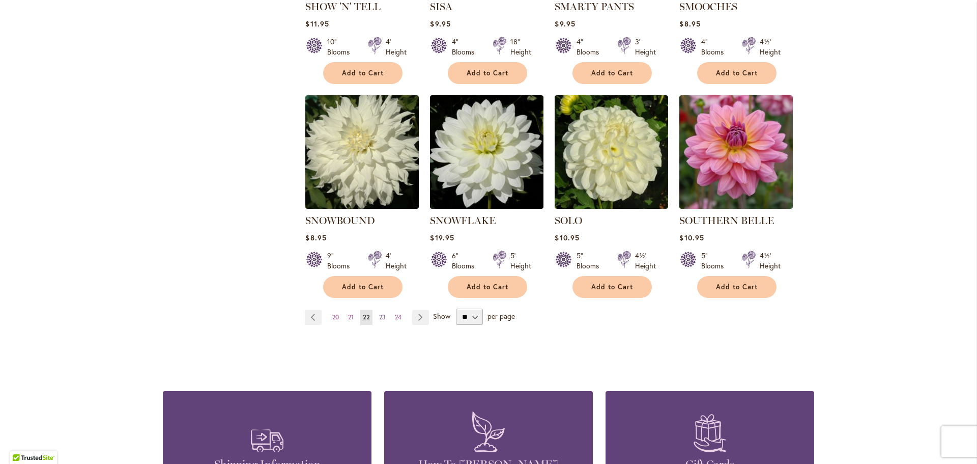
click at [377, 309] on link "Page 23" at bounding box center [383, 316] width 12 height 15
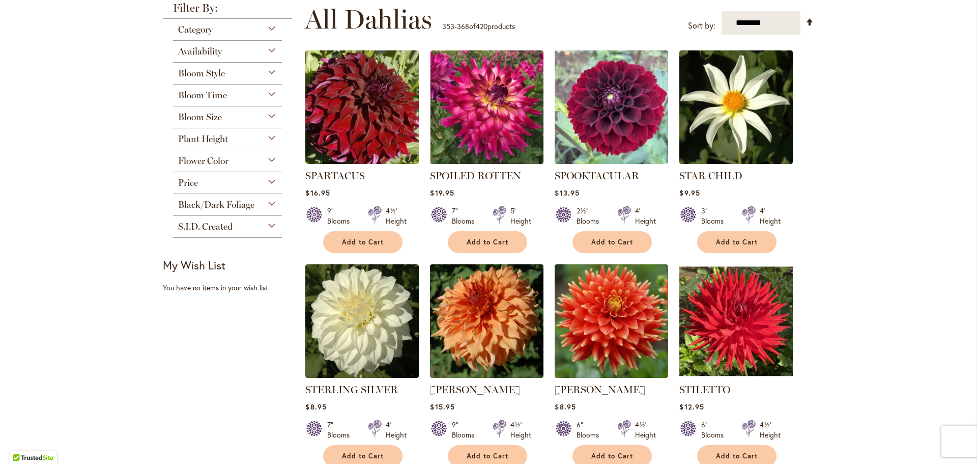
scroll to position [305, 0]
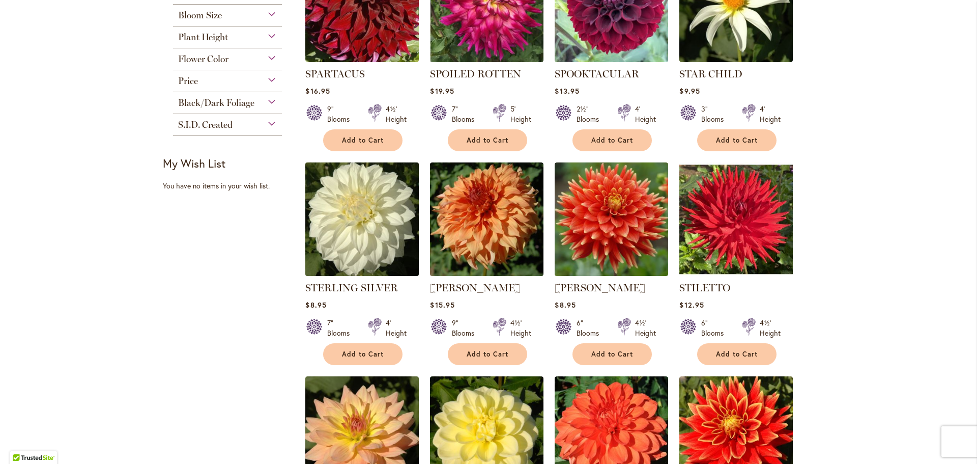
click at [380, 220] on img at bounding box center [362, 219] width 119 height 119
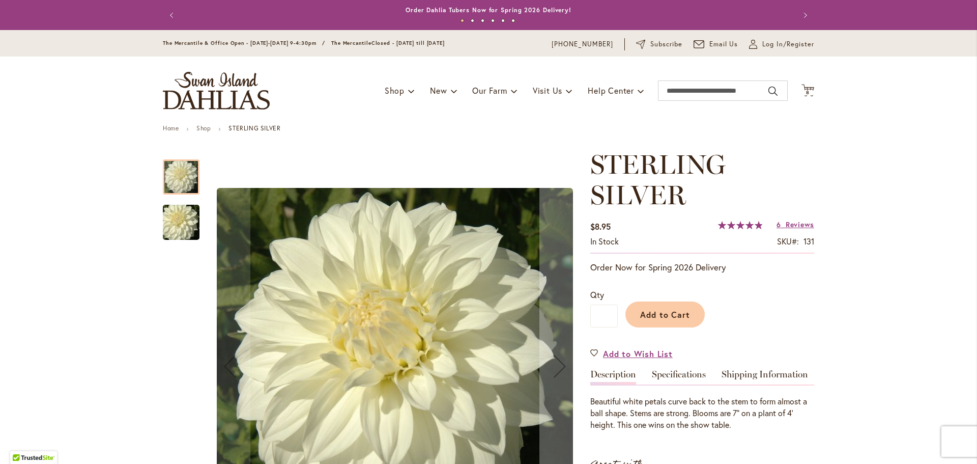
click at [189, 221] on img "Sterling Silver" at bounding box center [181, 222] width 73 height 49
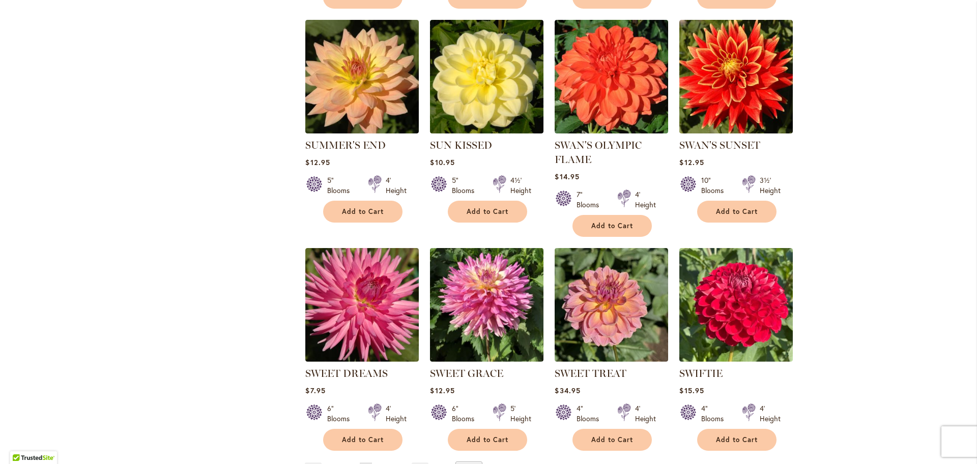
scroll to position [865, 0]
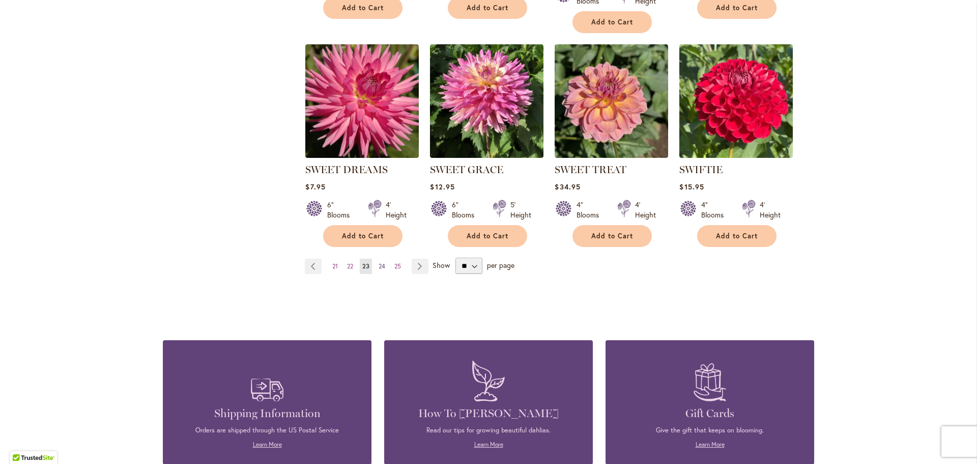
click at [379, 265] on span "24" at bounding box center [382, 266] width 7 height 8
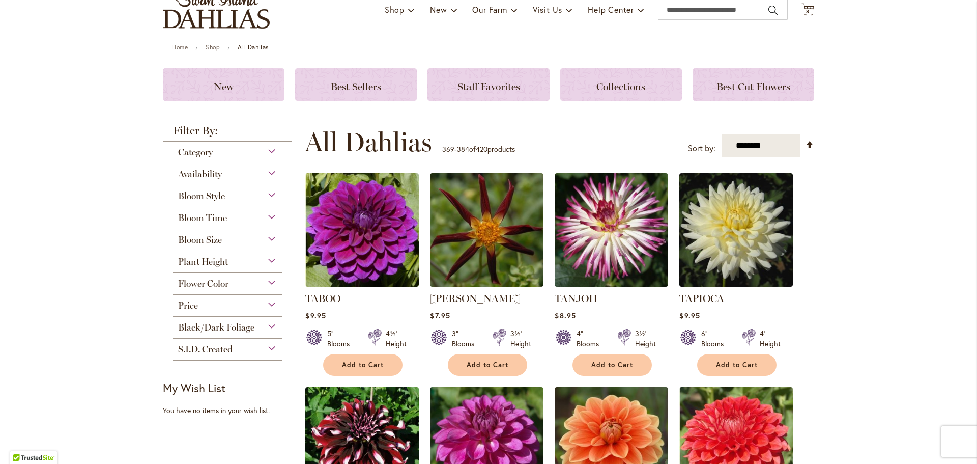
scroll to position [204, 0]
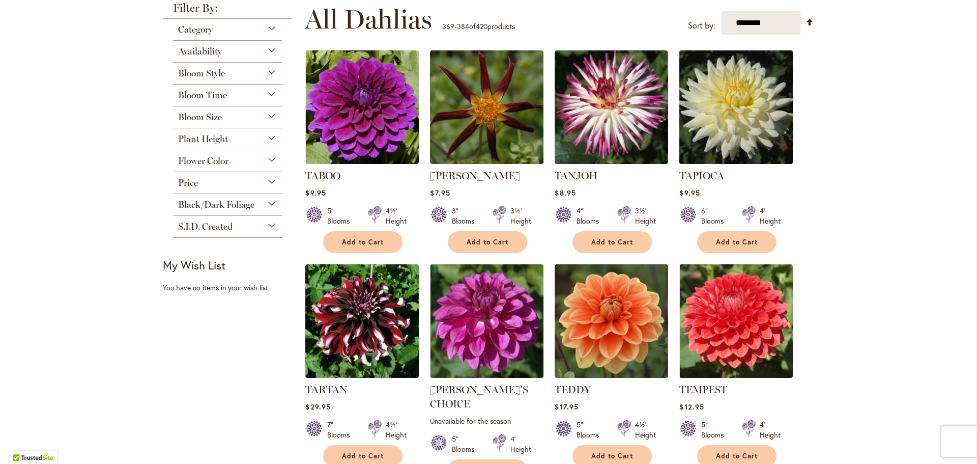
click at [744, 132] on img at bounding box center [736, 107] width 119 height 119
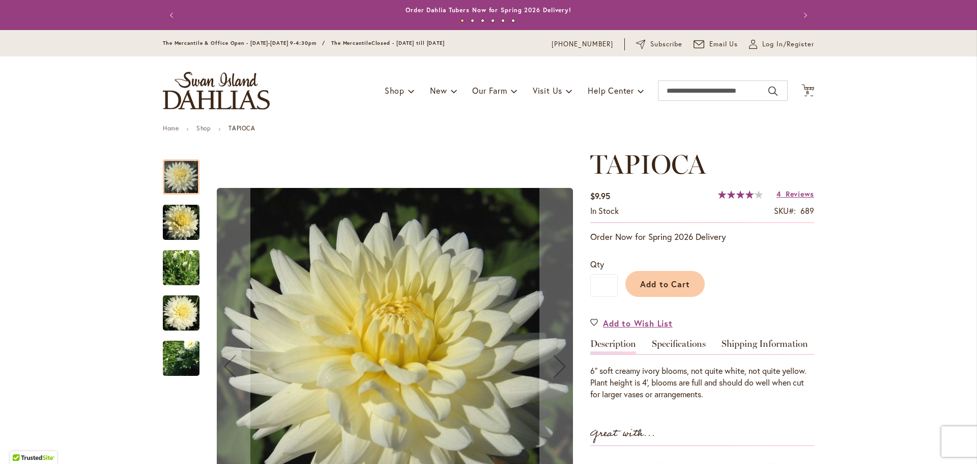
click at [181, 239] on img "TAPIOCA" at bounding box center [181, 222] width 37 height 38
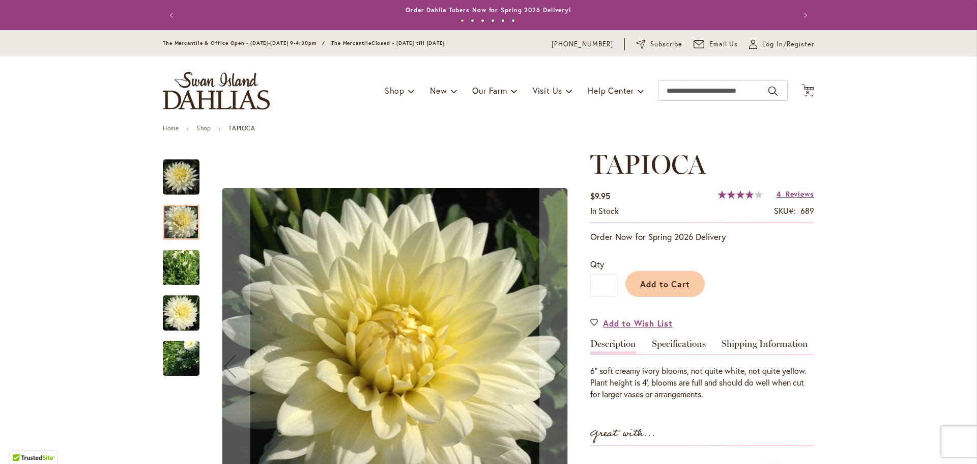
click at [188, 277] on img "TAPIOCA" at bounding box center [181, 267] width 37 height 52
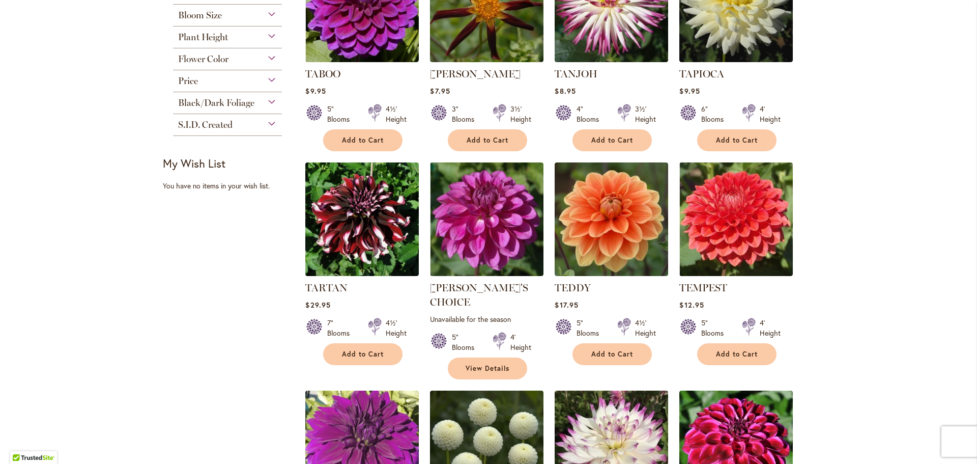
scroll to position [560, 0]
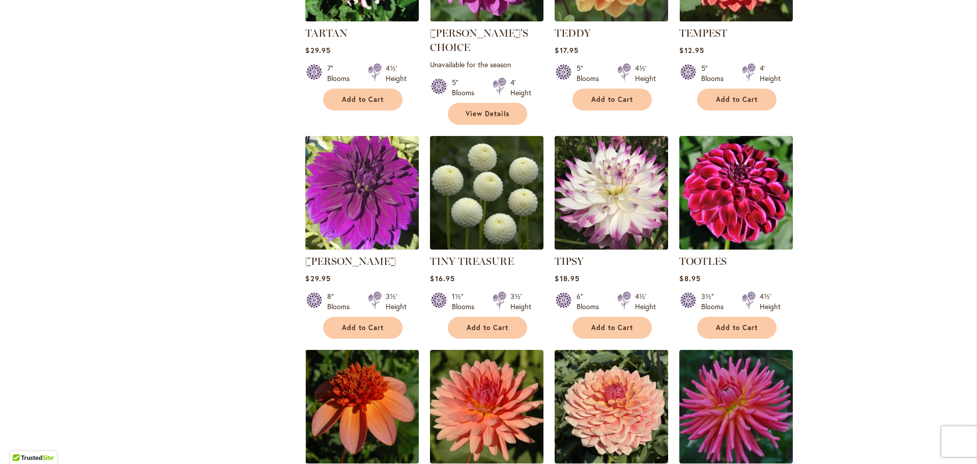
click at [644, 179] on img at bounding box center [611, 192] width 119 height 119
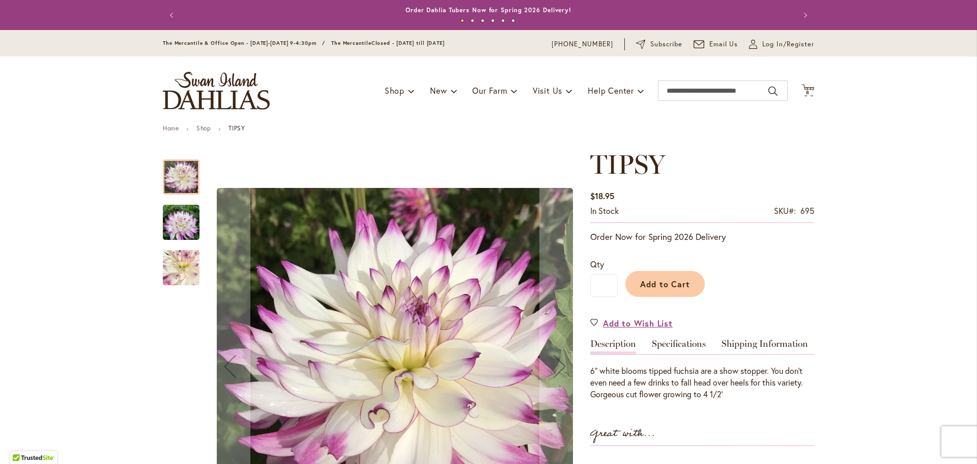
click at [171, 227] on img "TIPSY" at bounding box center [181, 222] width 37 height 49
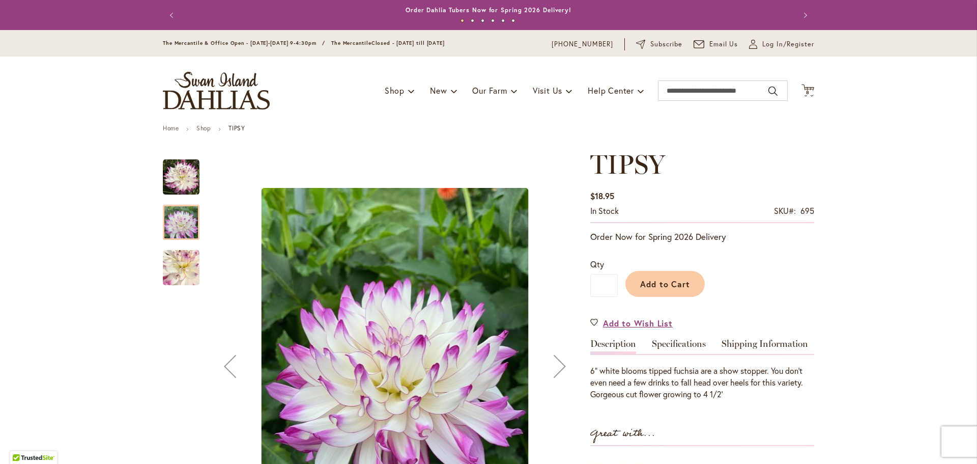
click at [177, 274] on img "TIPSY" at bounding box center [181, 268] width 72 height 70
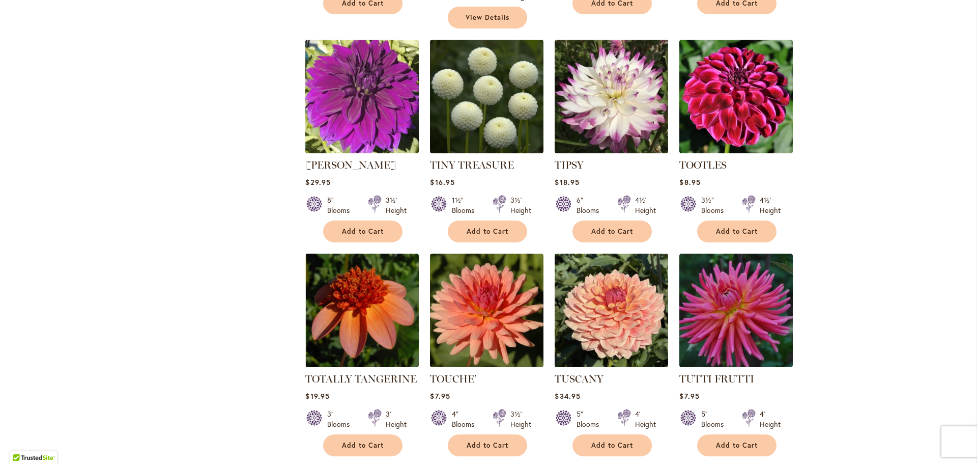
scroll to position [763, 0]
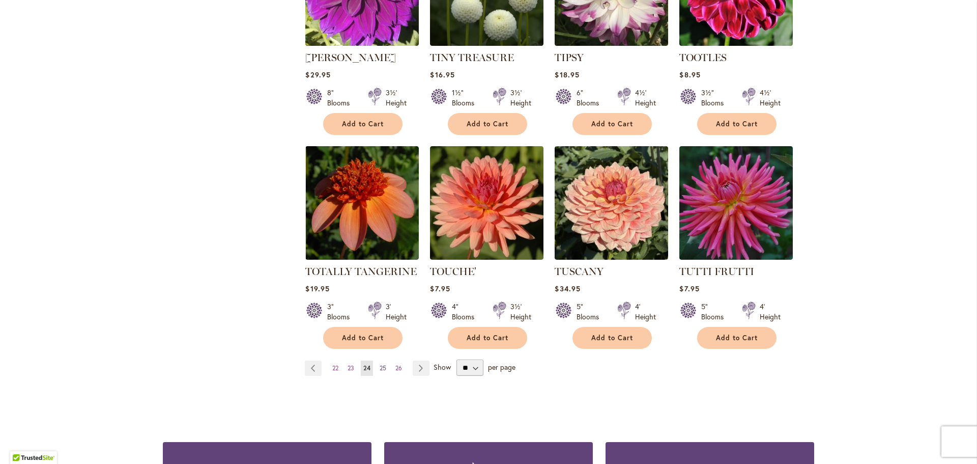
click at [380, 364] on span "25" at bounding box center [383, 368] width 7 height 8
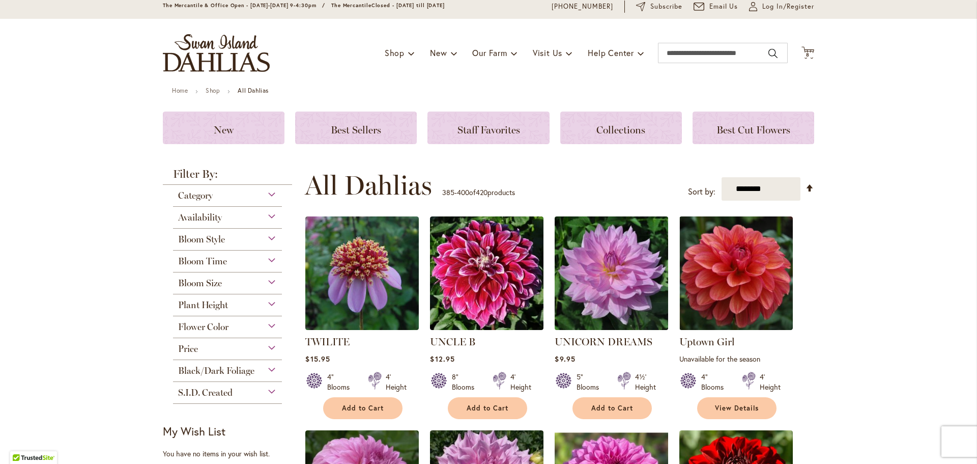
scroll to position [102, 0]
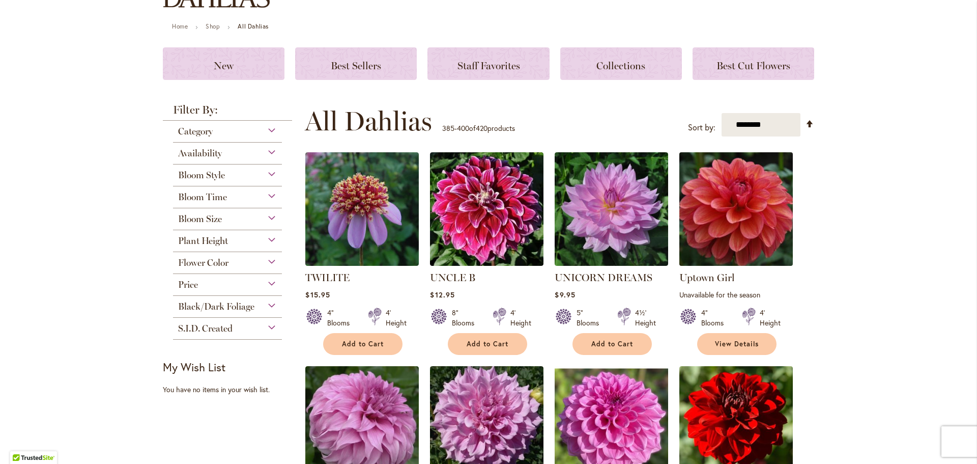
click at [749, 227] on img at bounding box center [736, 209] width 119 height 119
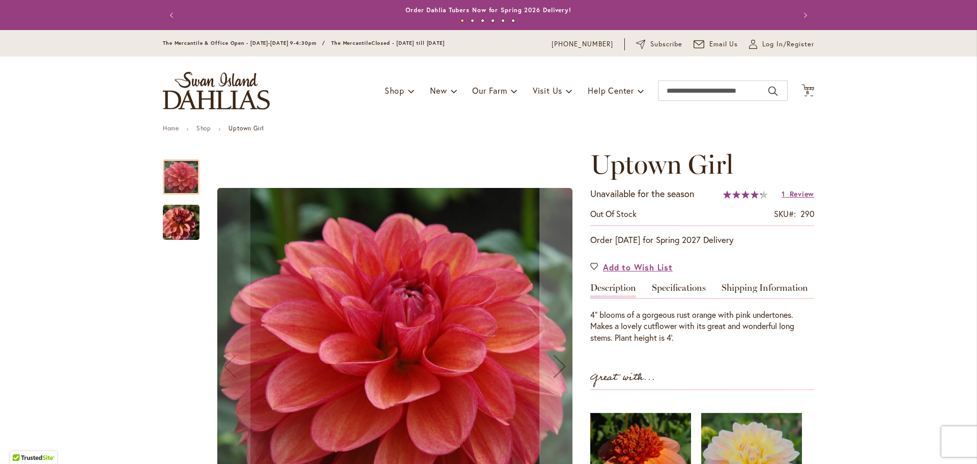
click at [193, 219] on img "Uptown Girl" at bounding box center [181, 222] width 73 height 49
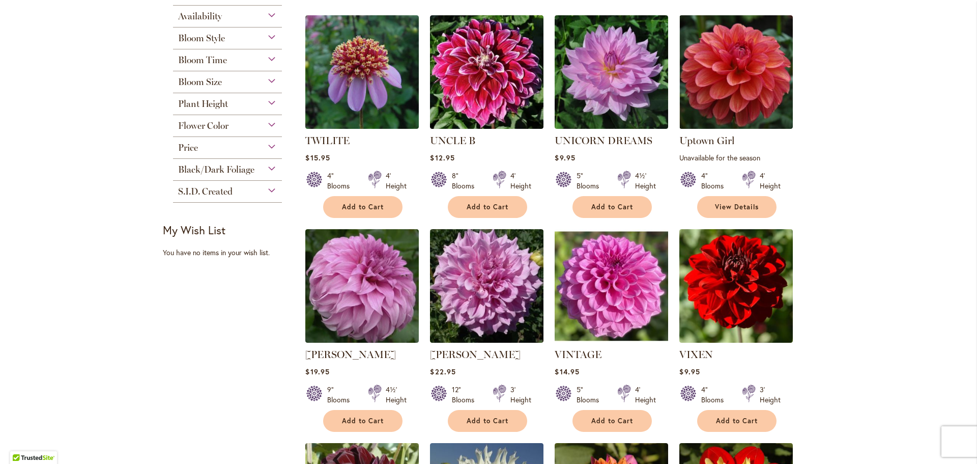
scroll to position [305, 0]
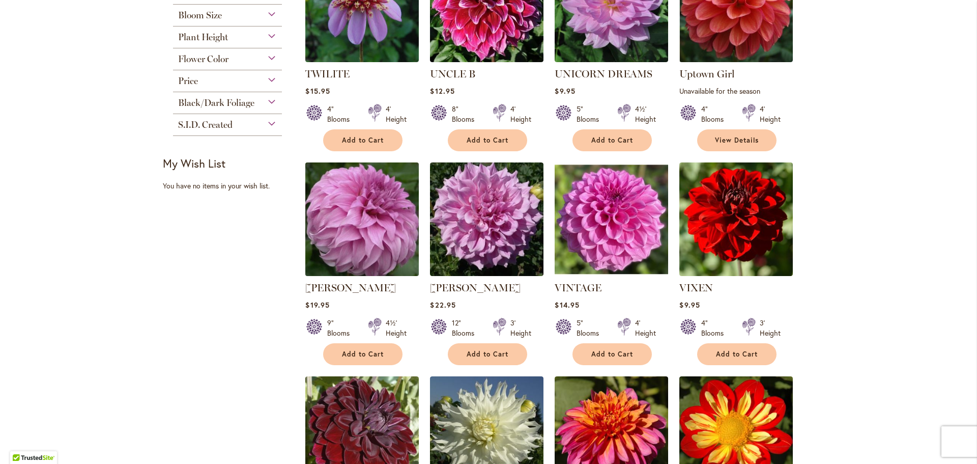
click at [375, 211] on img at bounding box center [362, 219] width 119 height 119
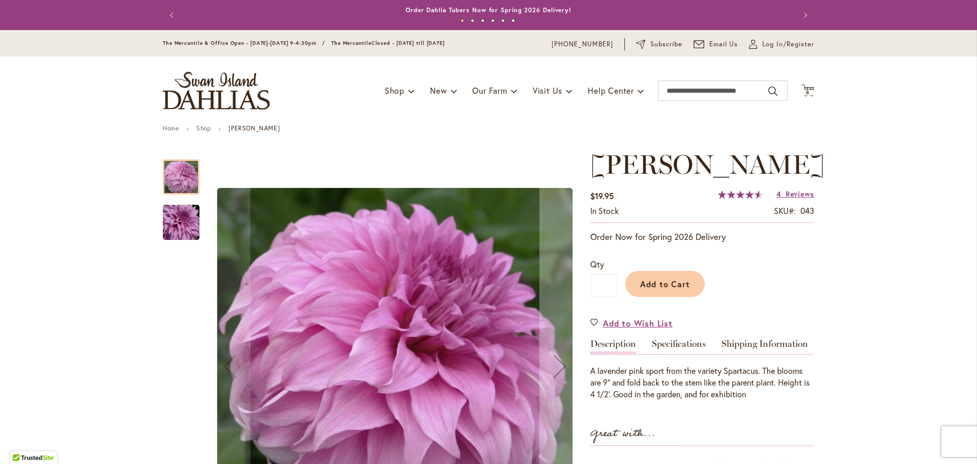
click at [180, 222] on img "Vassio Meggos" at bounding box center [181, 222] width 73 height 49
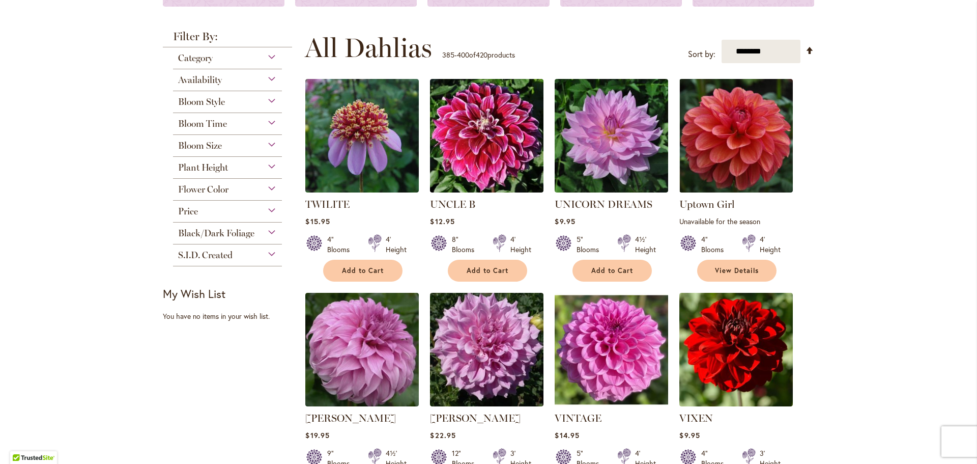
scroll to position [356, 0]
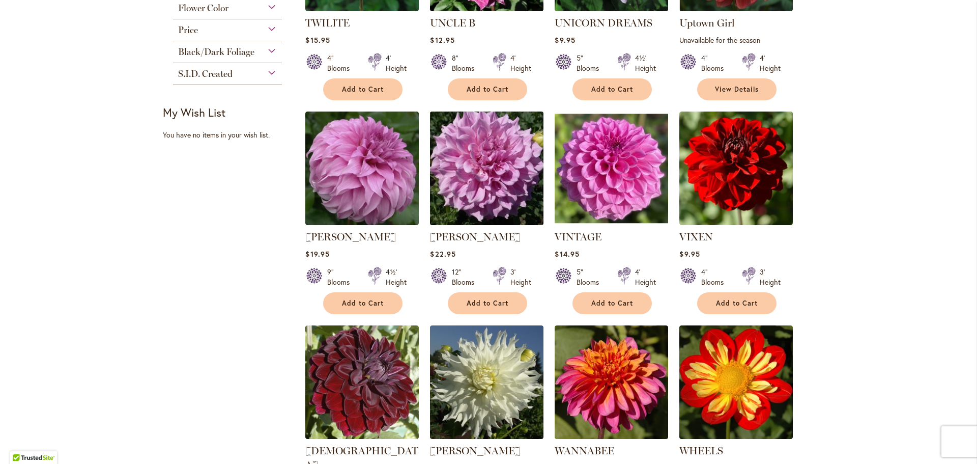
click at [481, 162] on img at bounding box center [486, 168] width 119 height 119
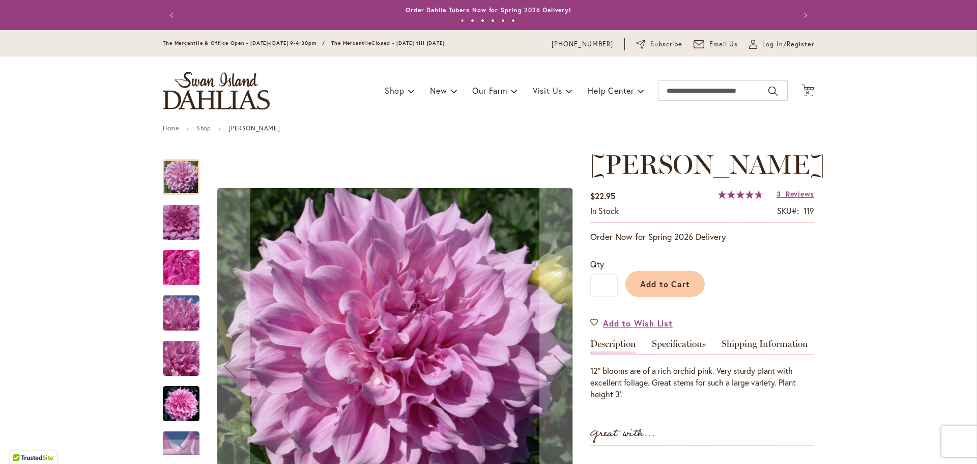
click at [174, 226] on img "Vera Seyfang" at bounding box center [181, 222] width 73 height 49
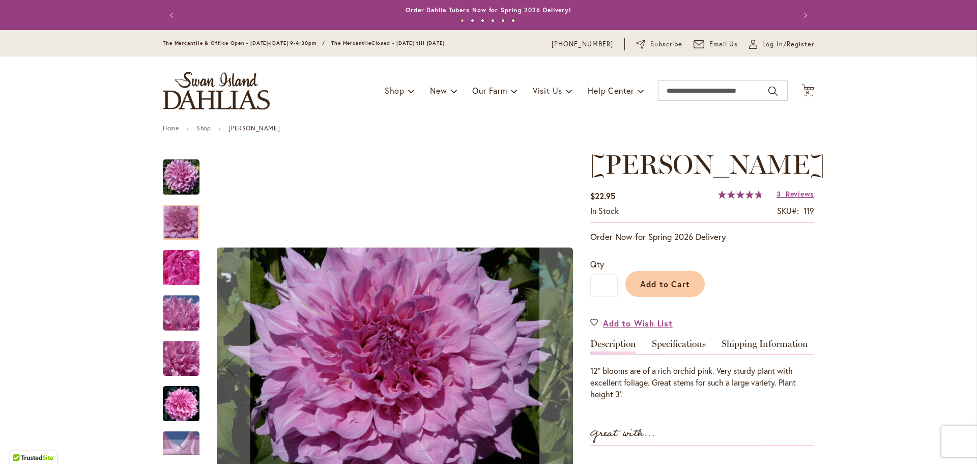
click at [182, 266] on img "Vera Seyfang" at bounding box center [181, 267] width 73 height 55
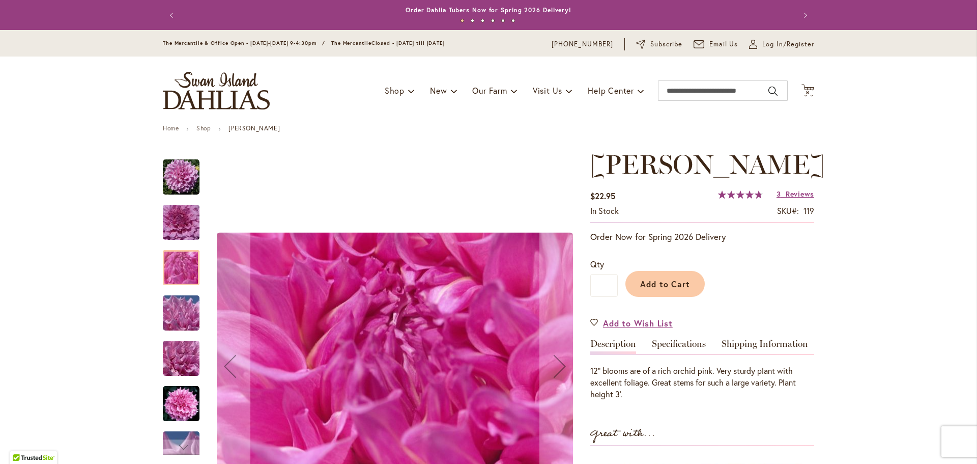
click at [183, 313] on img "Vera Seyfang" at bounding box center [181, 312] width 73 height 55
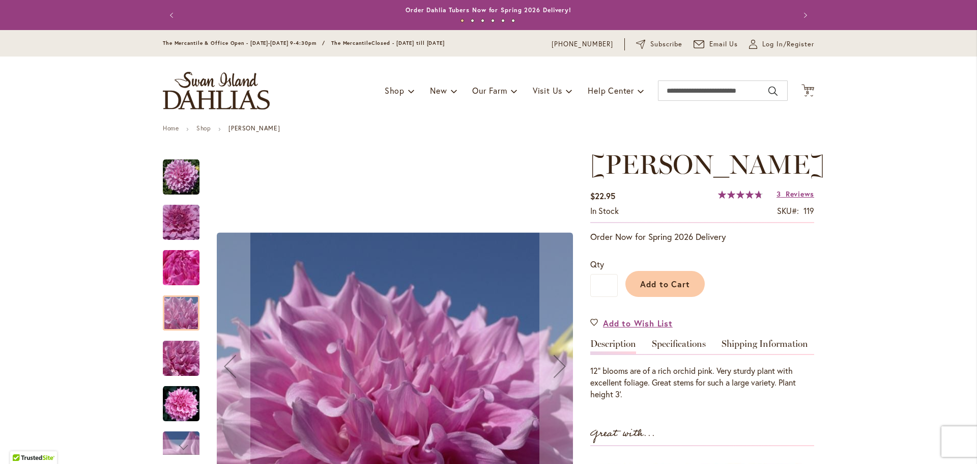
click at [186, 368] on img "Vera Seyfang" at bounding box center [181, 358] width 73 height 55
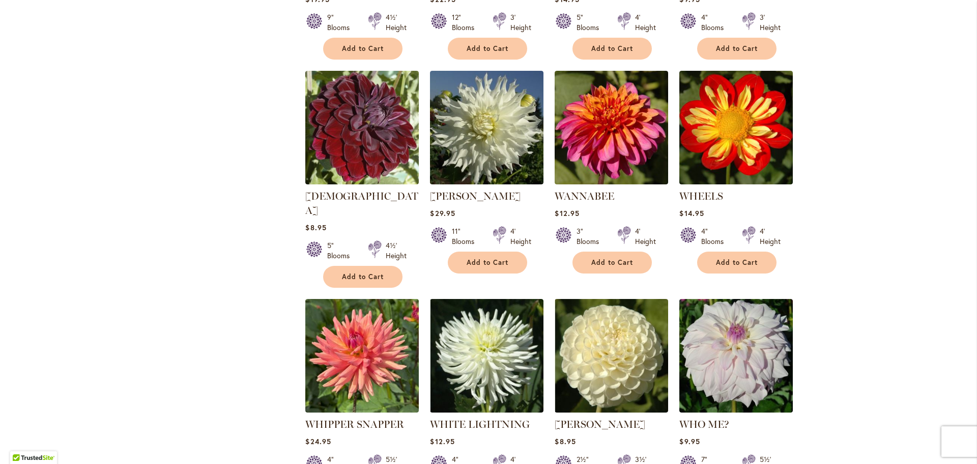
scroll to position [916, 0]
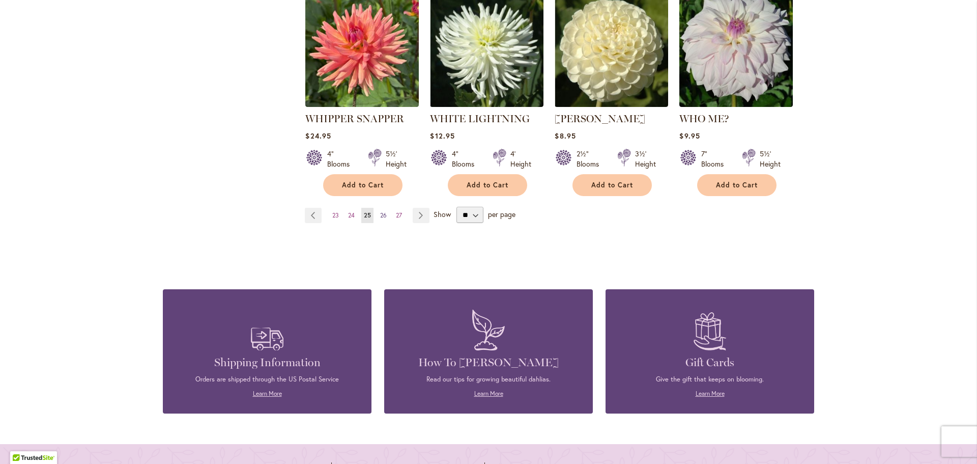
click at [381, 211] on span "26" at bounding box center [383, 215] width 7 height 8
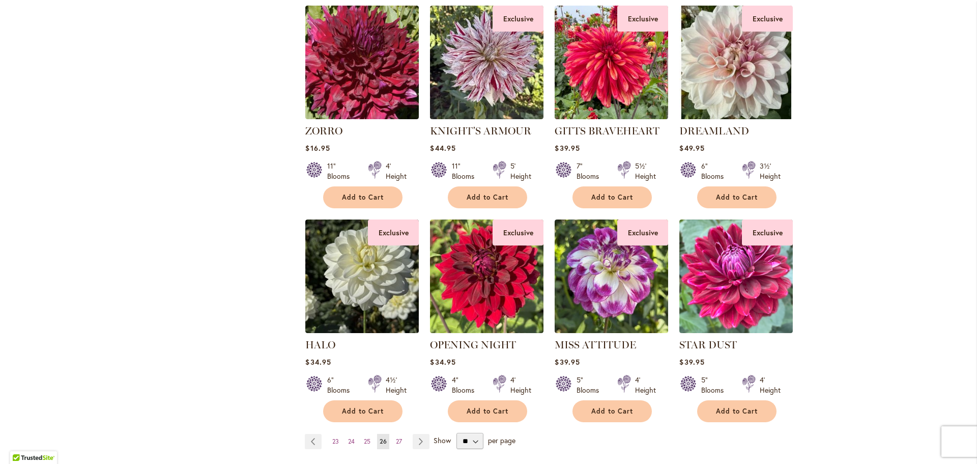
scroll to position [712, 0]
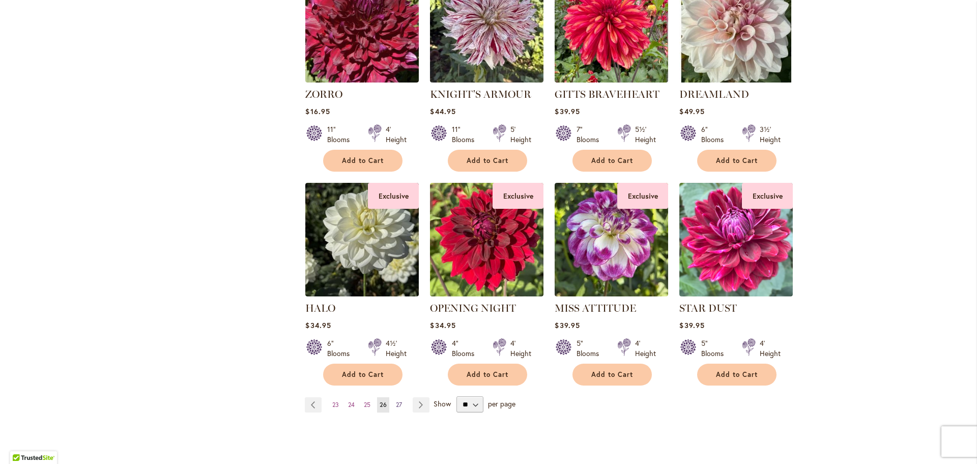
click at [396, 400] on span "27" at bounding box center [399, 404] width 6 height 8
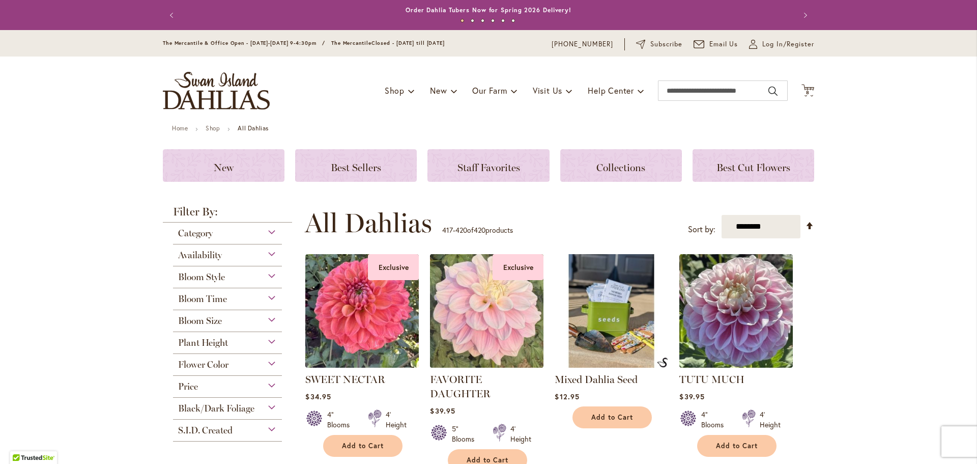
click at [499, 298] on img at bounding box center [486, 310] width 119 height 119
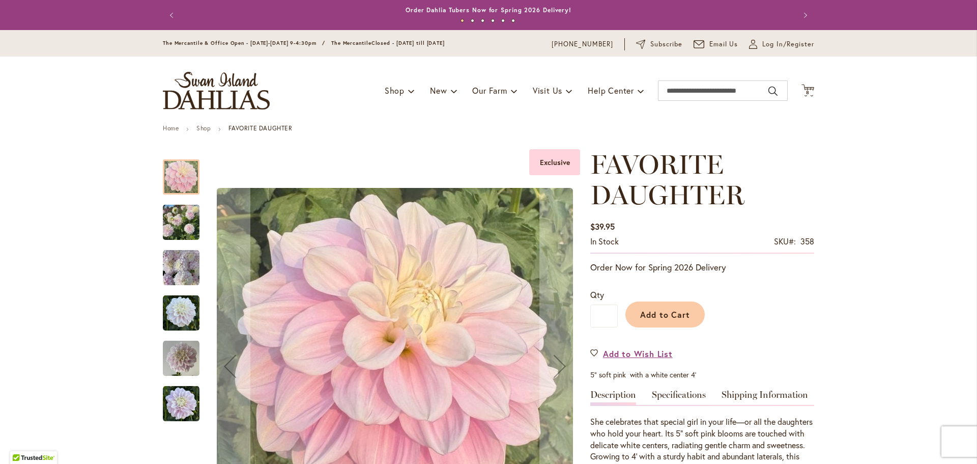
click at [175, 227] on img "FAVORITE DAUGHTER" at bounding box center [181, 222] width 37 height 49
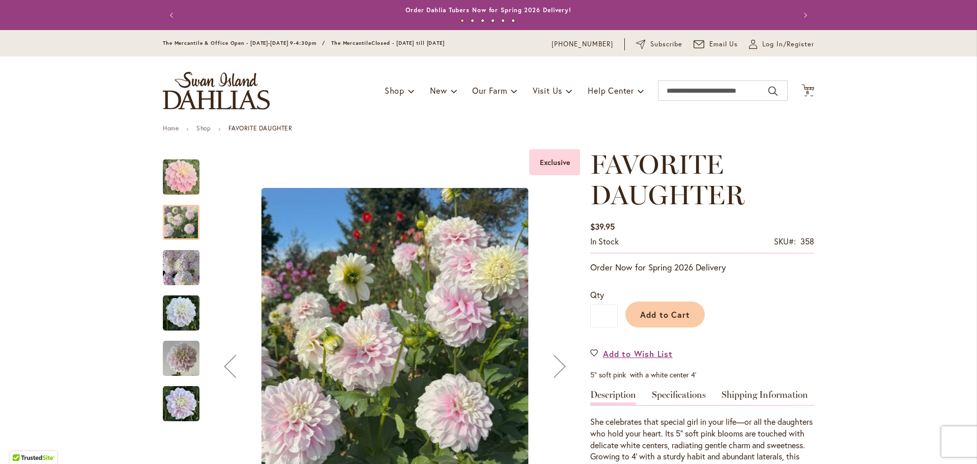
click at [179, 274] on img "FAVORITE DAUGHTER" at bounding box center [181, 267] width 37 height 37
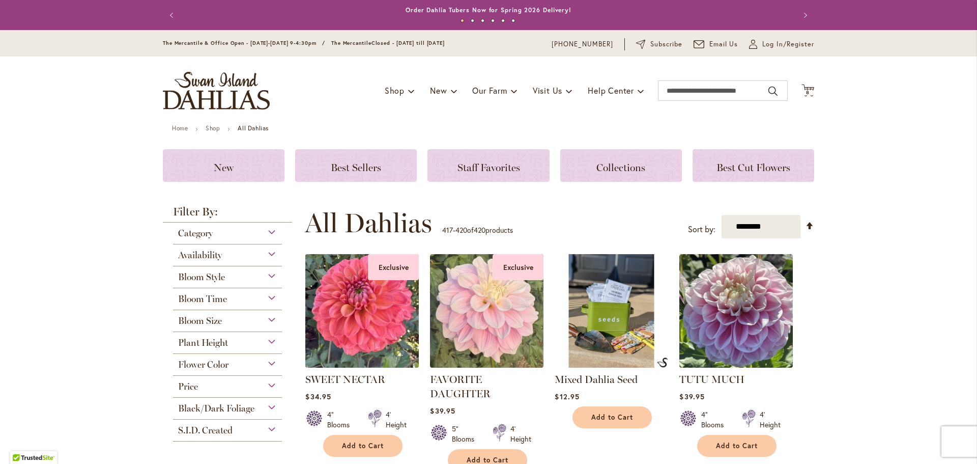
click at [349, 329] on img at bounding box center [362, 310] width 119 height 119
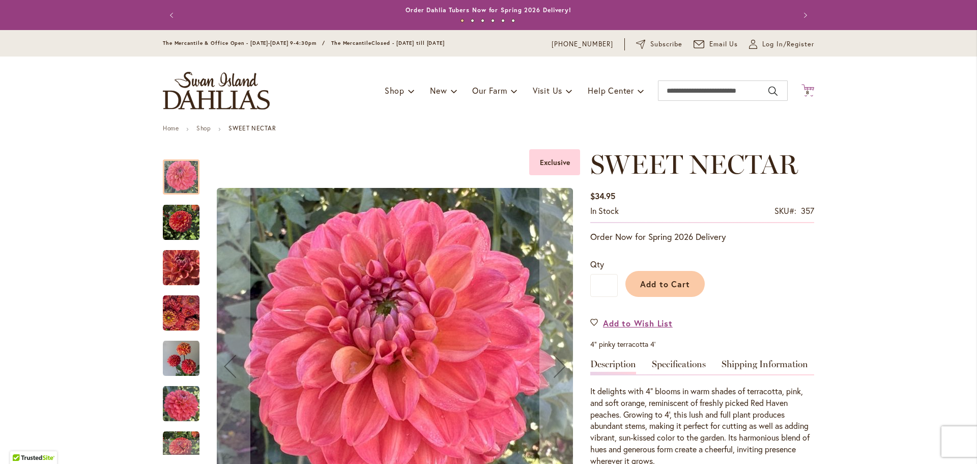
click at [804, 89] on icon "Cart .cls-1 { fill: #231f20; }" at bounding box center [807, 90] width 13 height 13
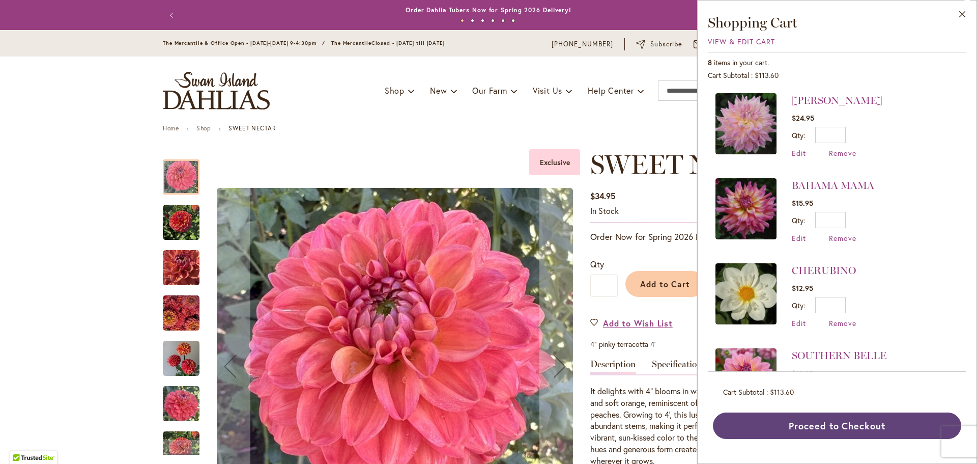
click at [831, 433] on button "Proceed to Checkout" at bounding box center [837, 425] width 248 height 26
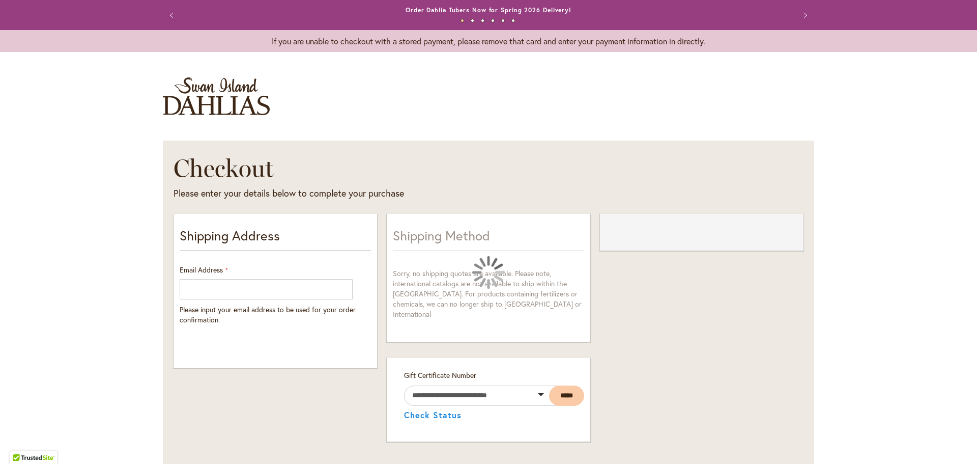
select select "**"
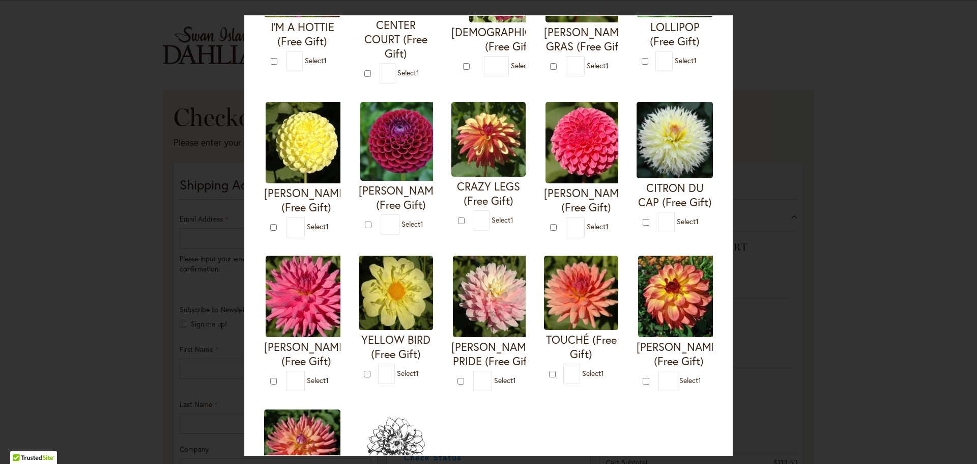
scroll to position [254, 0]
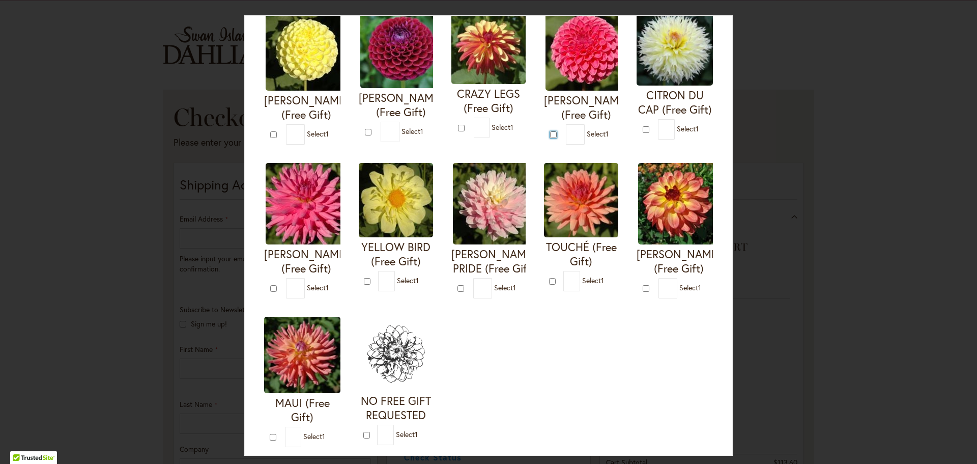
type input "*"
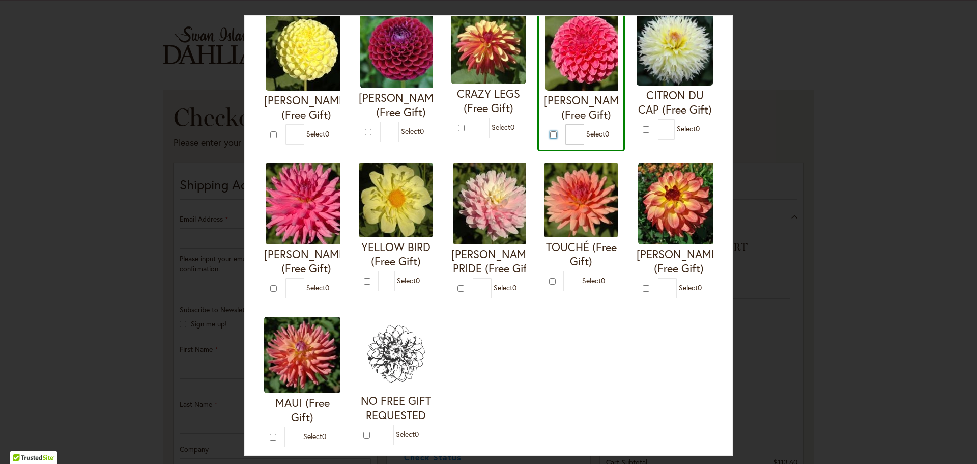
scroll to position [451, 0]
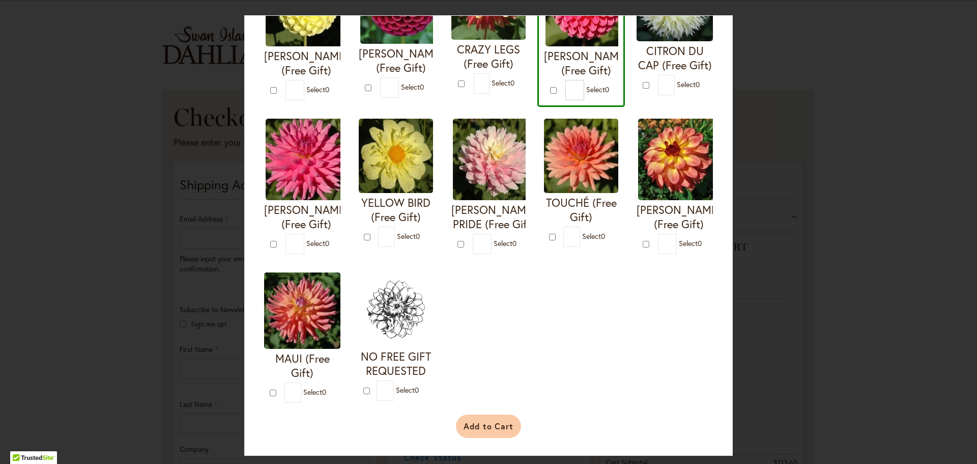
click at [474, 420] on button "Add to Cart" at bounding box center [489, 425] width 66 height 23
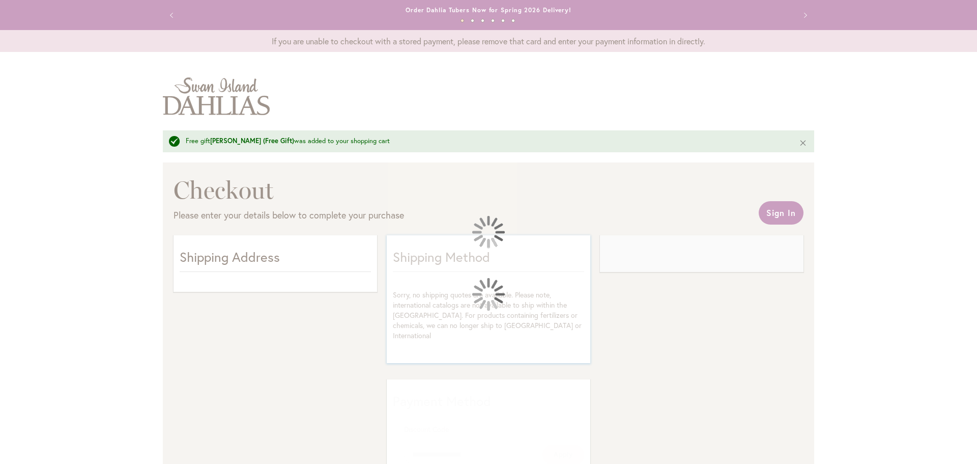
select select "**"
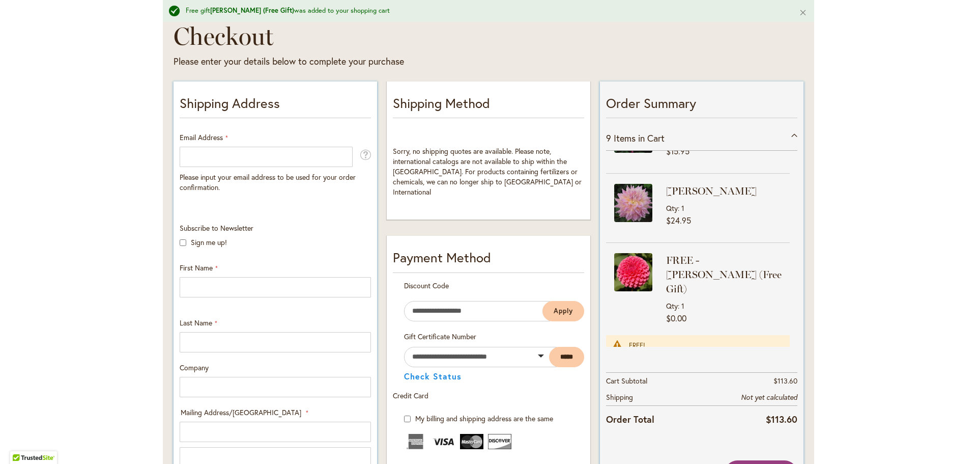
scroll to position [153, 0]
click at [260, 156] on input "Email Address" at bounding box center [266, 158] width 173 height 20
type input "**********"
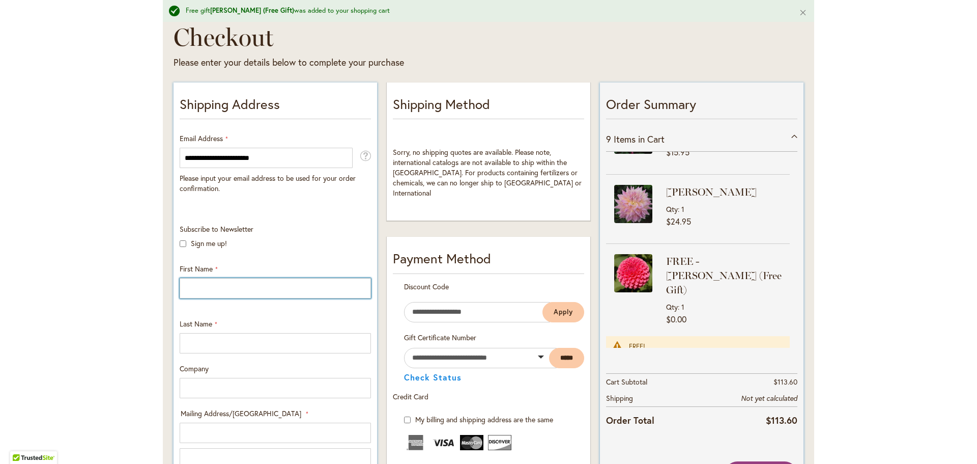
click at [272, 285] on input "First Name" at bounding box center [275, 288] width 191 height 20
type input "*******"
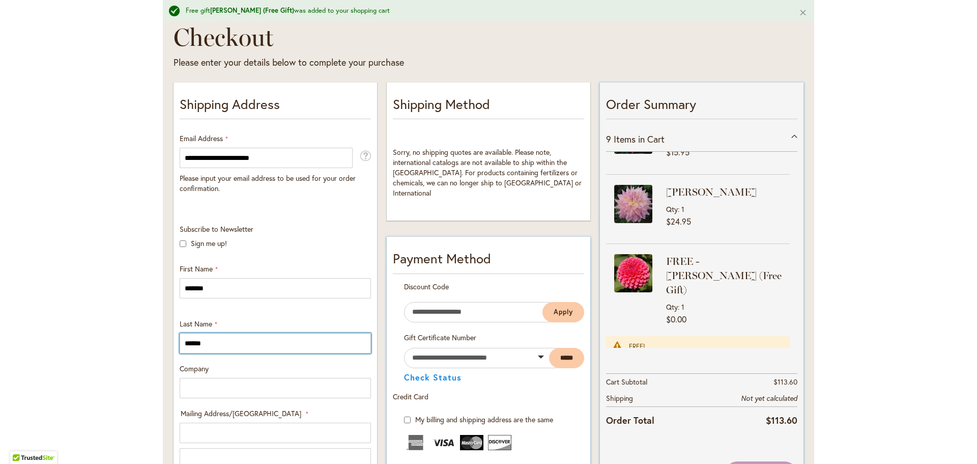
type input "******"
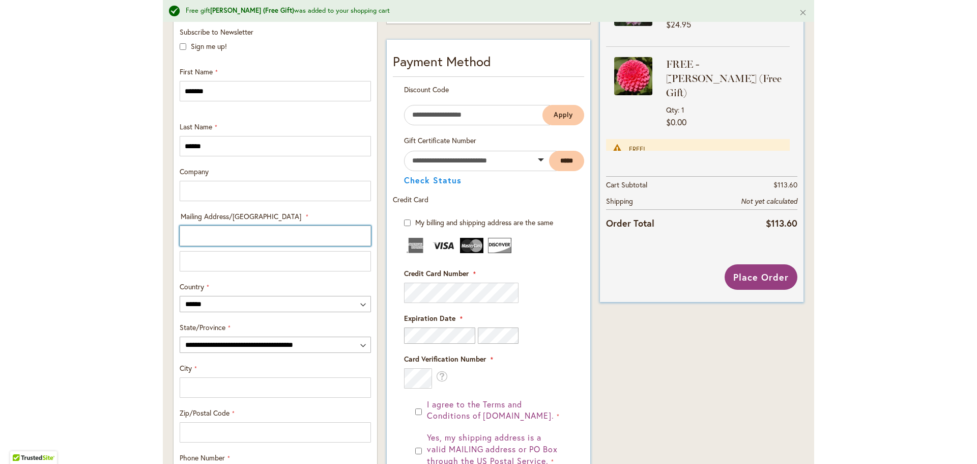
scroll to position [356, 0]
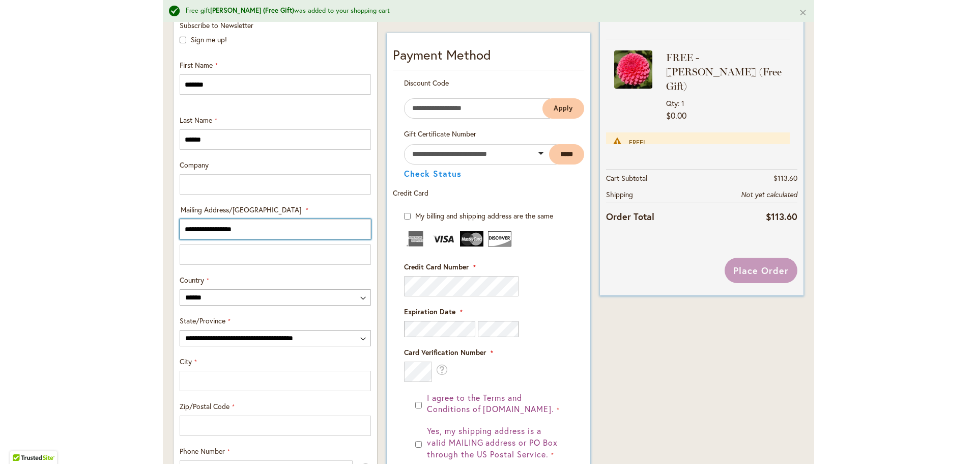
type input "**********"
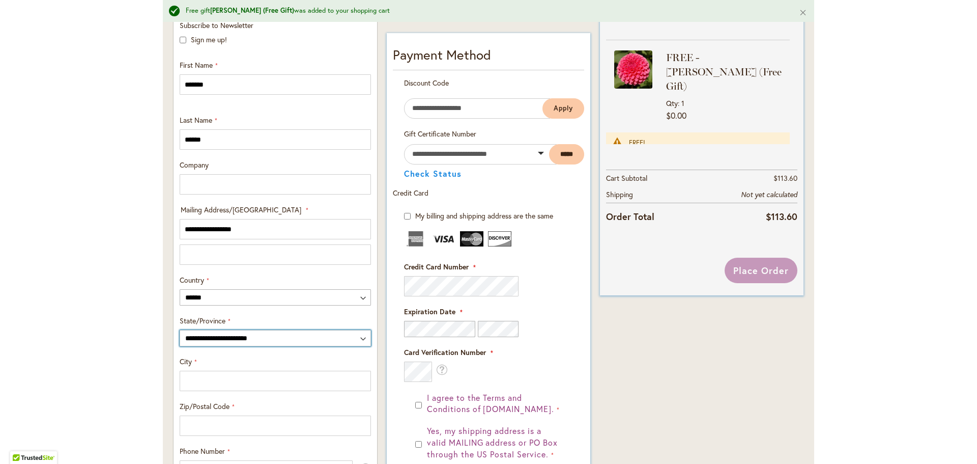
select select "**"
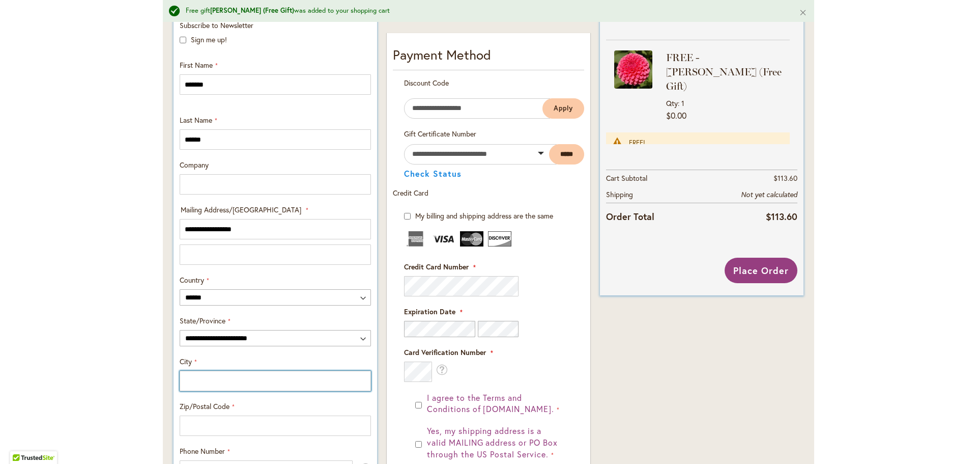
click at [284, 381] on input "City" at bounding box center [275, 380] width 191 height 20
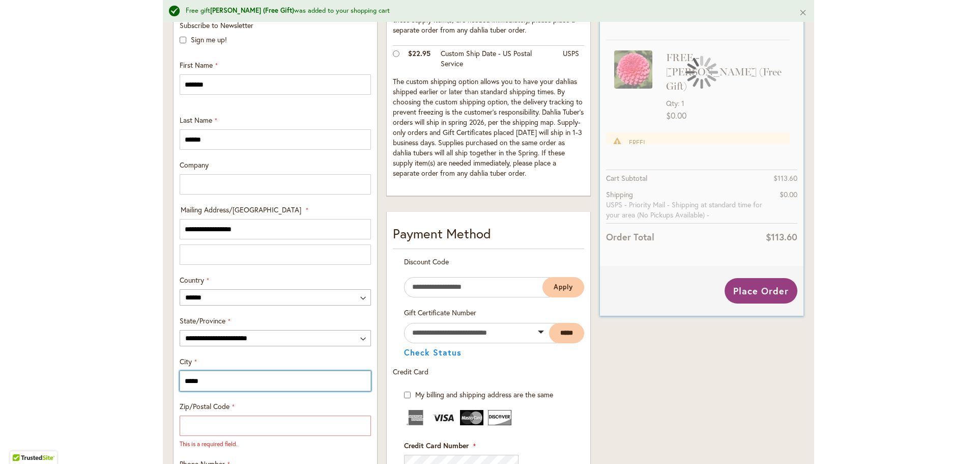
type input "*****"
click at [138, 357] on div "Toggle Nav Free gift REBECCA LYNN (Free Gift) was added to your shopping cart C…" at bounding box center [488, 280] width 977 height 1149
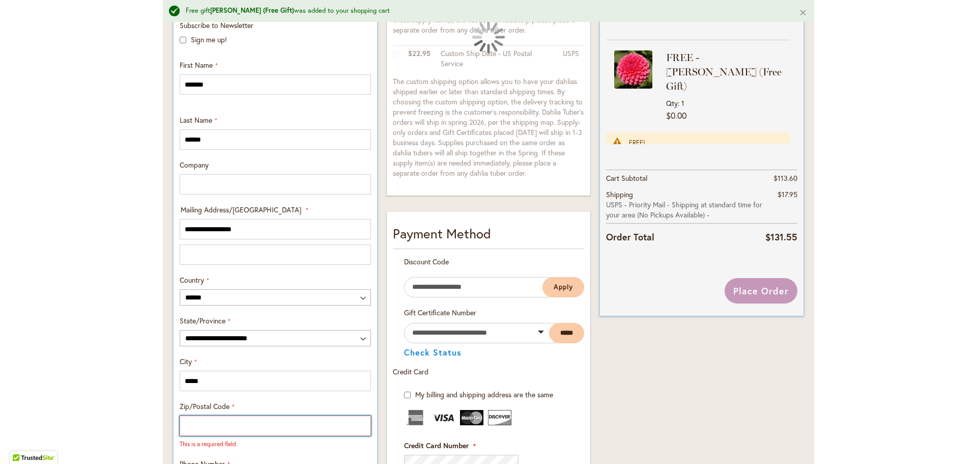
click at [228, 430] on input "Zip/Postal Code" at bounding box center [275, 425] width 191 height 20
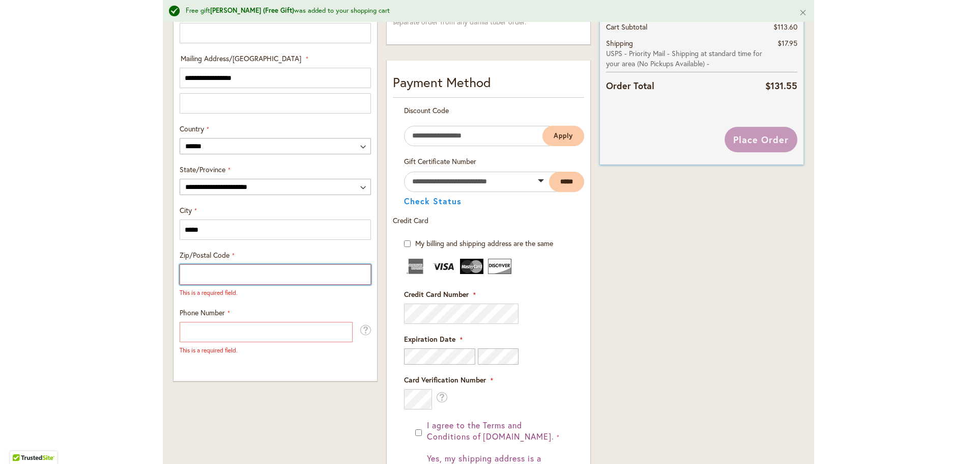
scroll to position [509, 0]
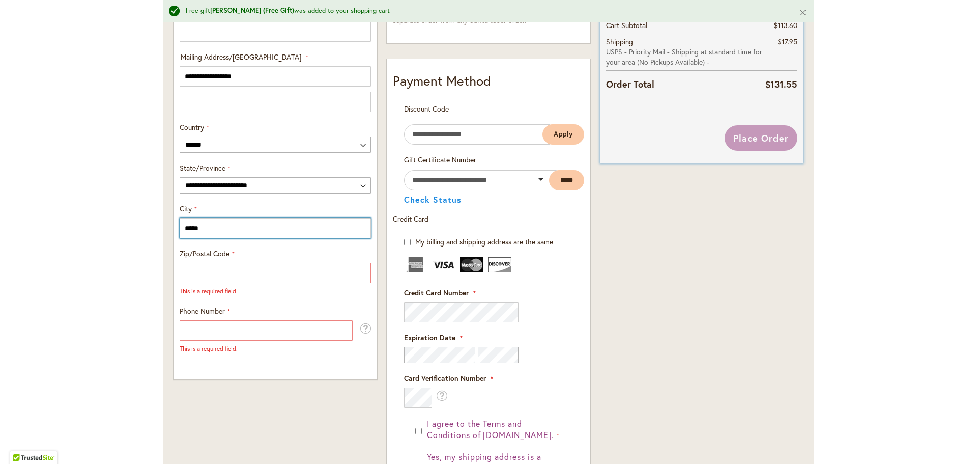
drag, startPoint x: 207, startPoint y: 226, endPoint x: 142, endPoint y: 221, distance: 64.8
click at [142, 221] on div "Toggle Nav Free gift REBECCA LYNN (Free Gift) was added to your shopping cart C…" at bounding box center [488, 127] width 977 height 1149
type input "******"
click at [211, 270] on input "Zip/Postal Code" at bounding box center [275, 273] width 191 height 20
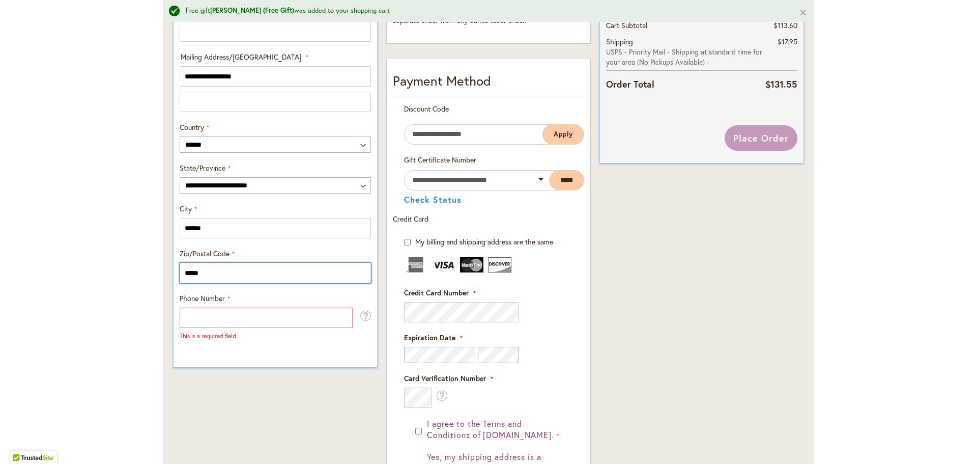
type input "*****"
click at [212, 308] on input "Phone Number" at bounding box center [266, 317] width 173 height 20
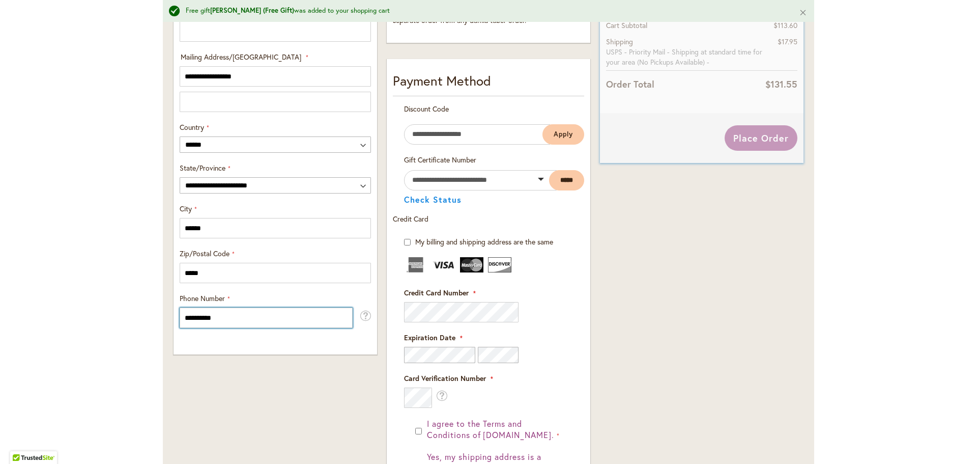
type input "**********"
drag, startPoint x: 8, startPoint y: 268, endPoint x: 106, endPoint y: 260, distance: 98.5
click at [8, 268] on div "Toggle Nav Free gift REBECCA LYNN (Free Gift) was added to your shopping cart C…" at bounding box center [488, 127] width 977 height 1149
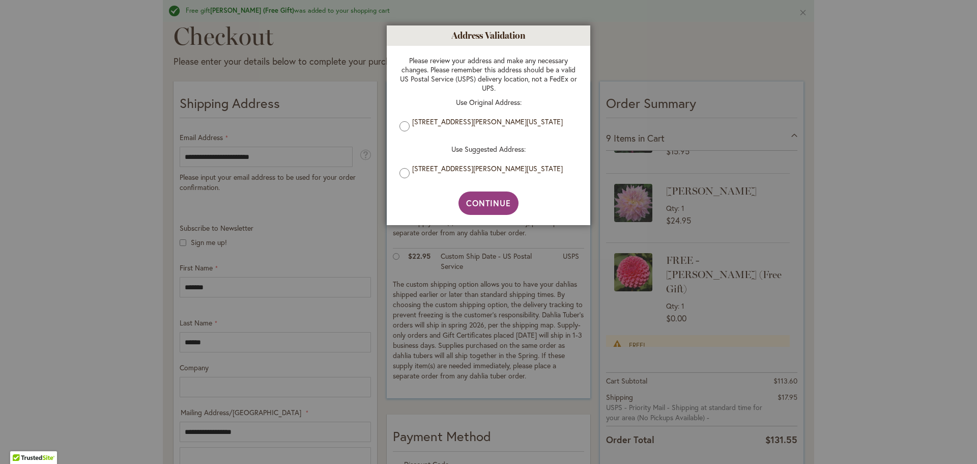
scroll to position [153, 0]
click at [491, 208] on span "Continue" at bounding box center [488, 202] width 45 height 11
type input "**********"
type input "******"
type input "**********"
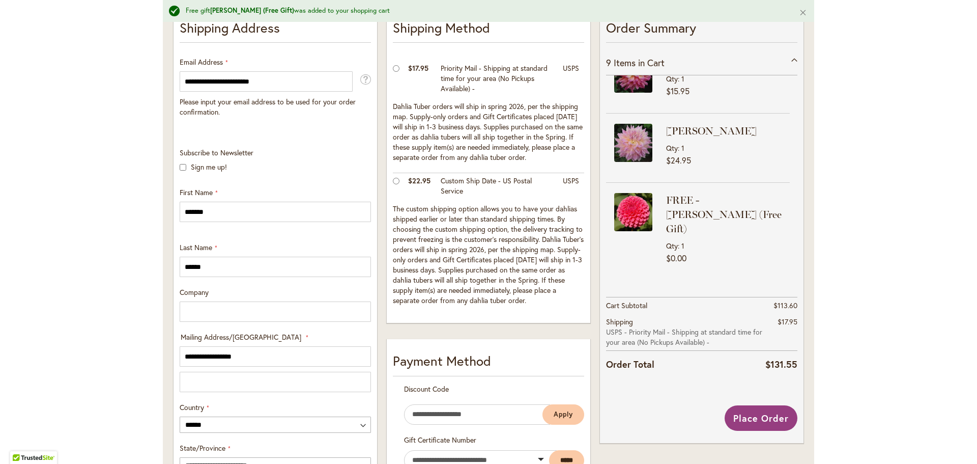
scroll to position [356, 0]
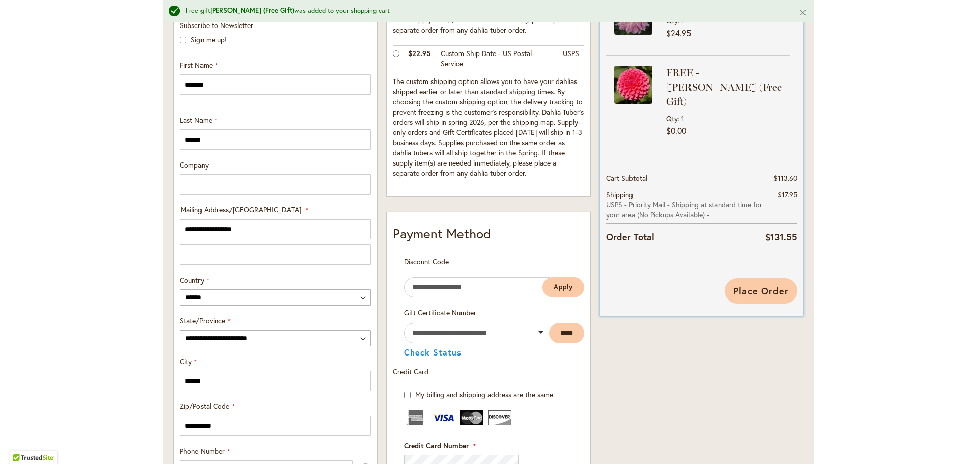
click at [753, 295] on span "Place Order" at bounding box center [760, 290] width 55 height 12
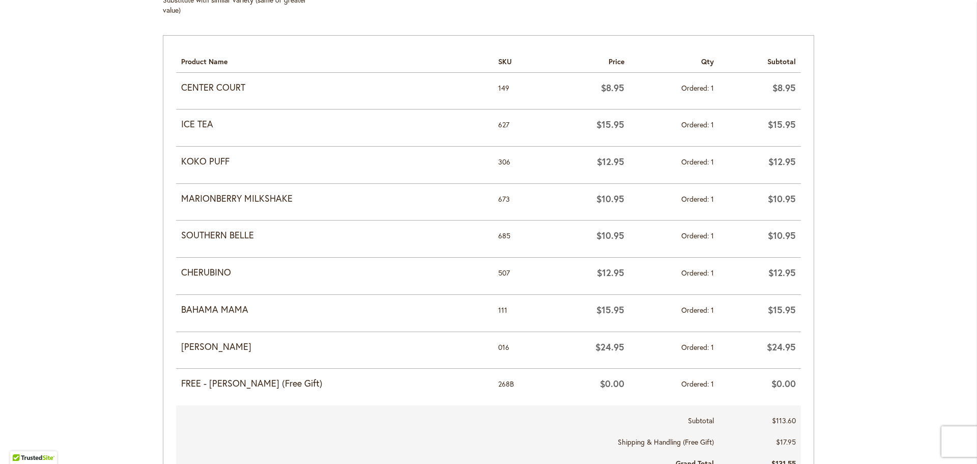
scroll to position [458, 0]
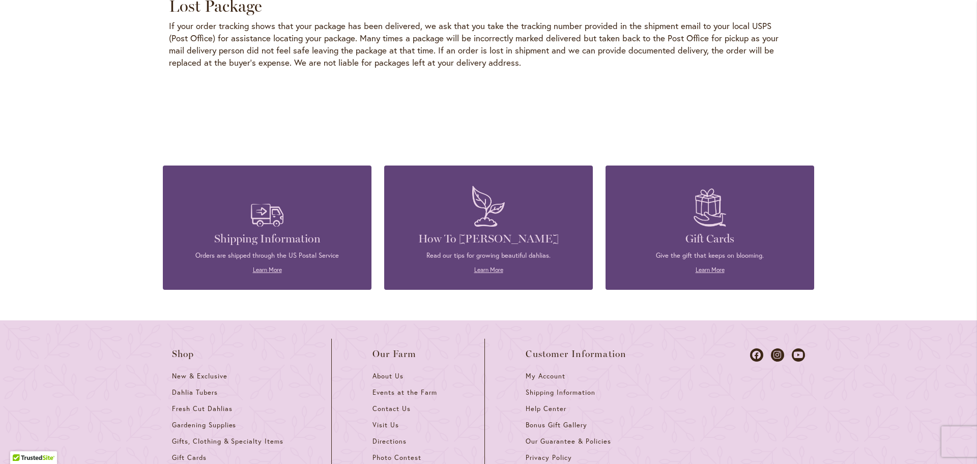
scroll to position [1577, 0]
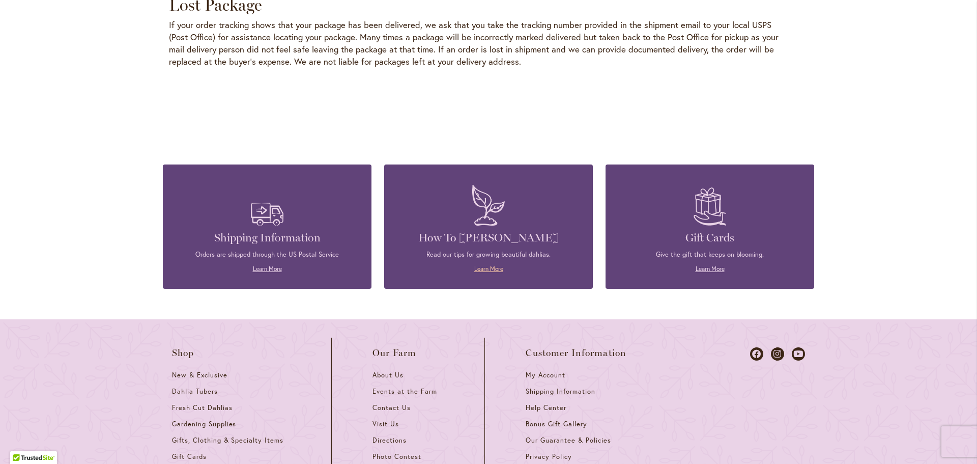
click at [497, 265] on link "Learn More" at bounding box center [488, 269] width 29 height 8
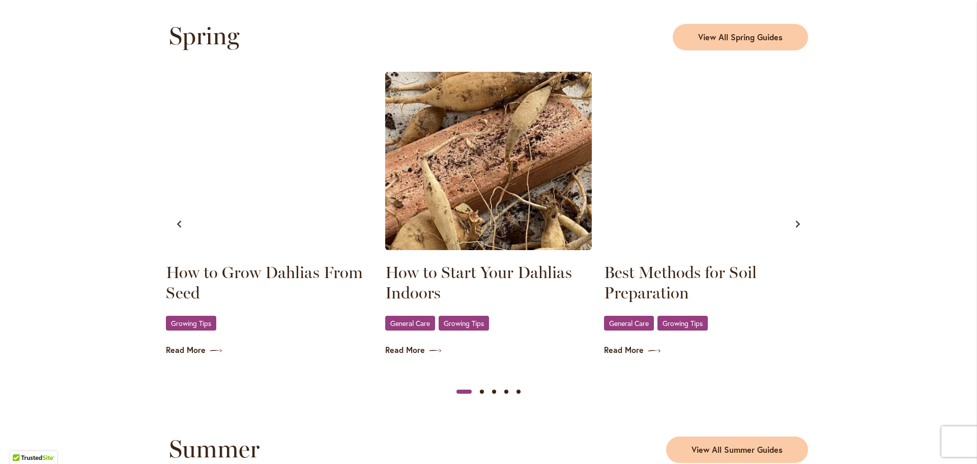
scroll to position [560, 0]
